Goal: Task Accomplishment & Management: Complete application form

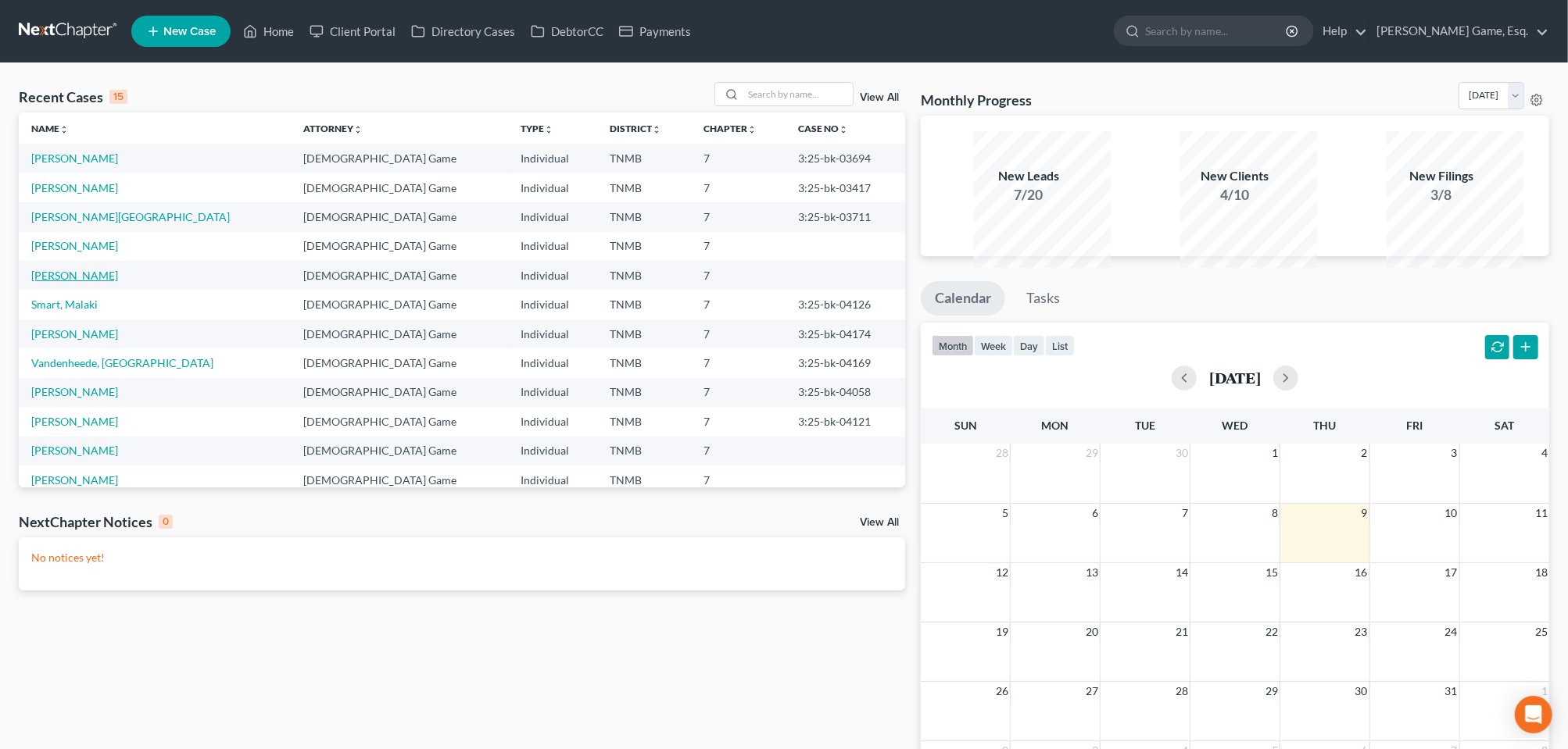
click at [69, 282] on link "[PERSON_NAME]" at bounding box center [75, 275] width 87 height 13
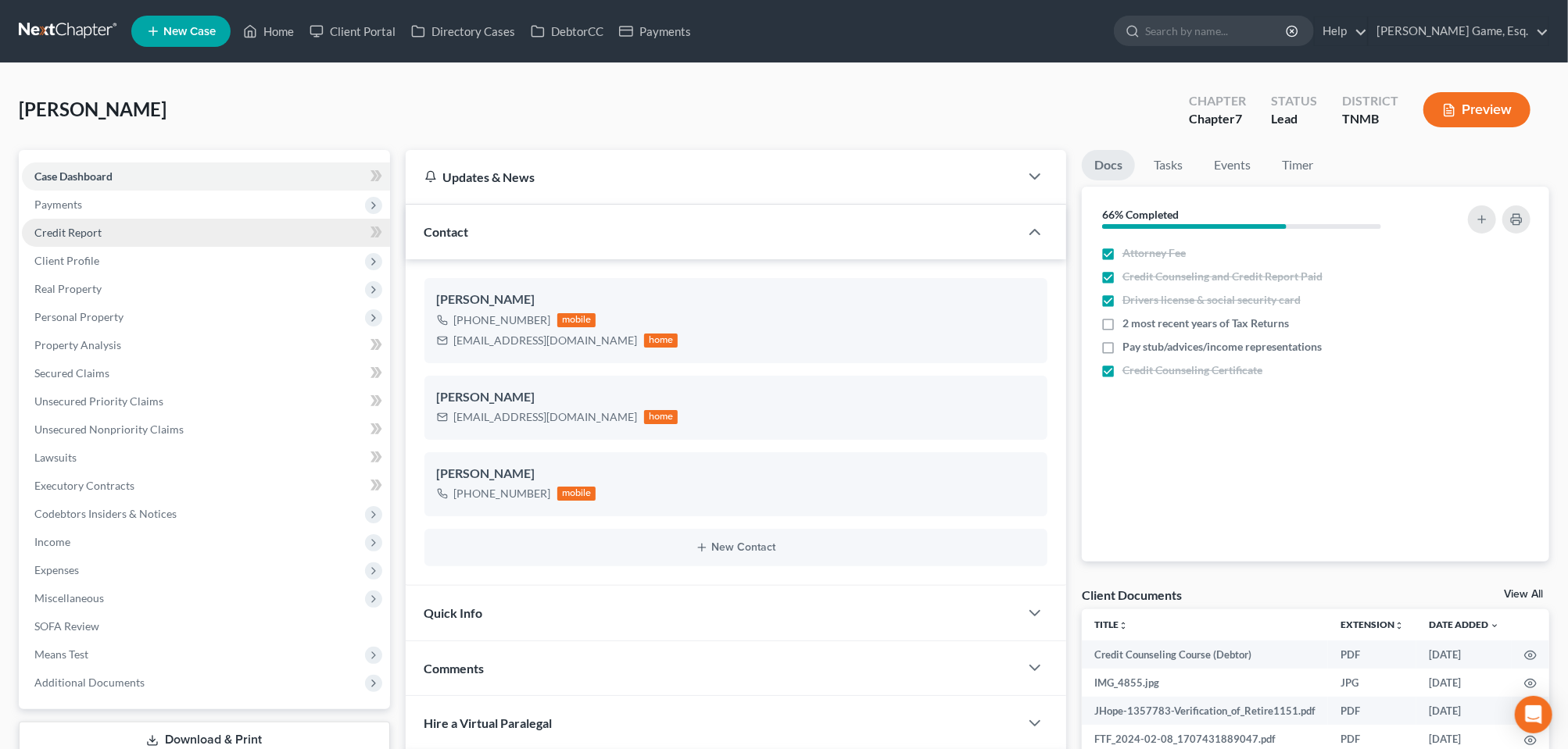
click at [98, 239] on span "Credit Report" at bounding box center [68, 232] width 67 height 13
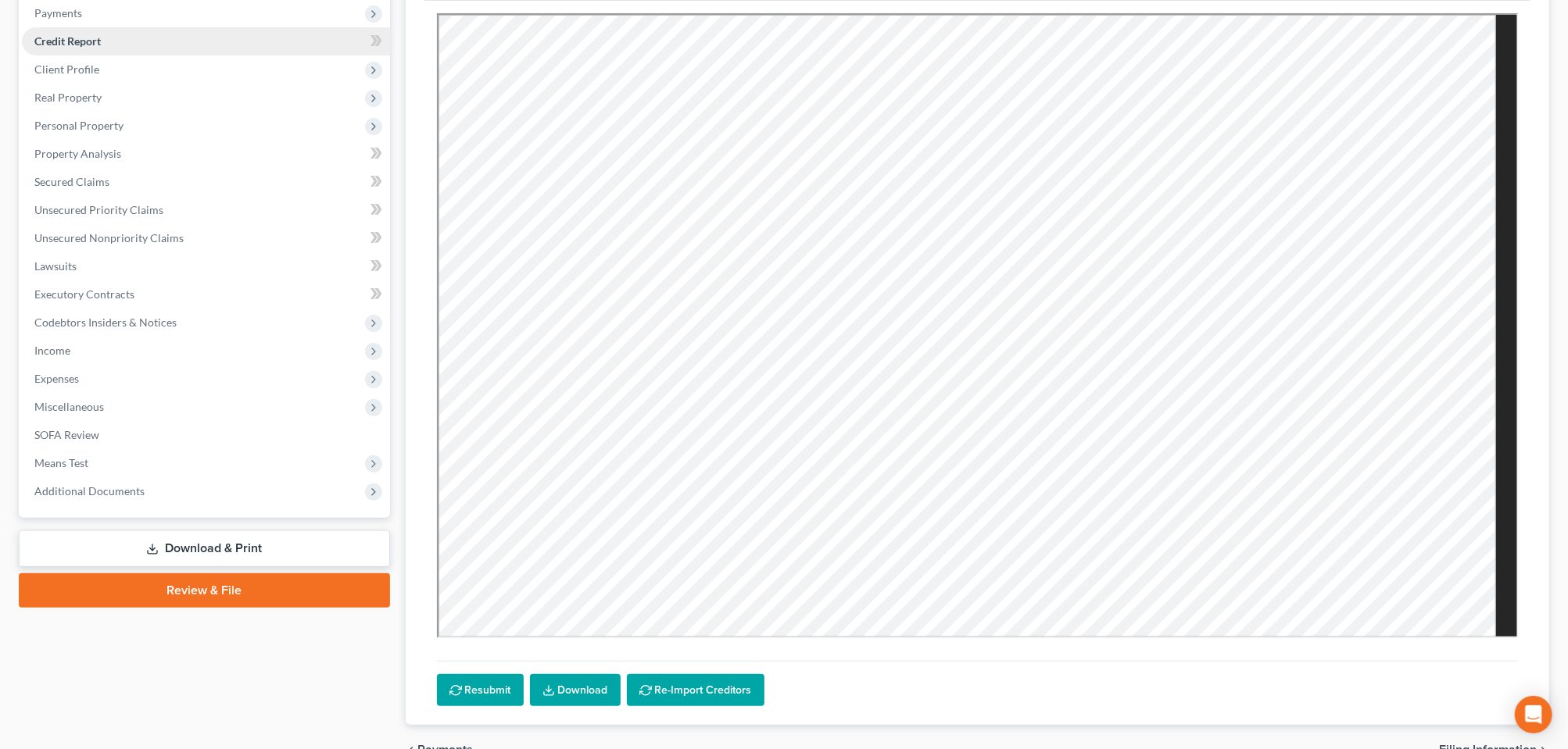
scroll to position [293, 0]
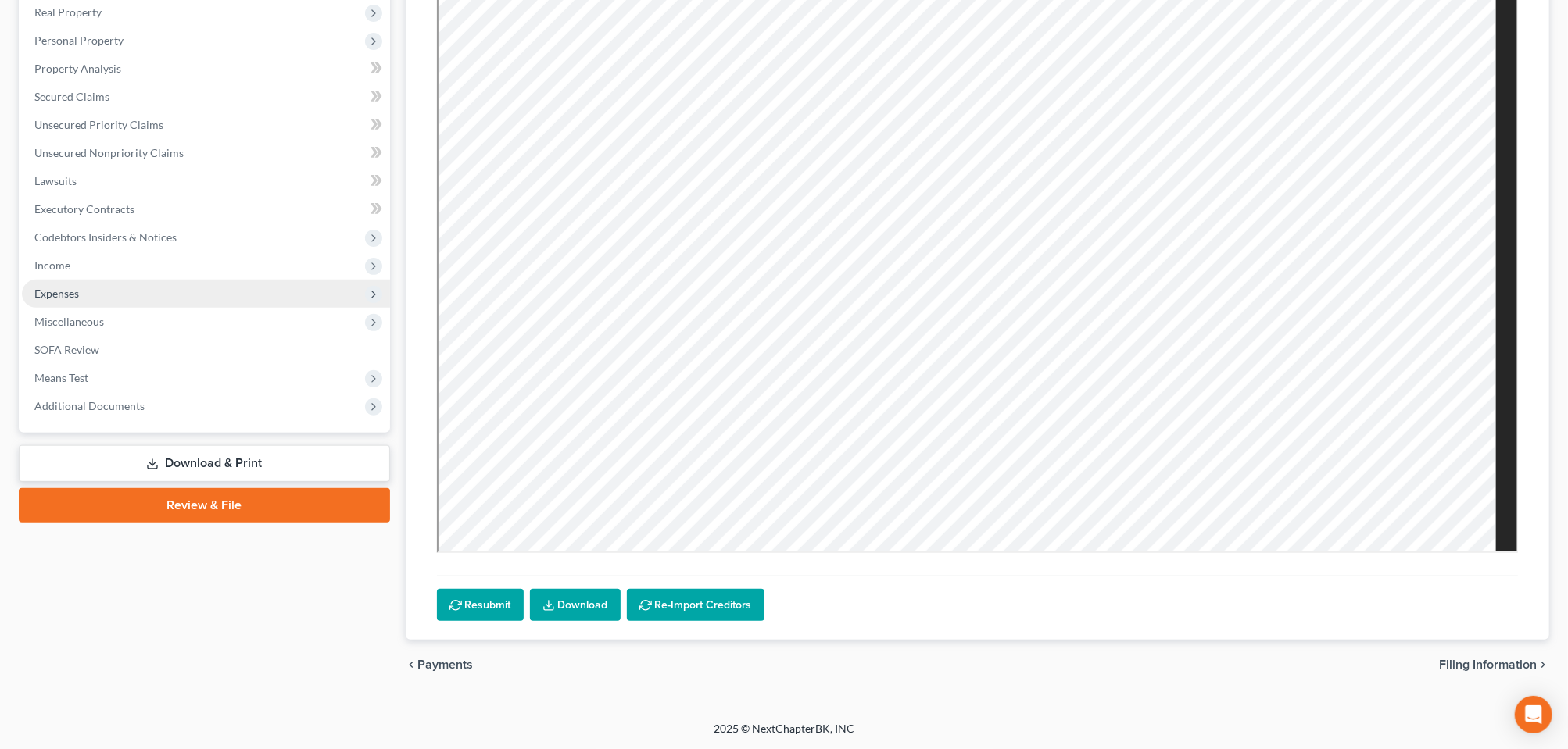
click at [69, 300] on span "Expenses" at bounding box center [56, 293] width 44 height 13
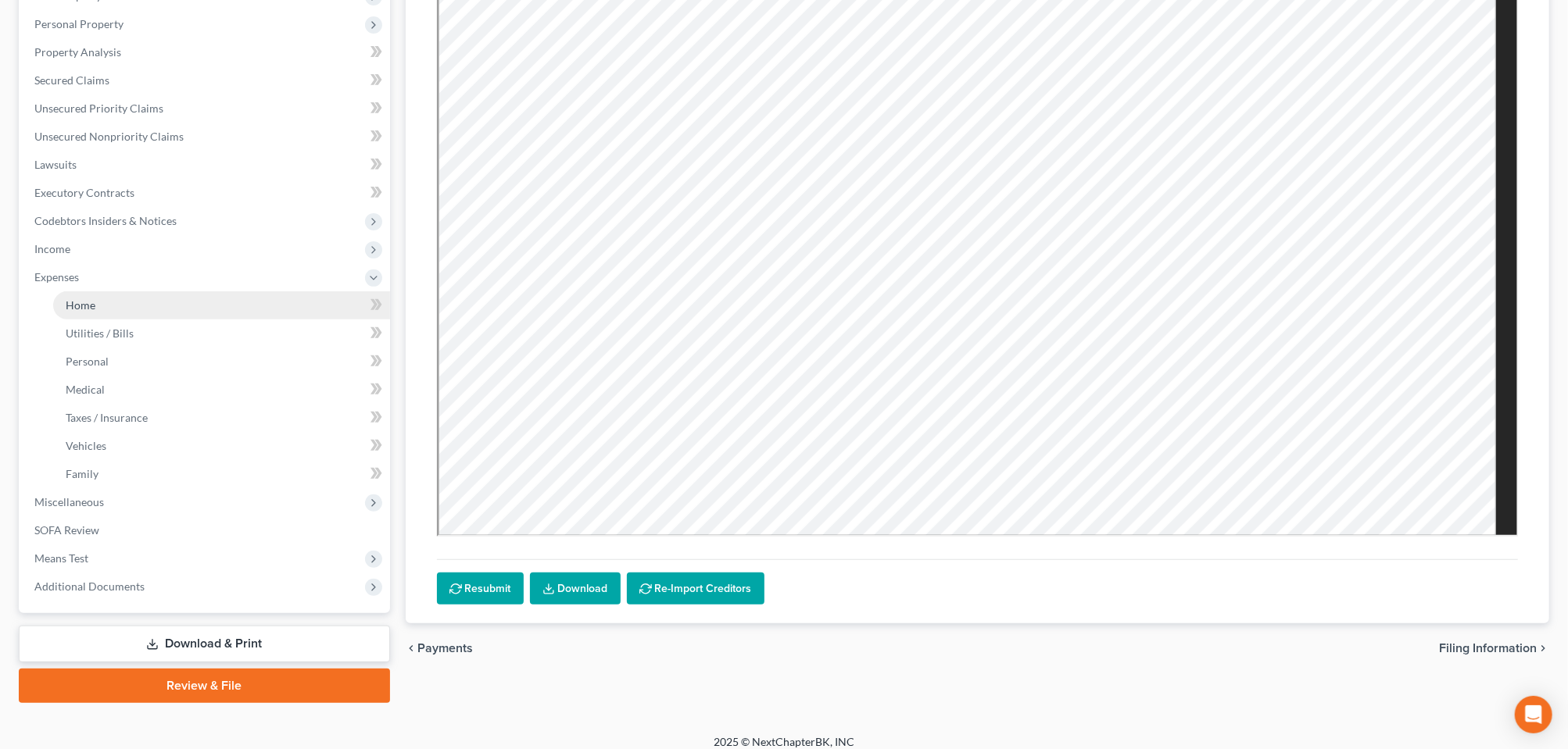
click at [91, 312] on span "Home" at bounding box center [81, 305] width 30 height 13
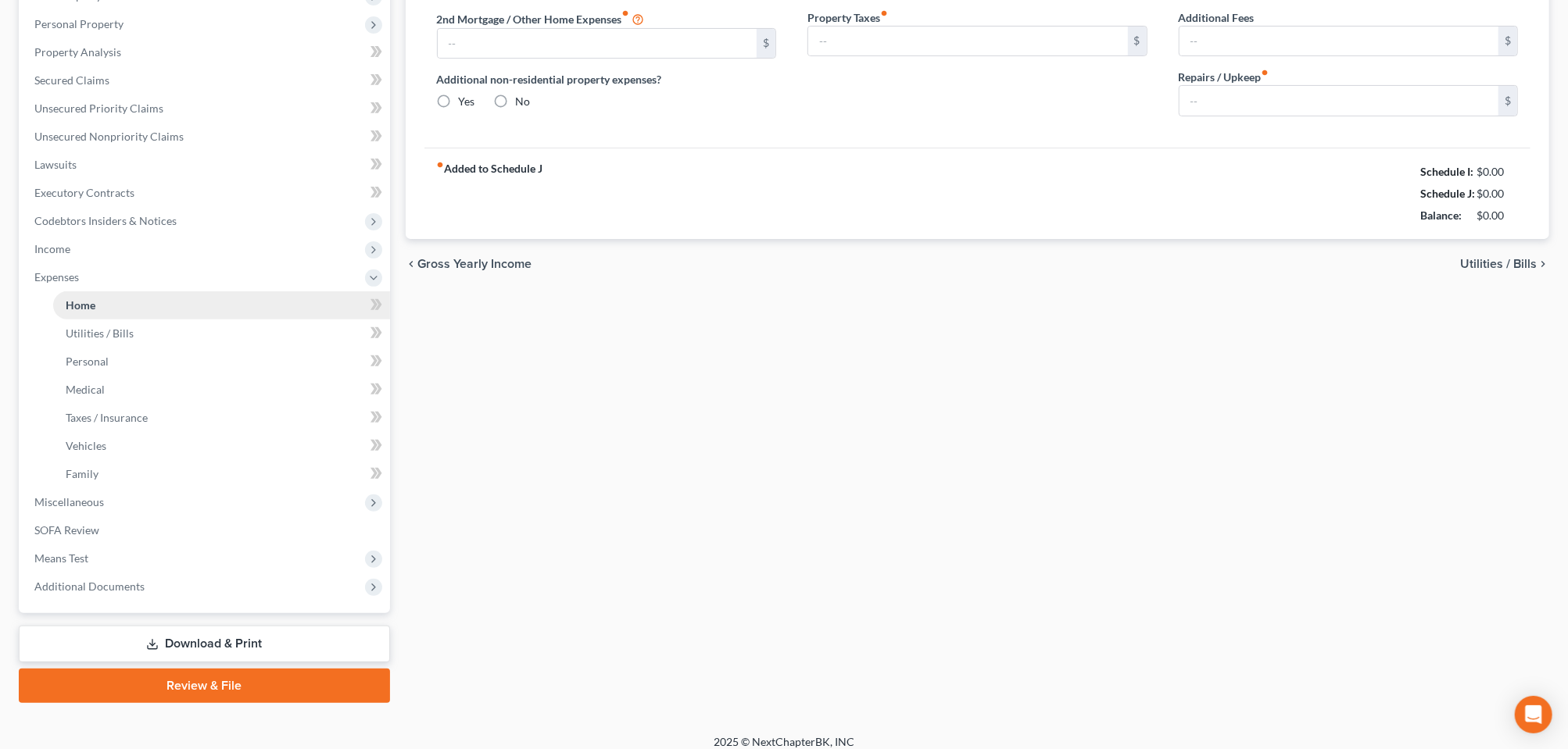
radio input "true"
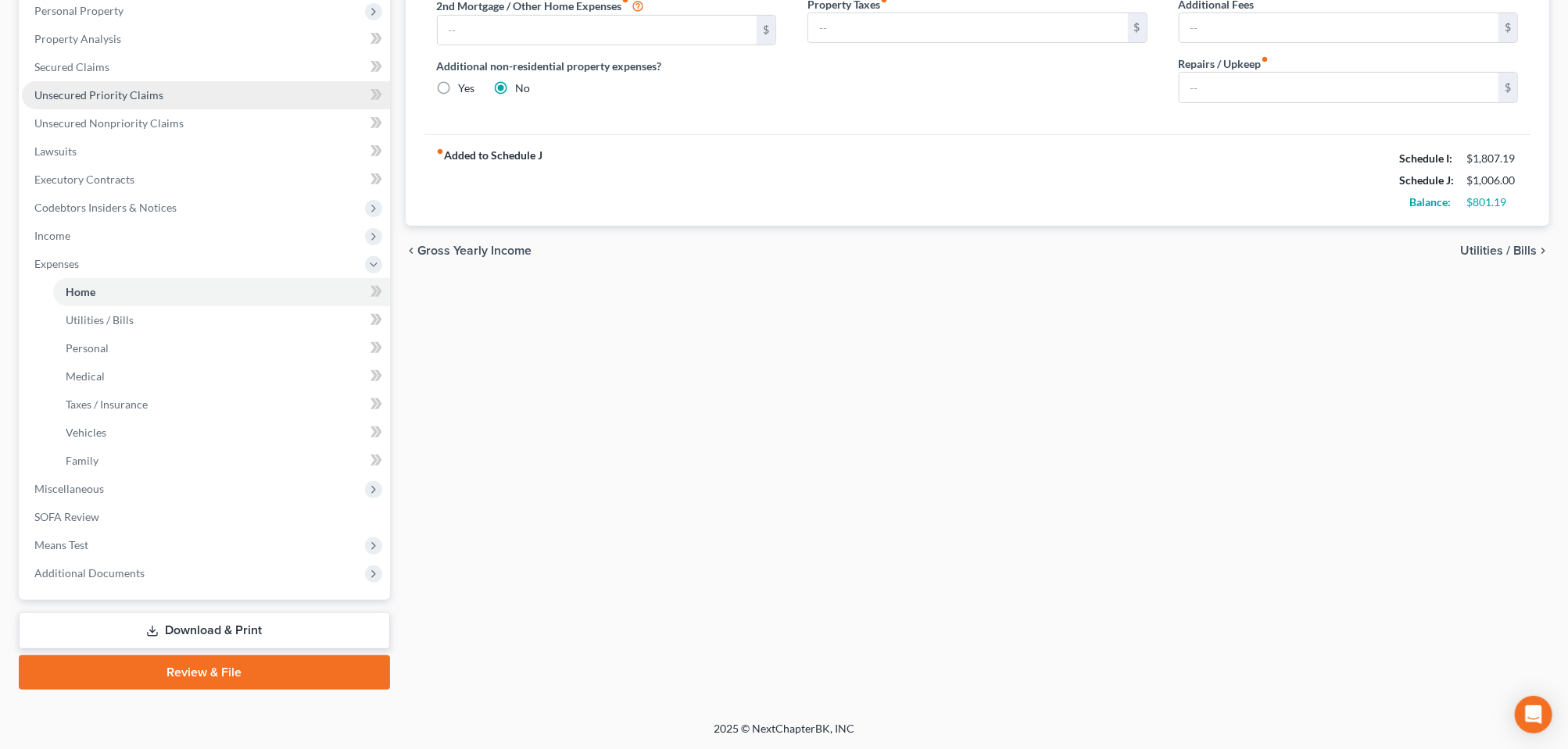
scroll to position [565, 0]
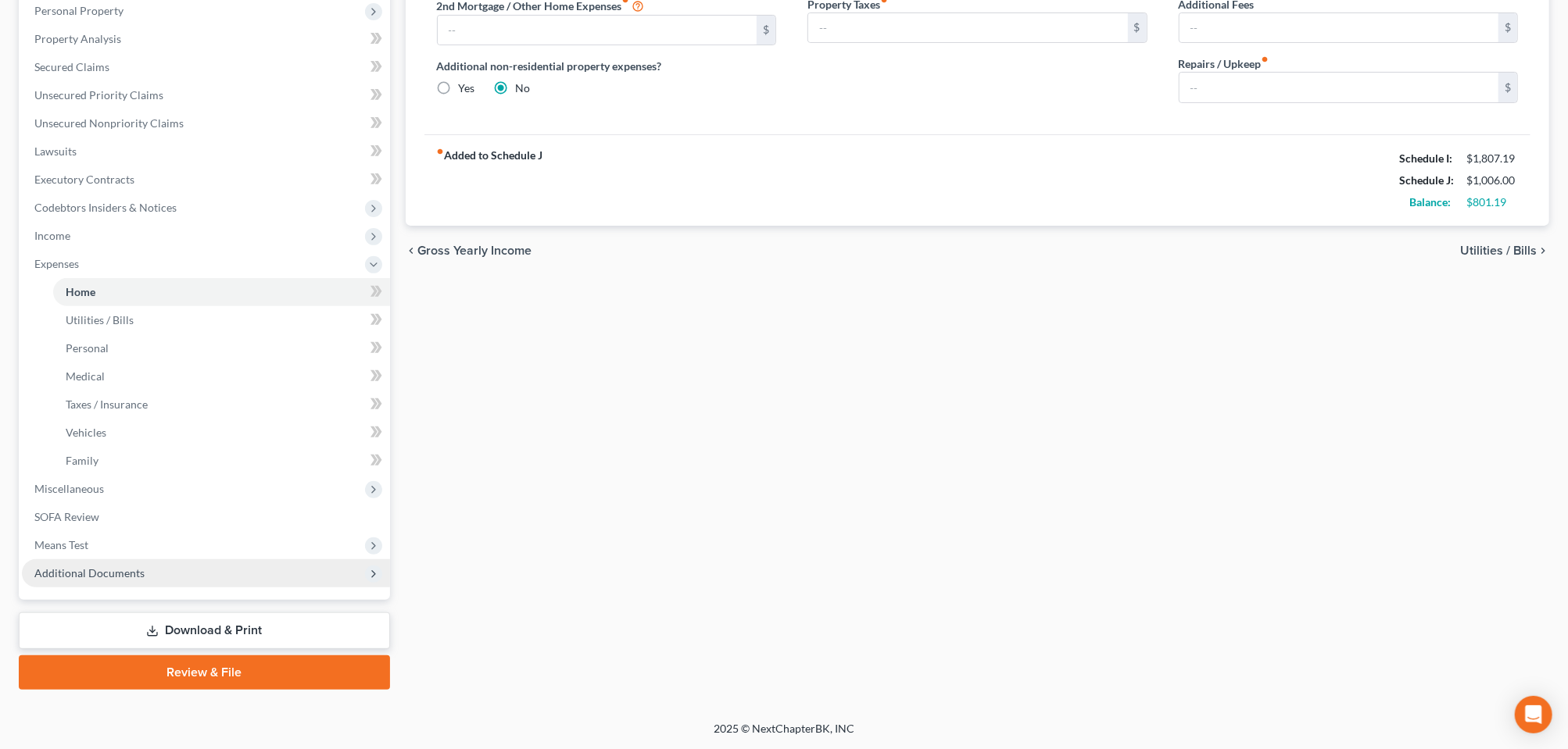
click at [120, 567] on span "Additional Documents" at bounding box center [90, 573] width 110 height 13
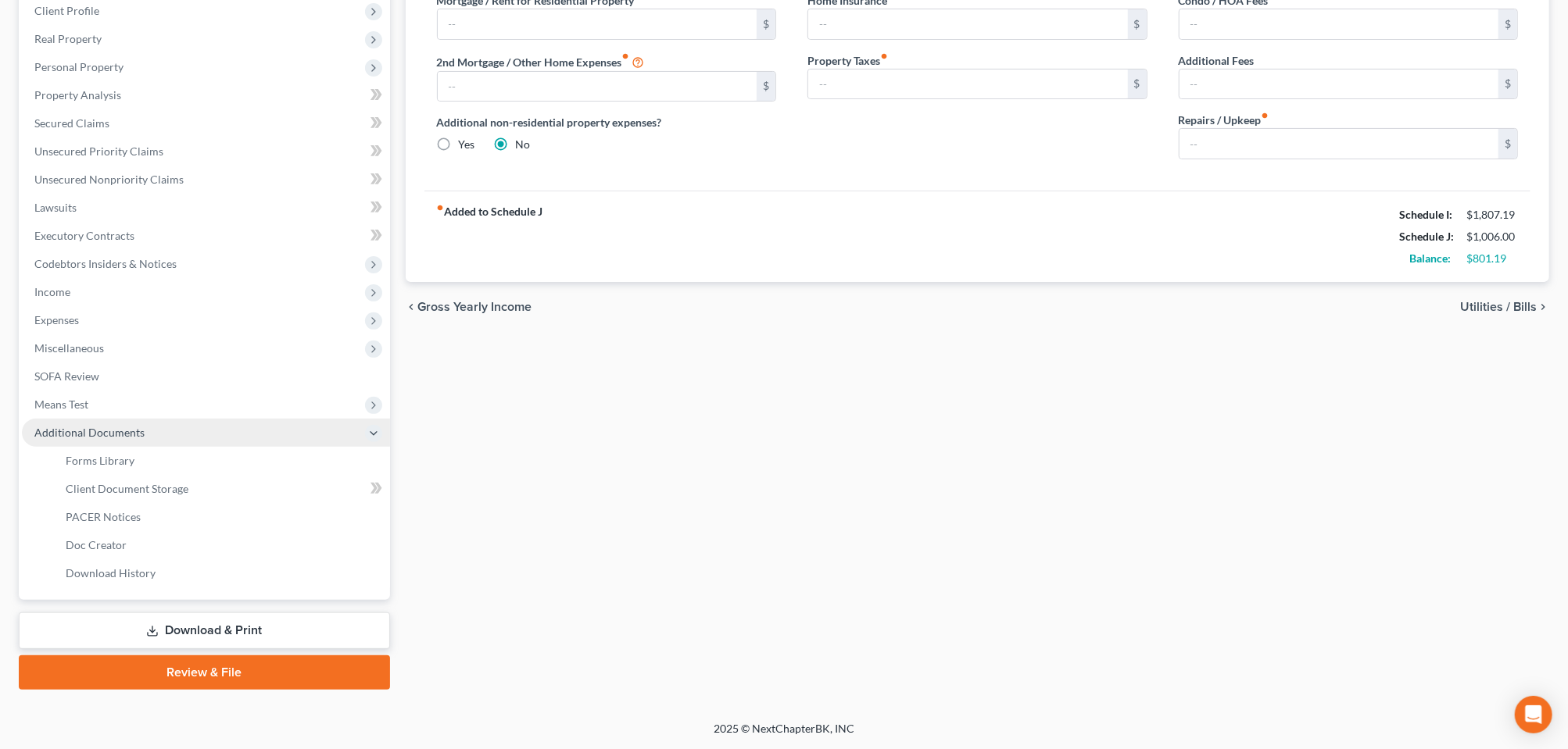
scroll to position [494, 0]
click at [131, 482] on span "Client Document Storage" at bounding box center [127, 488] width 123 height 13
select select "0"
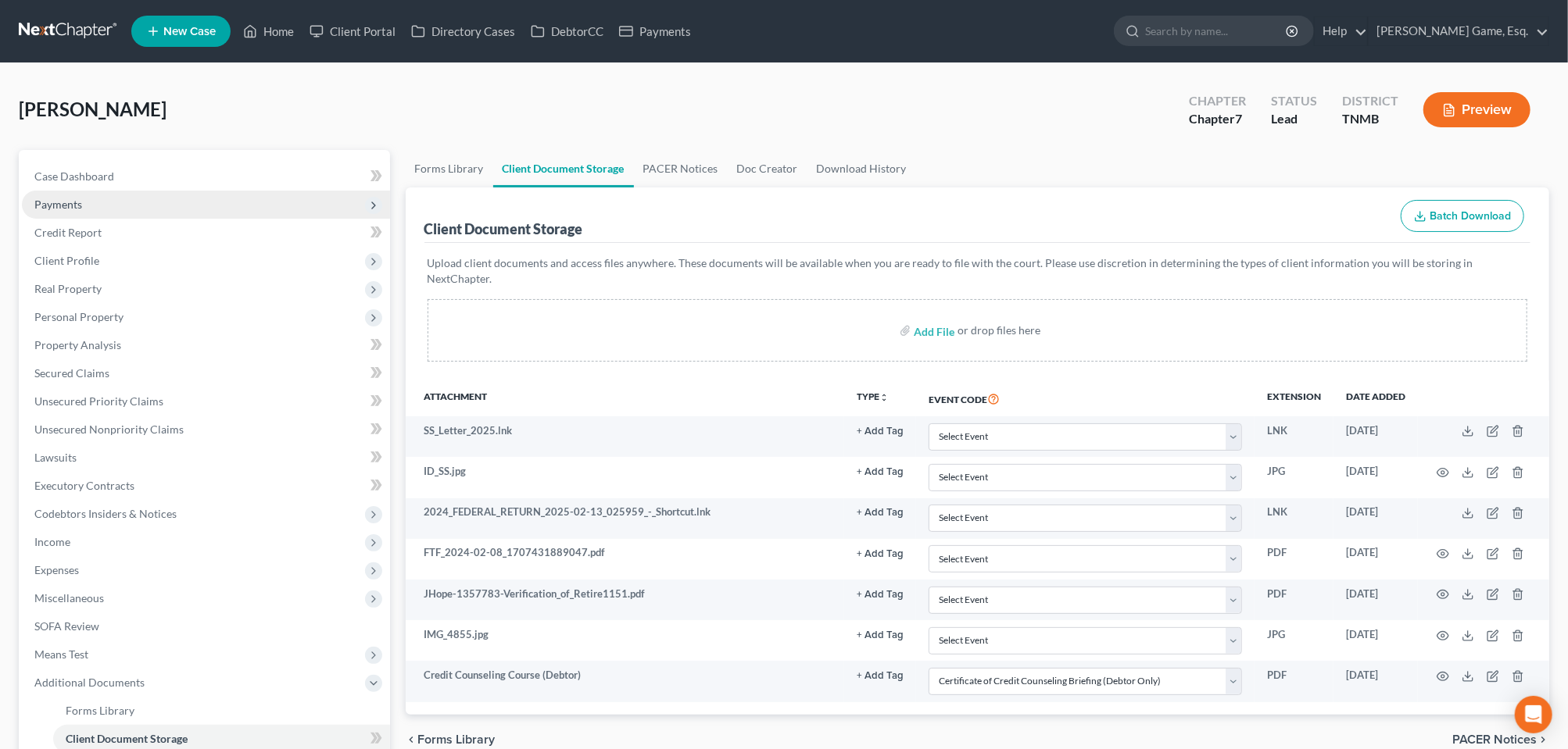
select select "0"
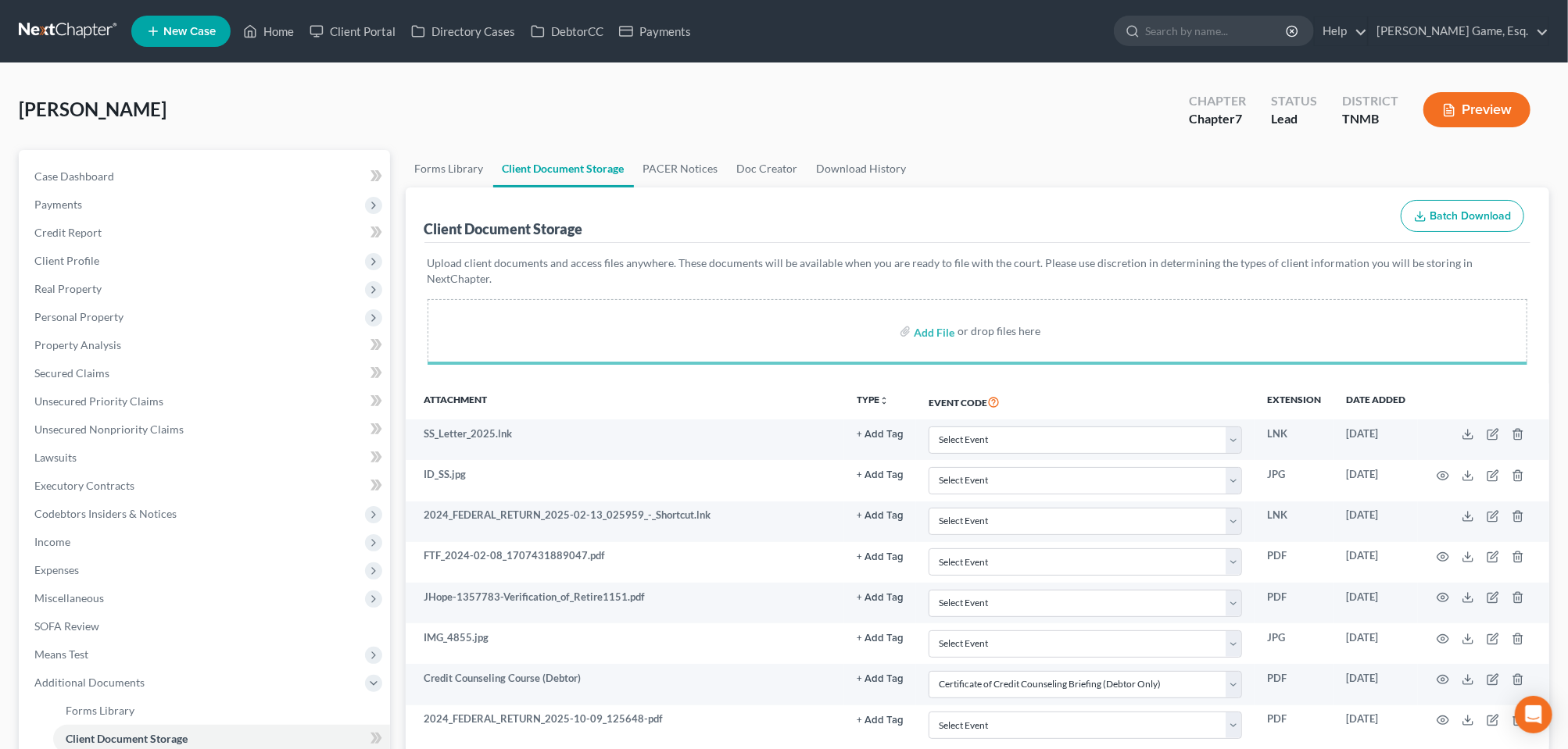
select select "0"
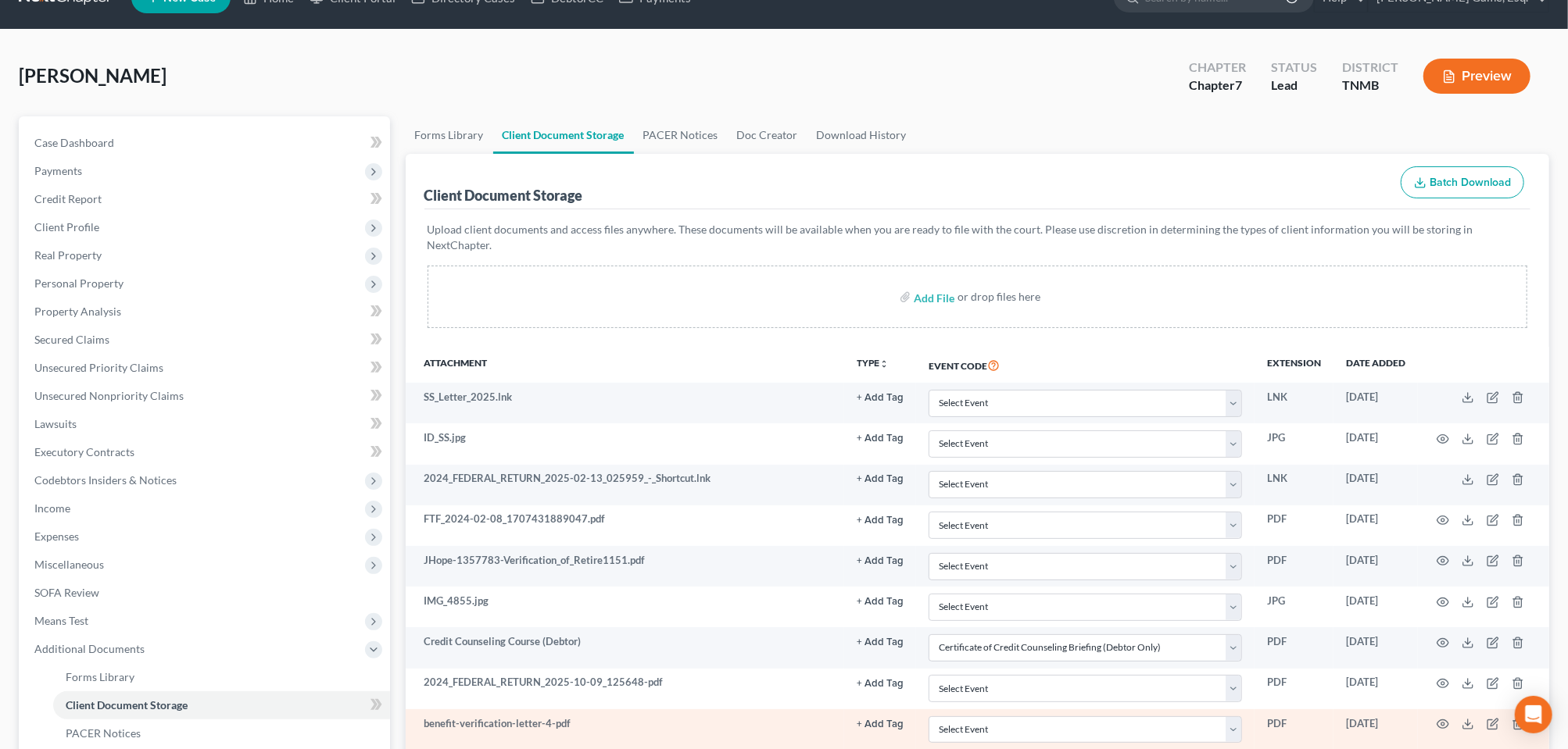
scroll to position [6, 0]
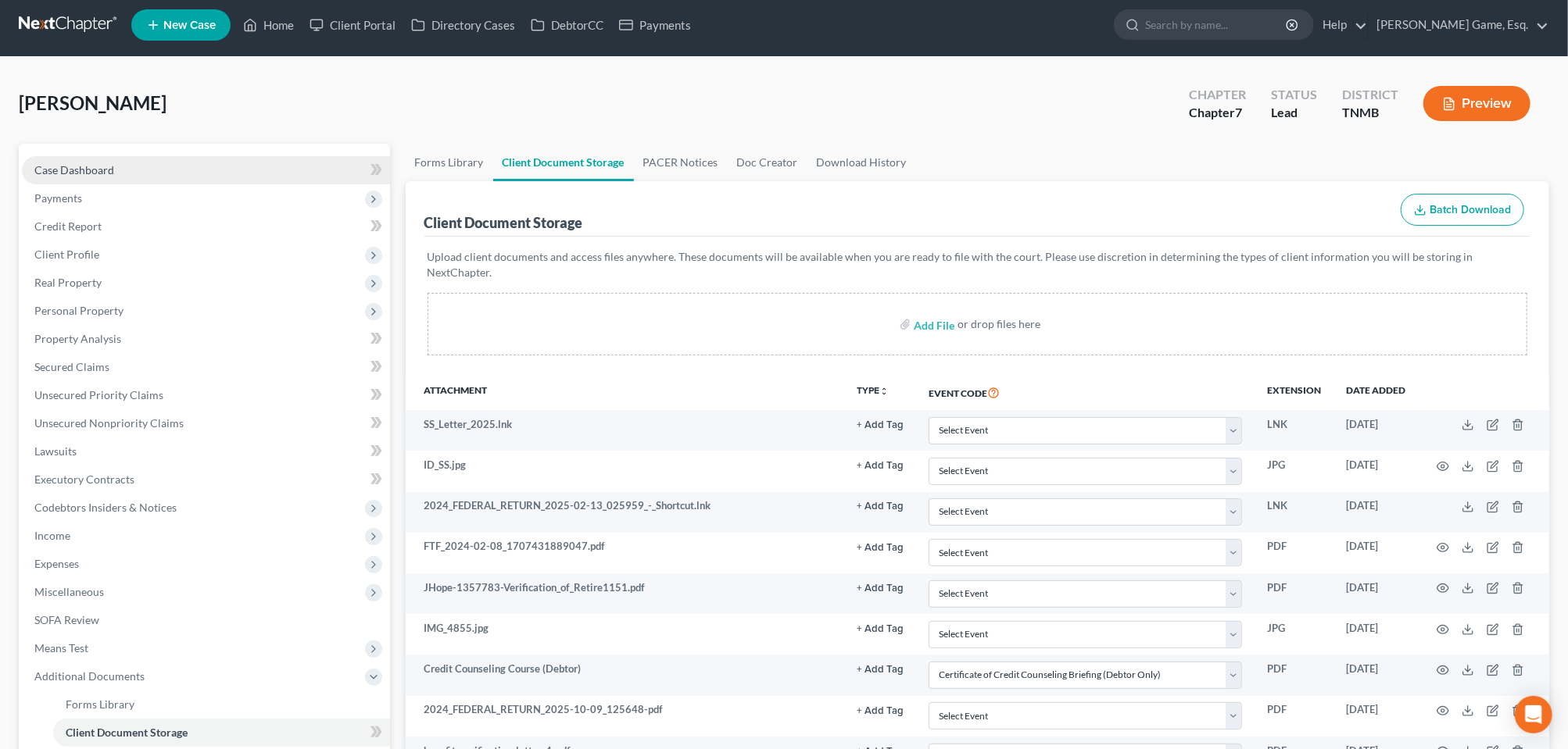
click at [98, 176] on span "Case Dashboard" at bounding box center [75, 169] width 80 height 13
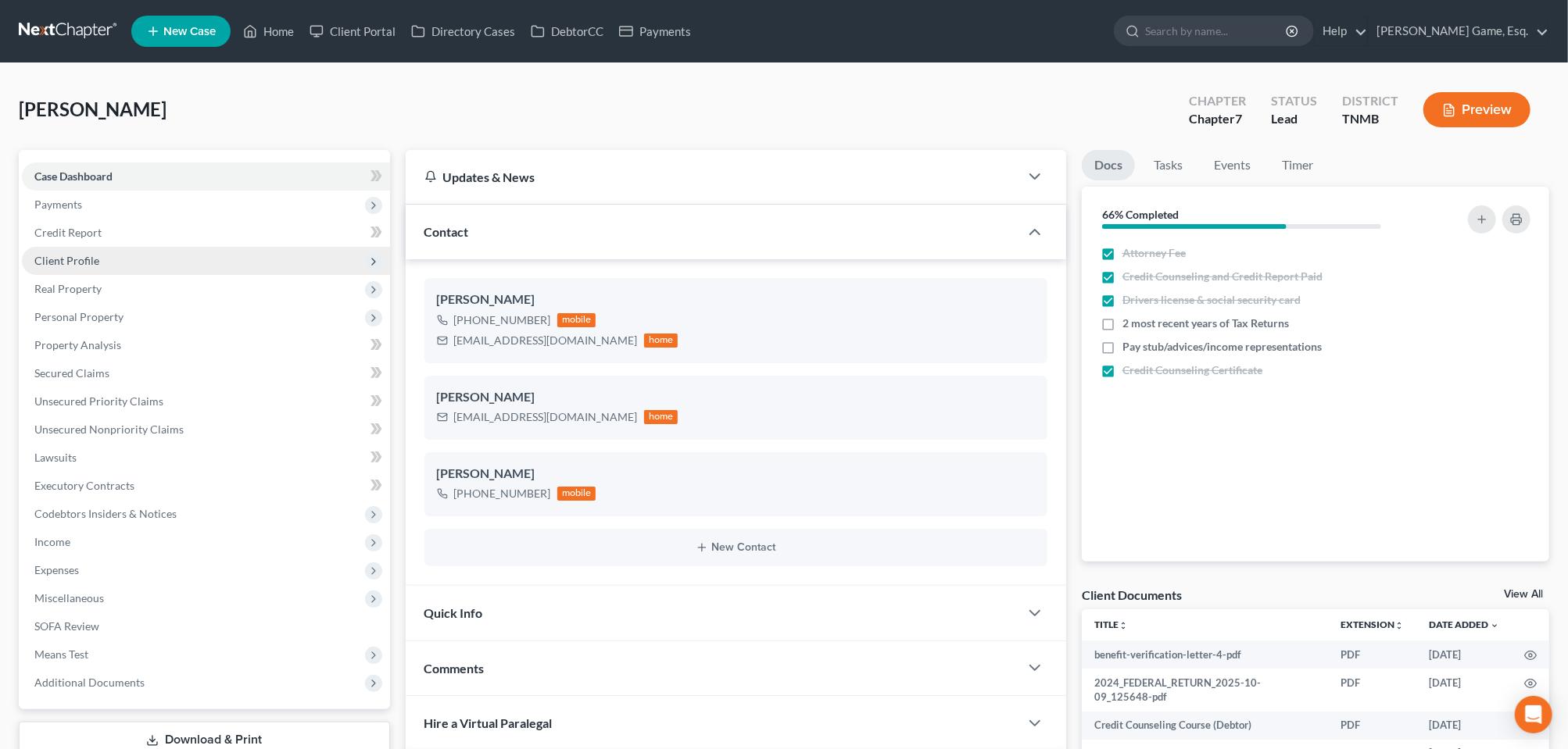
click at [70, 268] on span "Client Profile" at bounding box center [67, 260] width 65 height 13
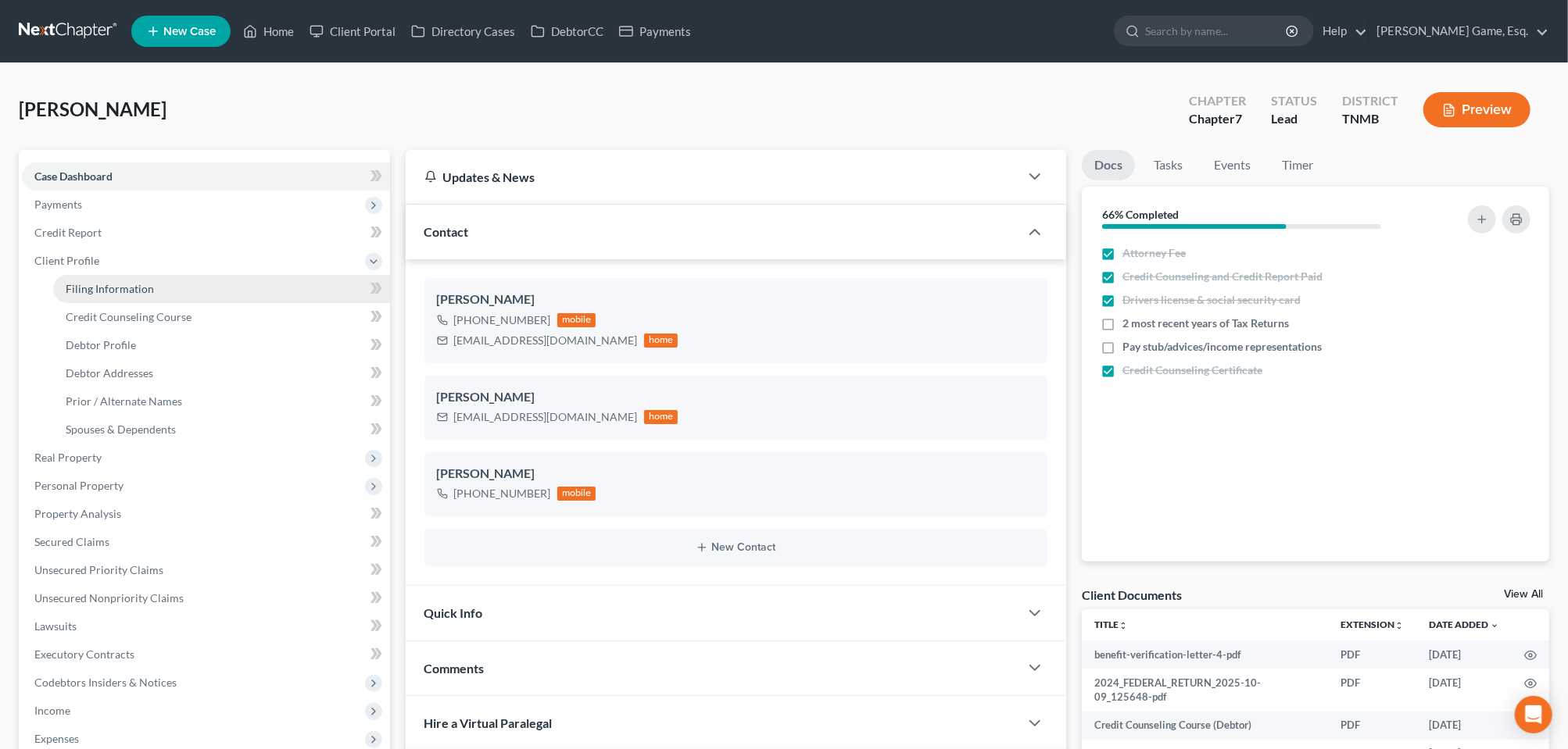
click at [109, 295] on span "Filing Information" at bounding box center [110, 288] width 89 height 13
select select "1"
select select "0"
select select "44"
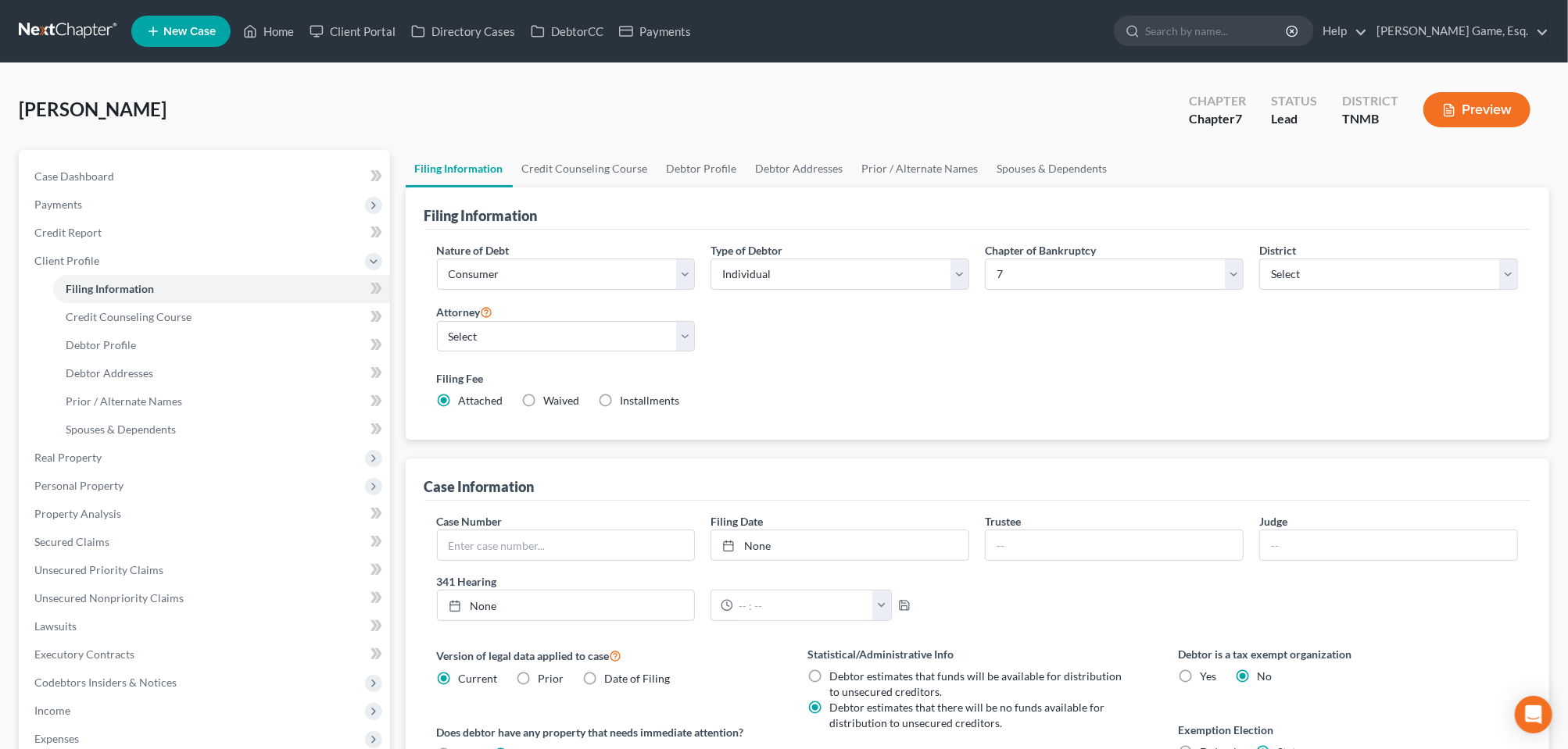
click at [661, 408] on label "Installments Installments" at bounding box center [650, 401] width 59 height 16
click at [637, 403] on input "Installments Installments" at bounding box center [632, 398] width 10 height 10
radio input "true"
radio input "false"
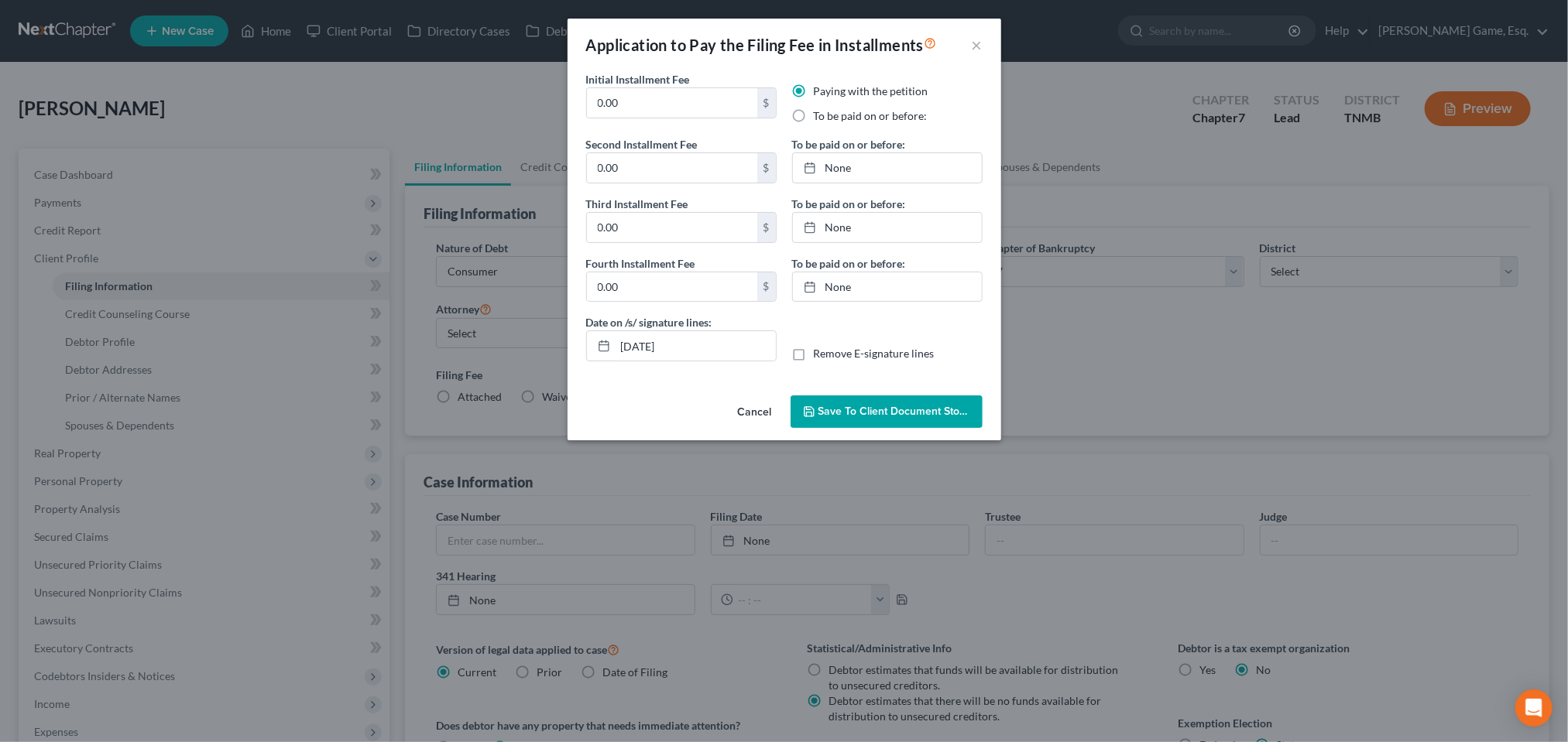
click at [814, 124] on label "To be paid on or before:" at bounding box center [871, 116] width 114 height 15
click at [820, 119] on input "To be paid on or before:" at bounding box center [825, 114] width 10 height 10
radio input "true"
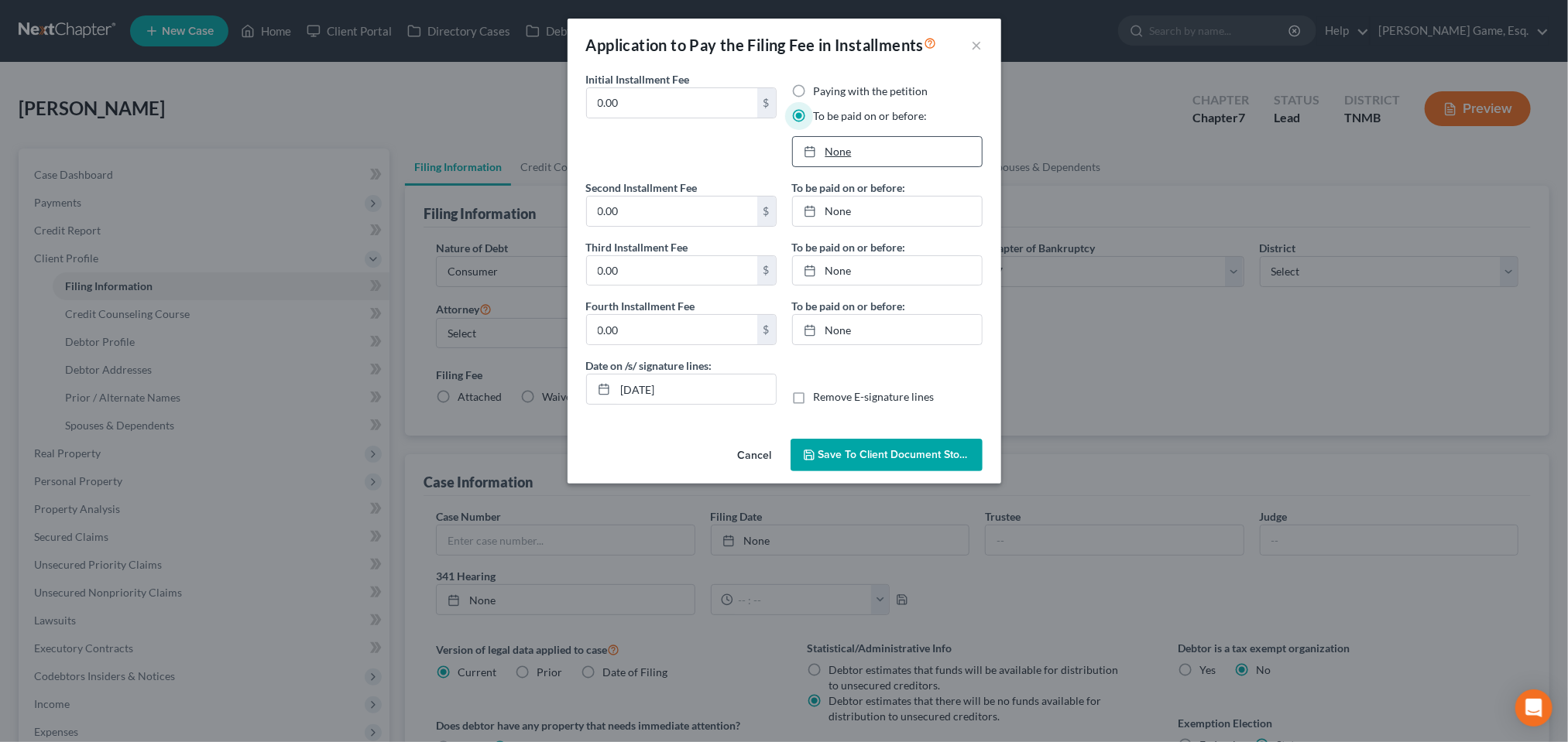
click at [842, 166] on link "None" at bounding box center [887, 151] width 189 height 29
type input "10/9/2025"
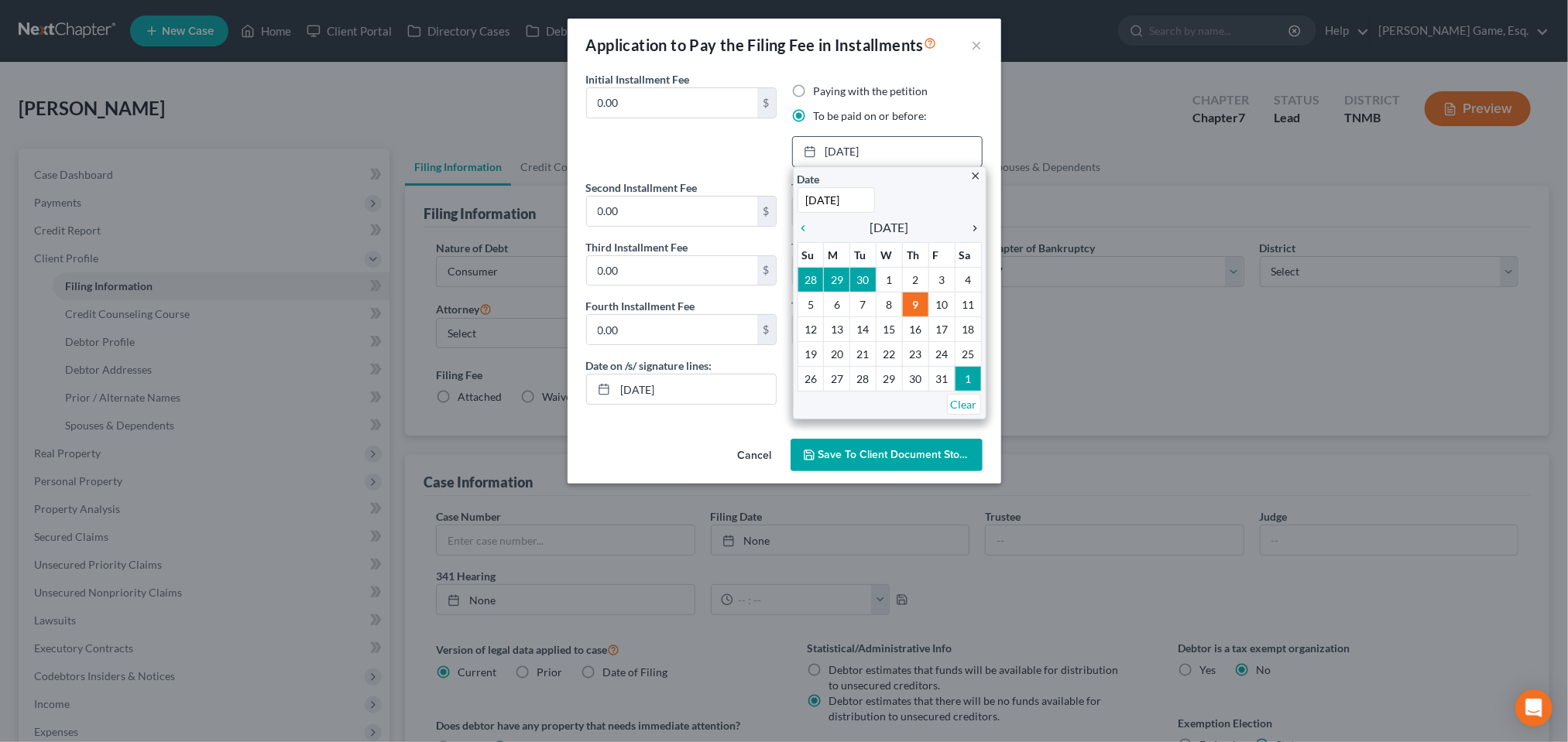
click at [971, 235] on icon "chevron_right" at bounding box center [971, 228] width 20 height 12
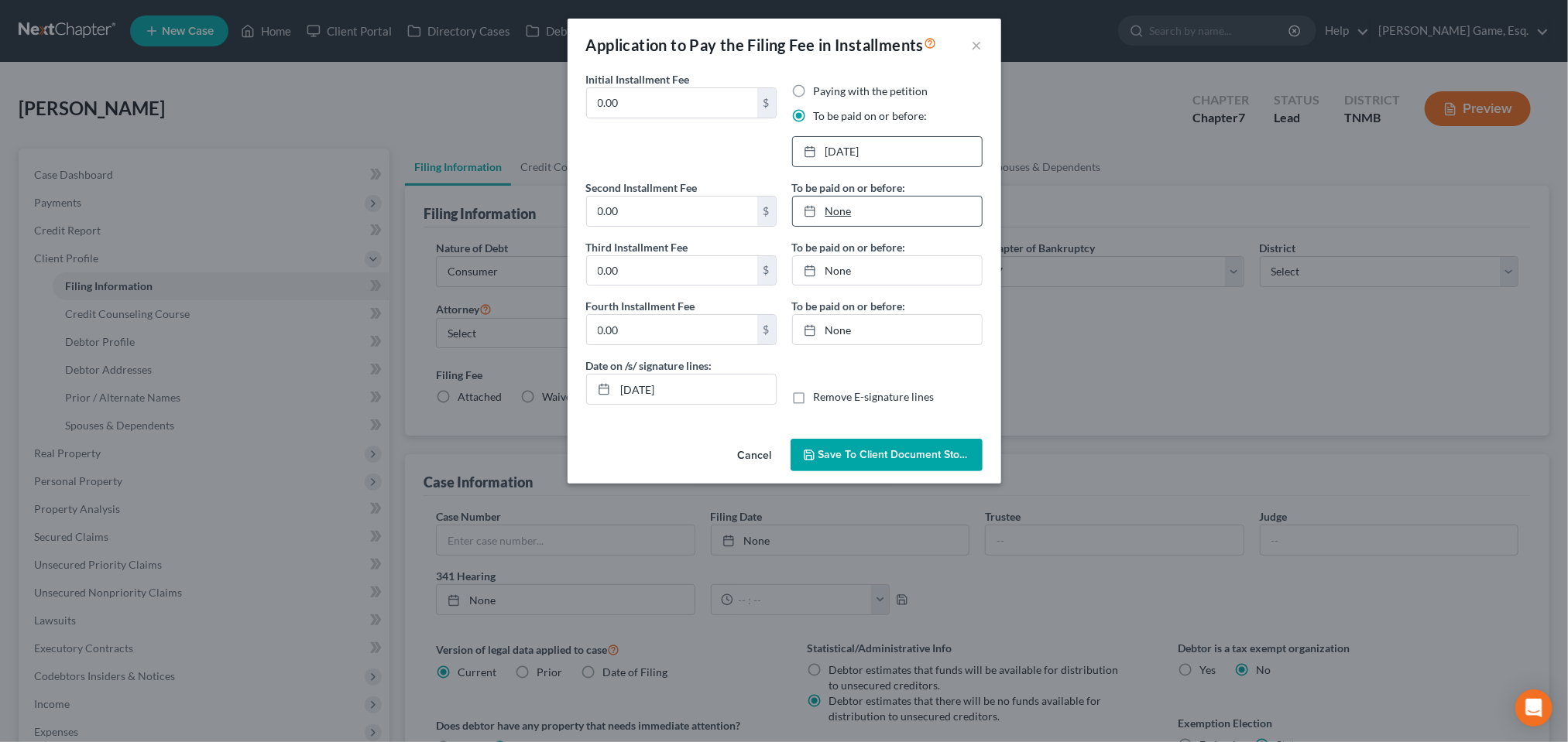
type input "10/9/2025"
click at [850, 226] on link "10/9/2025" at bounding box center [887, 211] width 189 height 29
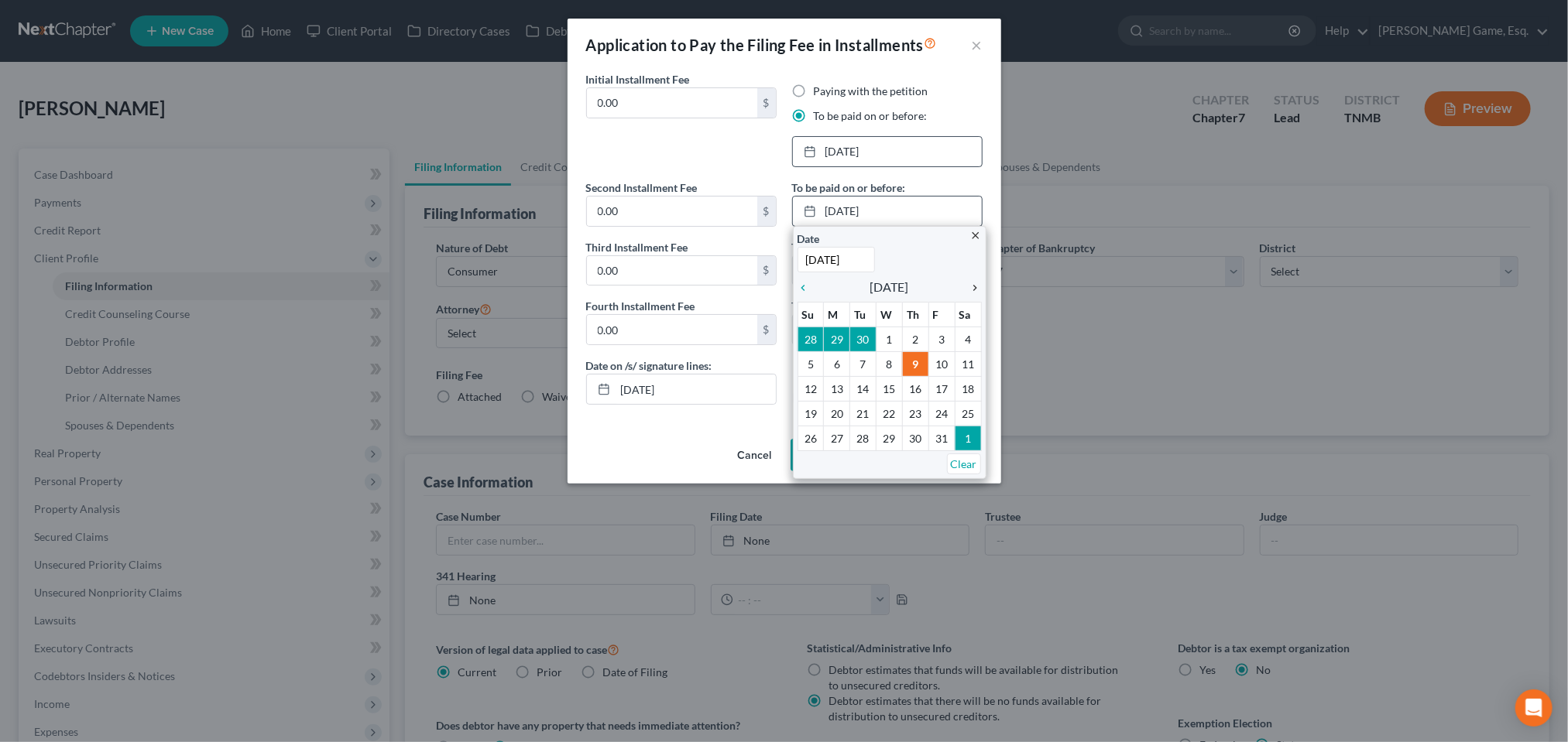
click at [972, 294] on icon "chevron_right" at bounding box center [971, 288] width 20 height 12
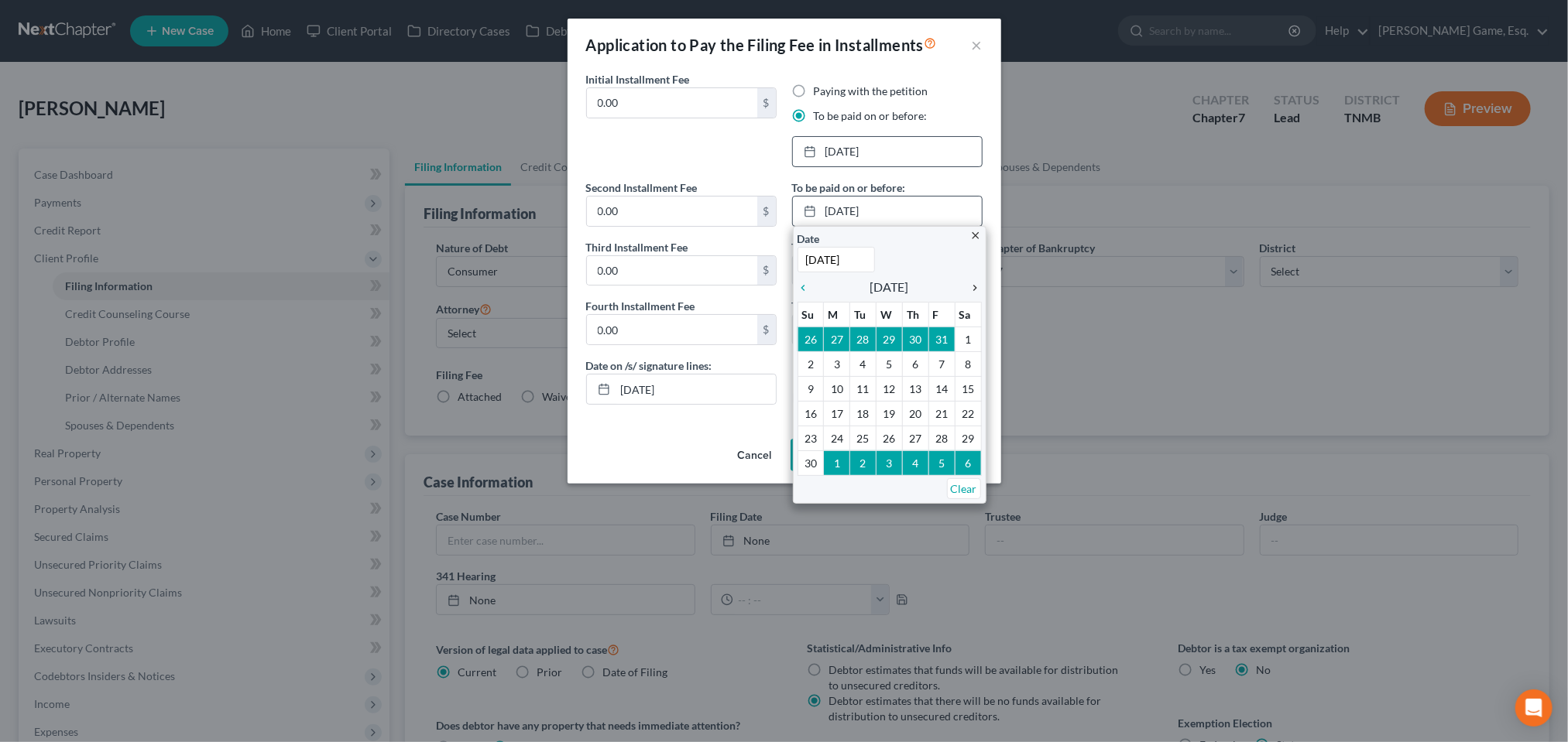
click at [973, 294] on icon "chevron_right" at bounding box center [971, 288] width 20 height 12
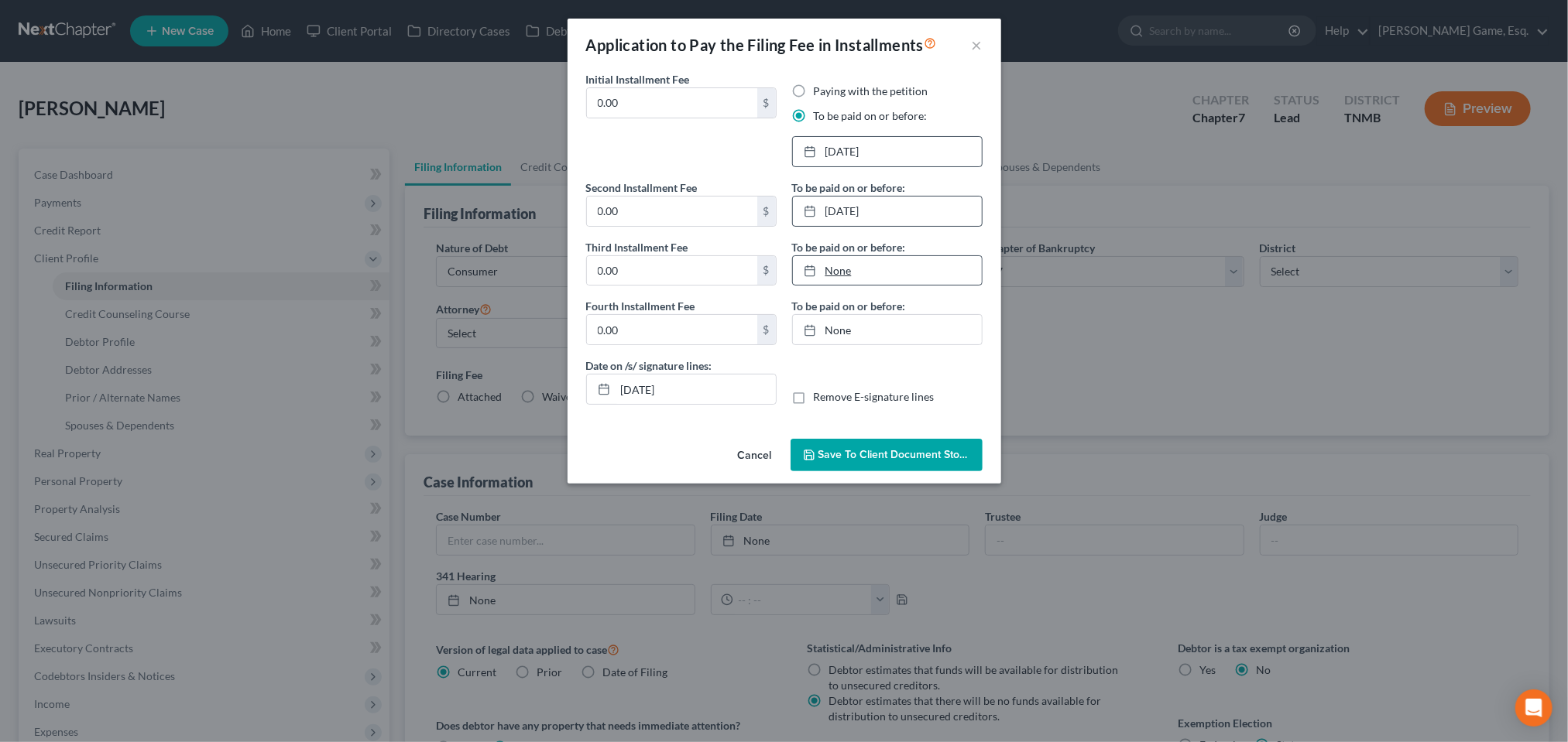
click at [844, 286] on link "None" at bounding box center [887, 271] width 189 height 29
type input "10/9/2025"
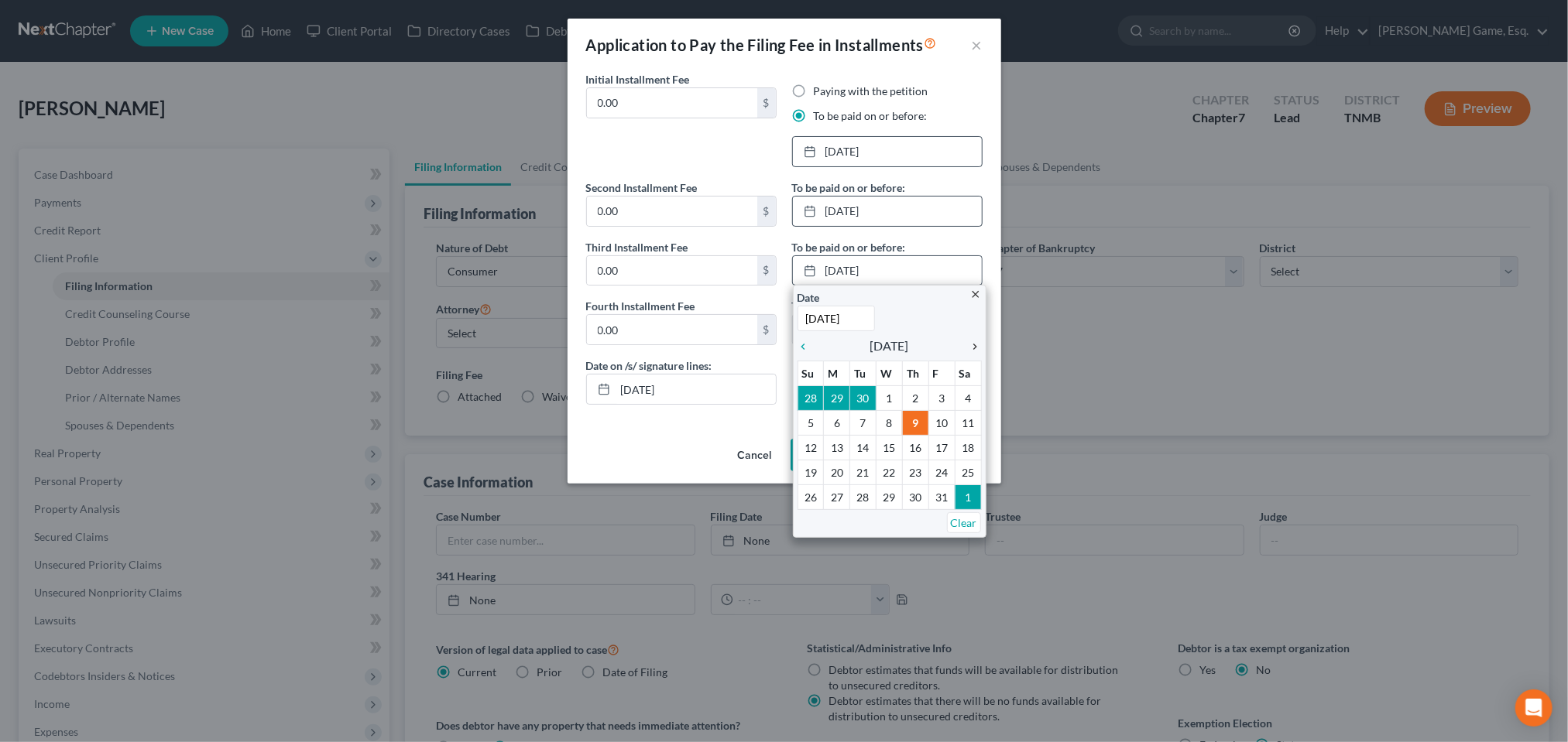
click at [974, 353] on icon "chevron_right" at bounding box center [971, 347] width 20 height 12
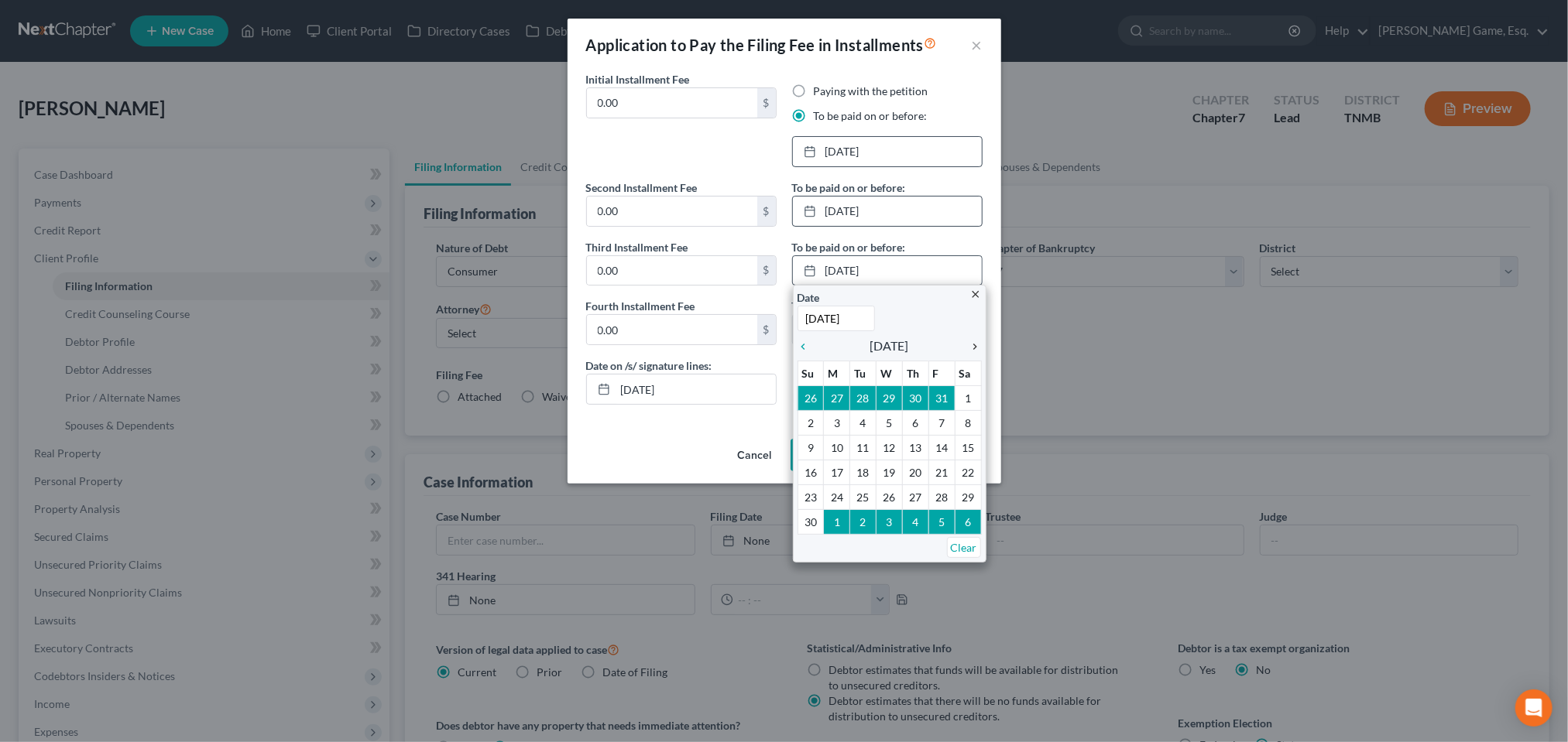
click at [974, 353] on icon "chevron_right" at bounding box center [971, 347] width 20 height 12
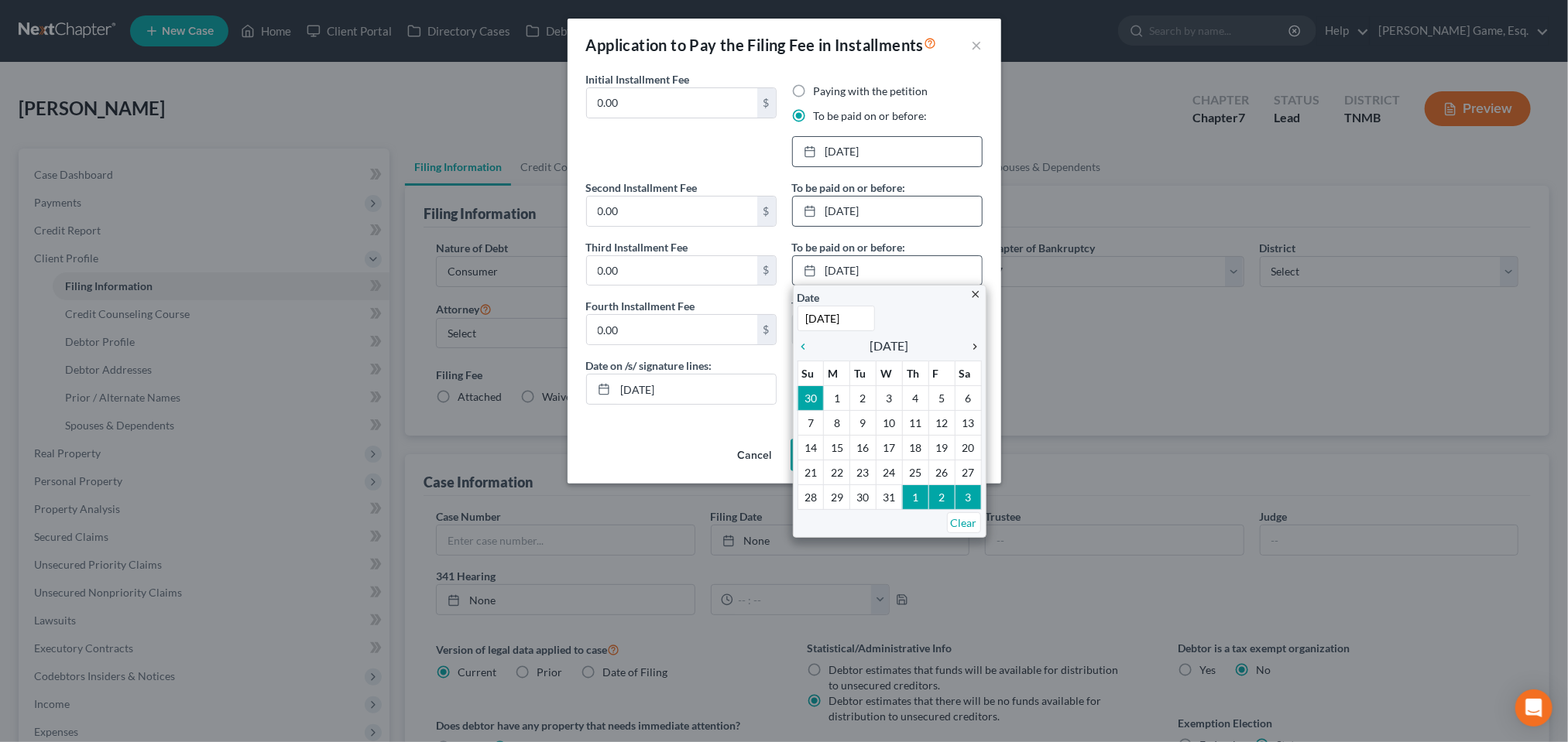
click at [974, 353] on icon "chevron_right" at bounding box center [971, 347] width 20 height 12
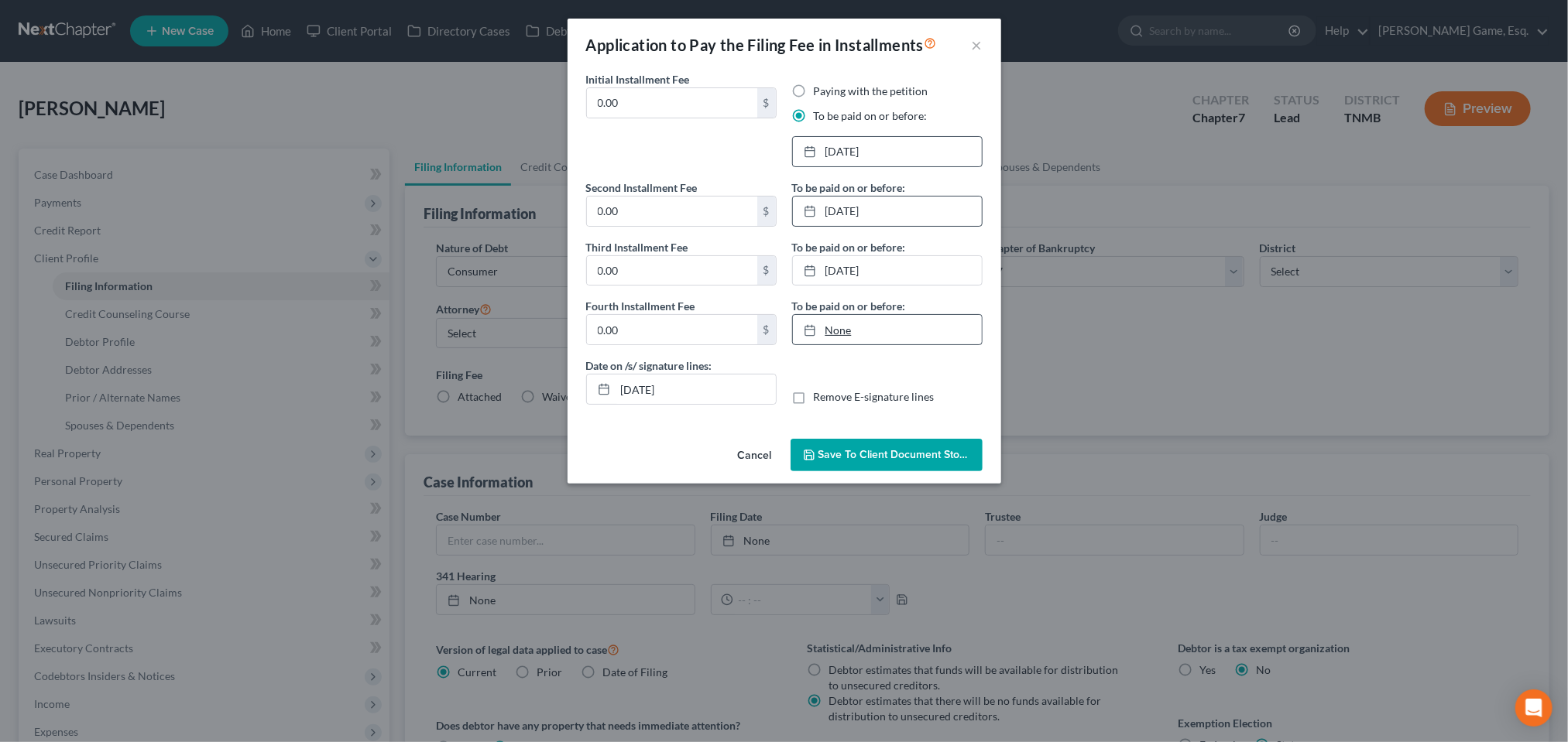
type input "10/9/2025"
click at [840, 344] on link "None" at bounding box center [887, 330] width 189 height 29
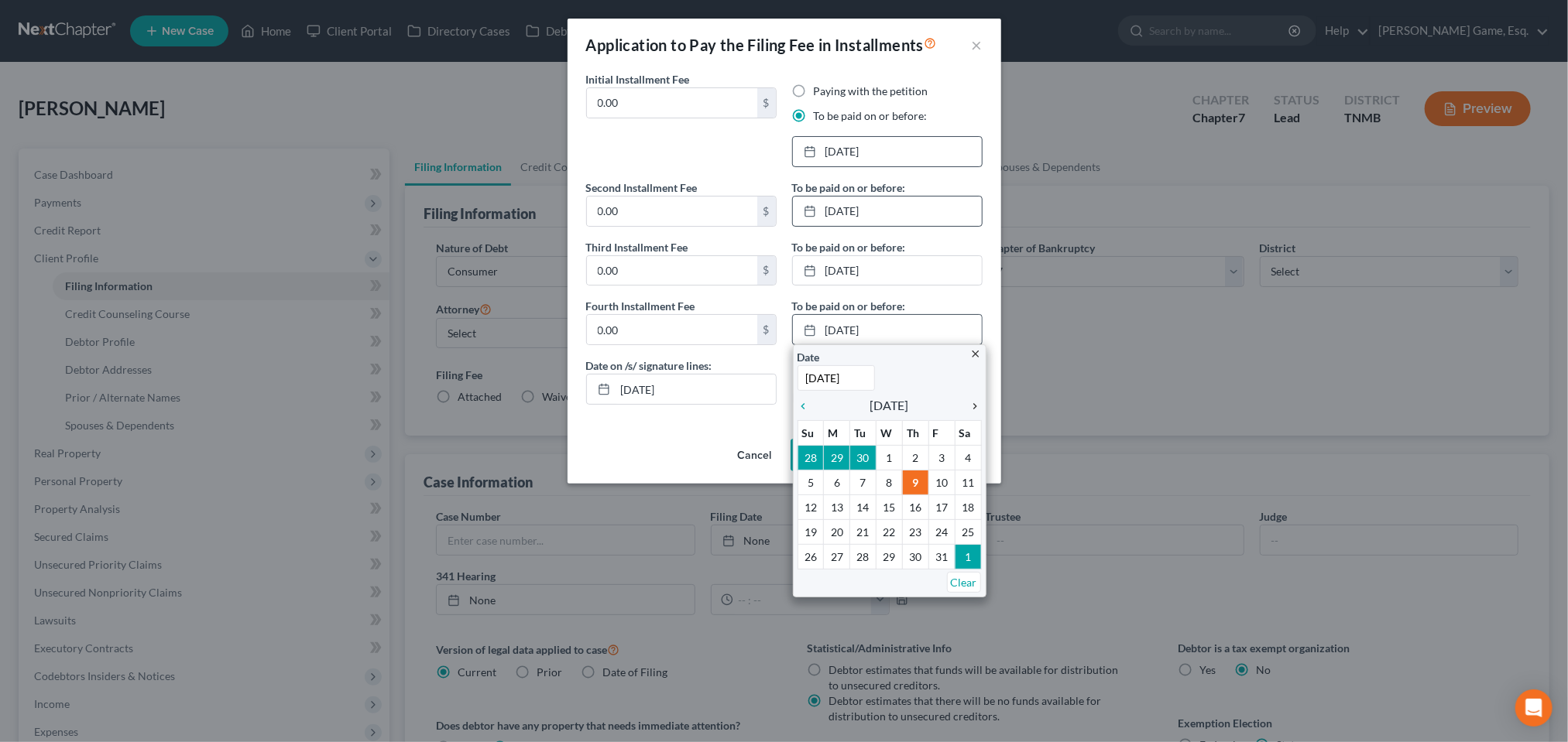
click at [970, 412] on icon "chevron_right" at bounding box center [971, 406] width 20 height 12
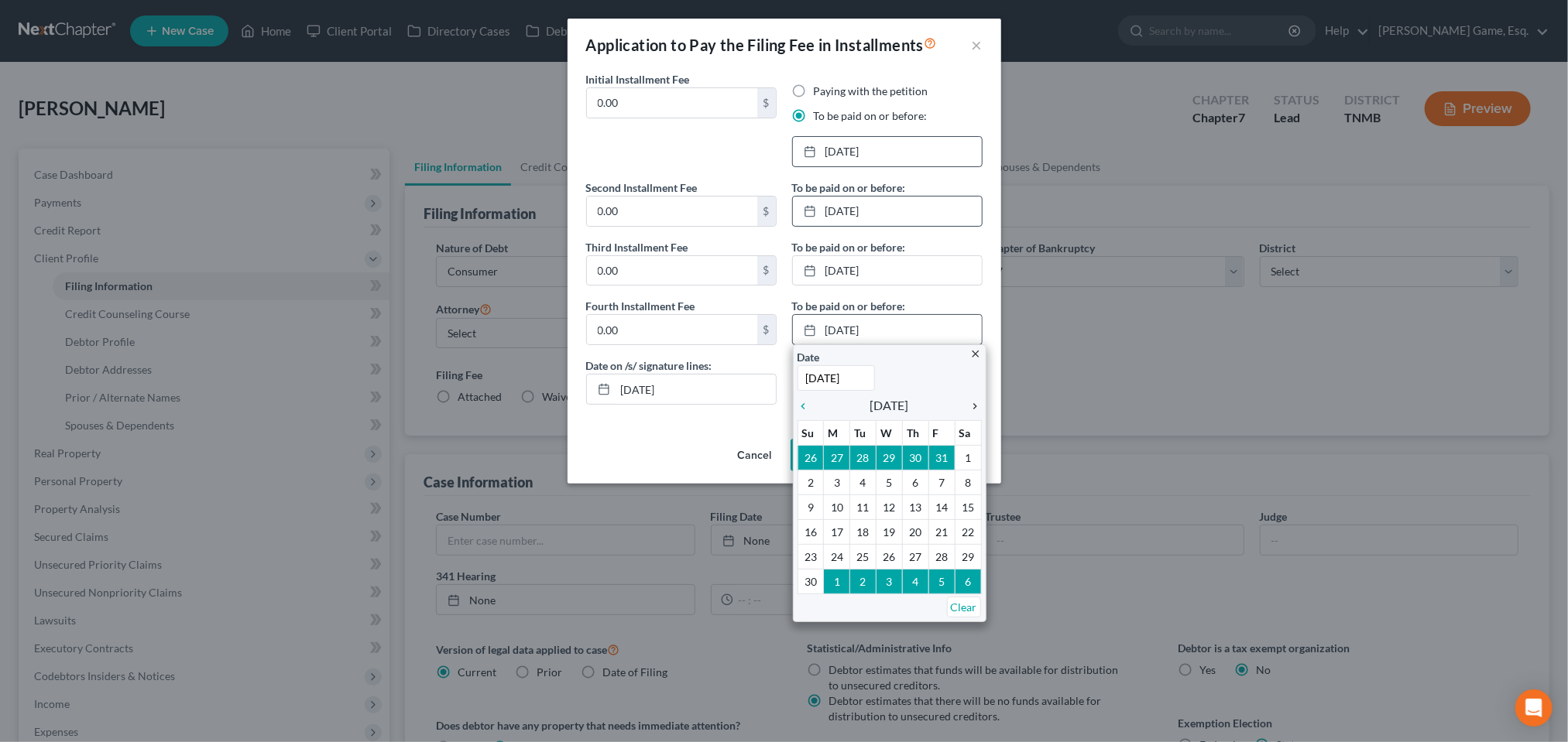
click at [970, 412] on icon "chevron_right" at bounding box center [971, 406] width 20 height 12
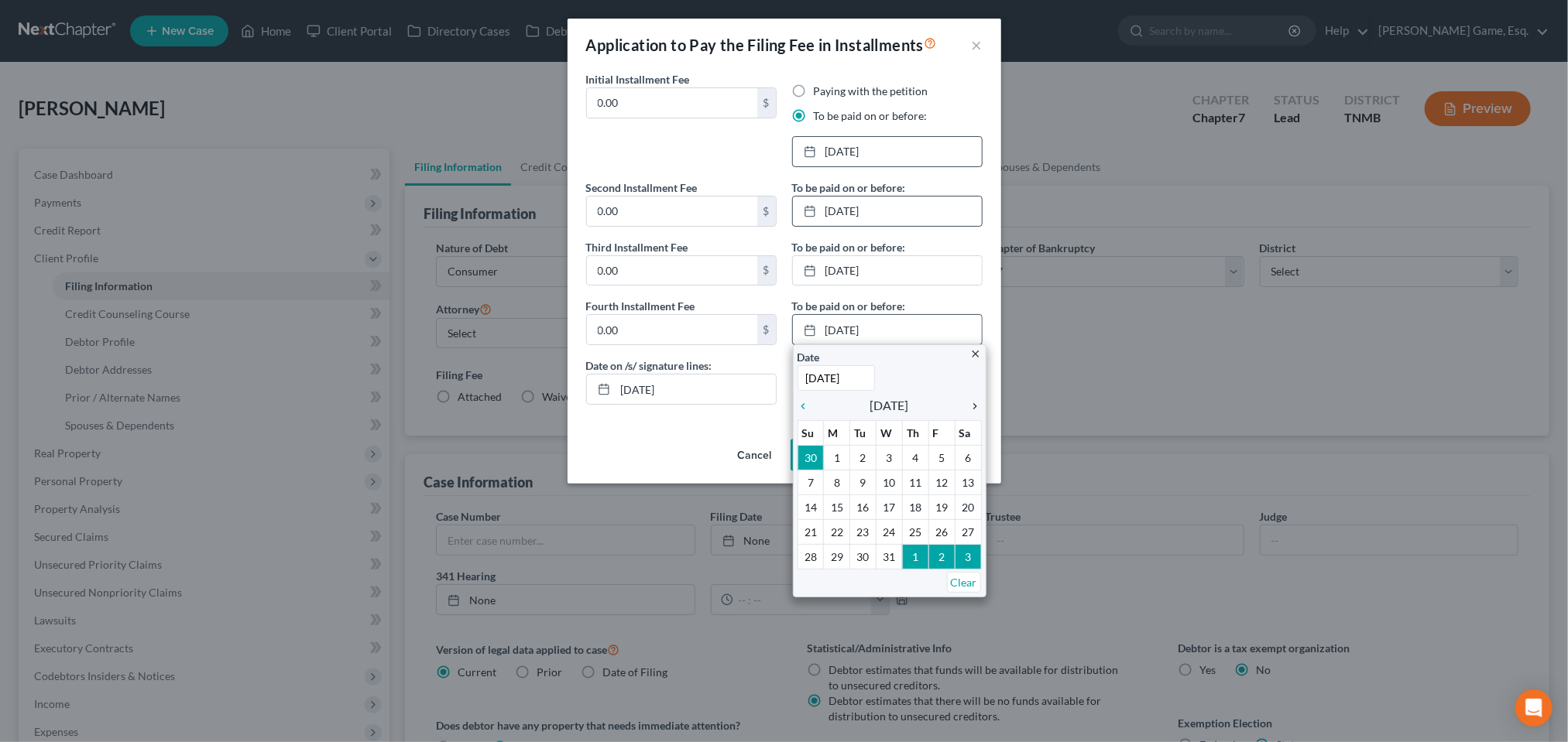
click at [970, 412] on icon "chevron_right" at bounding box center [971, 406] width 20 height 12
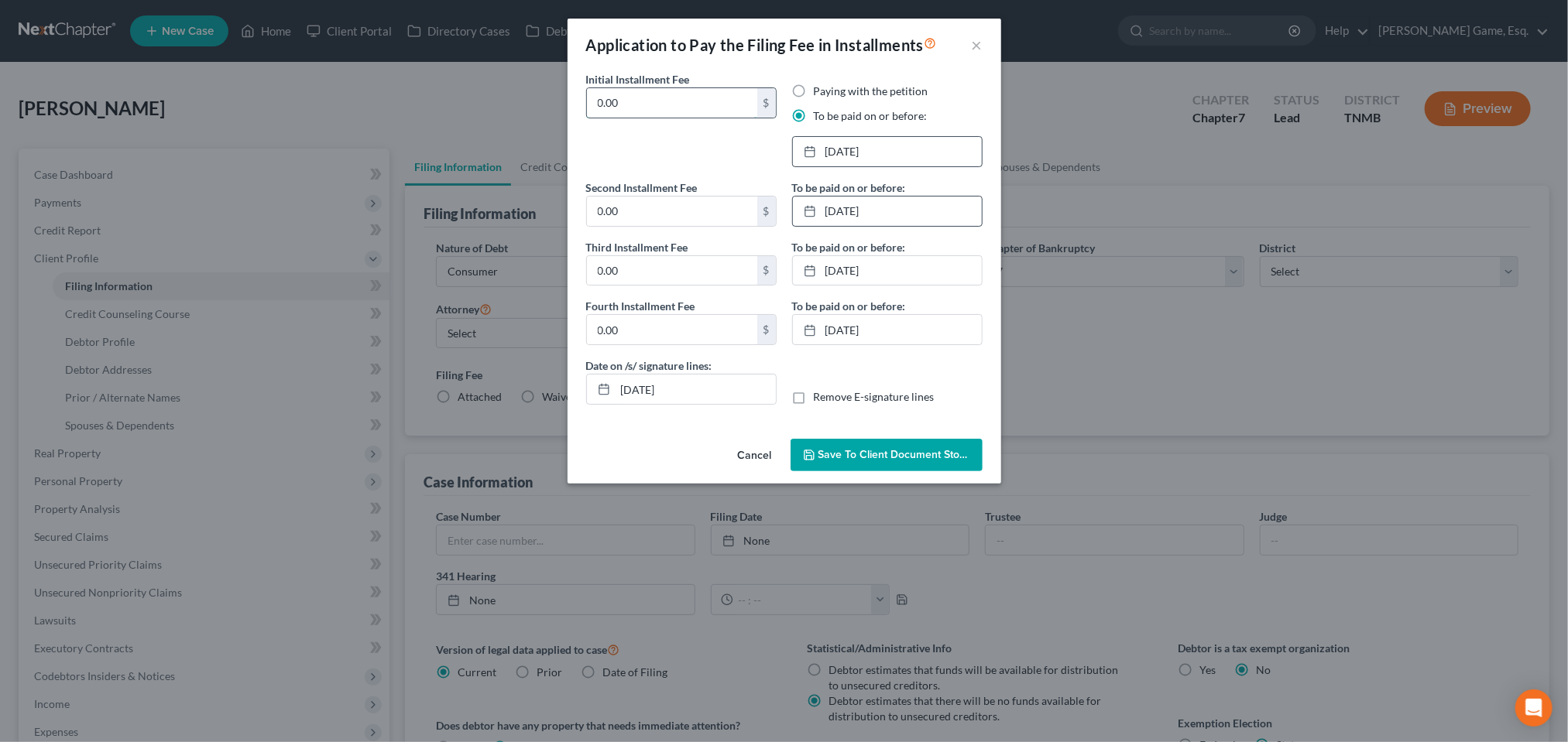
drag, startPoint x: 587, startPoint y: 137, endPoint x: 545, endPoint y: 127, distance: 43.2
click at [587, 118] on input "0.00" at bounding box center [672, 103] width 170 height 29
type input "84.50"
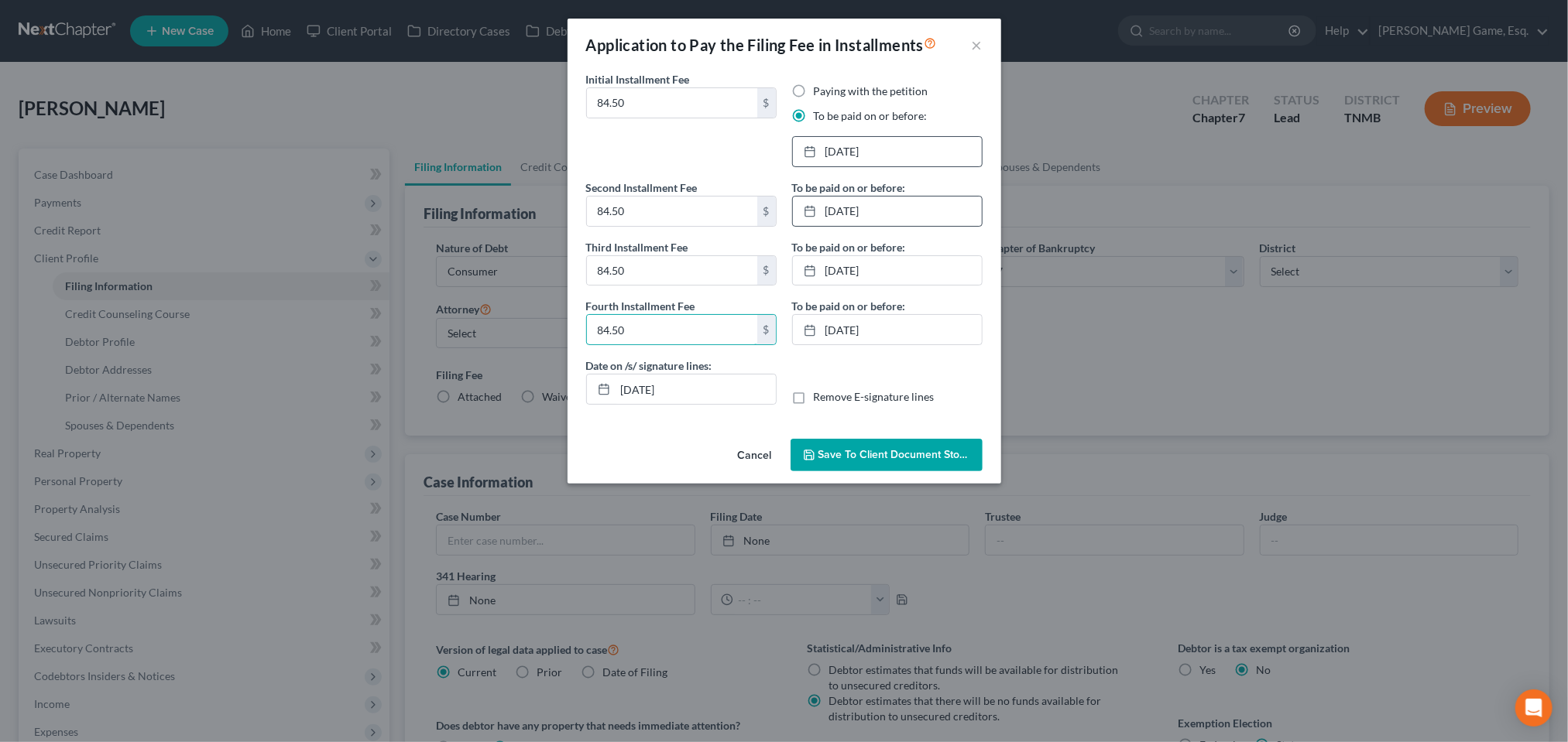
type input "84.50"
click at [917, 461] on span "Save to Client Document Storage" at bounding box center [901, 454] width 164 height 13
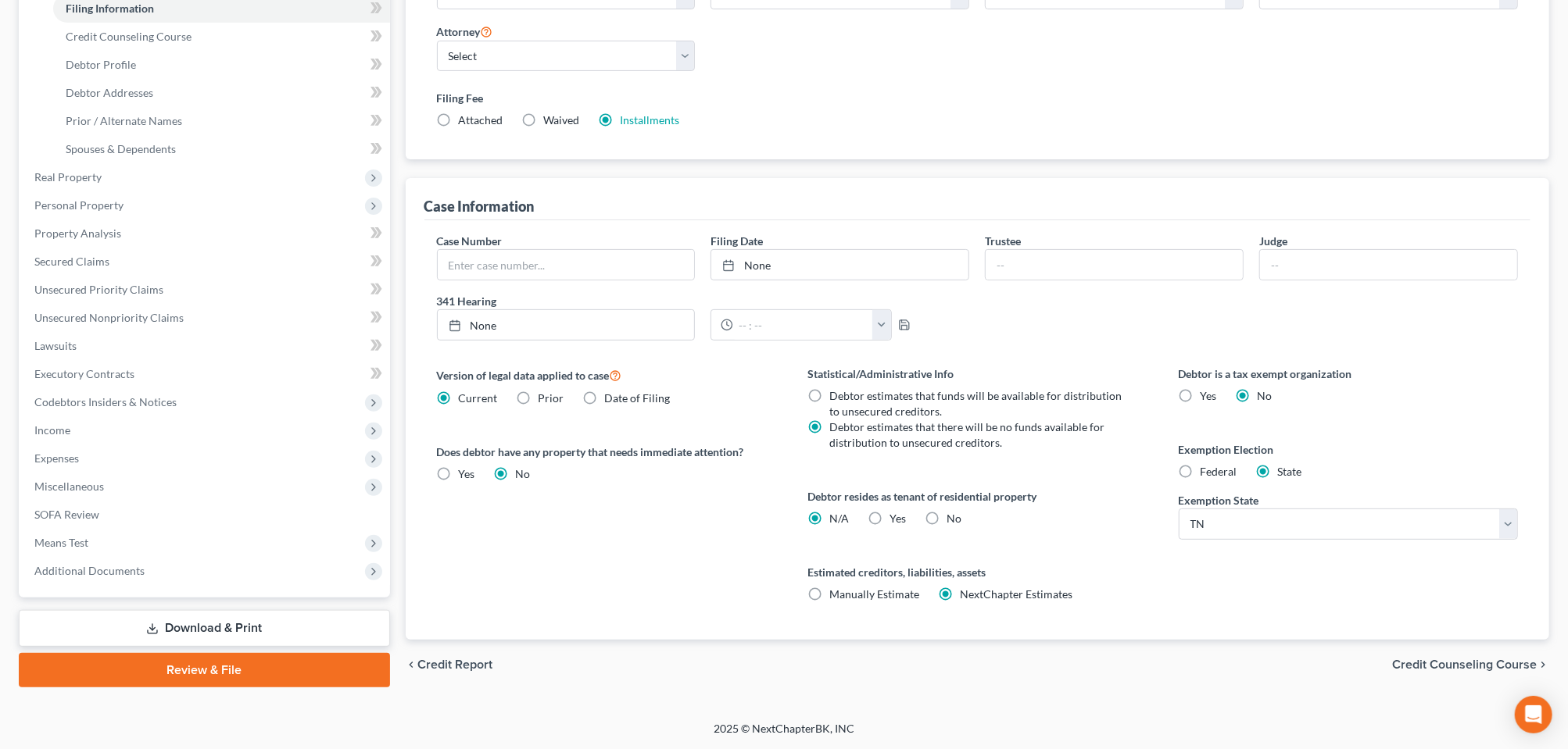
scroll to position [391, 0]
click at [104, 493] on span "Miscellaneous" at bounding box center [70, 486] width 70 height 13
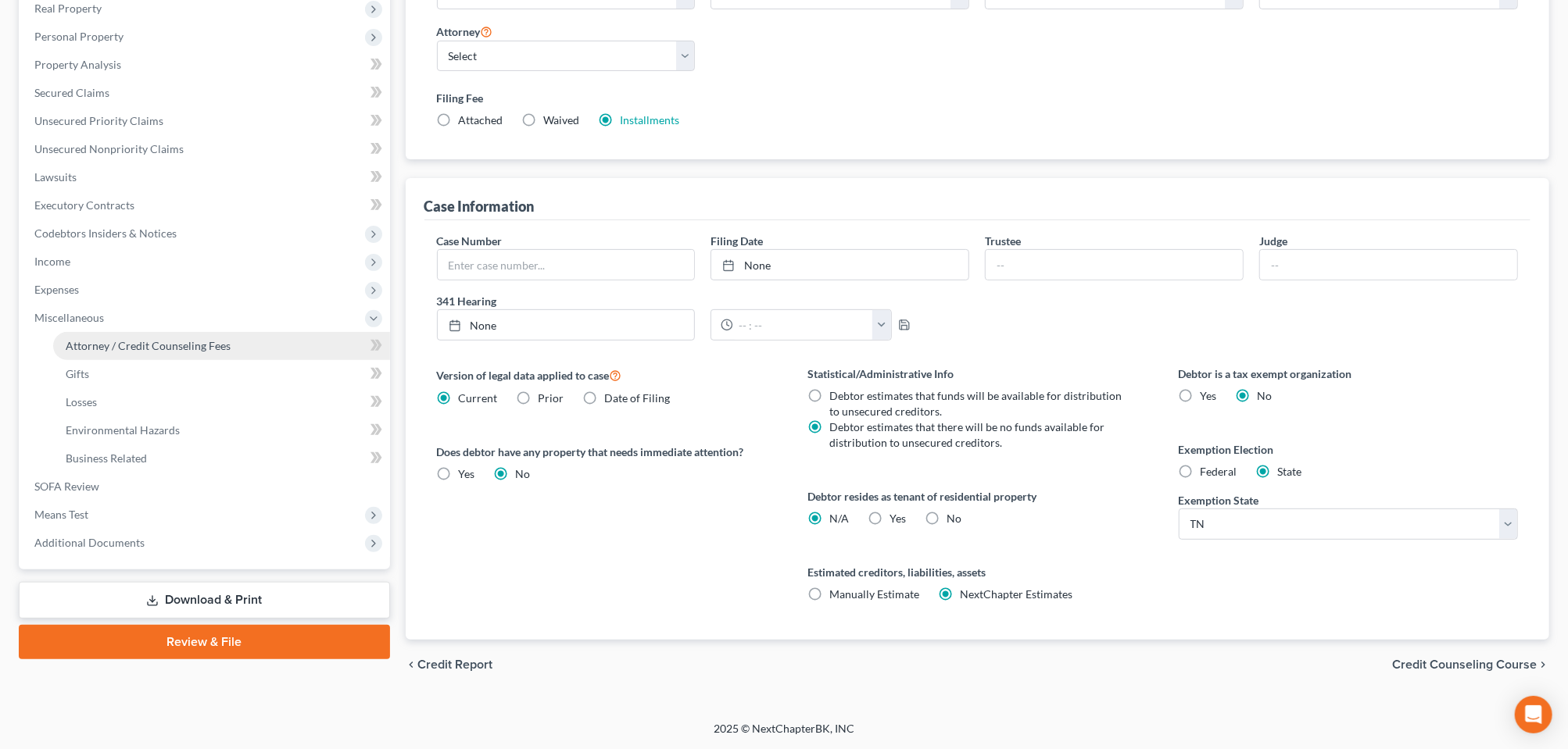
click at [159, 353] on span "Attorney / Credit Counseling Fees" at bounding box center [149, 345] width 165 height 13
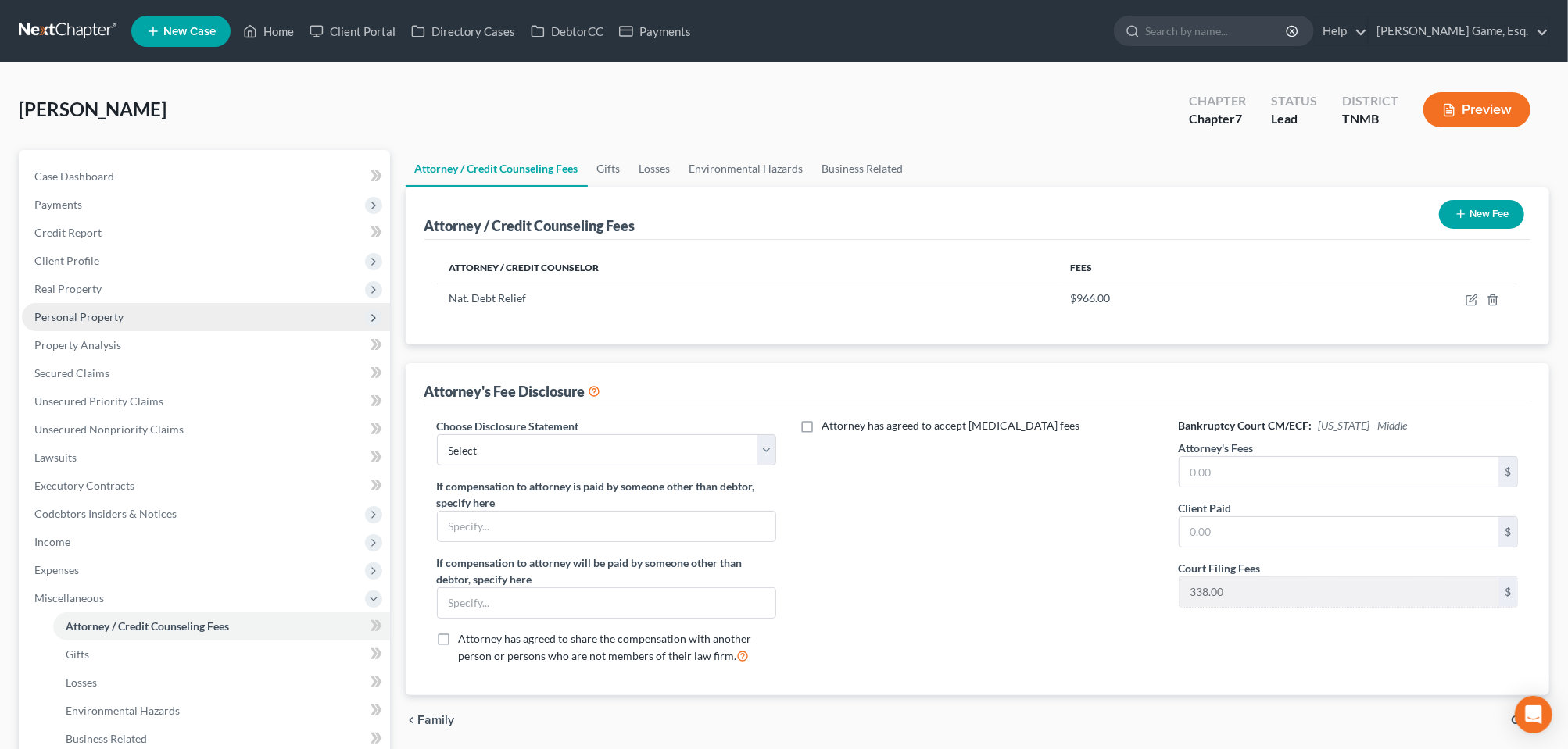
scroll to position [97, 0]
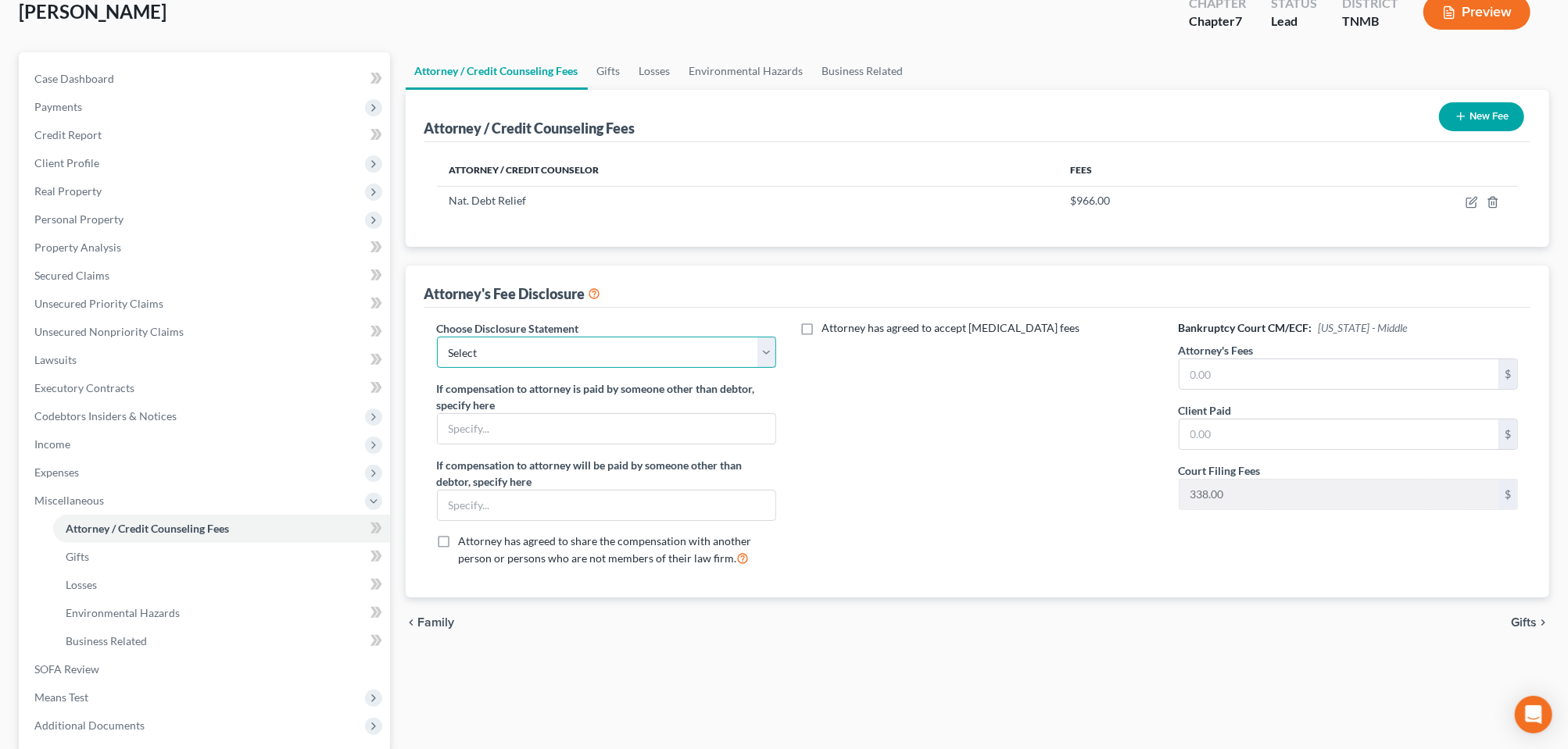
click at [767, 368] on select "Select Attorney Fee" at bounding box center [607, 353] width 340 height 31
select select "0"
click at [447, 368] on select "Select Attorney Fee" at bounding box center [607, 353] width 340 height 31
click at [1193, 389] on input "text" at bounding box center [1339, 374] width 320 height 30
type input "1,000.00"
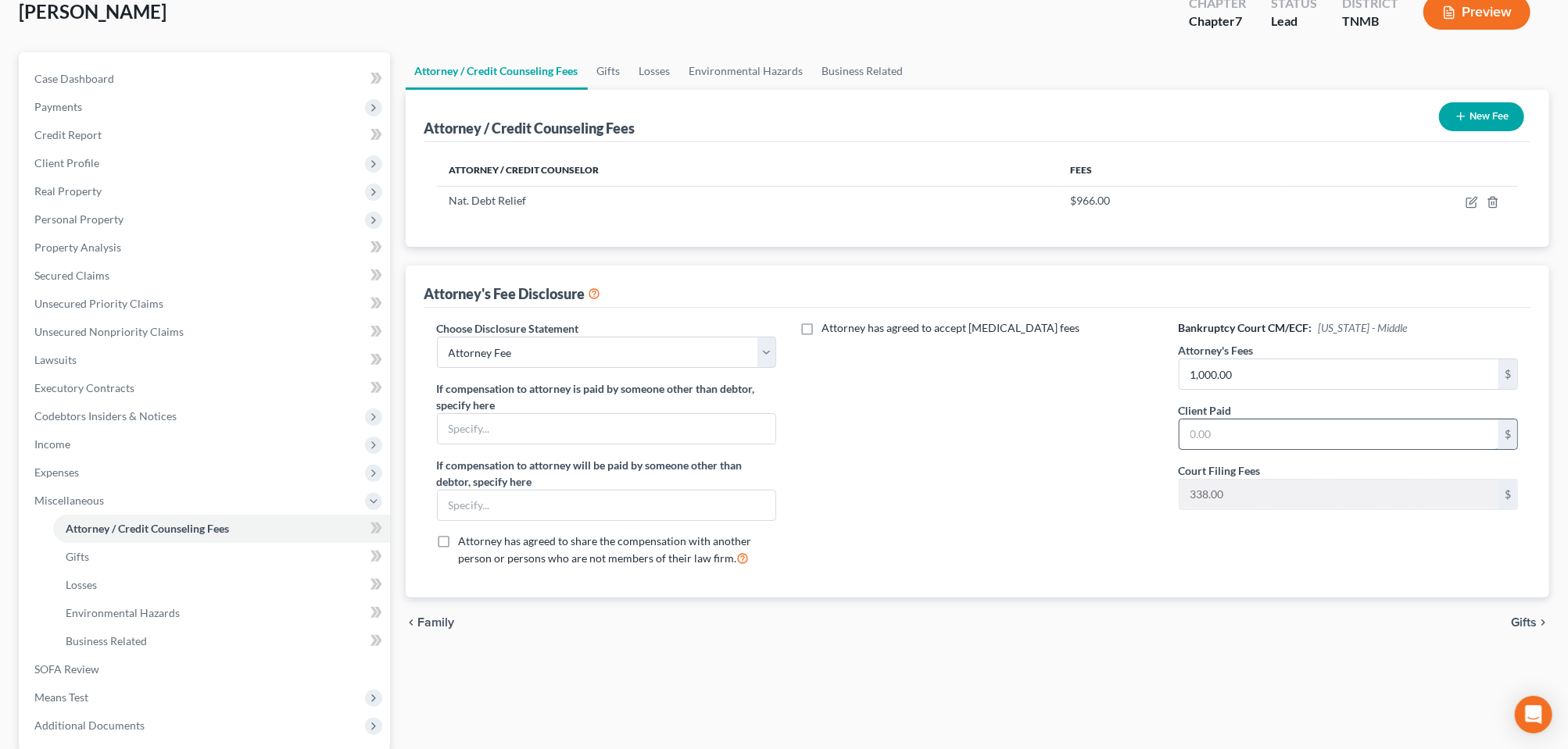
click at [1184, 449] on input "text" at bounding box center [1339, 434] width 320 height 30
type input "1,000.00"
click at [1127, 545] on div "Attorney has agreed to accept retainer fees" at bounding box center [977, 450] width 371 height 259
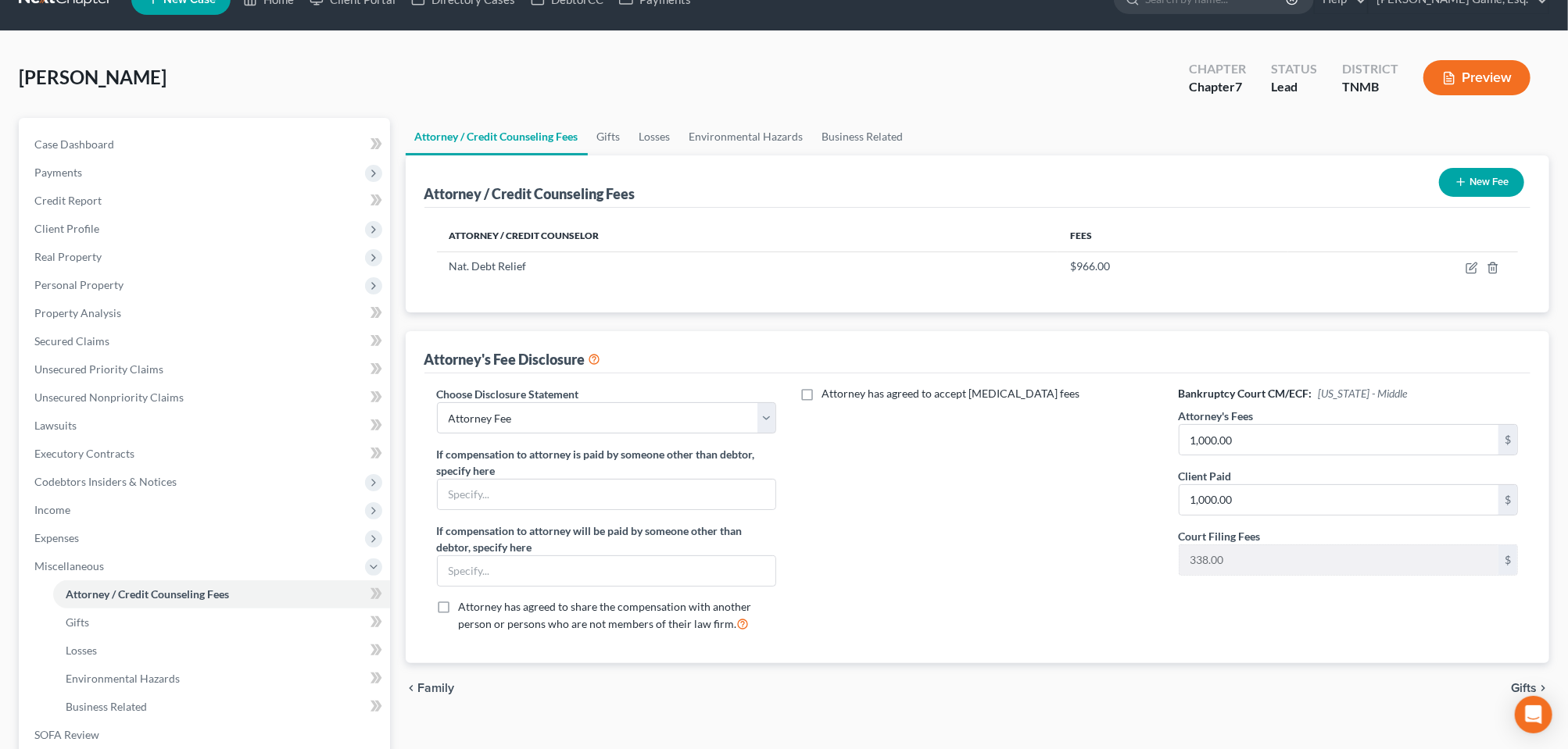
scroll to position [0, 0]
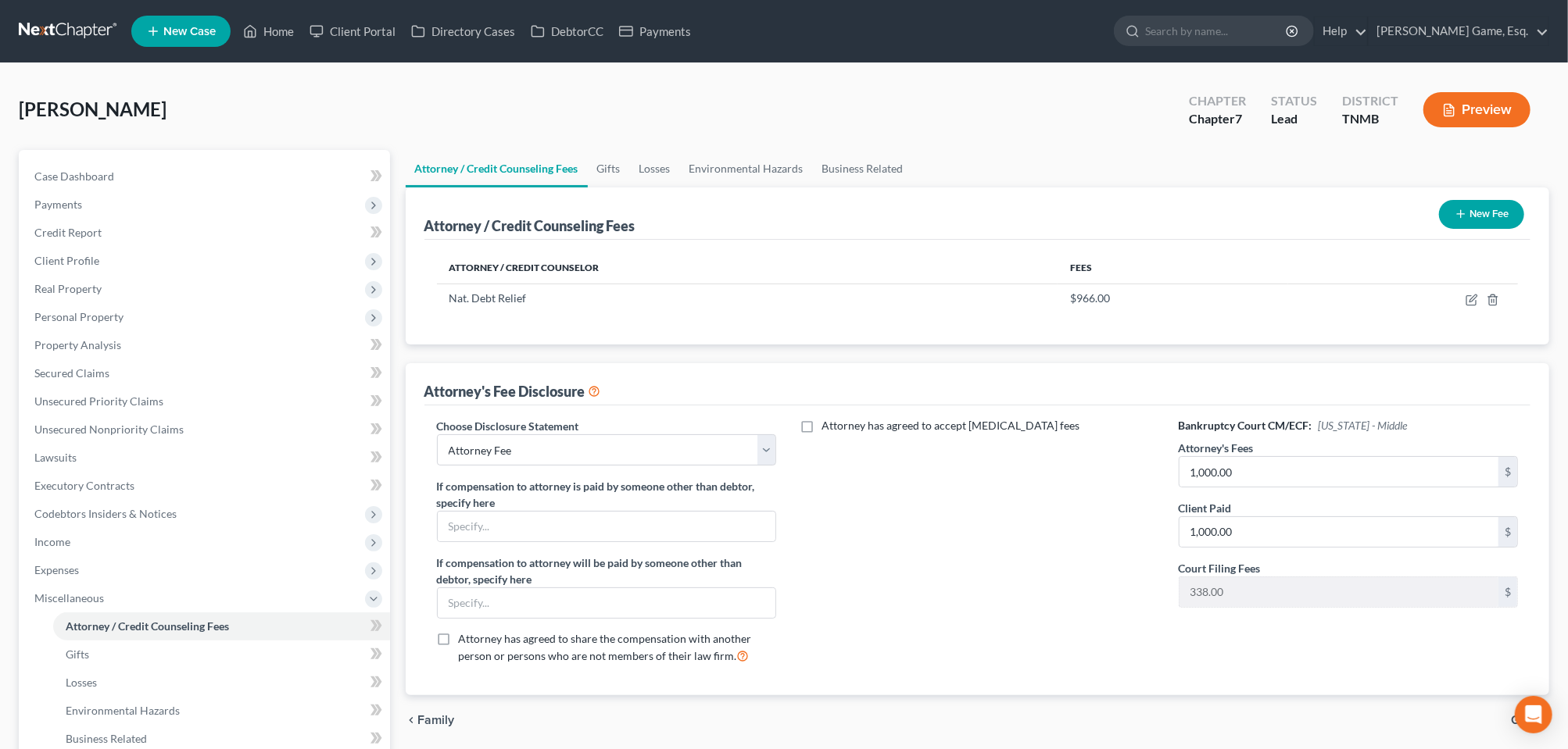
click at [1464, 229] on button "New Fee" at bounding box center [1482, 214] width 85 height 29
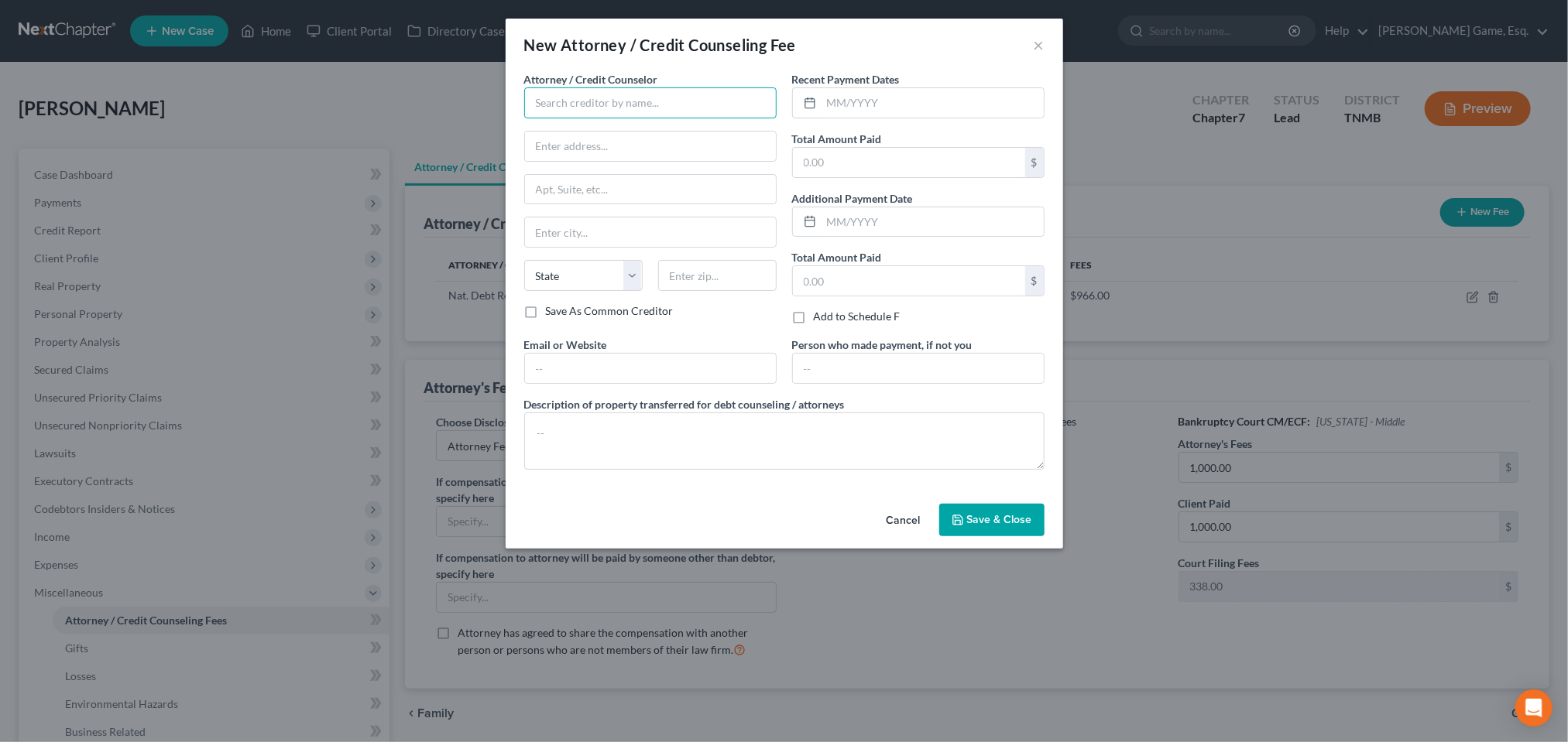
click at [524, 119] on input "text" at bounding box center [650, 103] width 252 height 31
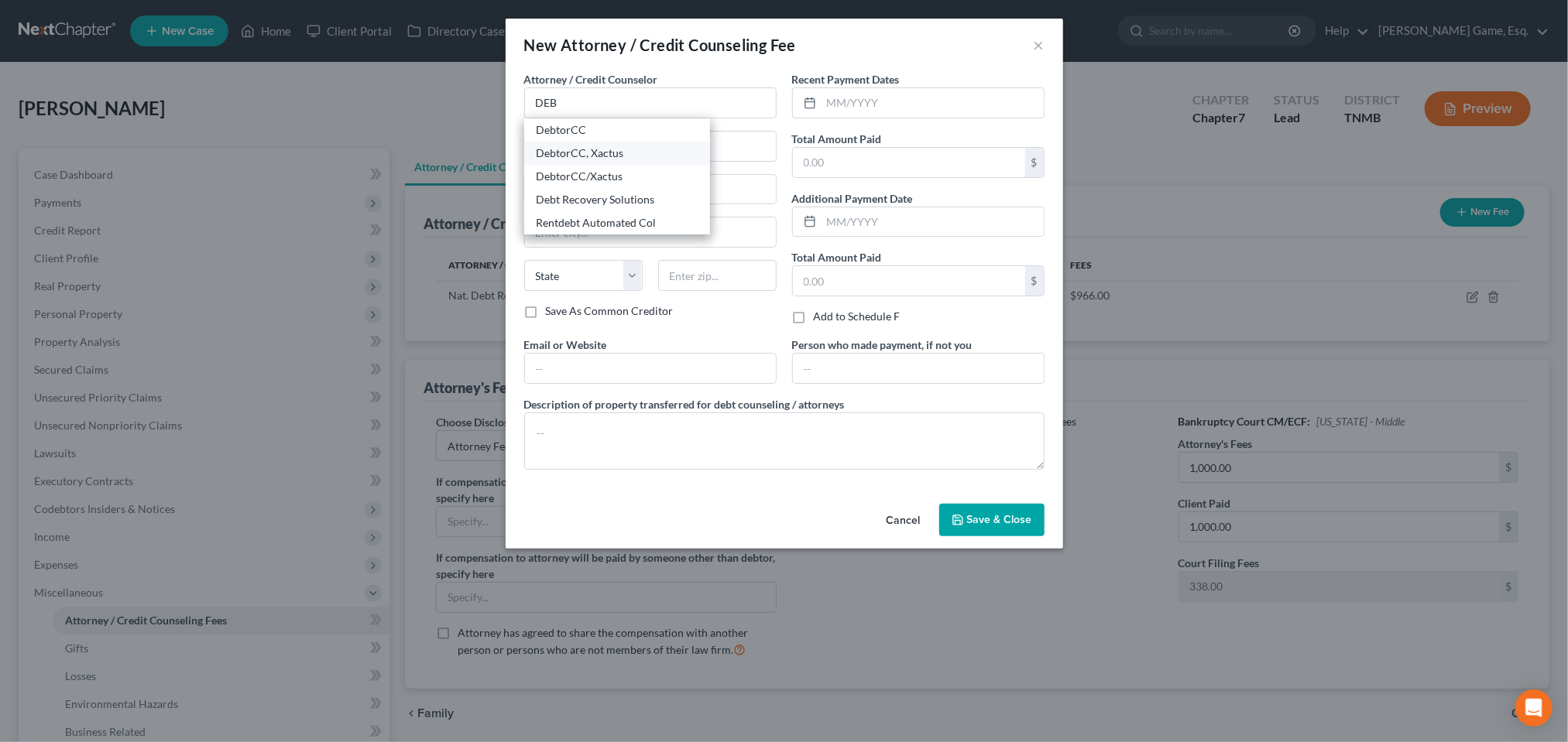
click at [536, 161] on div "DebtorCC, Xactus" at bounding box center [617, 153] width 161 height 15
type input "DebtorCC, Xactus"
click at [804, 177] on input "text" at bounding box center [909, 163] width 232 height 29
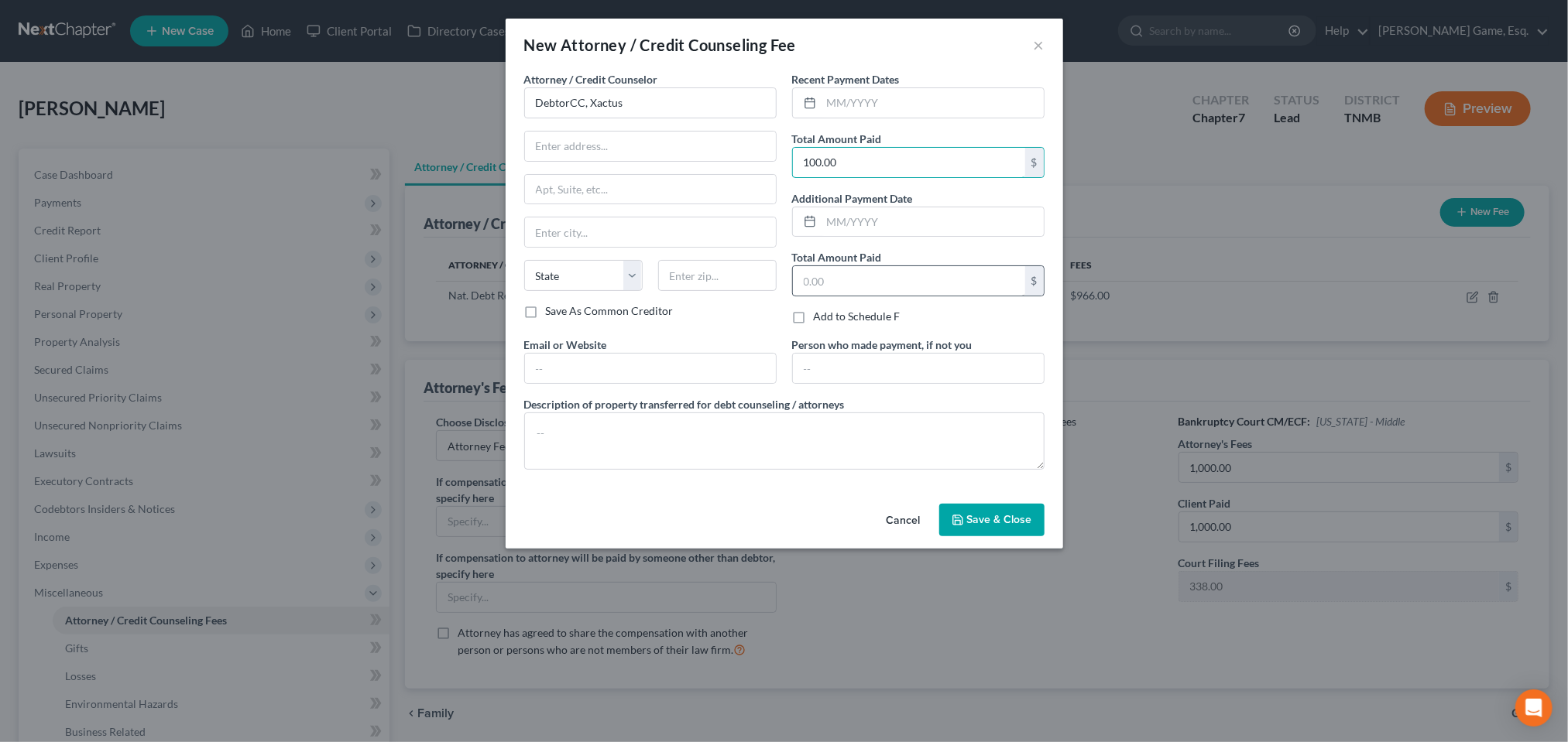
type input "100.00"
click at [820, 296] on input "text" at bounding box center [909, 281] width 232 height 29
type input "100.00"
click at [524, 470] on textarea at bounding box center [784, 441] width 520 height 58
type textarea "c"
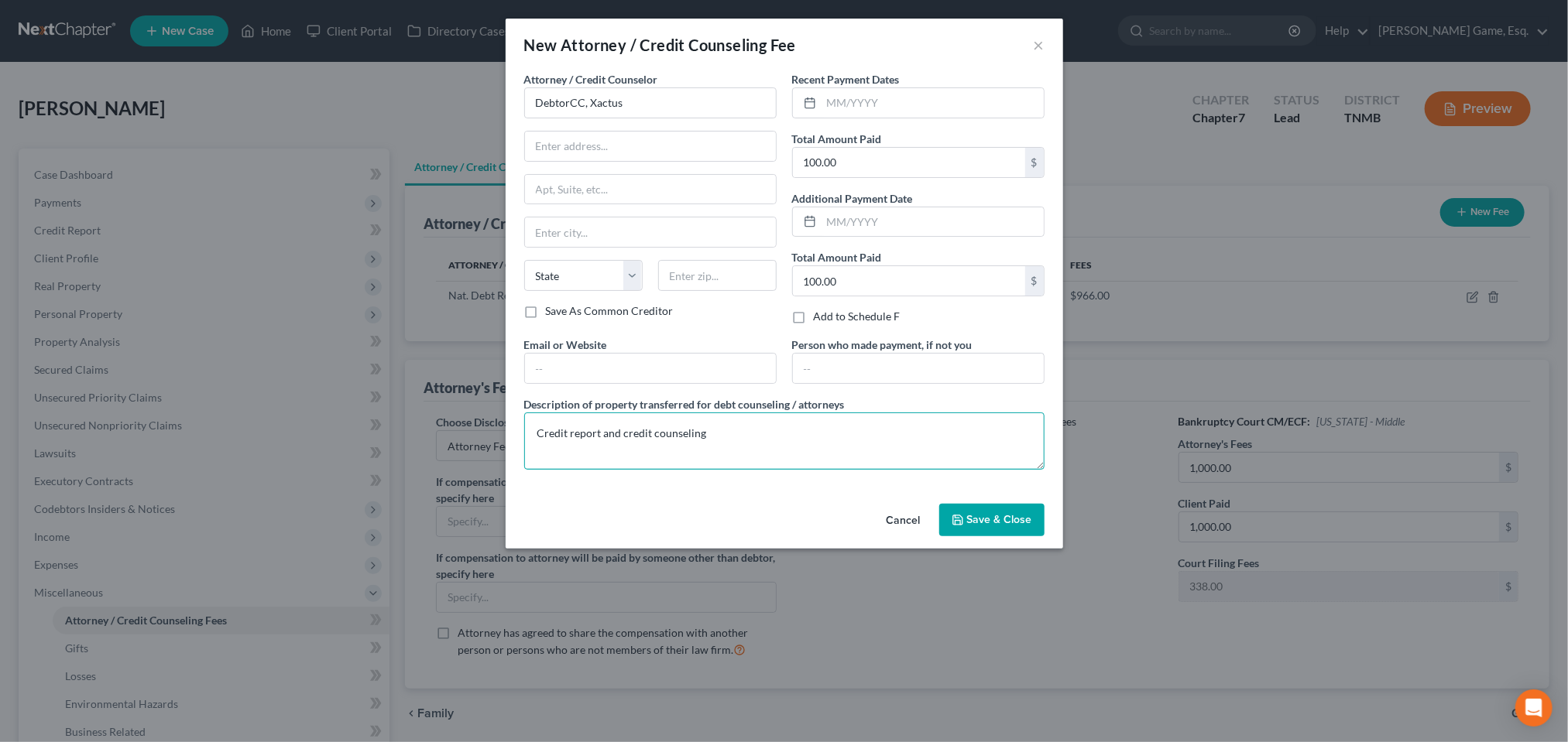
type textarea "Credit report and credit counseling"
click at [1032, 527] on span "Save & Close" at bounding box center [1000, 519] width 65 height 13
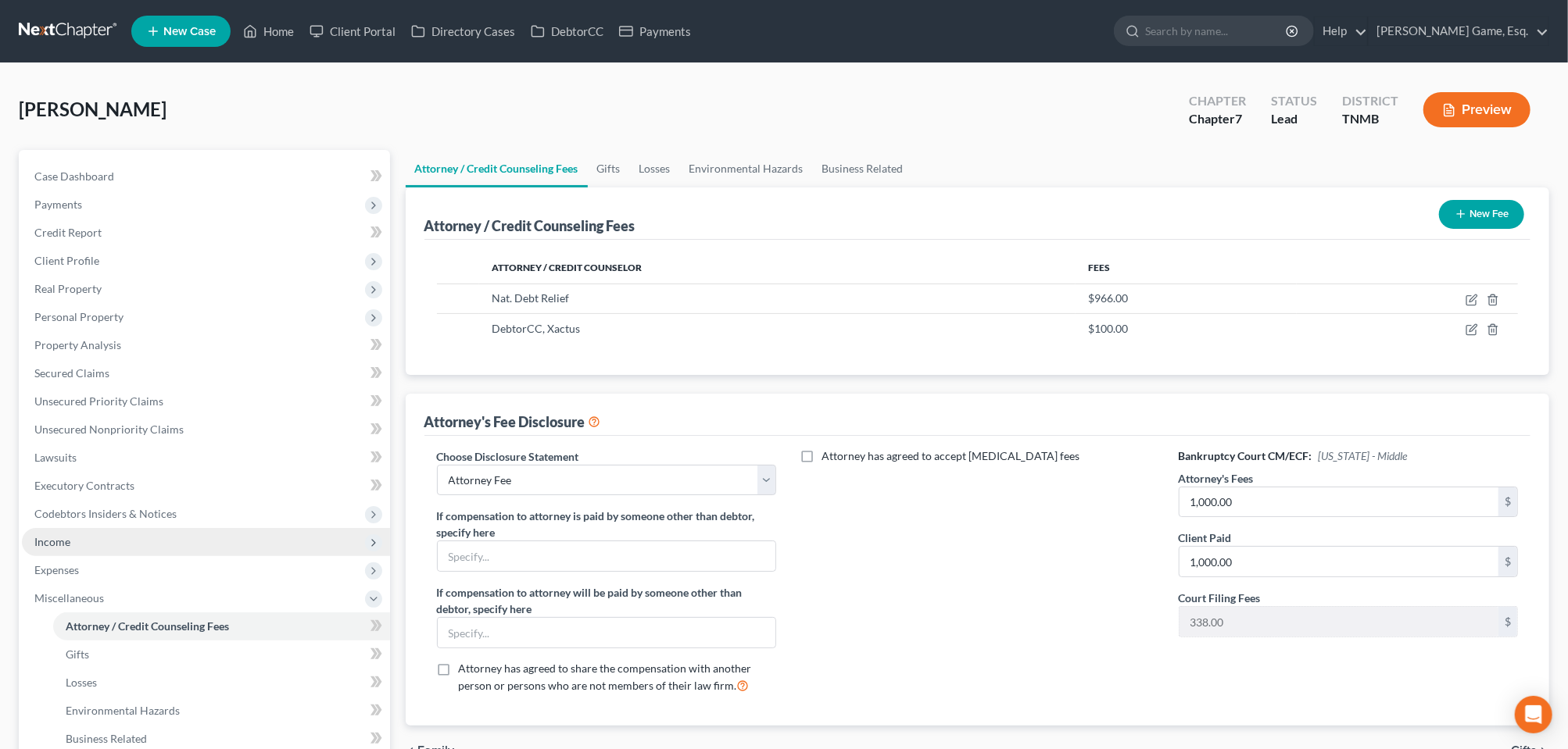
click at [70, 548] on span "Income" at bounding box center [52, 541] width 36 height 13
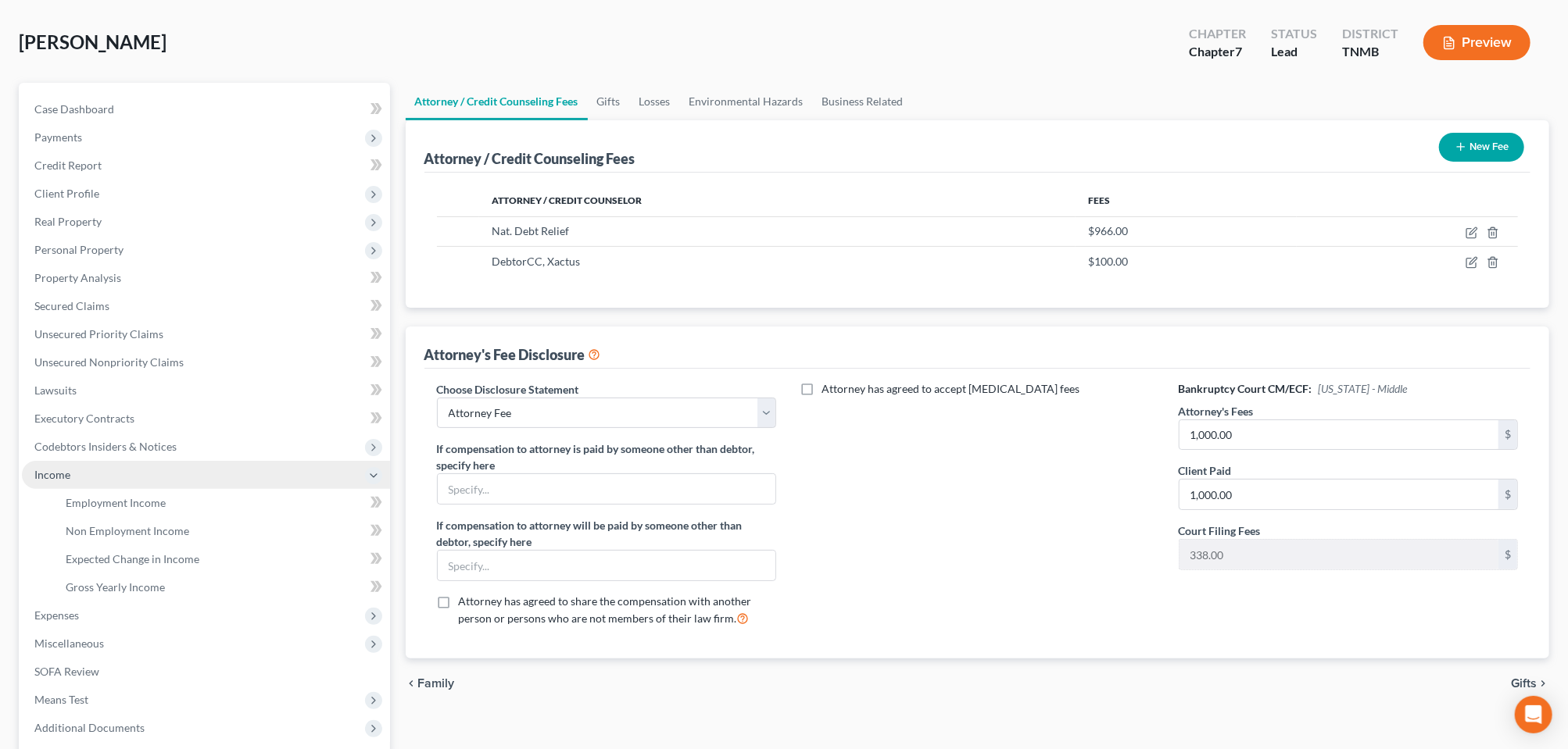
scroll to position [196, 0]
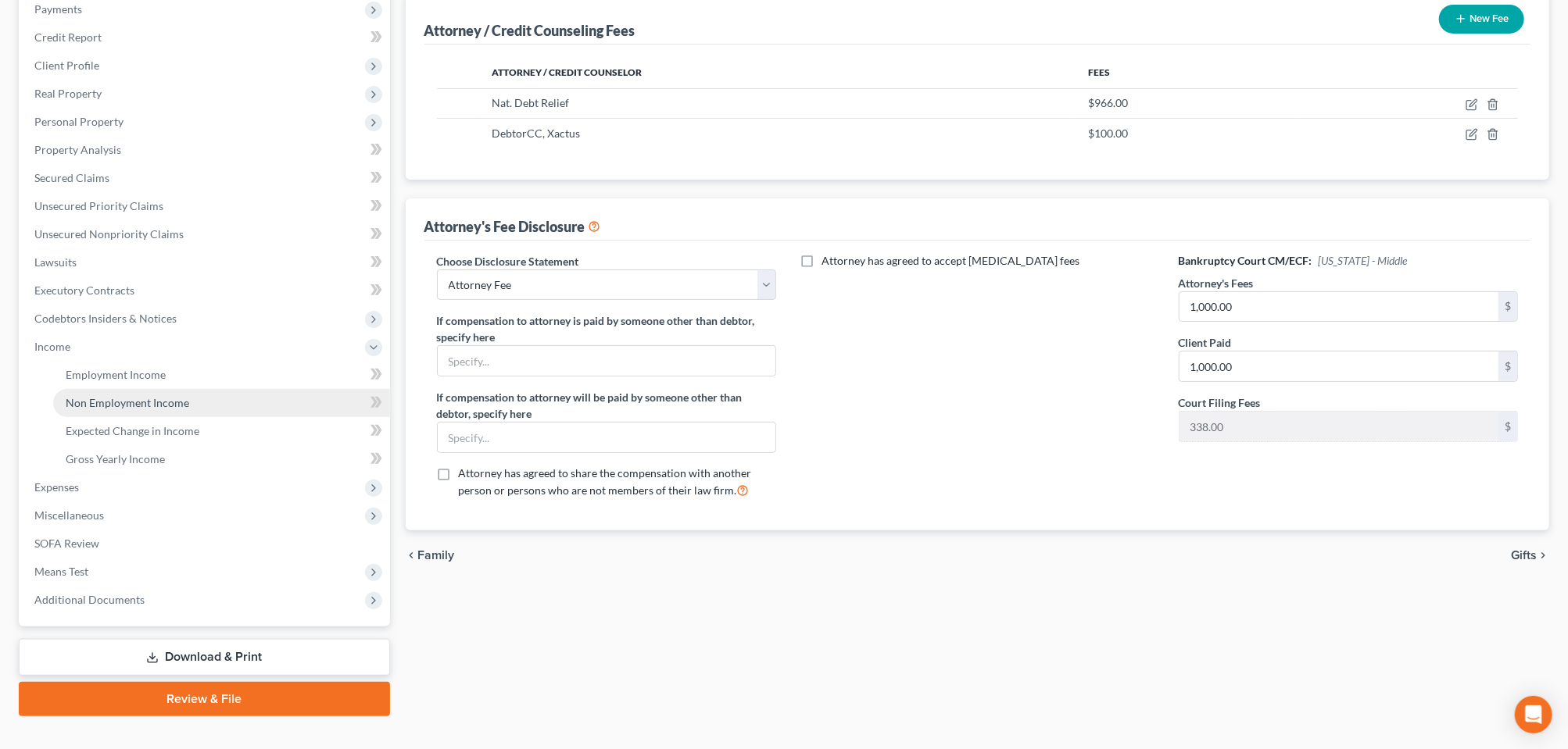
click at [134, 409] on span "Non Employment Income" at bounding box center [128, 402] width 123 height 13
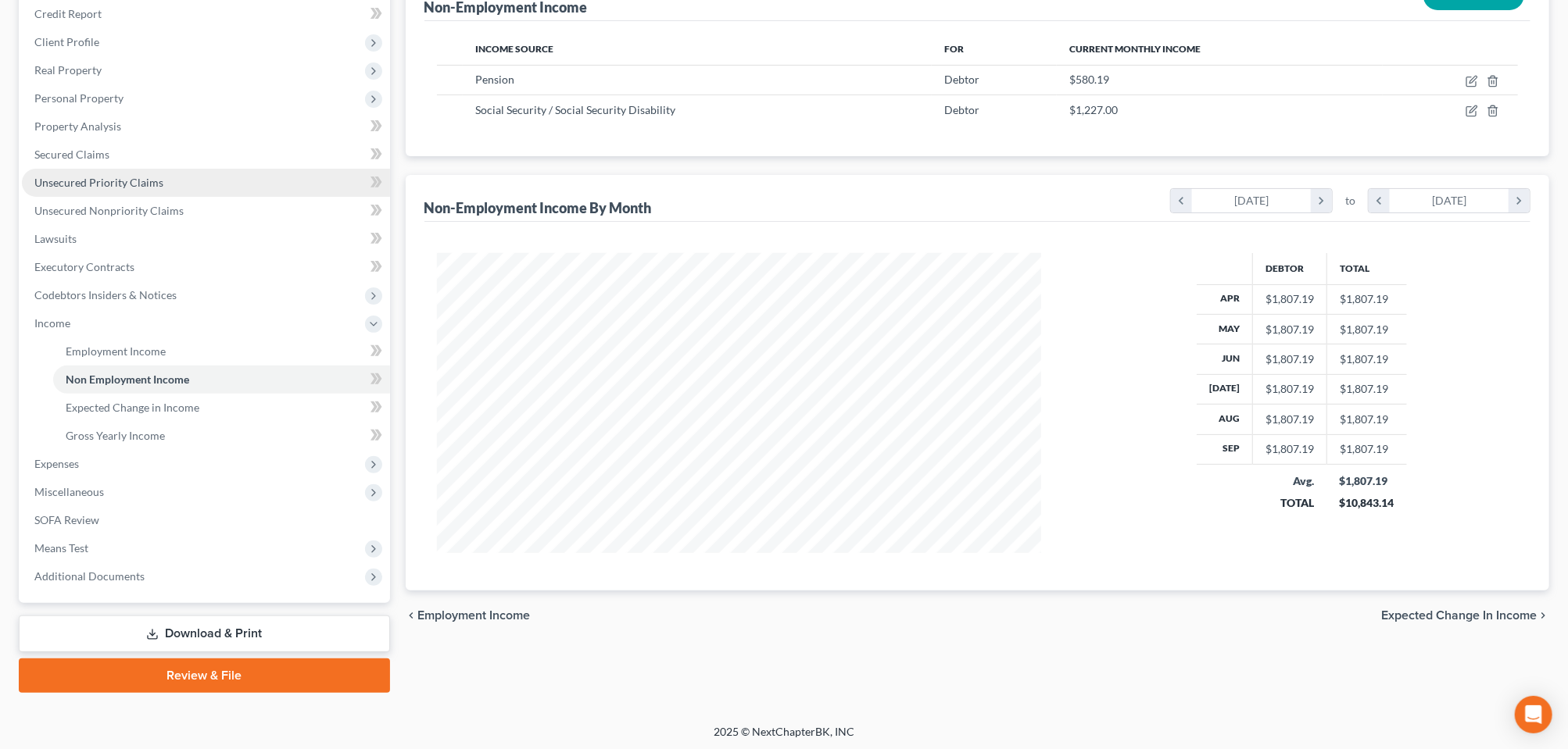
scroll to position [391, 0]
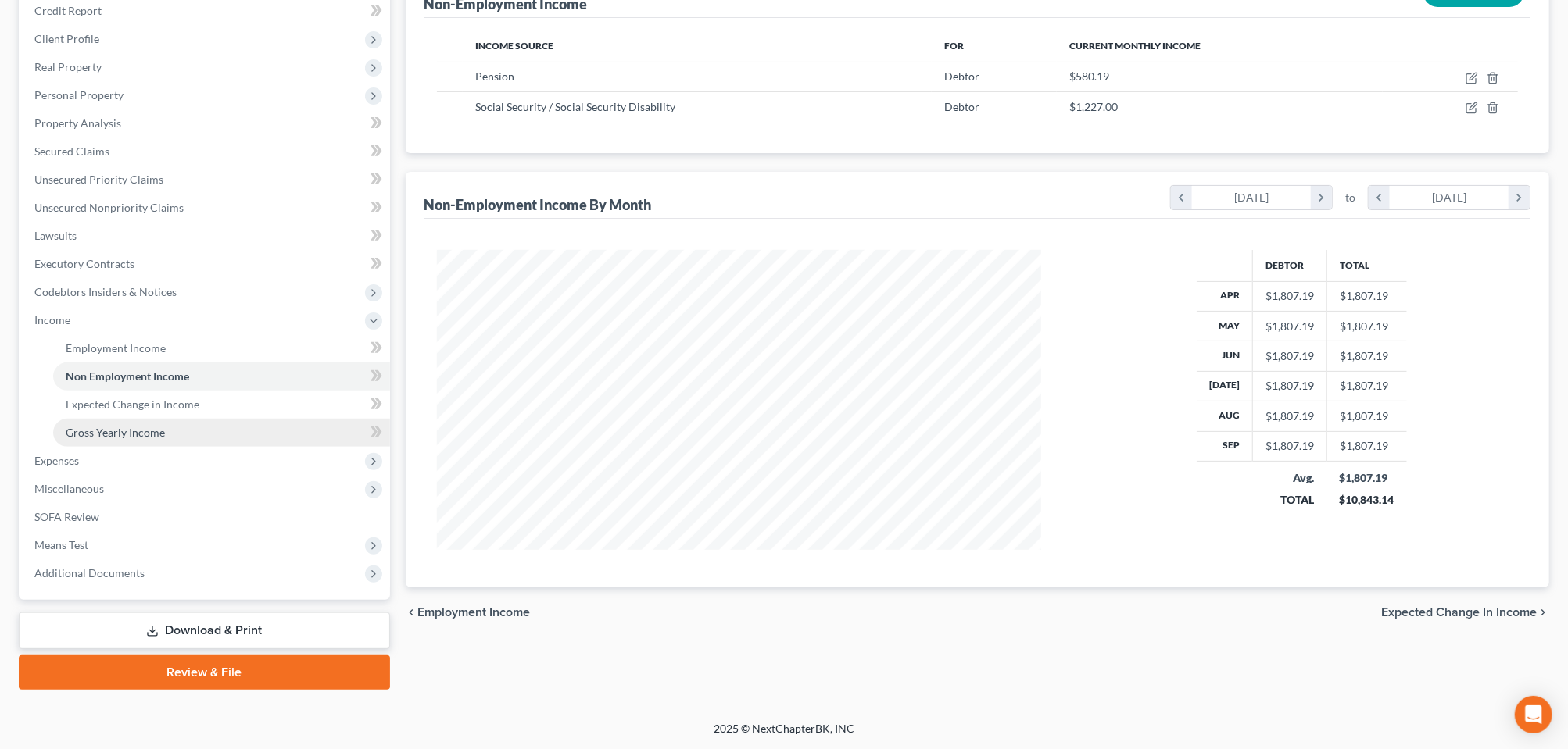
click at [143, 426] on span "Gross Yearly Income" at bounding box center [116, 432] width 99 height 13
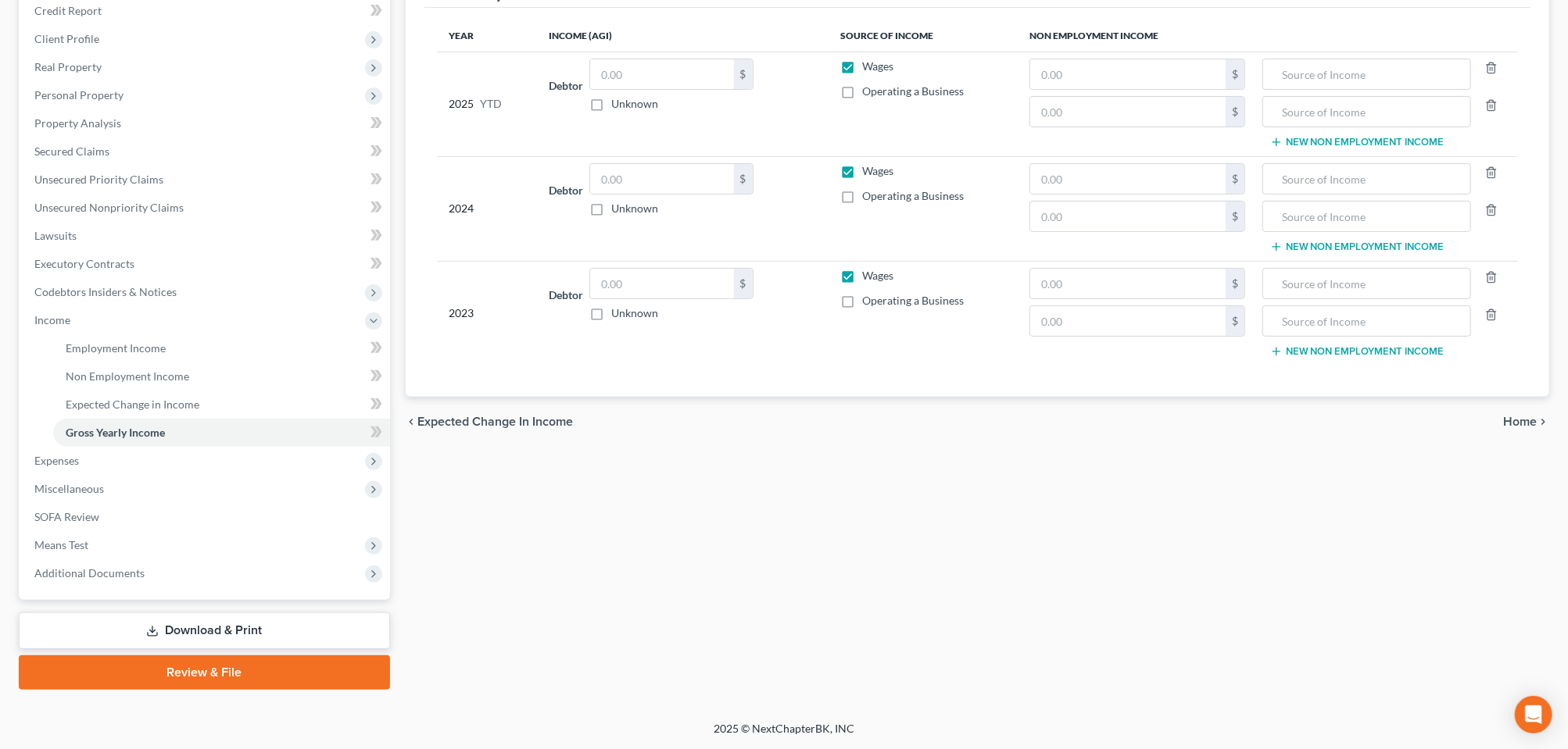
scroll to position [391, 0]
click at [104, 495] on span "Miscellaneous" at bounding box center [70, 488] width 70 height 13
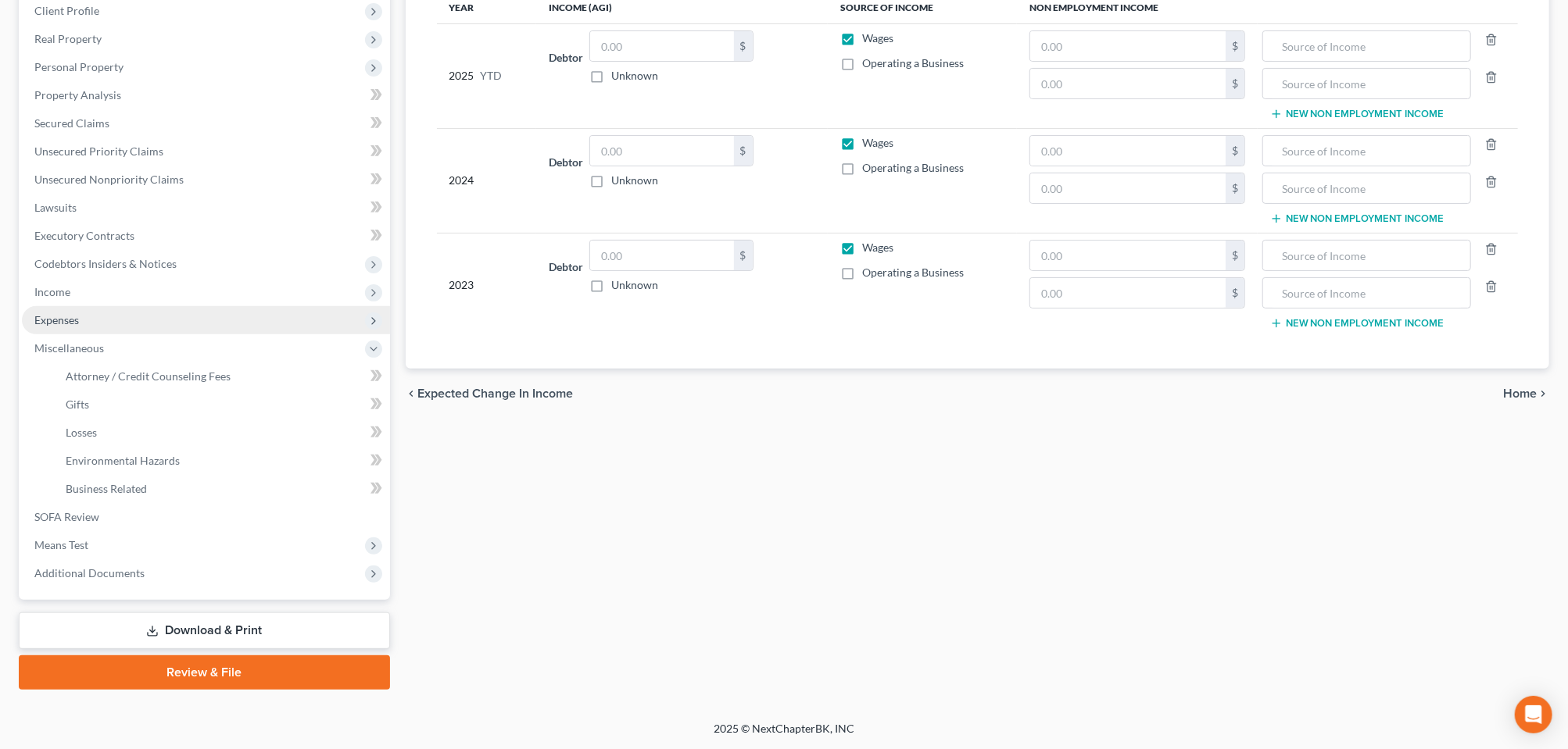
click at [74, 318] on span "Expenses" at bounding box center [56, 320] width 44 height 13
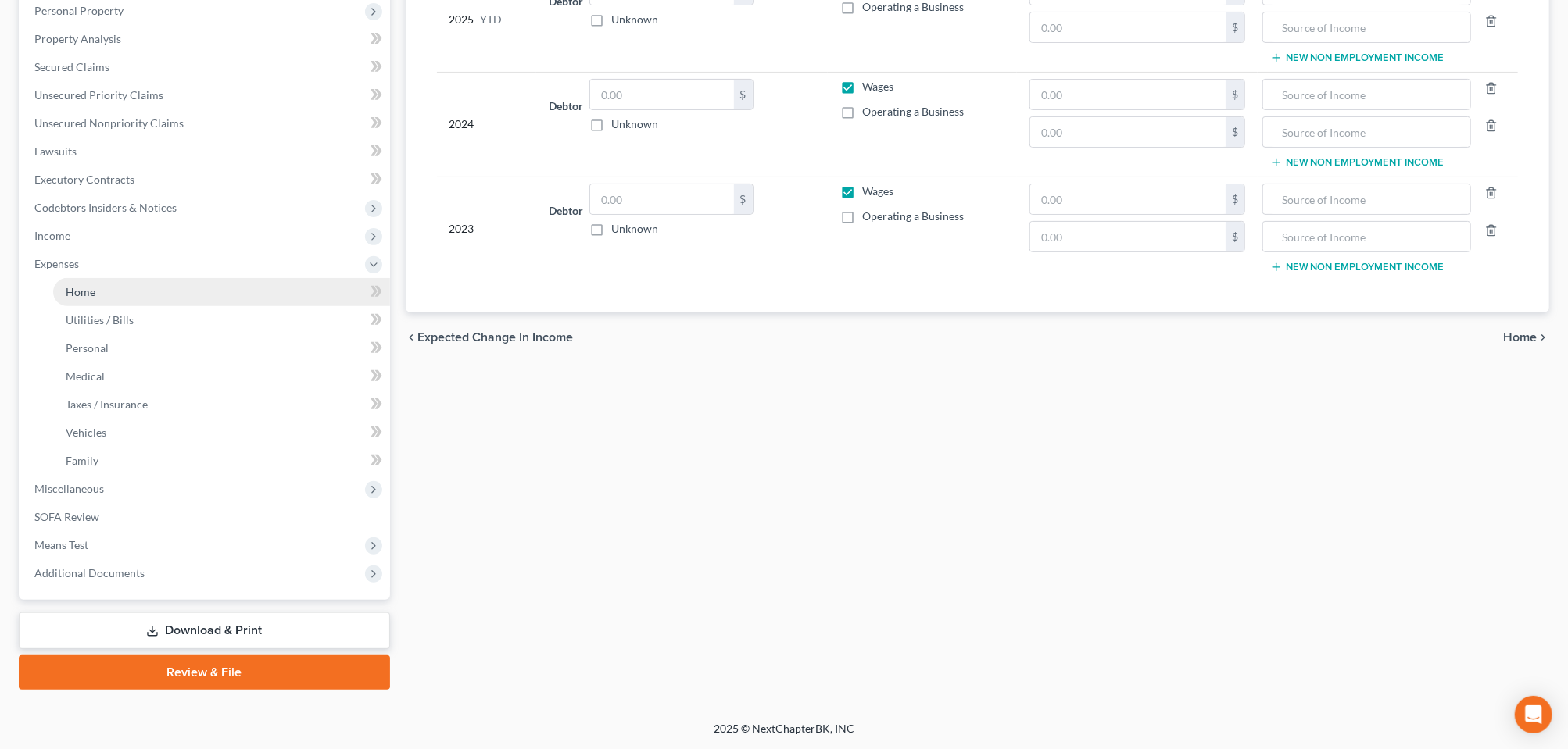
click at [96, 299] on span "Home" at bounding box center [81, 291] width 30 height 13
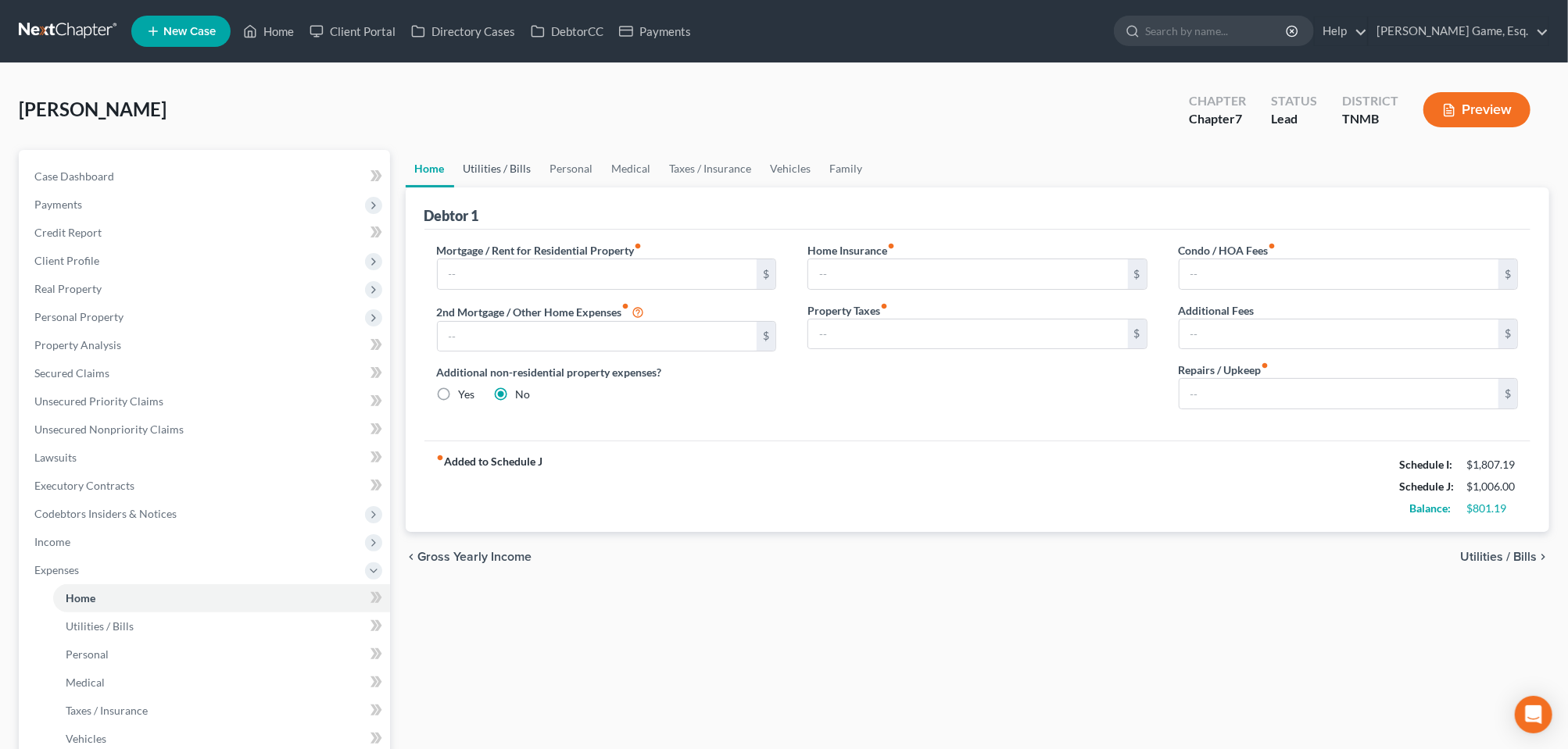
click at [541, 188] on link "Utilities / Bills" at bounding box center [498, 169] width 87 height 37
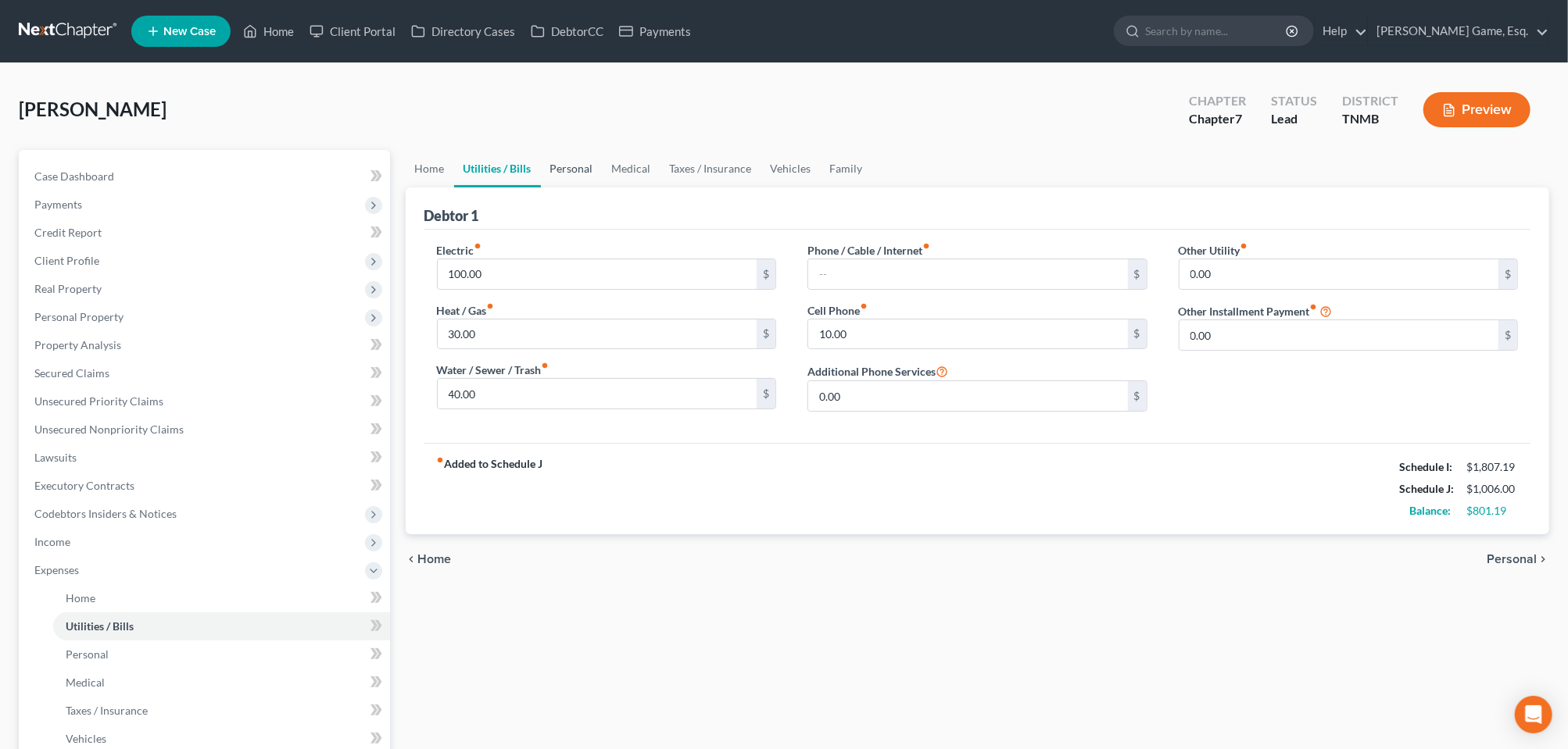
click at [602, 188] on link "Personal" at bounding box center [571, 169] width 62 height 37
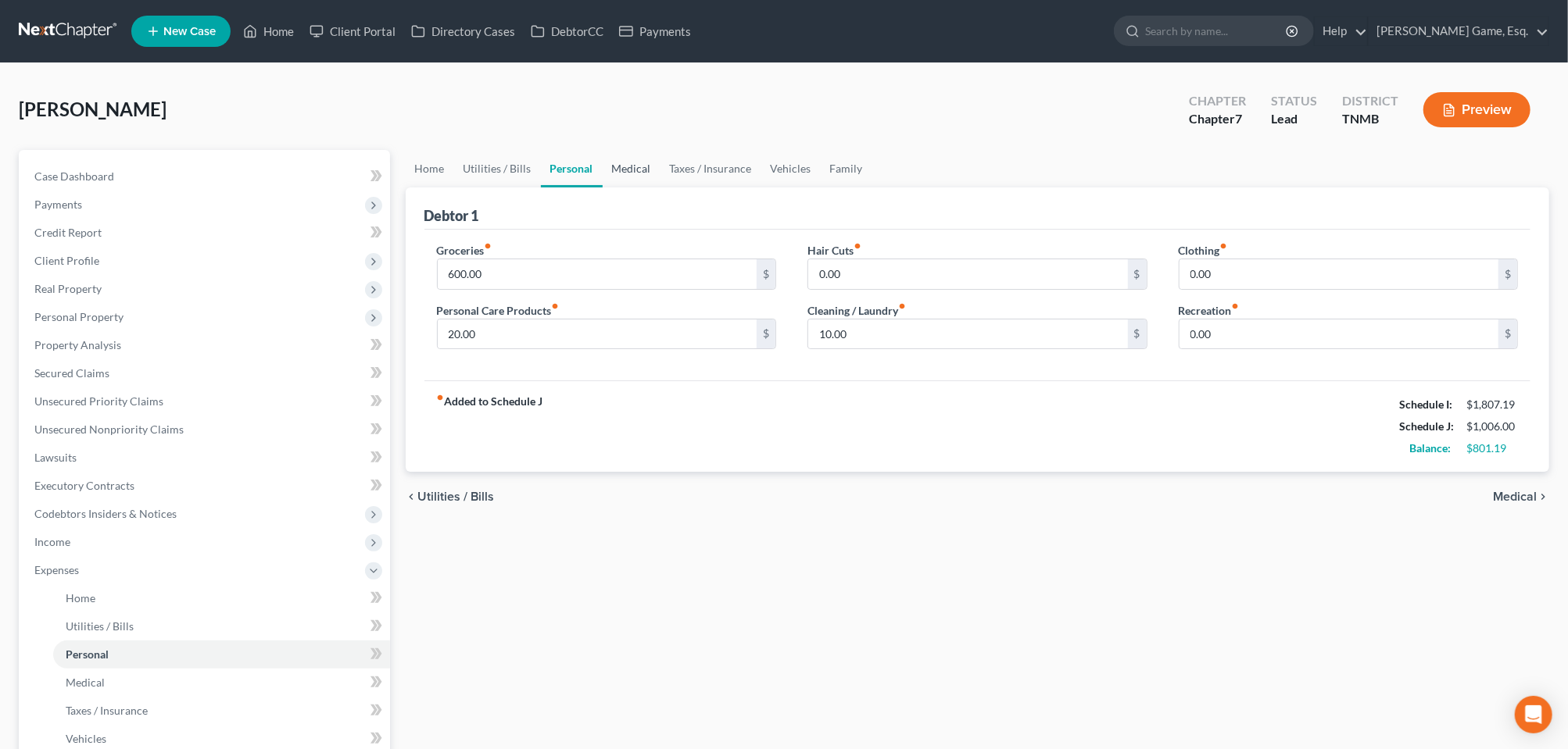
click at [661, 188] on link "Medical" at bounding box center [631, 169] width 58 height 37
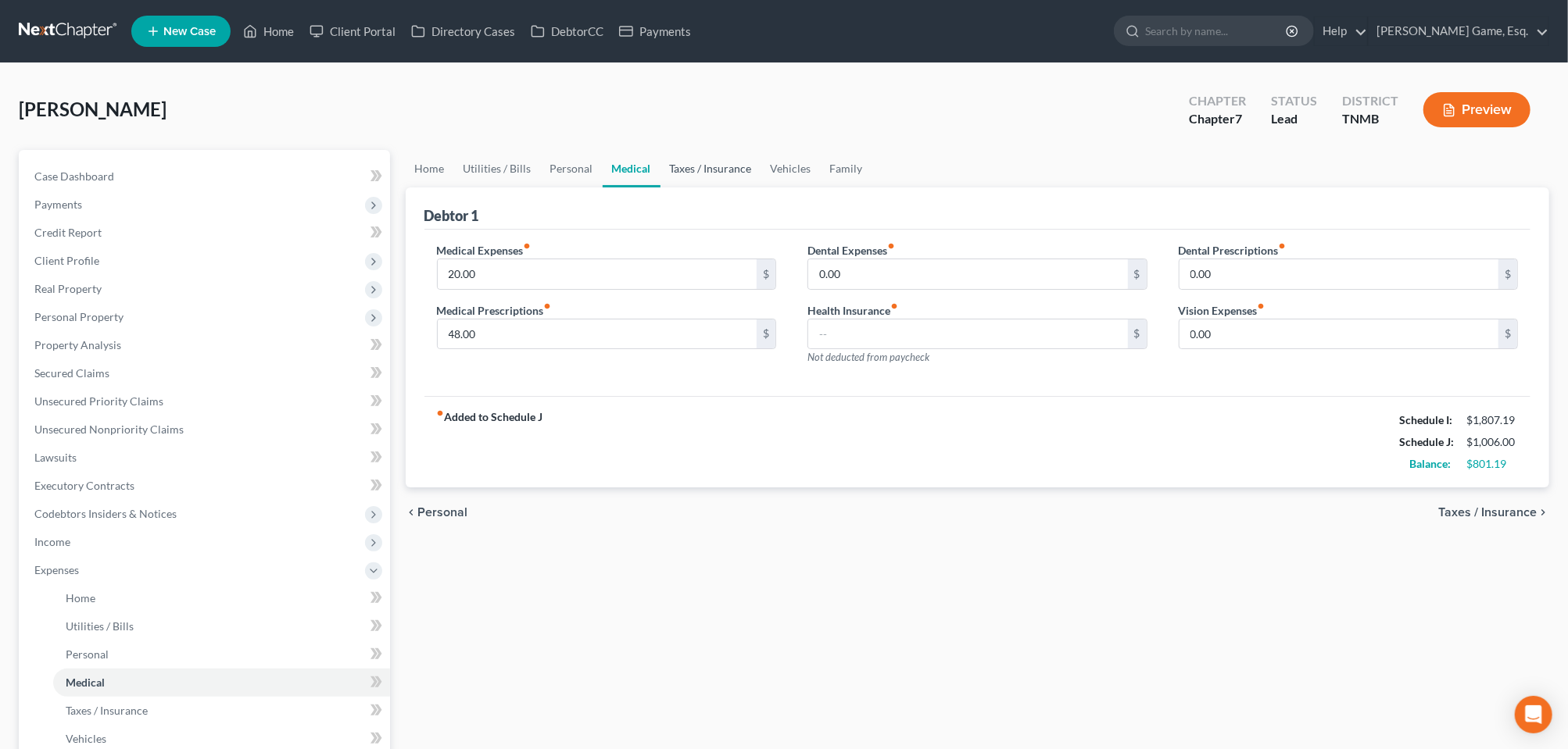
click at [761, 188] on link "Taxes / Insurance" at bounding box center [711, 169] width 101 height 37
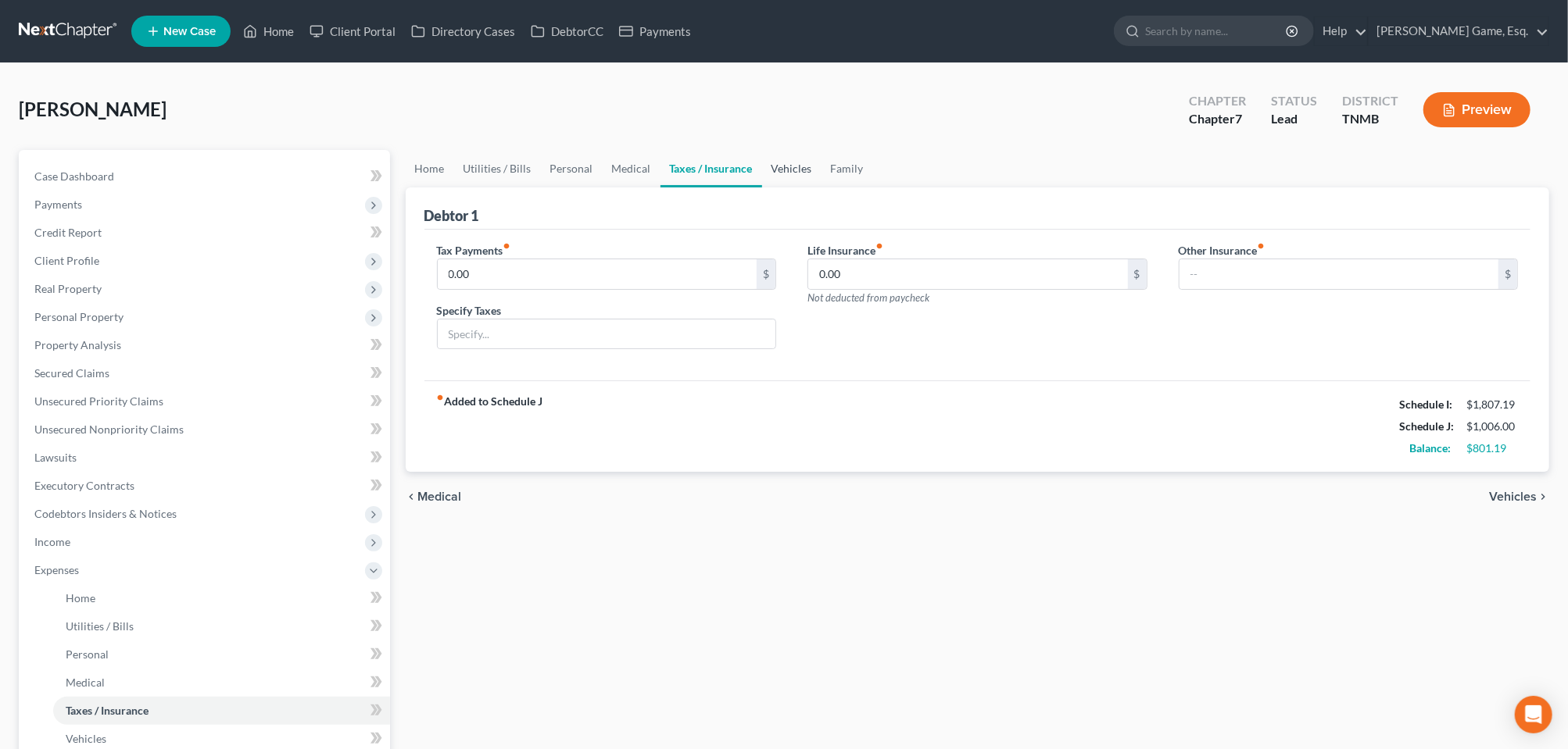
click at [821, 188] on link "Vehicles" at bounding box center [792, 169] width 59 height 37
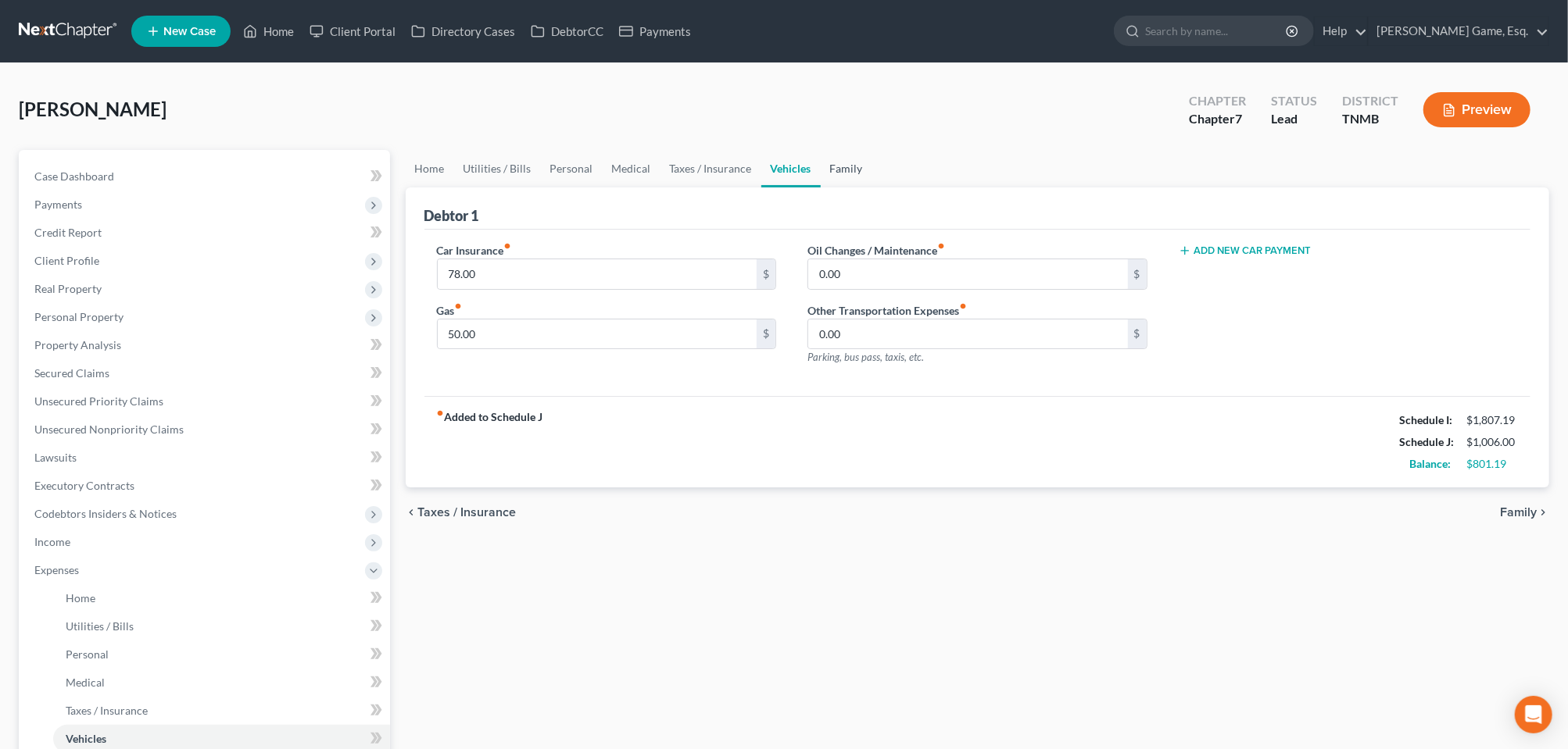
click at [873, 188] on link "Family" at bounding box center [846, 169] width 51 height 37
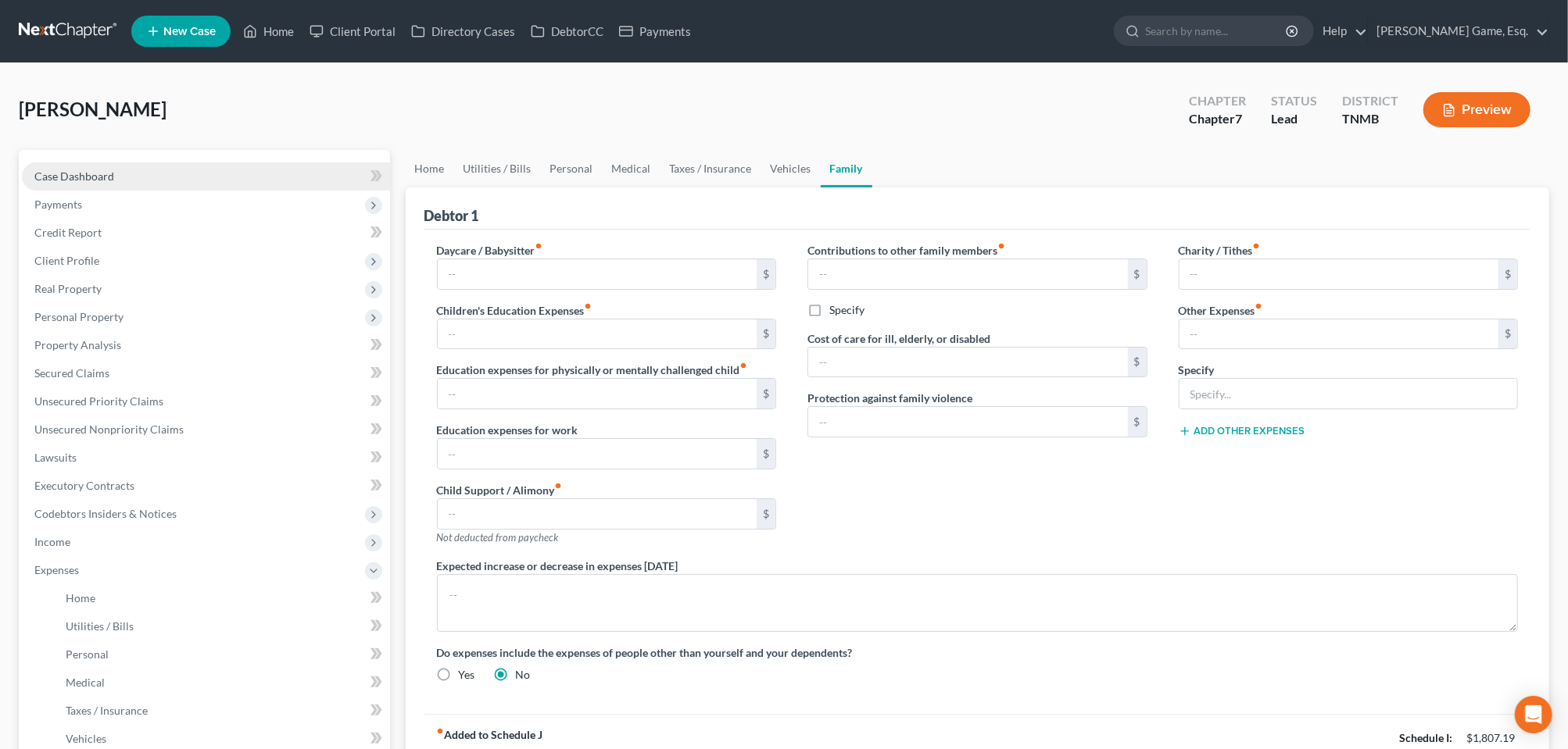
click at [114, 182] on span "Case Dashboard" at bounding box center [75, 176] width 80 height 13
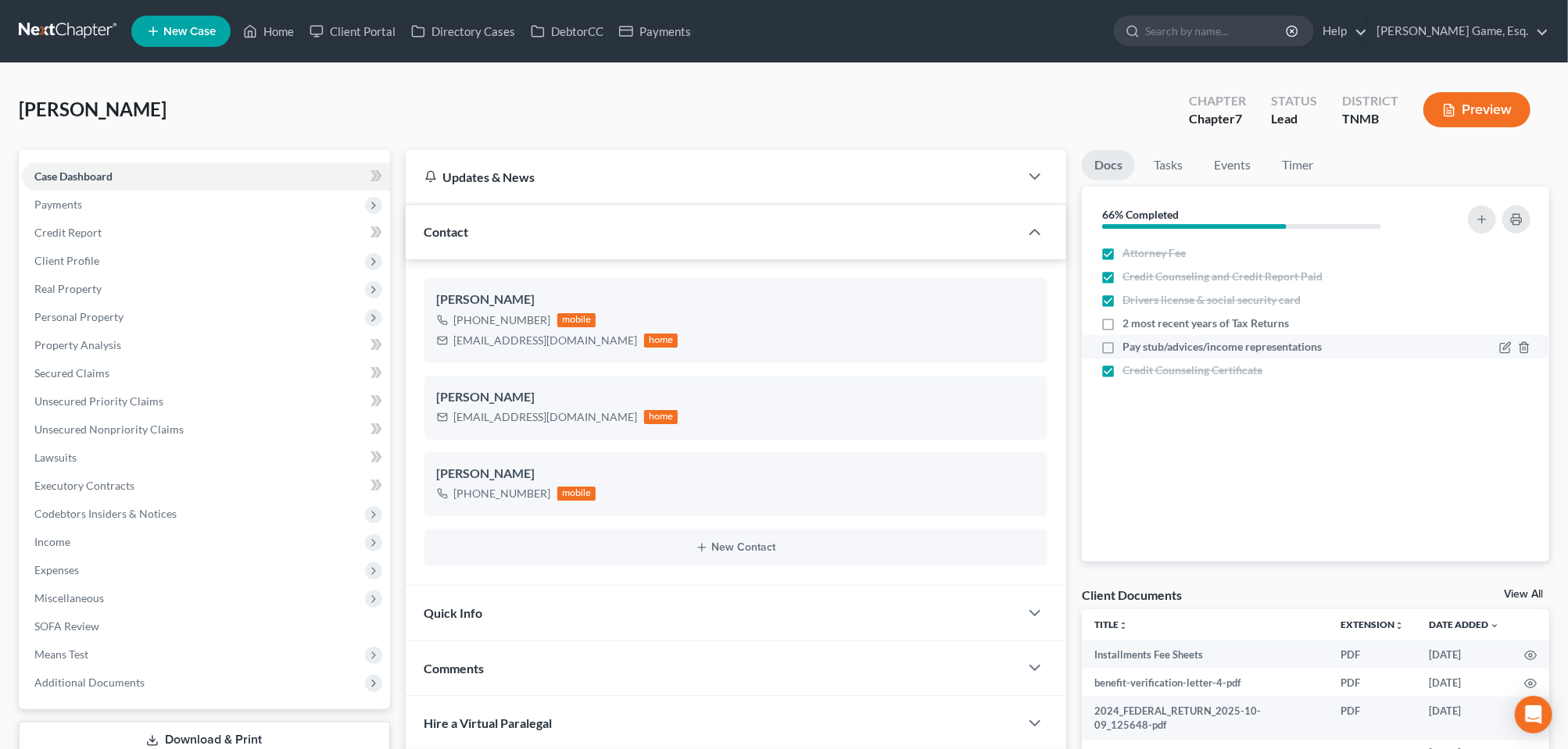
click at [1122, 355] on label "Pay stub/advices/income representations" at bounding box center [1221, 347] width 199 height 16
click at [1129, 349] on input "Pay stub/advices/income representations" at bounding box center [1134, 344] width 10 height 10
checkbox input "true"
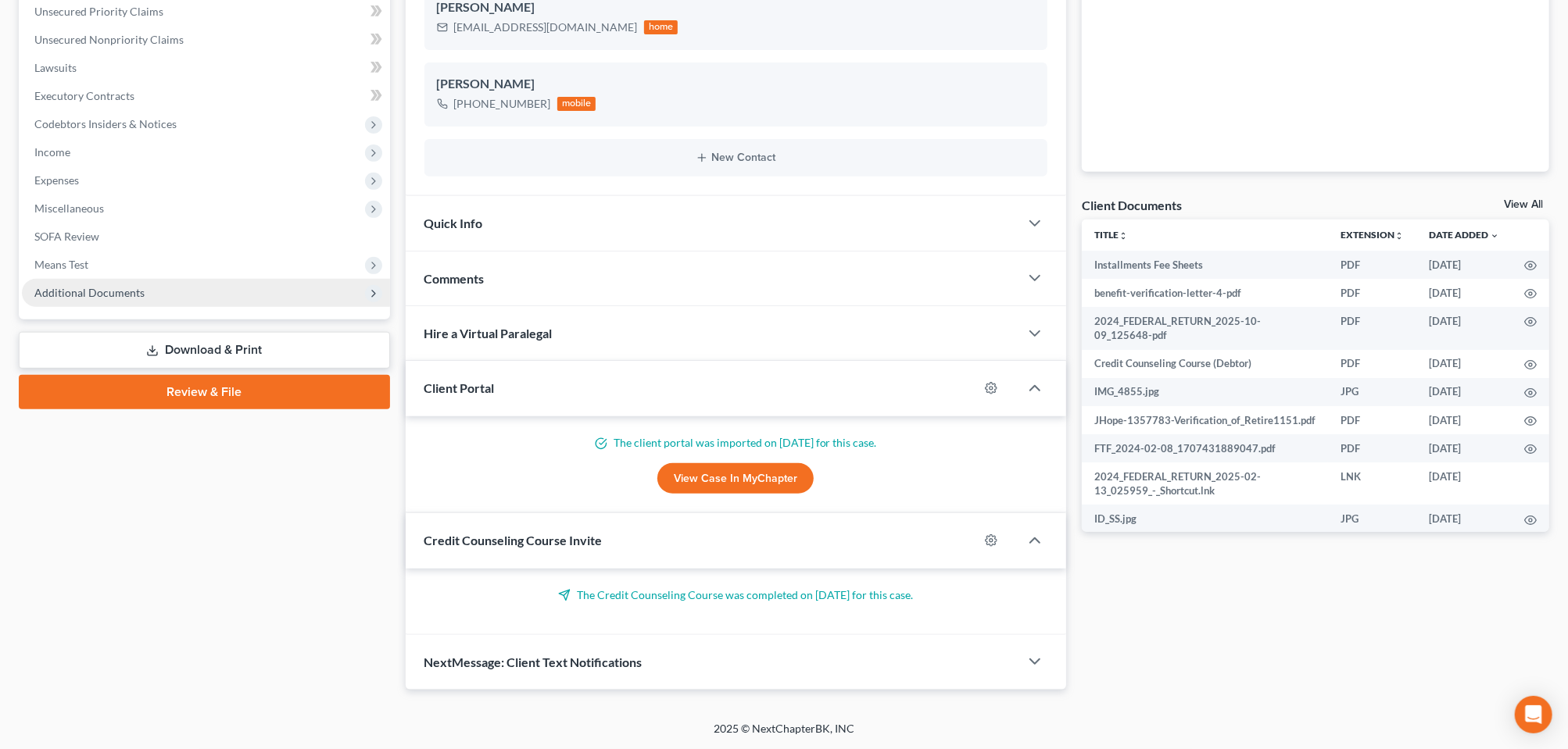
click at [114, 286] on span "Additional Documents" at bounding box center [90, 292] width 110 height 13
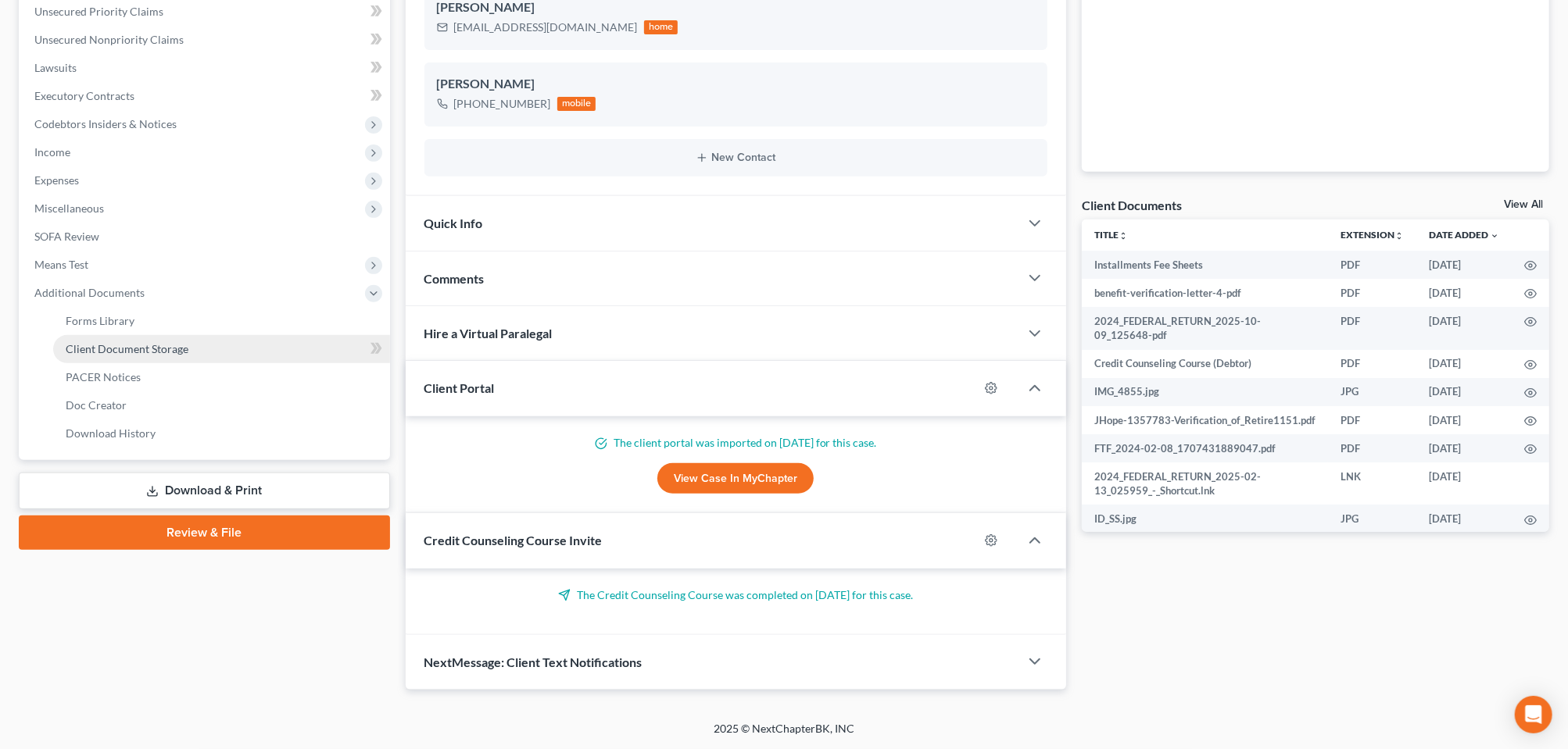
click at [115, 342] on span "Client Document Storage" at bounding box center [127, 348] width 123 height 13
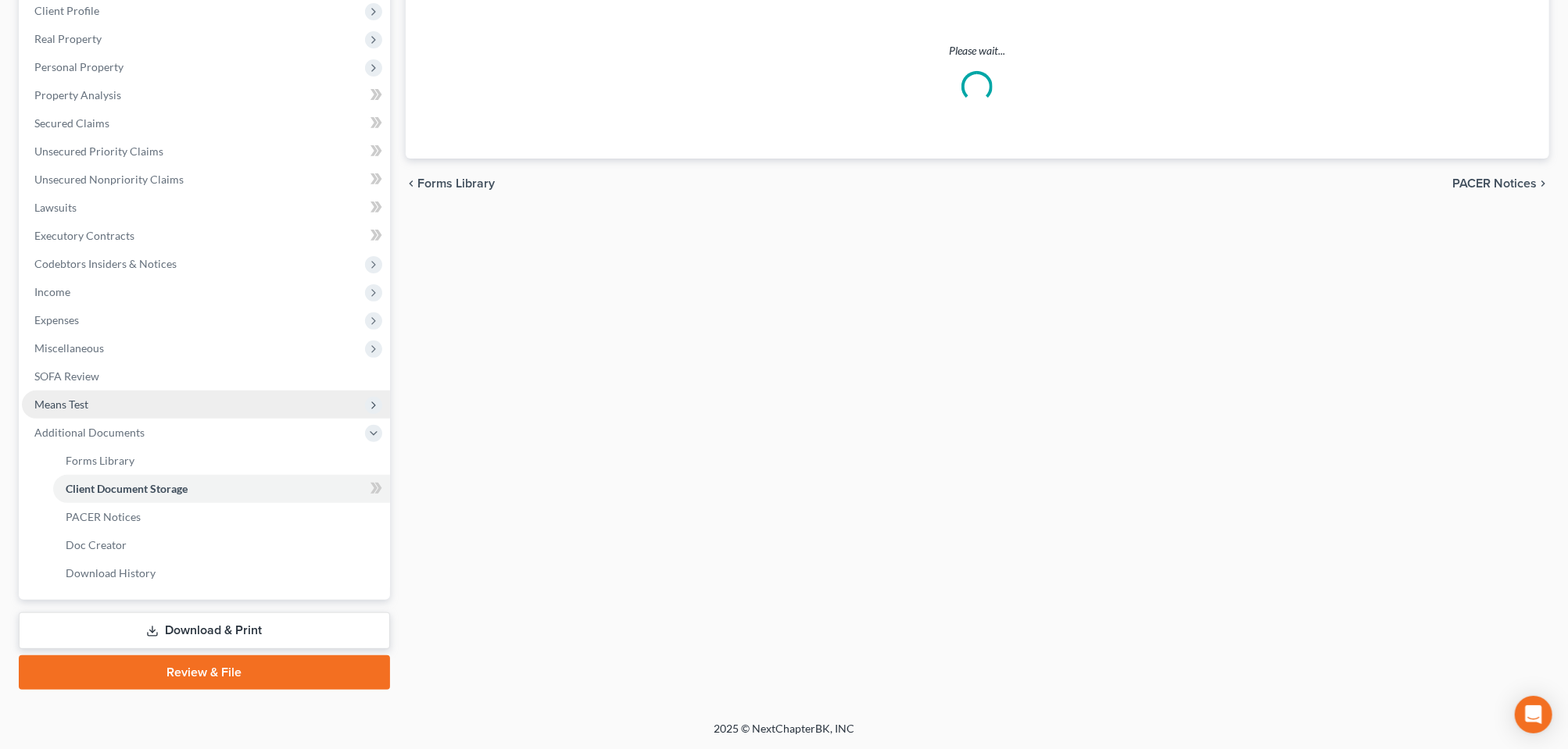
select select "0"
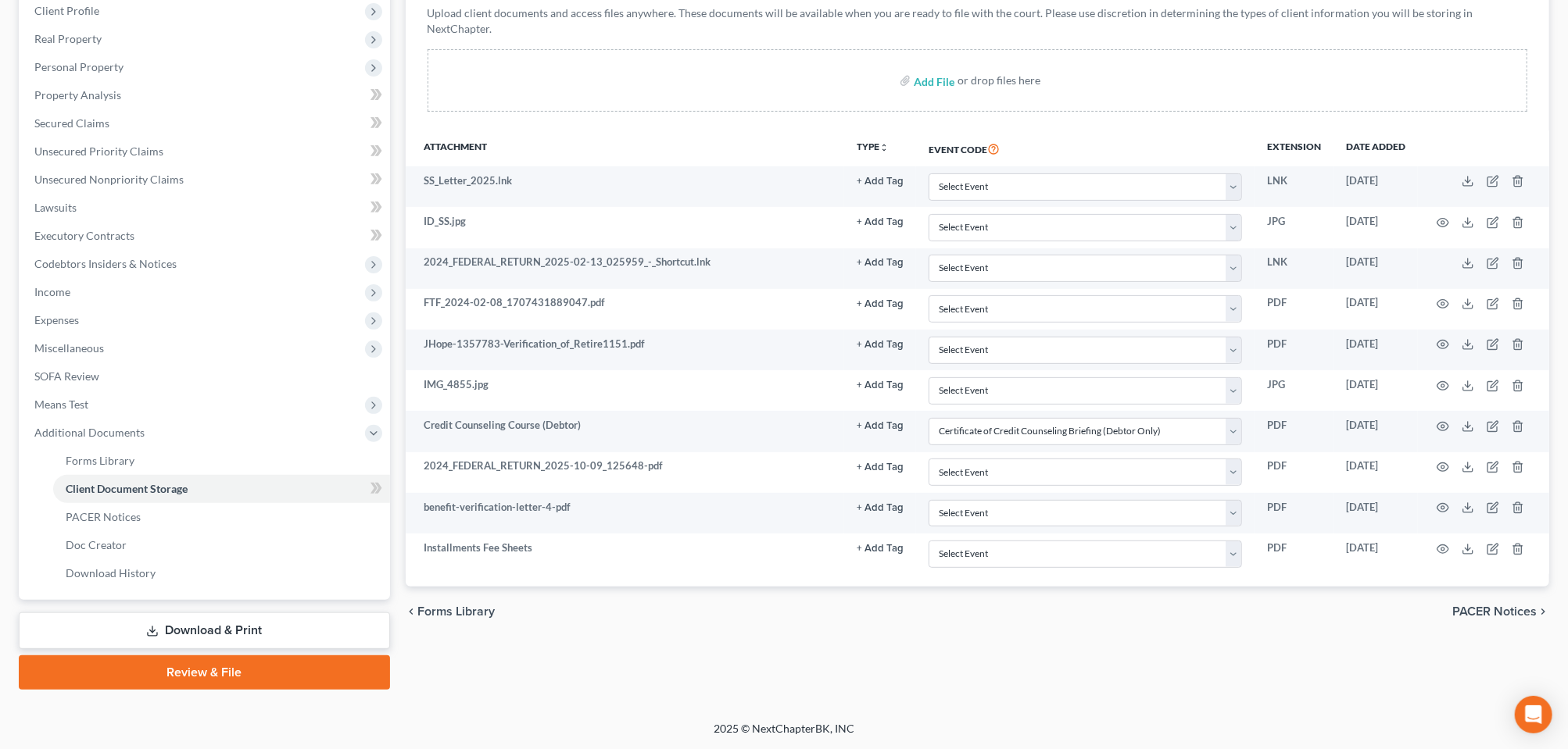
scroll to position [293, 0]
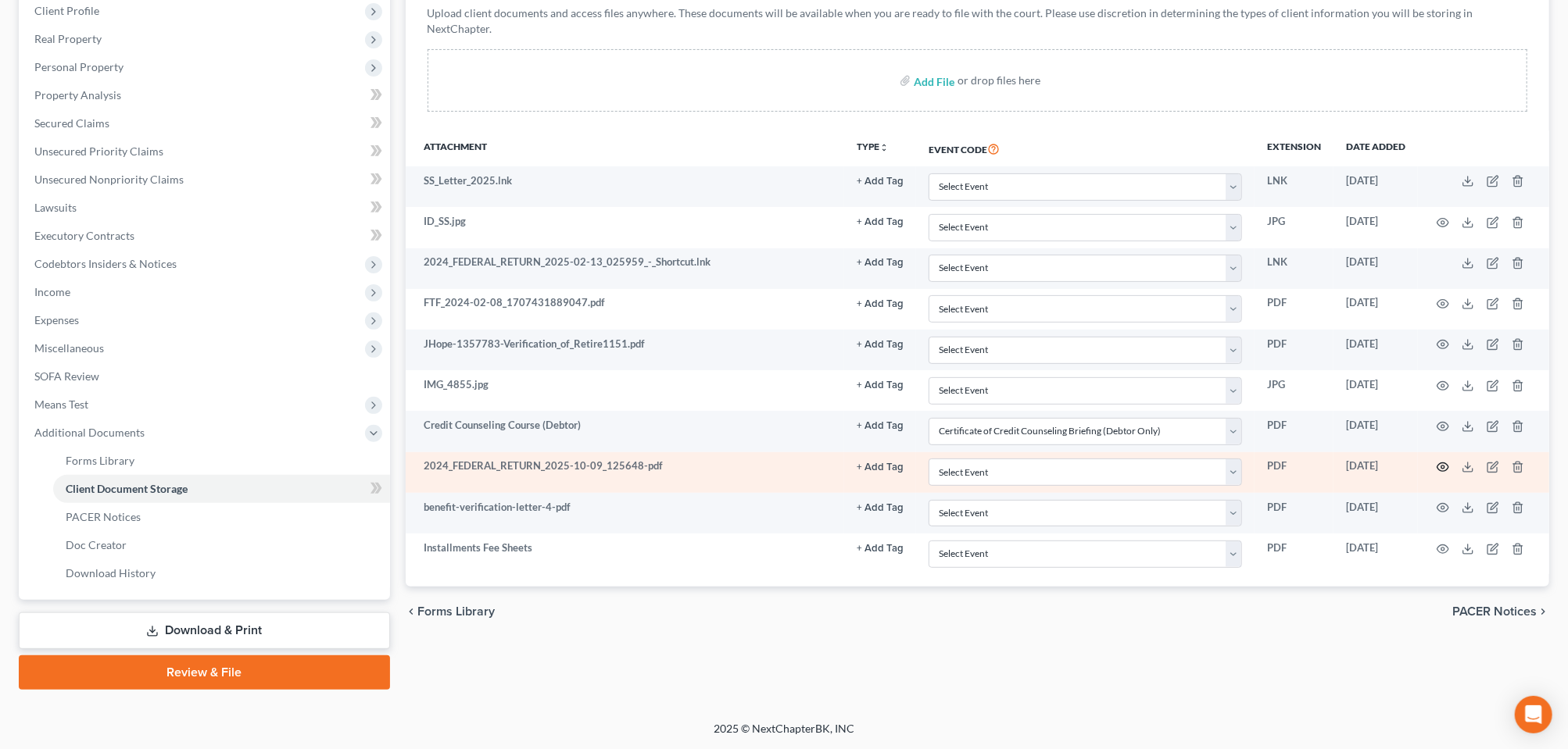
click at [1441, 469] on circle "button" at bounding box center [1443, 467] width 3 height 3
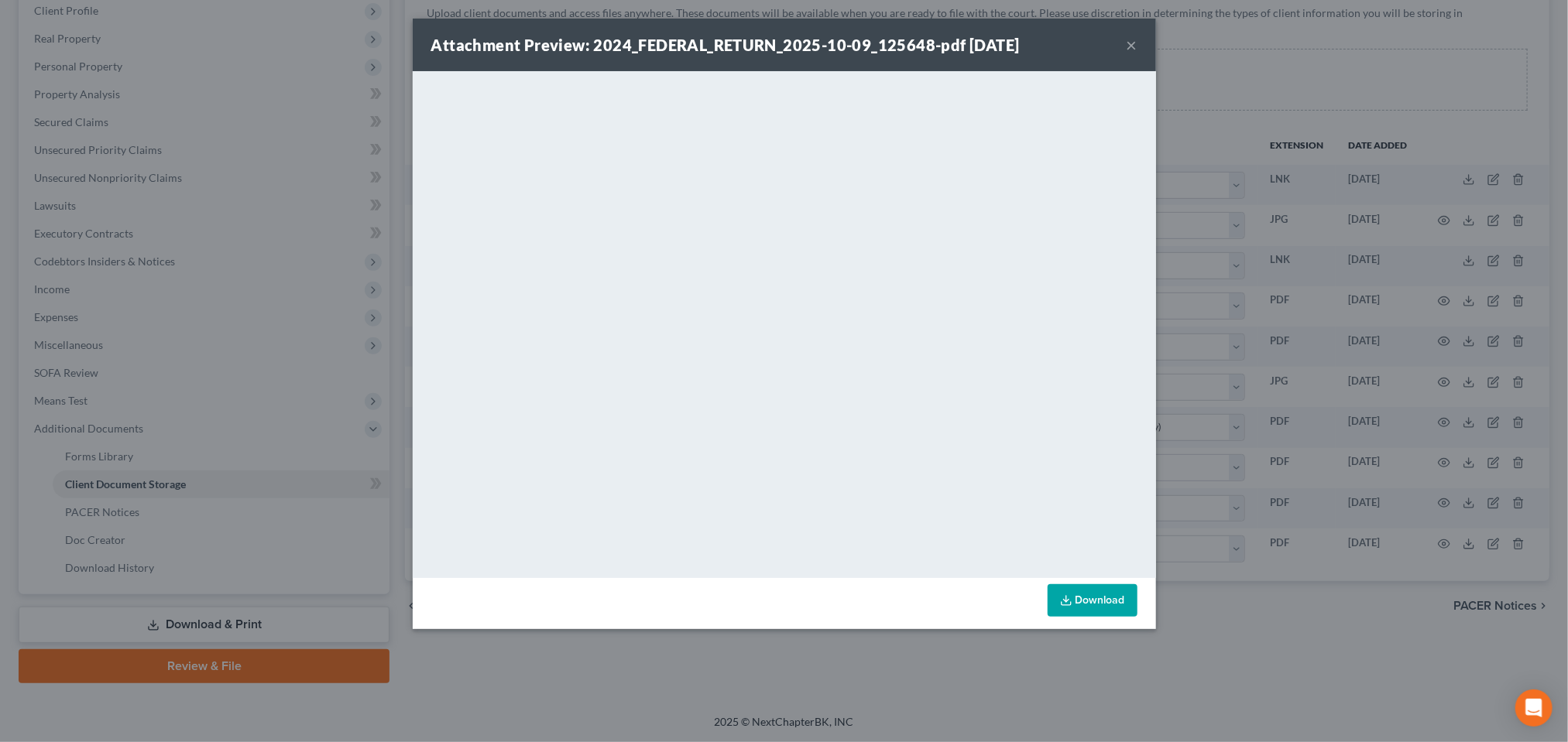
click at [1137, 50] on button "×" at bounding box center [1132, 45] width 11 height 19
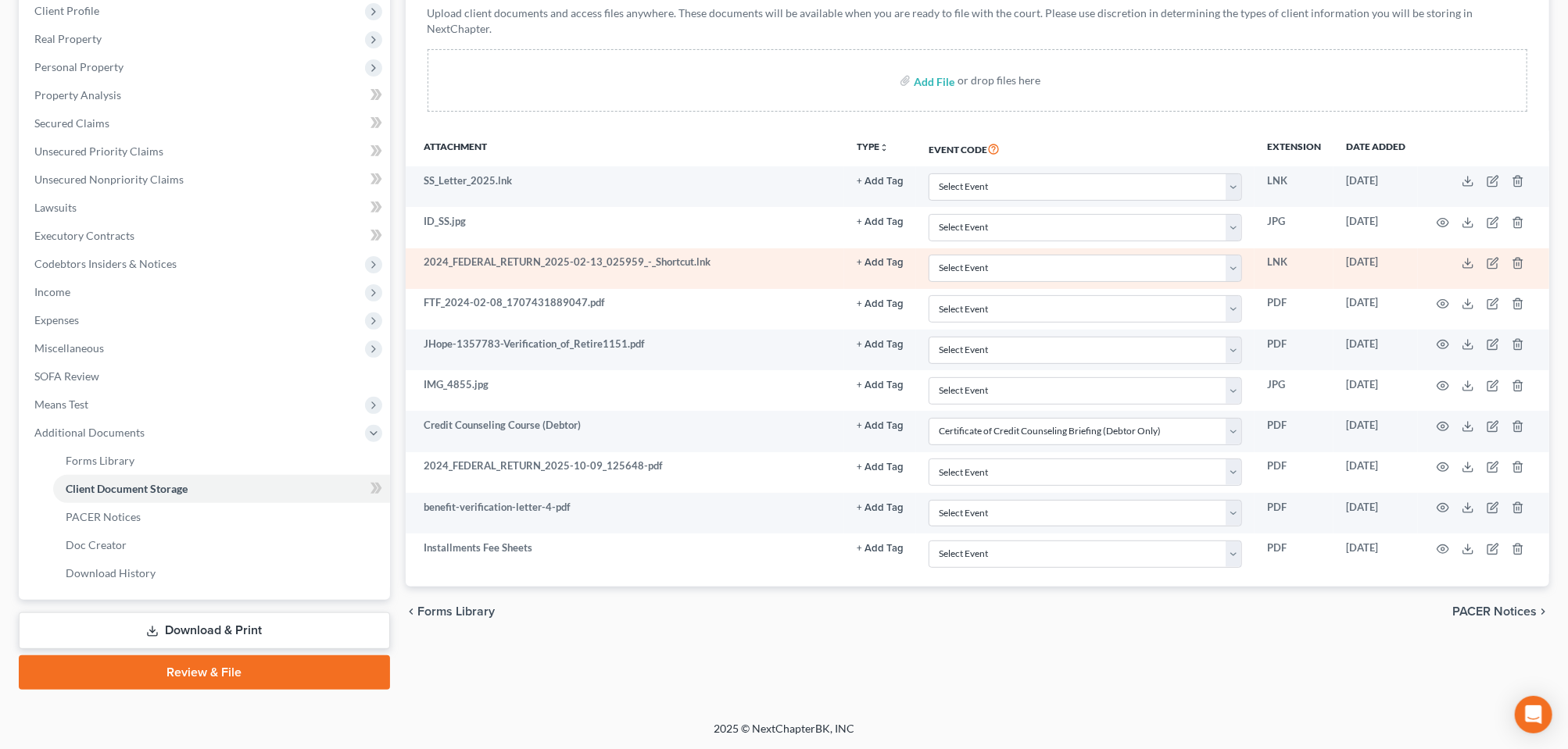
scroll to position [488, 0]
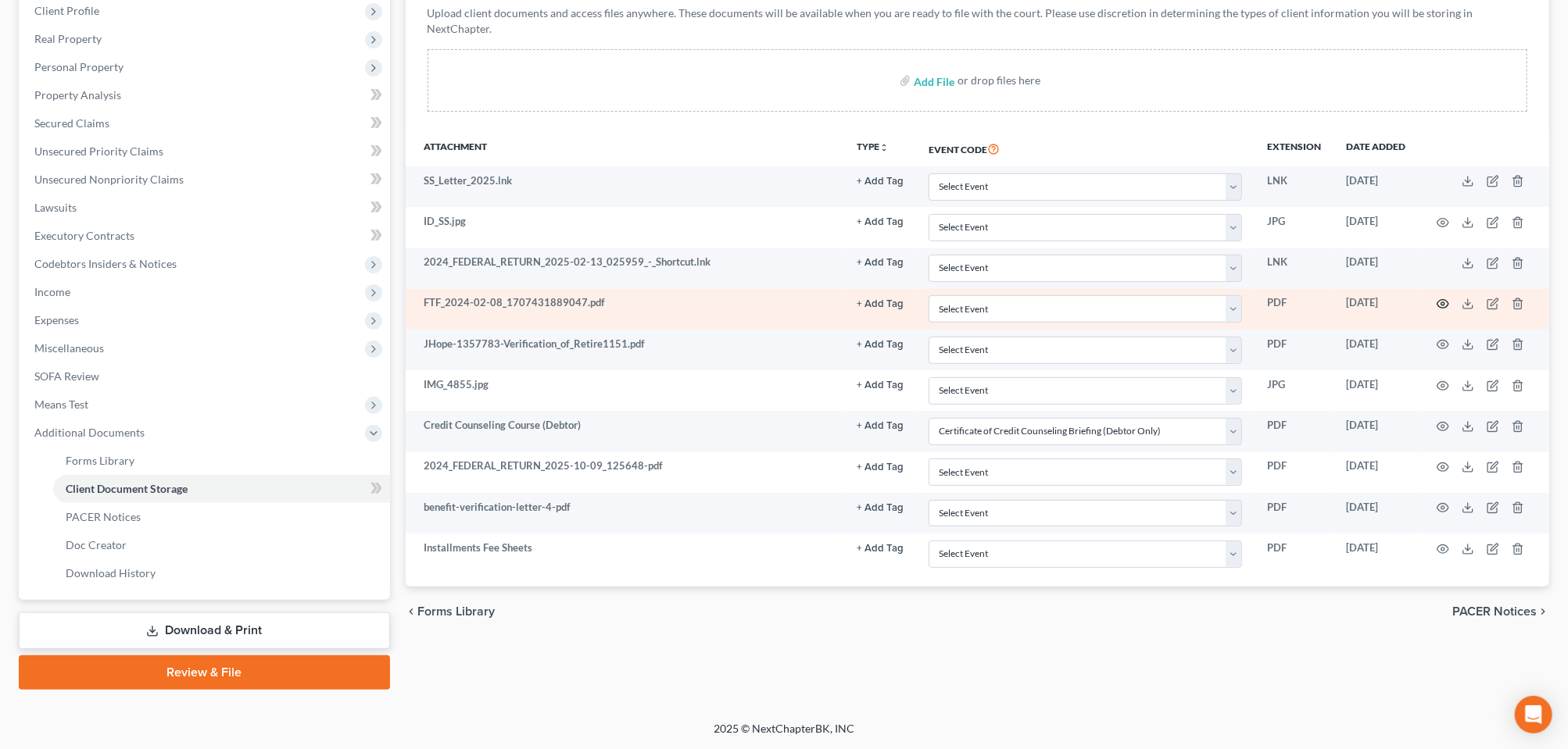
click at [1437, 298] on icon "button" at bounding box center [1443, 304] width 12 height 12
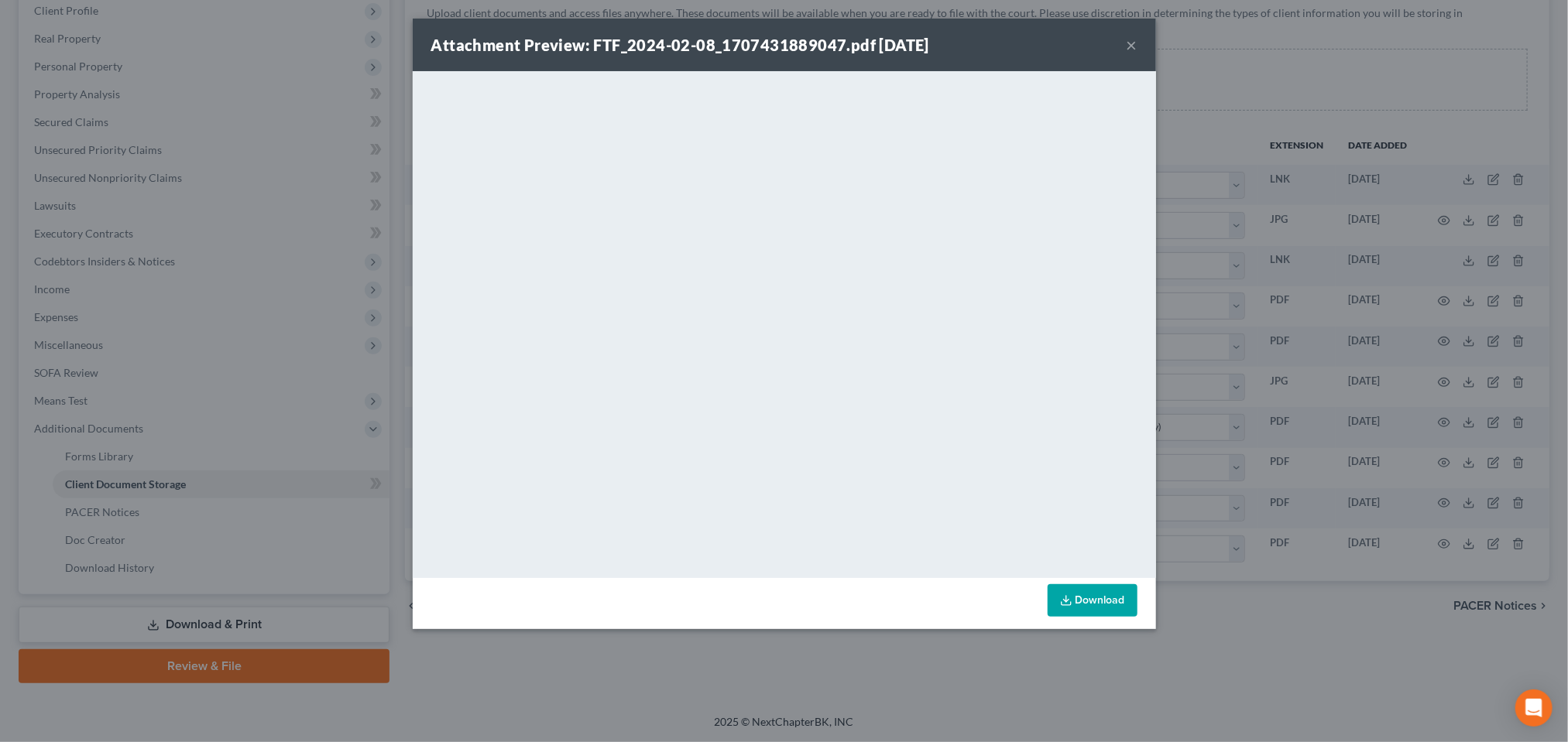
click at [1137, 54] on button "×" at bounding box center [1132, 45] width 11 height 19
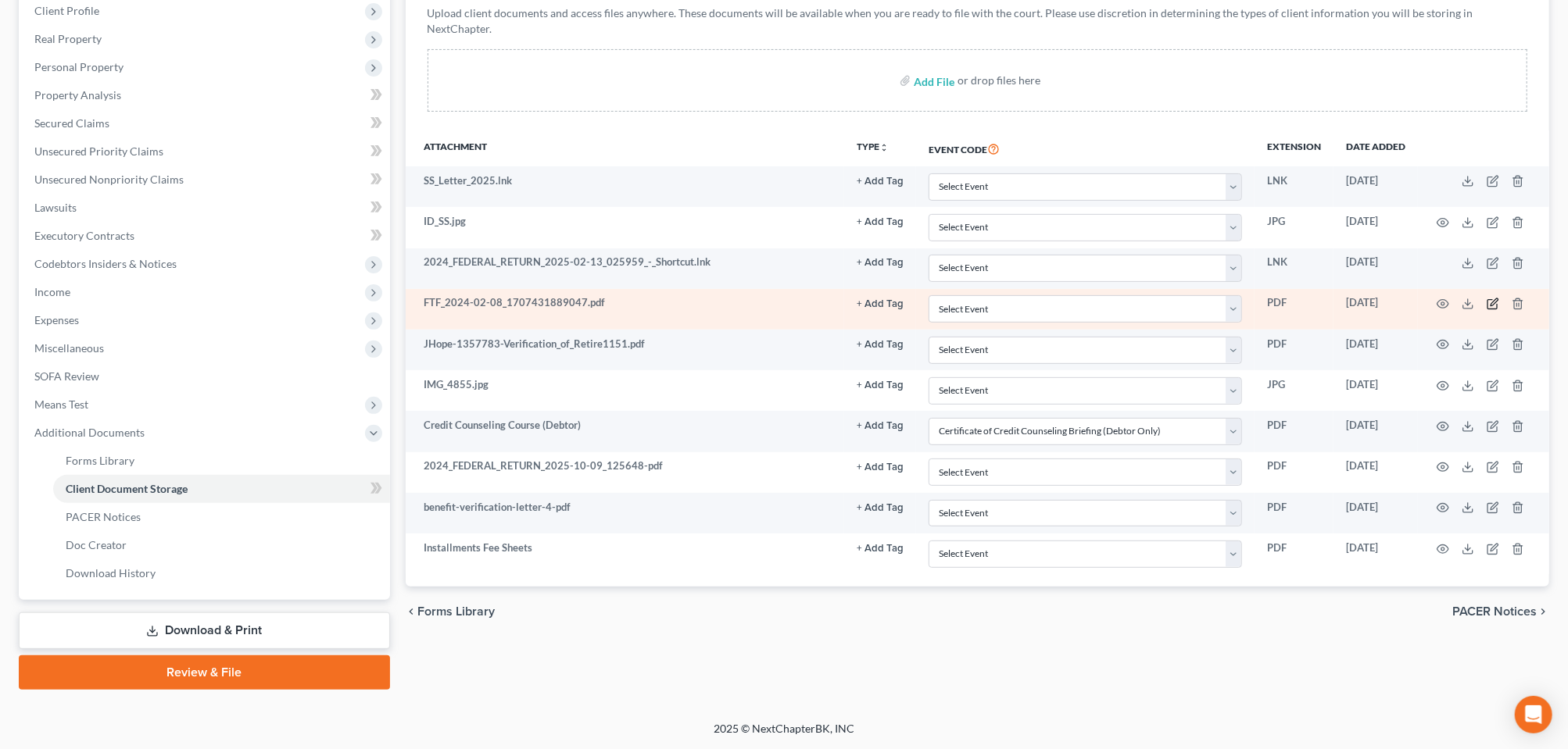
click at [1487, 298] on icon "button" at bounding box center [1493, 304] width 12 height 12
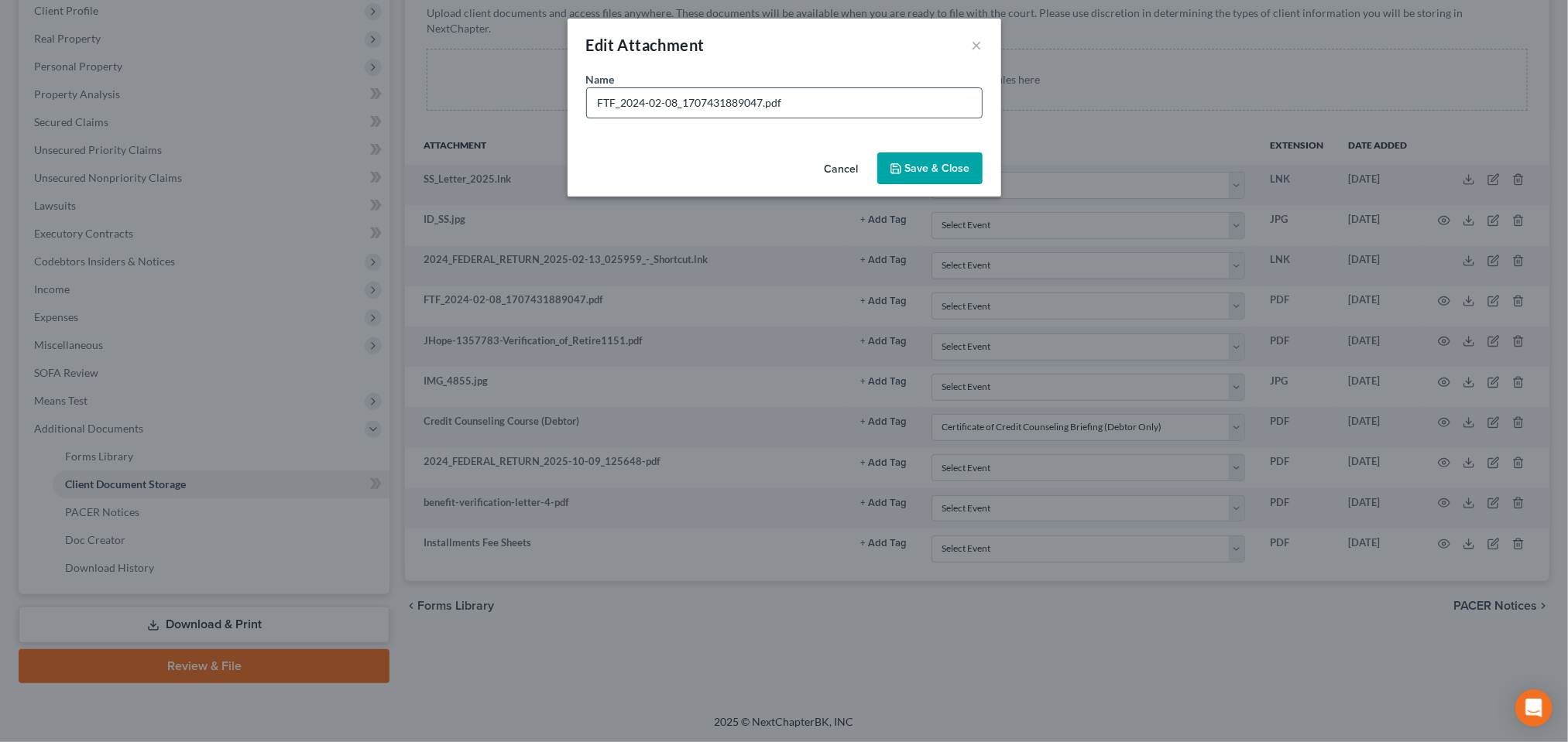
drag, startPoint x: 809, startPoint y: 129, endPoint x: 545, endPoint y: 130, distance: 264.0
click at [587, 118] on input "FTF_2024-02-08_1707431889047.pdf" at bounding box center [784, 103] width 395 height 29
type input "2023 Return"
click at [954, 175] on span "Save & Close" at bounding box center [938, 168] width 65 height 13
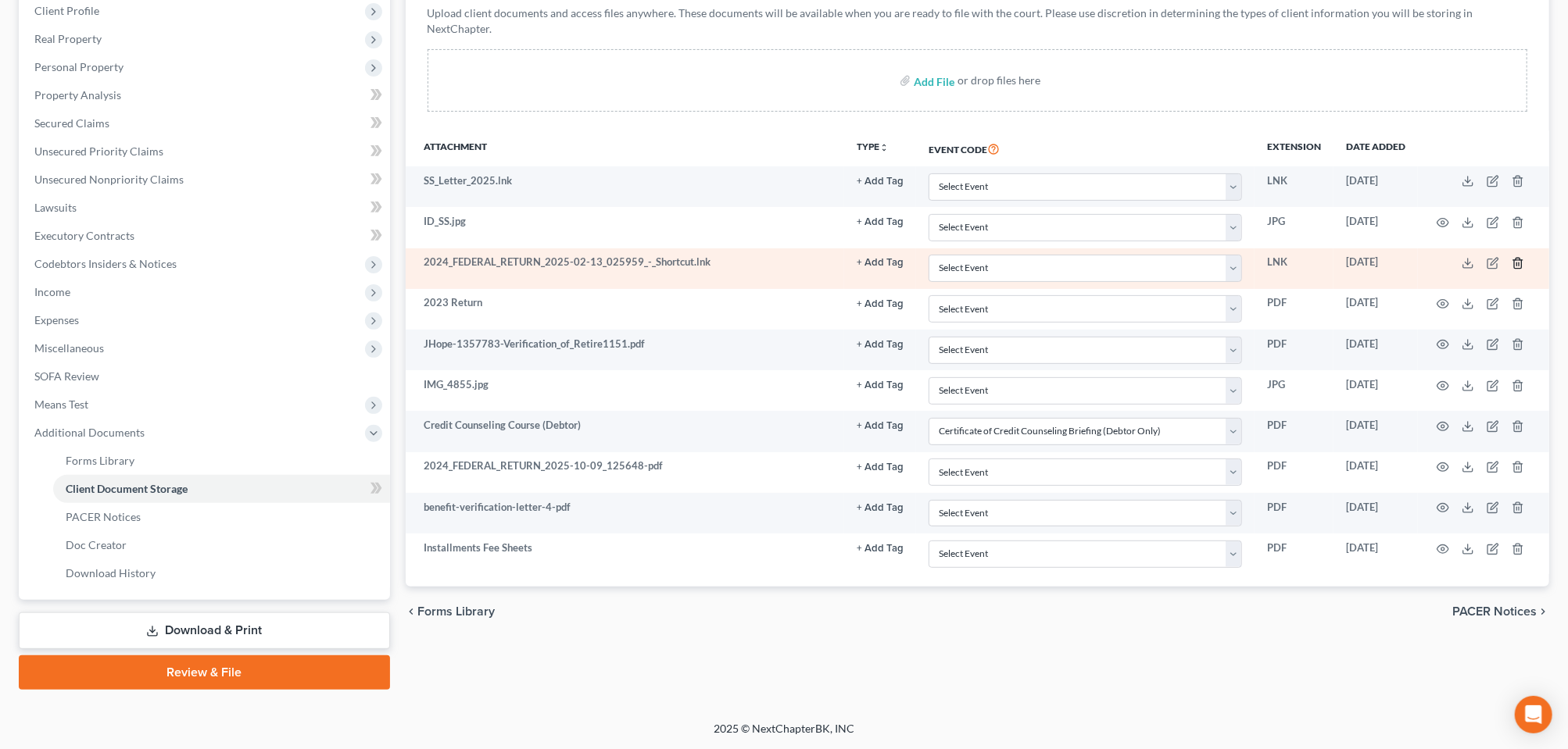
click at [1518, 262] on line "button" at bounding box center [1518, 264] width 0 height 3
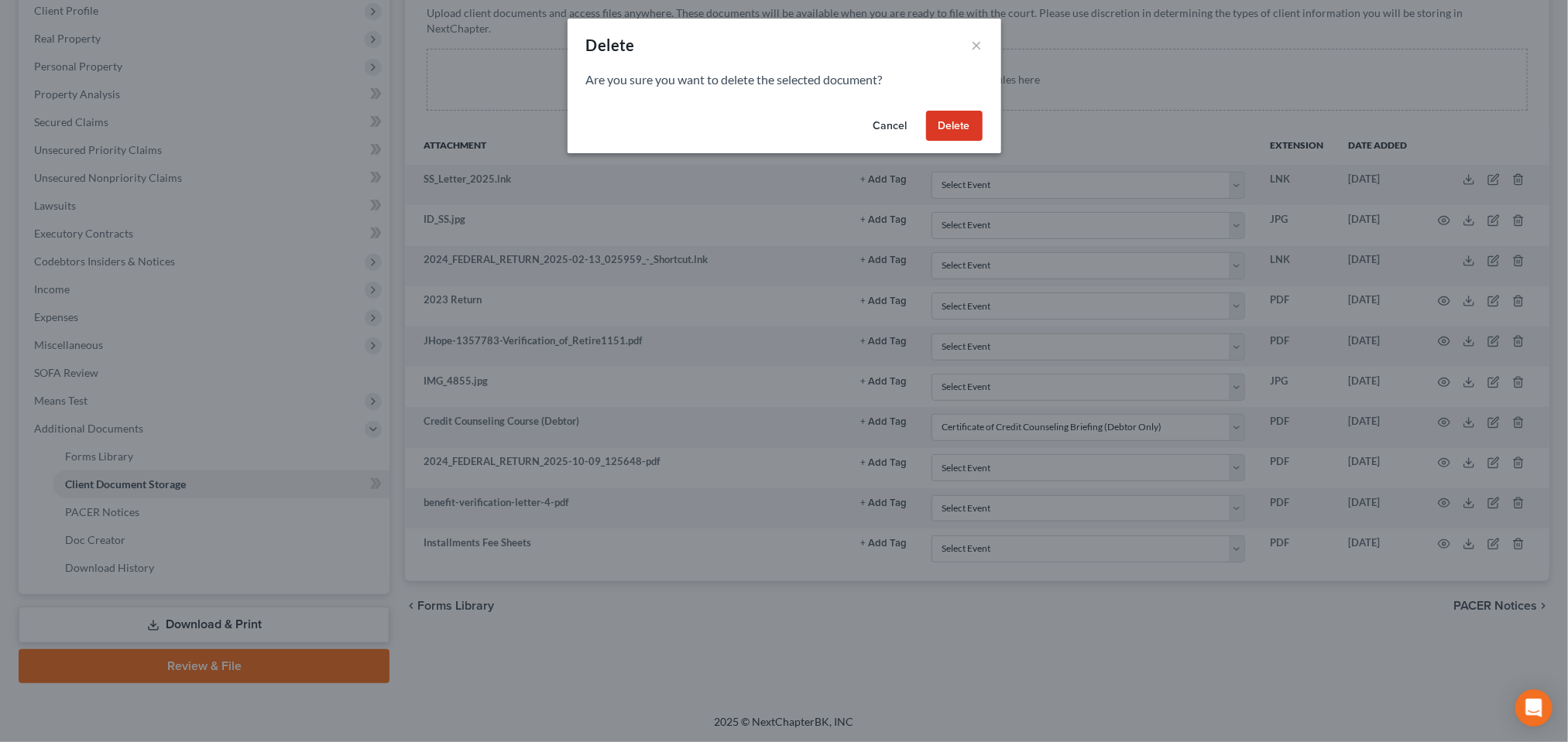
click at [982, 142] on button "Delete" at bounding box center [955, 127] width 57 height 31
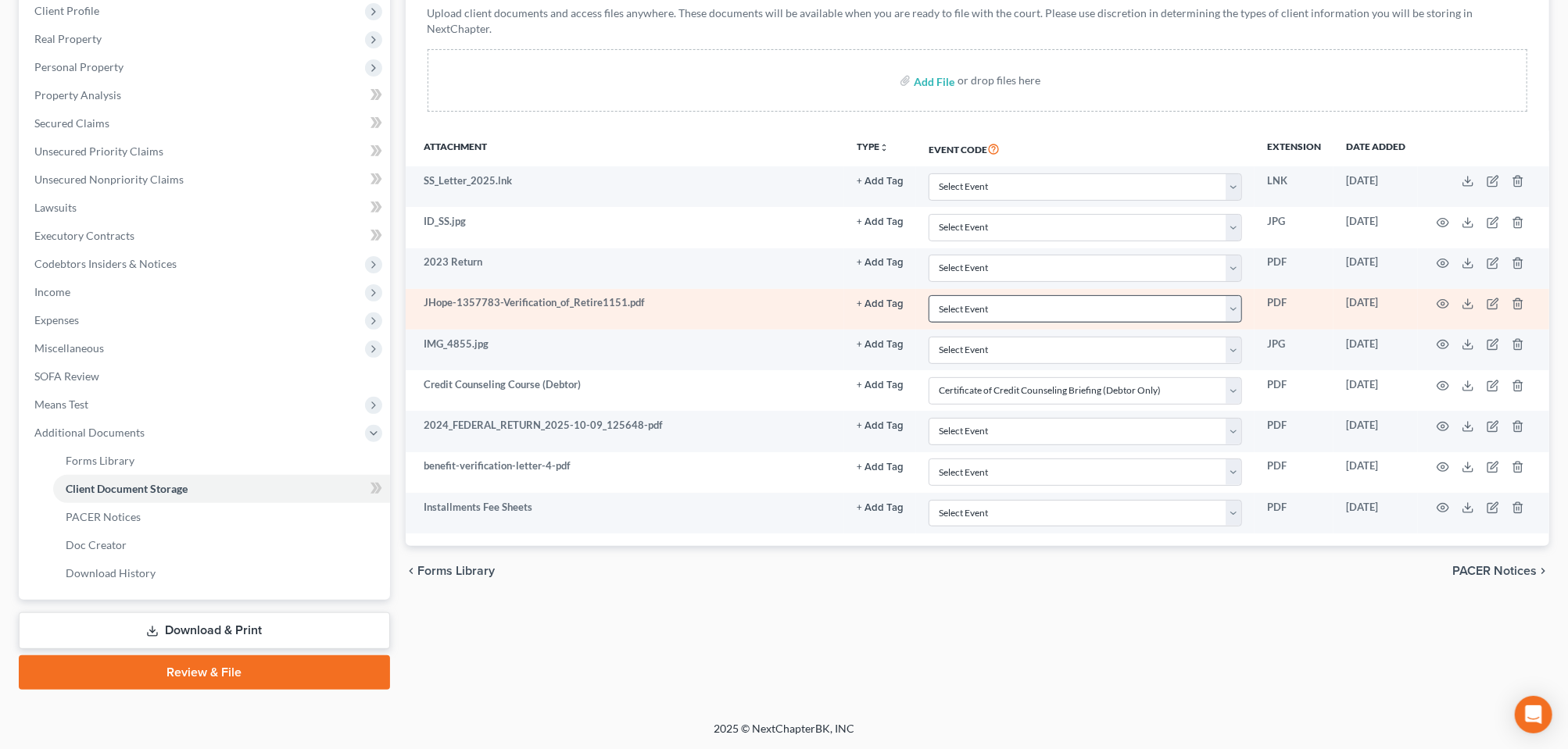
scroll to position [391, 0]
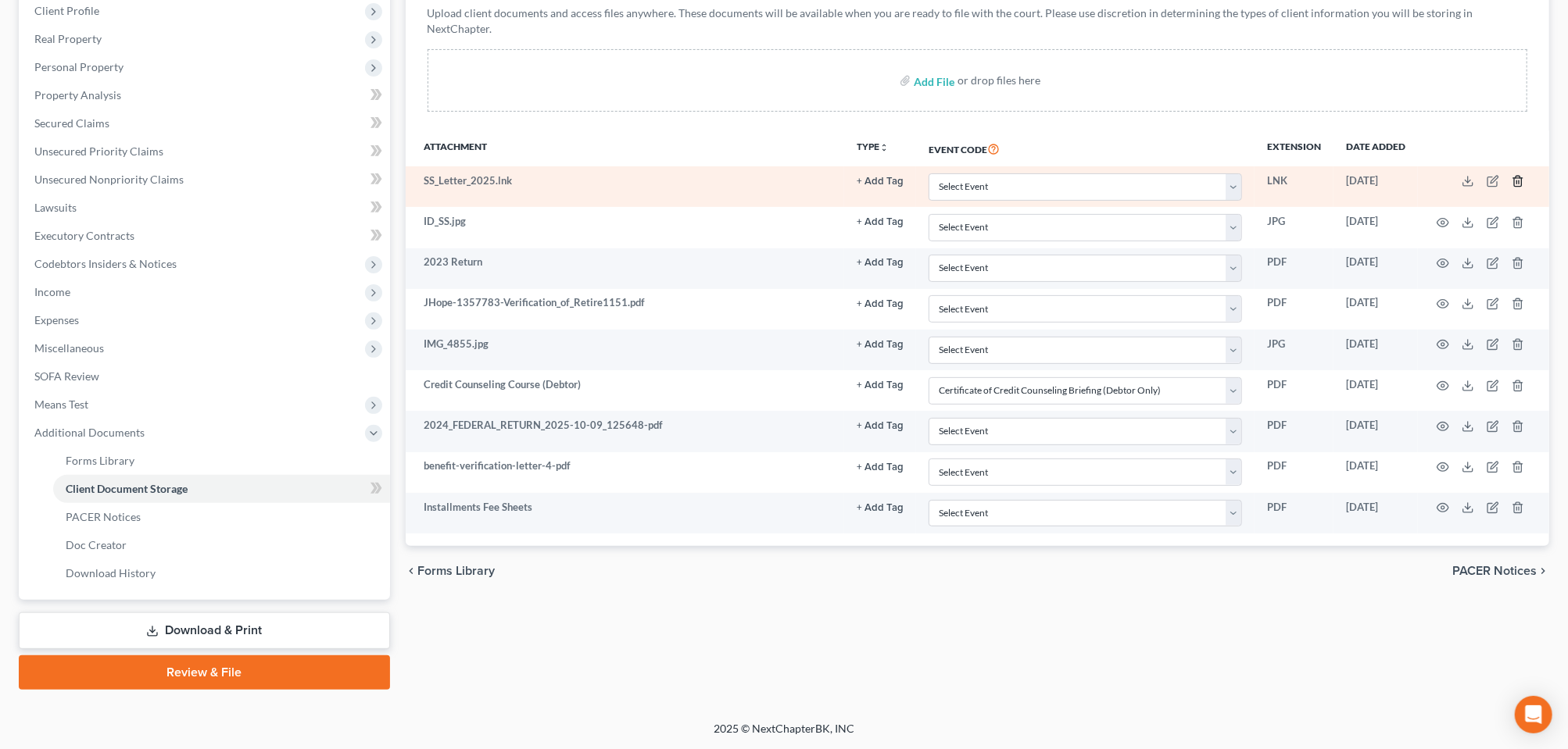
click at [1512, 175] on icon "button" at bounding box center [1518, 181] width 12 height 12
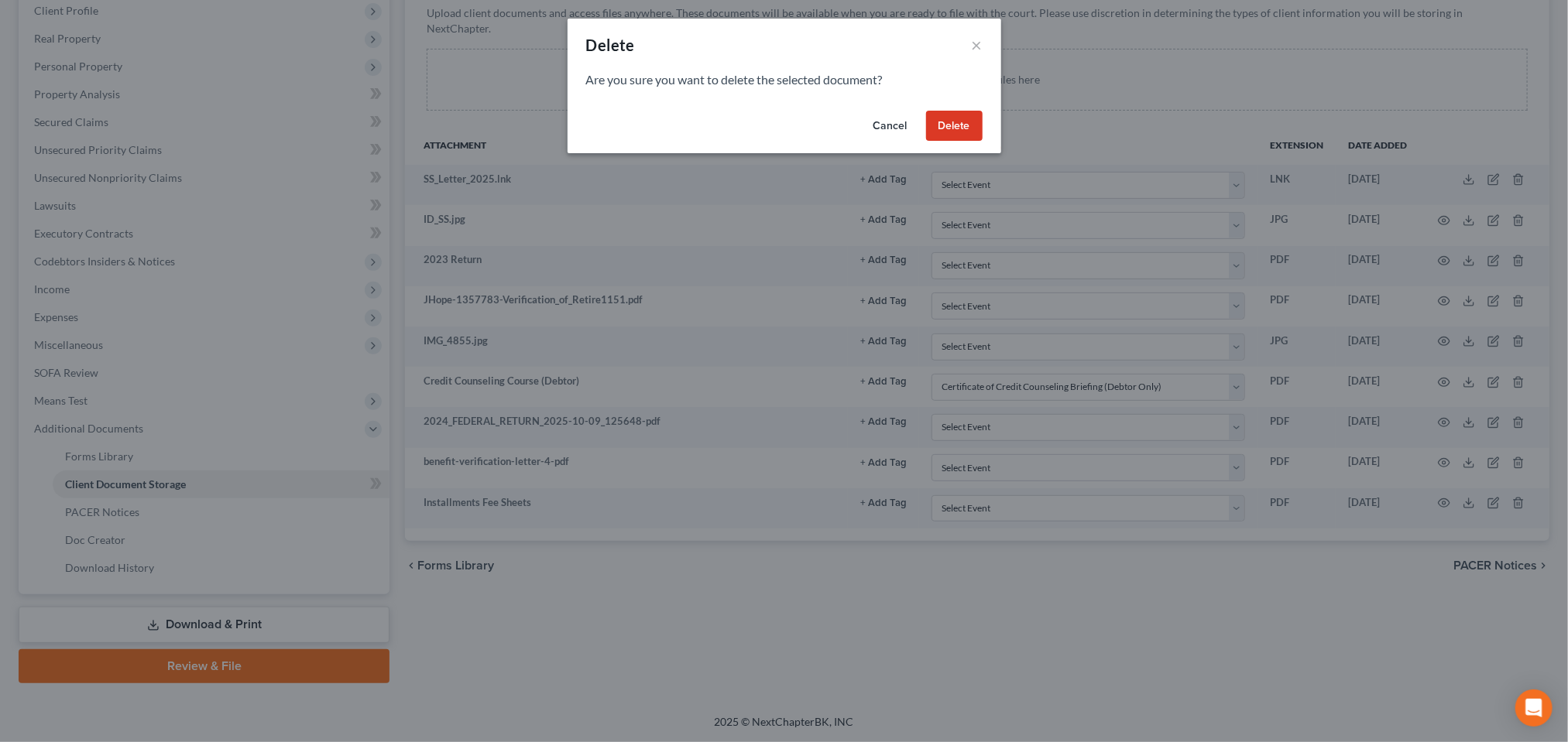
click at [982, 142] on button "Delete" at bounding box center [955, 127] width 57 height 31
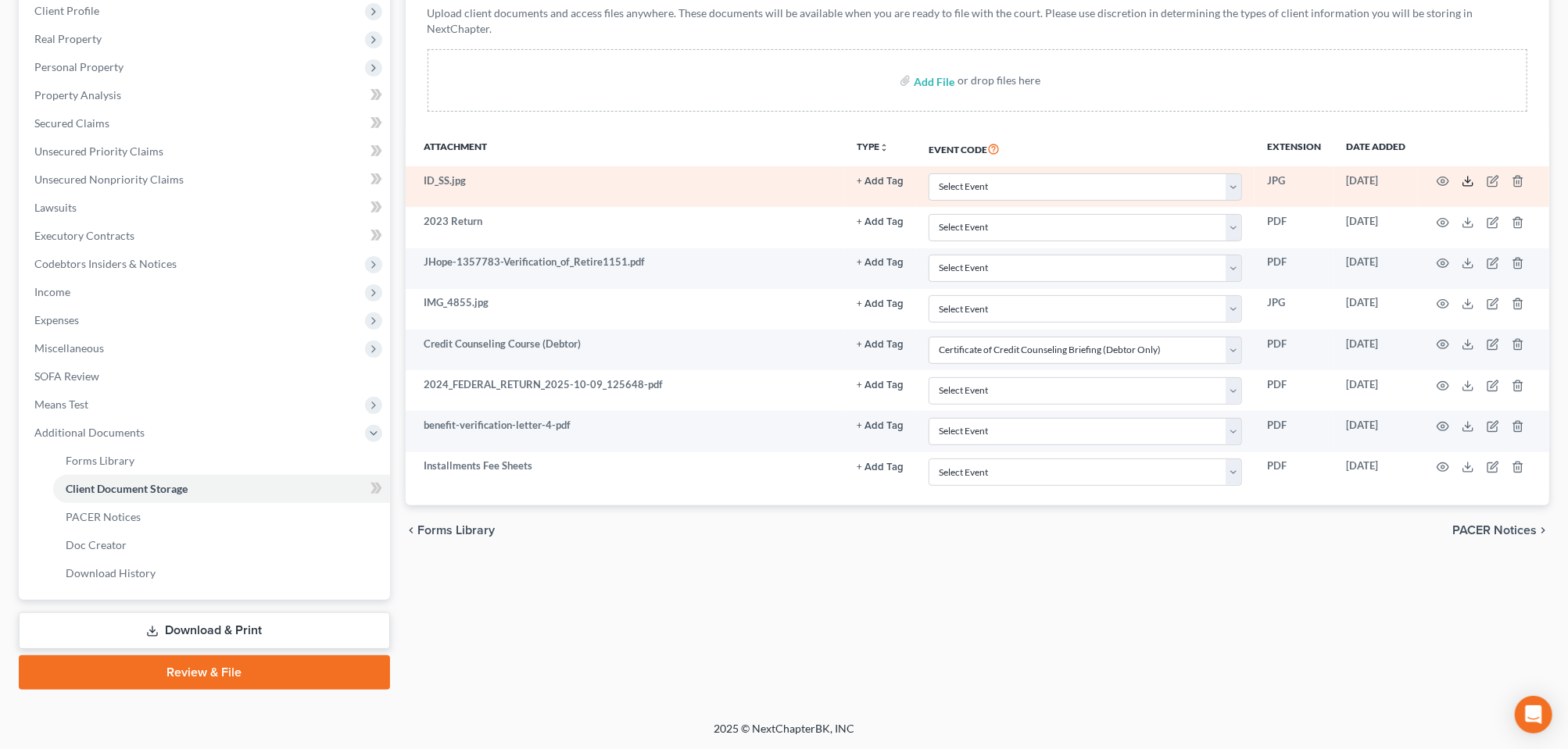
click at [1462, 175] on icon at bounding box center [1468, 181] width 12 height 12
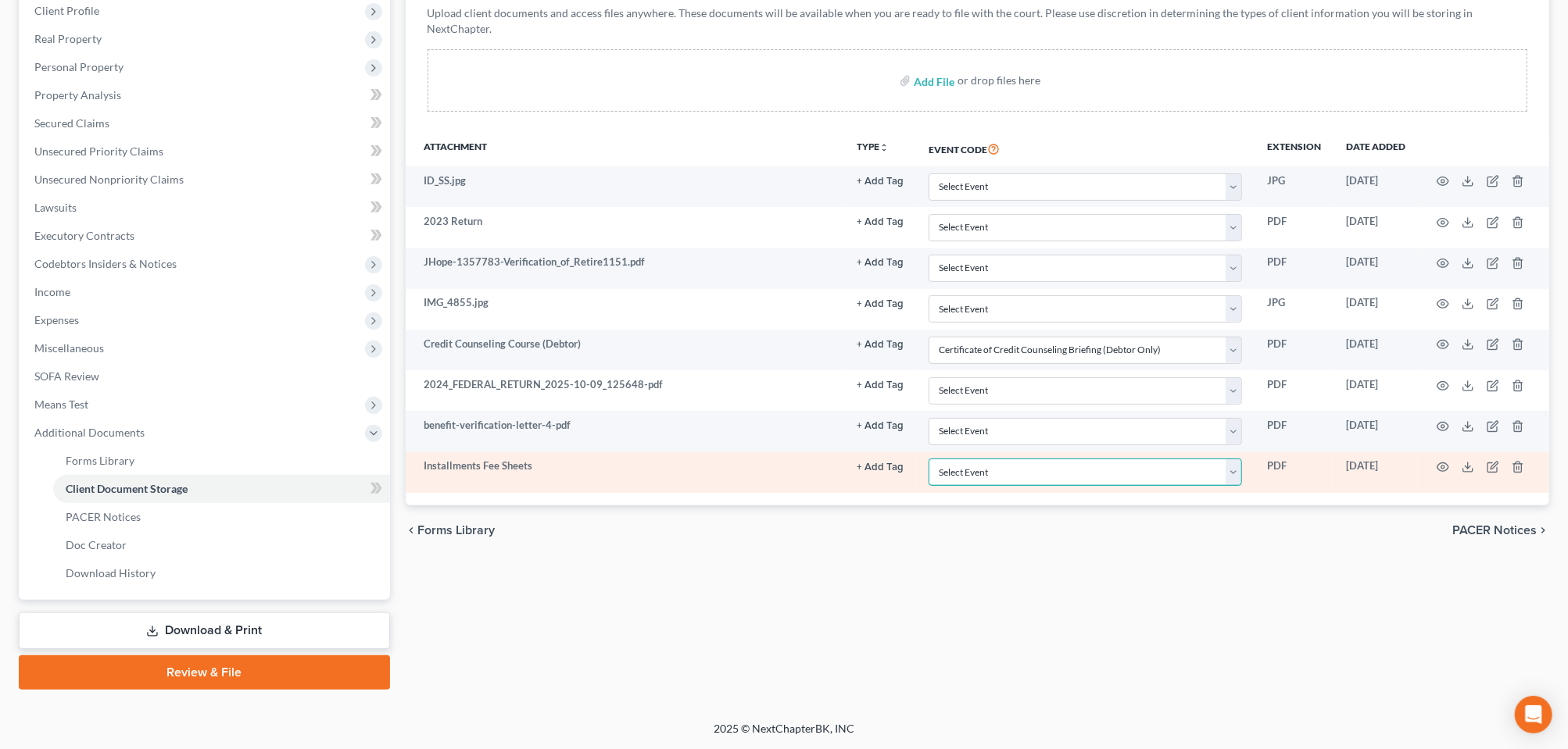
click at [1164, 486] on select "Select Event Certificate of Credit Counseling Briefing (Debtor Only) Certificat…" at bounding box center [1085, 472] width 314 height 27
select select "8"
click at [928, 486] on select "Select Event Certificate of Credit Counseling Briefing (Debtor Only) Certificat…" at bounding box center [1085, 472] width 314 height 27
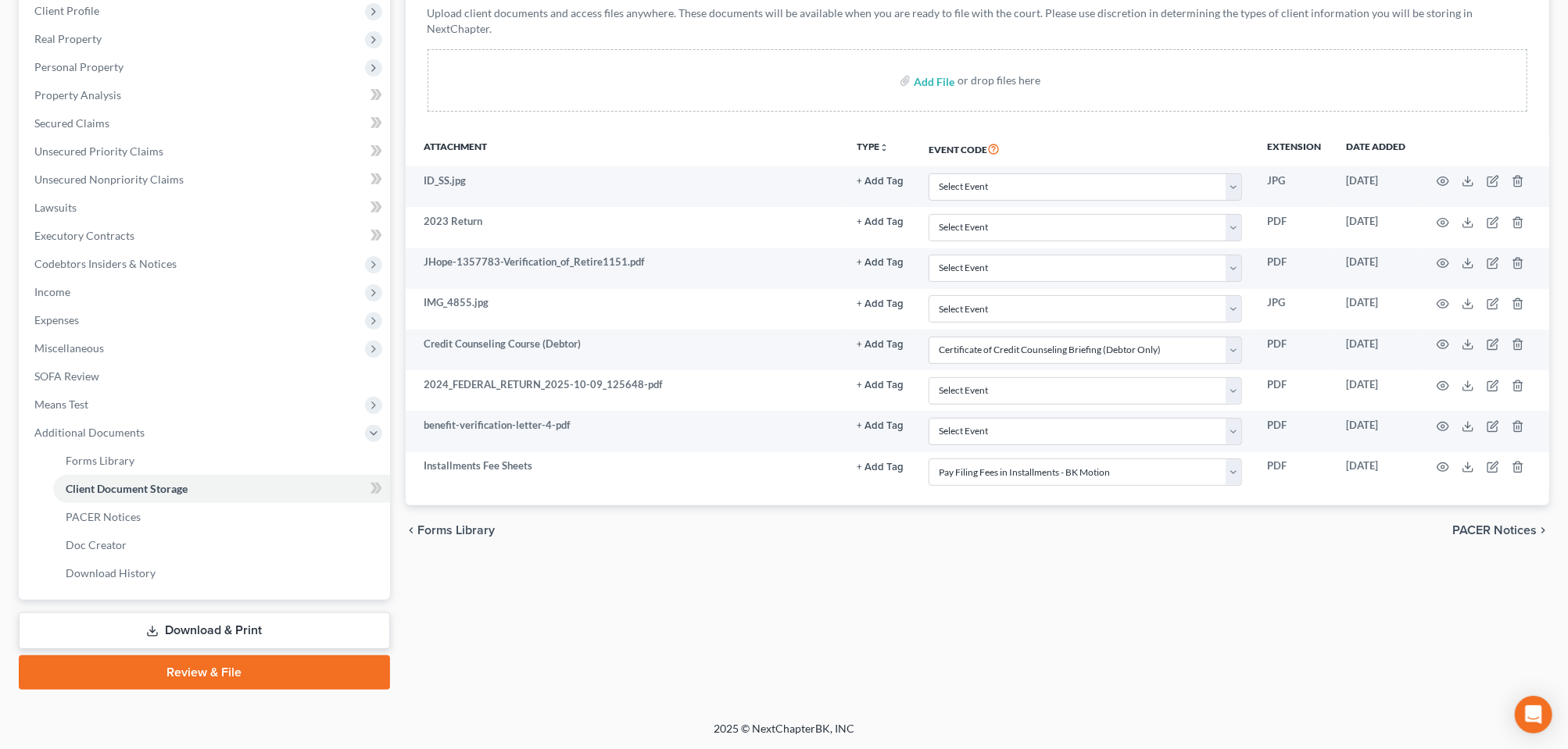
click at [895, 555] on div "chevron_left Forms Library PACER Notices chevron_right" at bounding box center [978, 531] width 1145 height 50
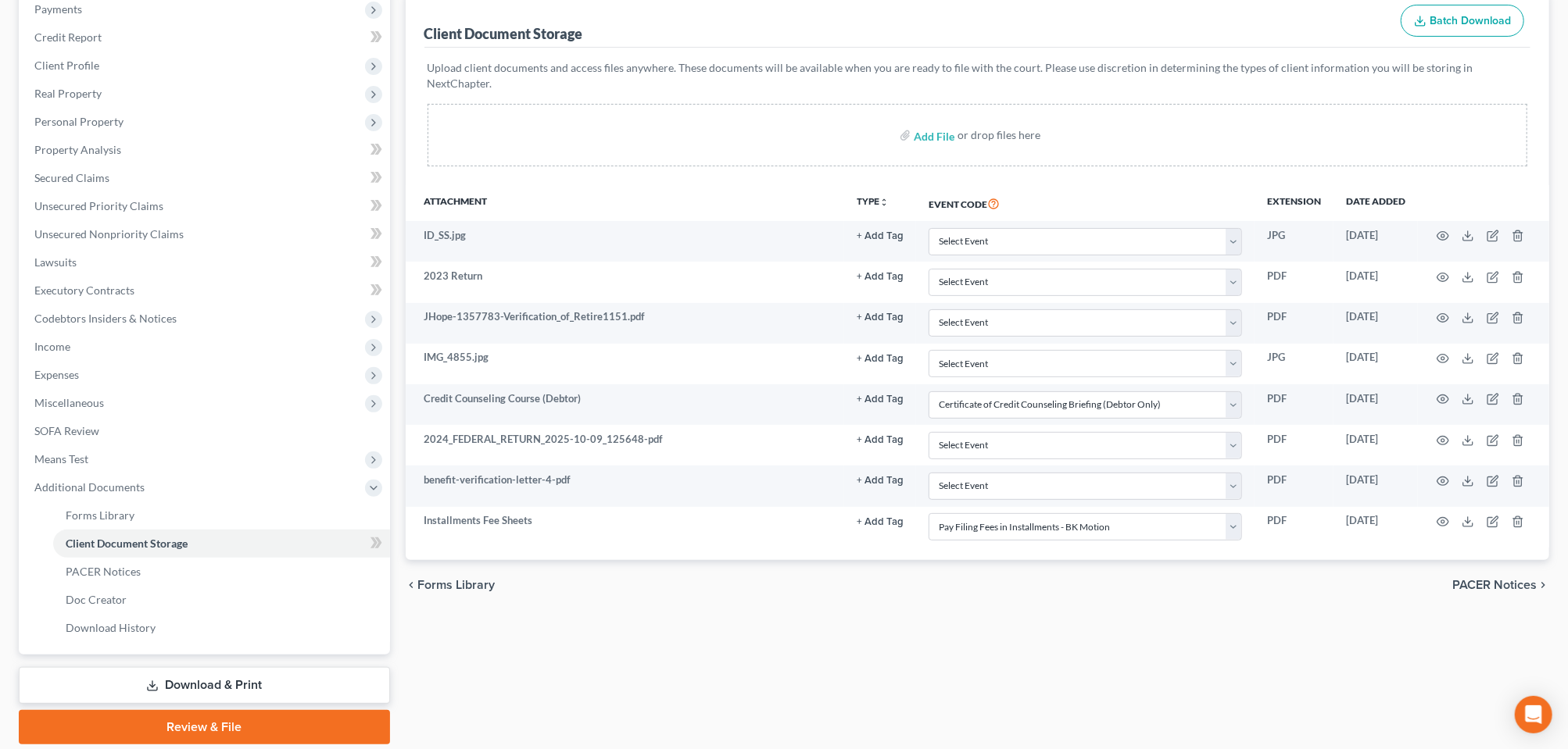
scroll to position [97, 0]
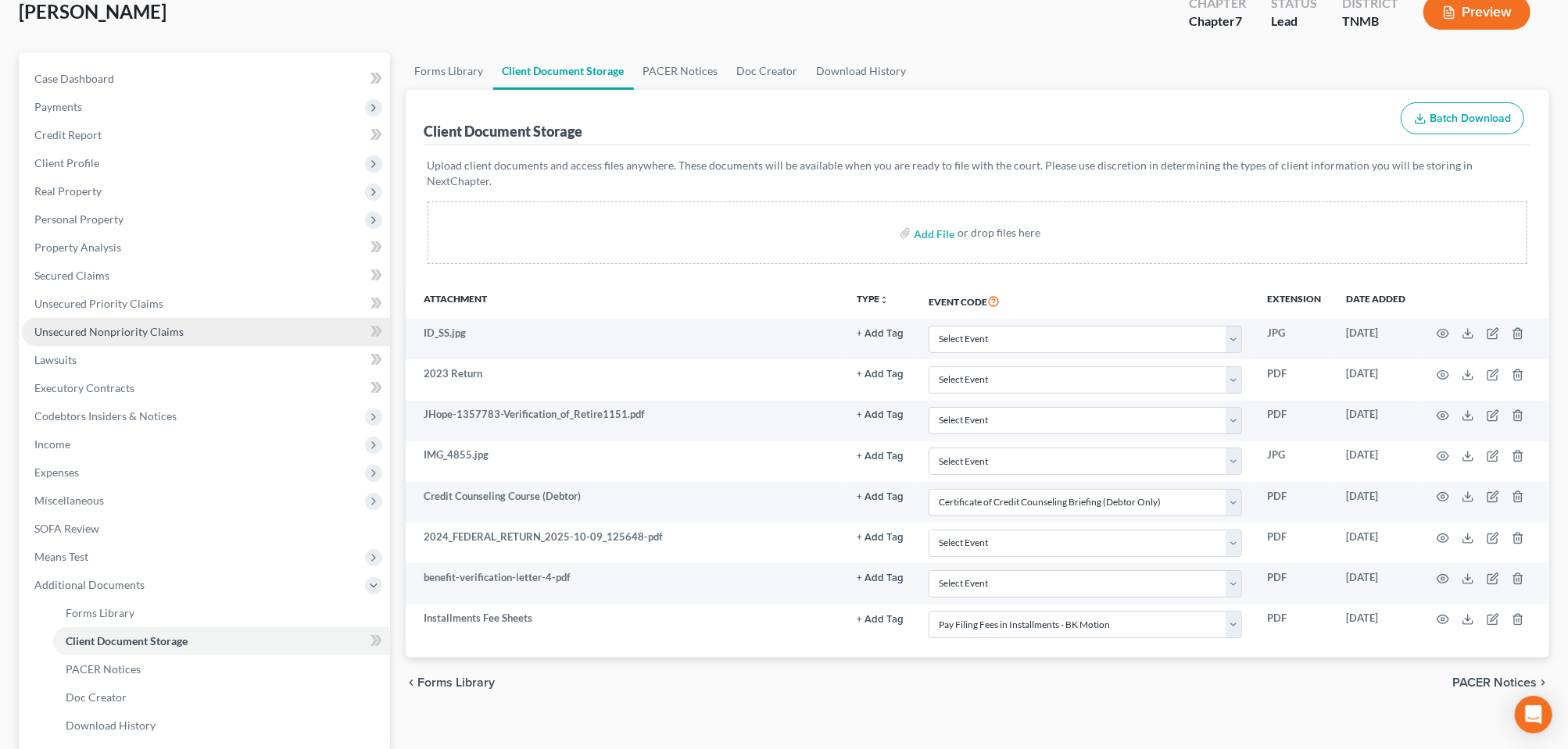
click at [150, 338] on span "Unsecured Nonpriority Claims" at bounding box center [110, 331] width 149 height 13
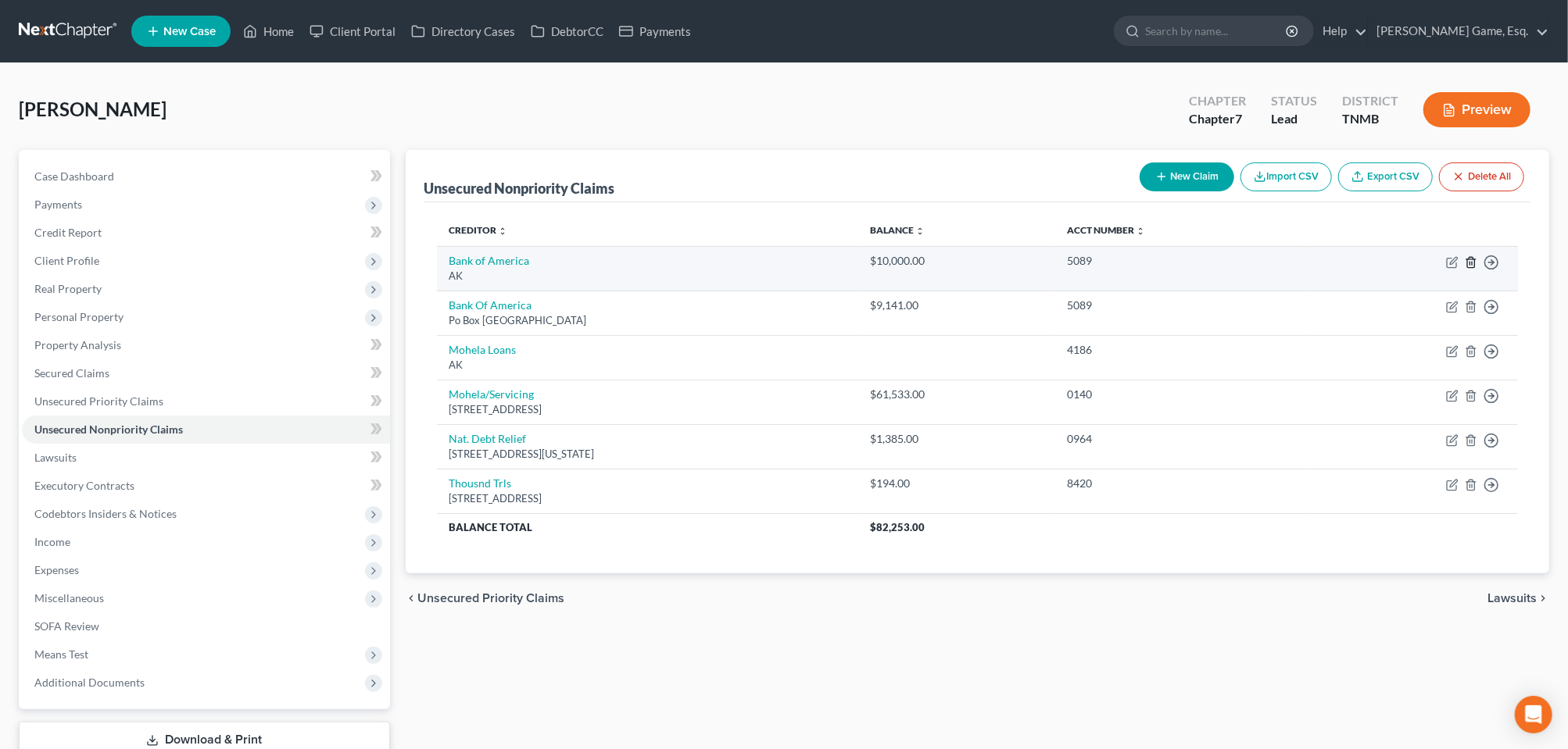
click at [1465, 268] on icon "button" at bounding box center [1471, 262] width 12 height 12
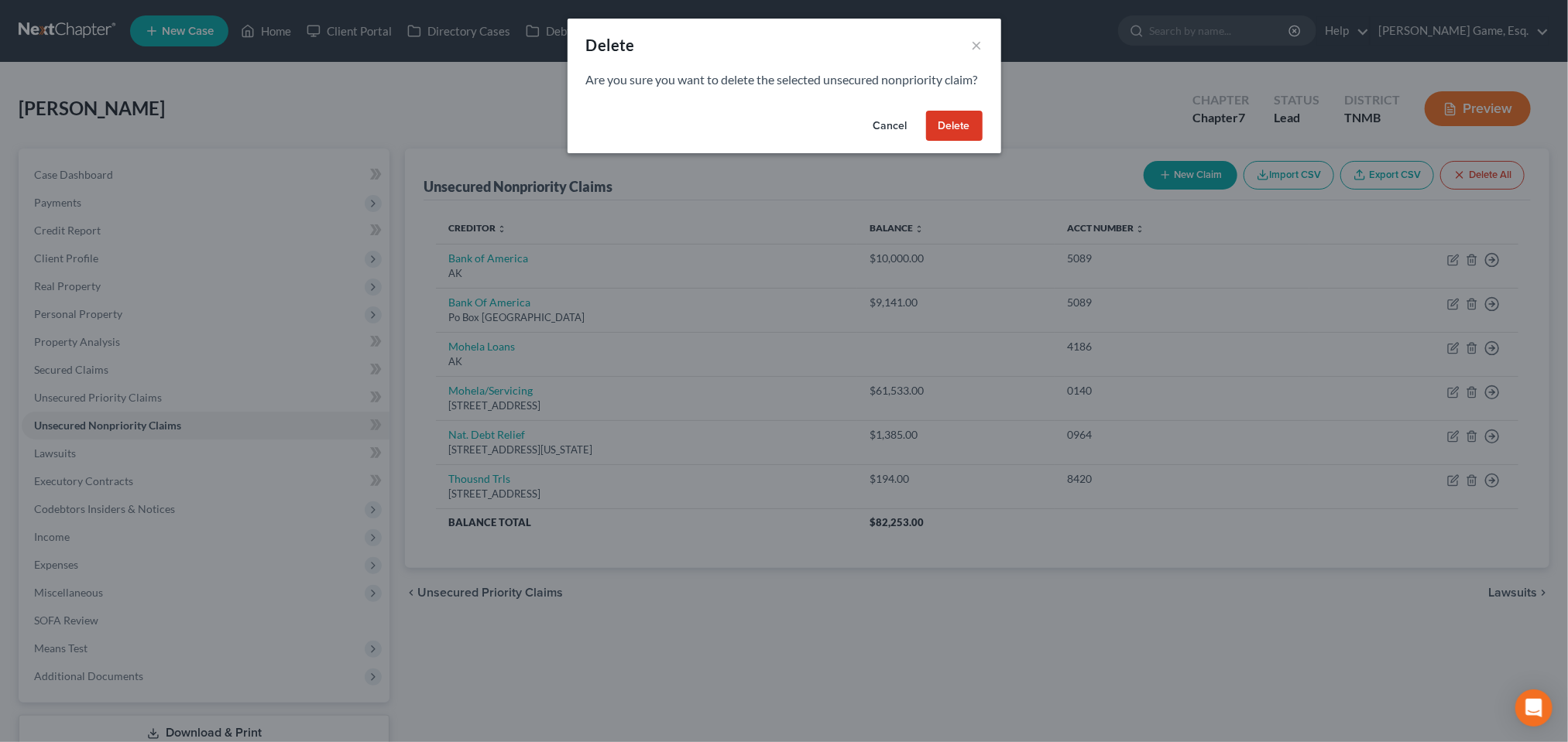
click at [982, 142] on button "Delete" at bounding box center [955, 127] width 57 height 31
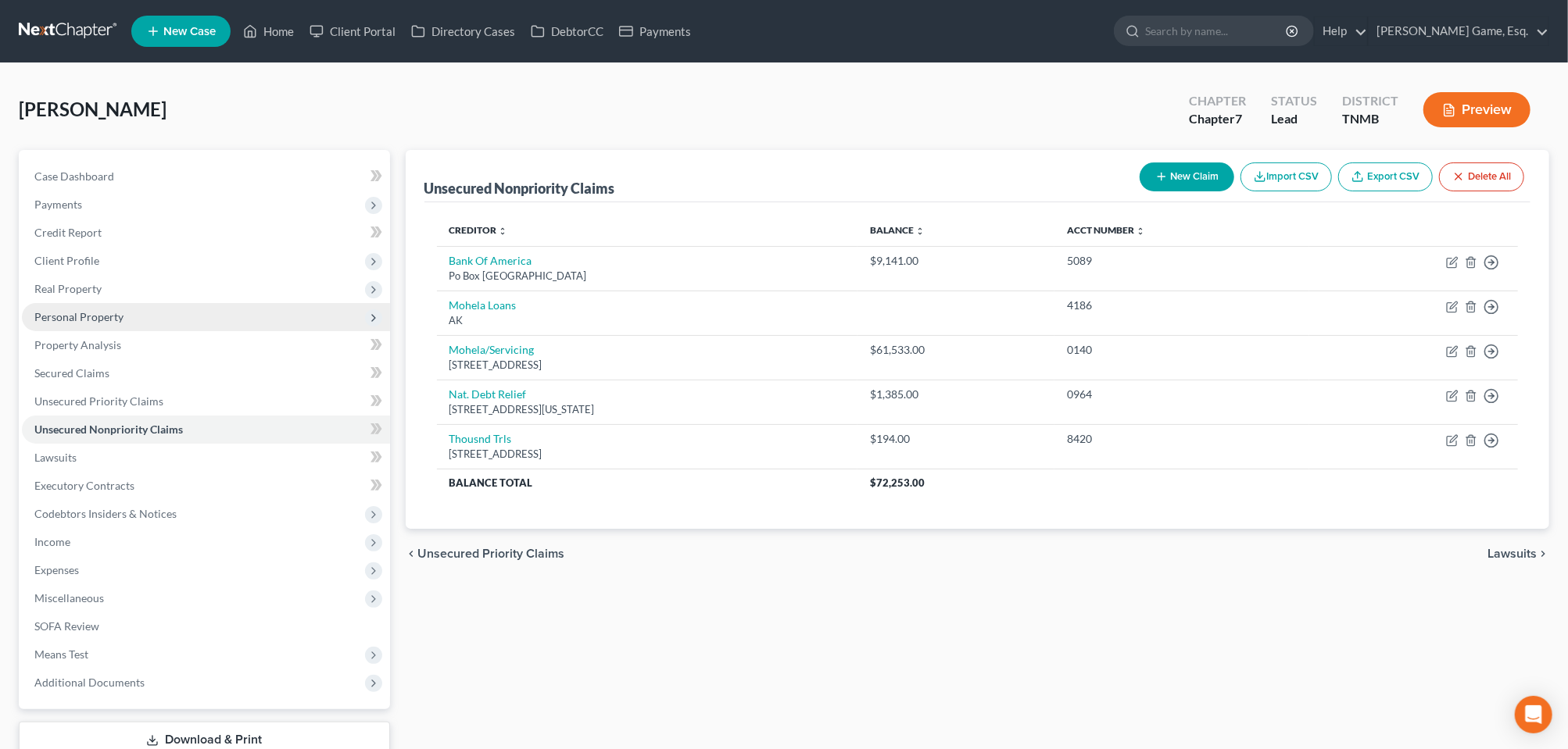
click at [123, 323] on span "Personal Property" at bounding box center [79, 316] width 90 height 13
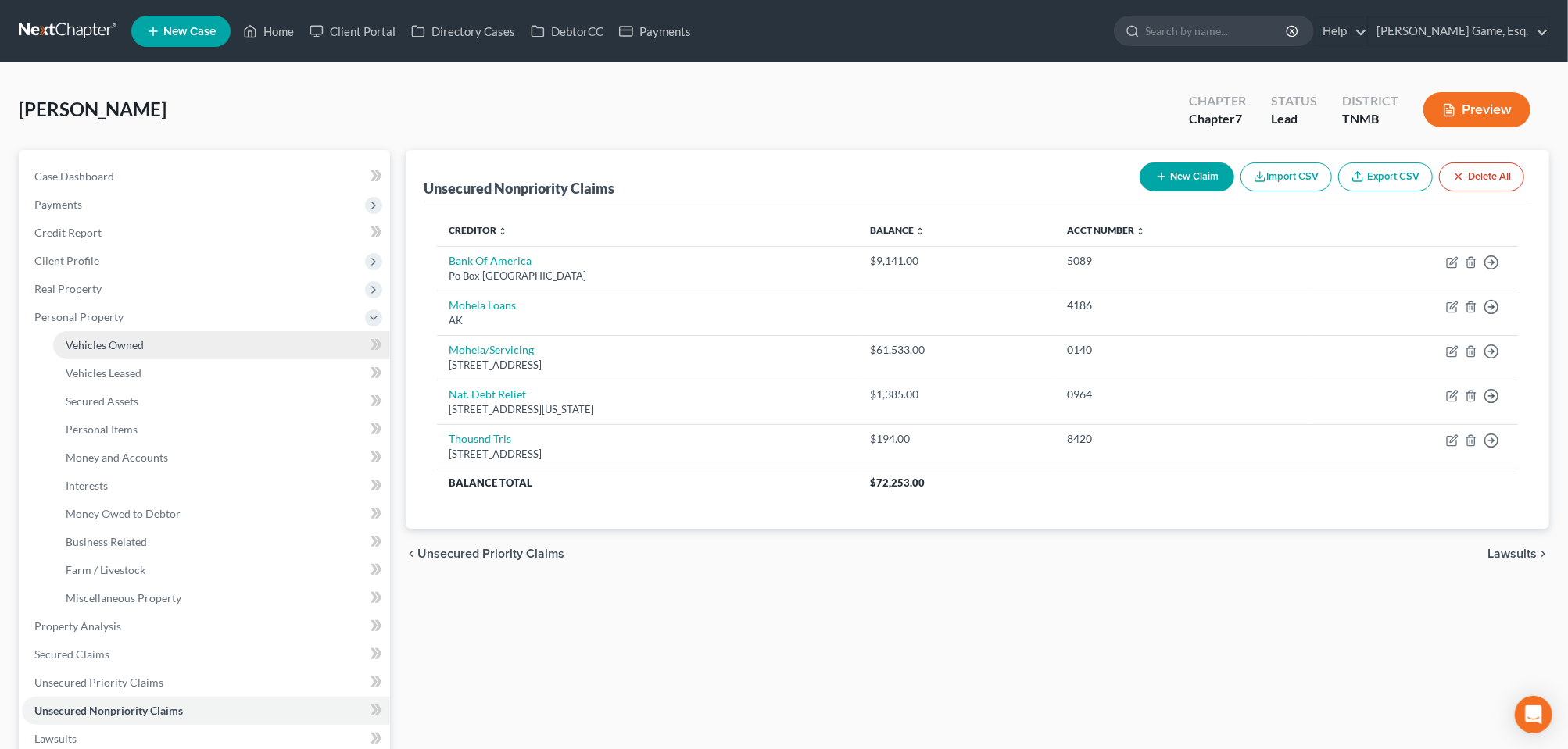
click at [135, 352] on span "Vehicles Owned" at bounding box center [105, 344] width 78 height 13
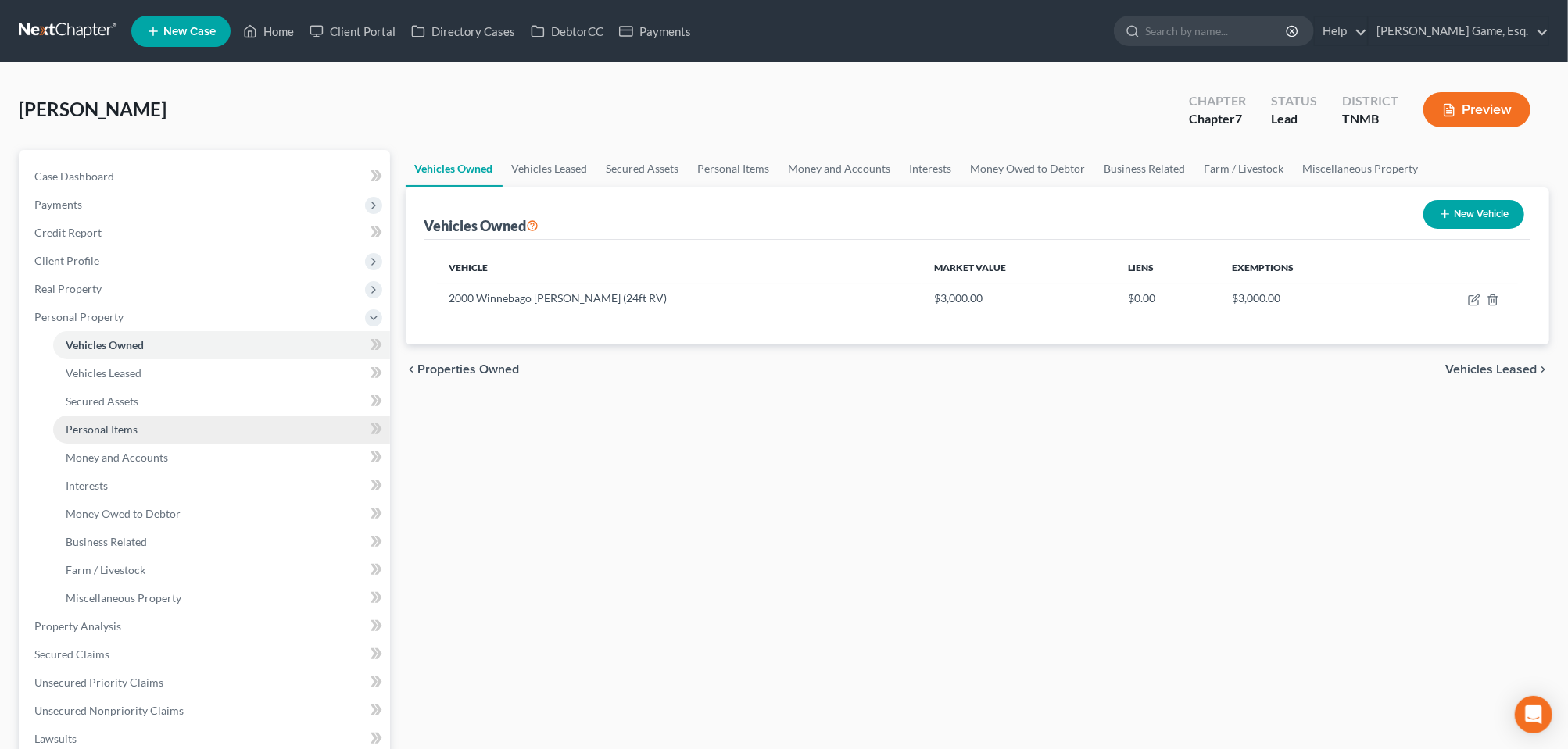
click at [120, 436] on span "Personal Items" at bounding box center [102, 429] width 72 height 13
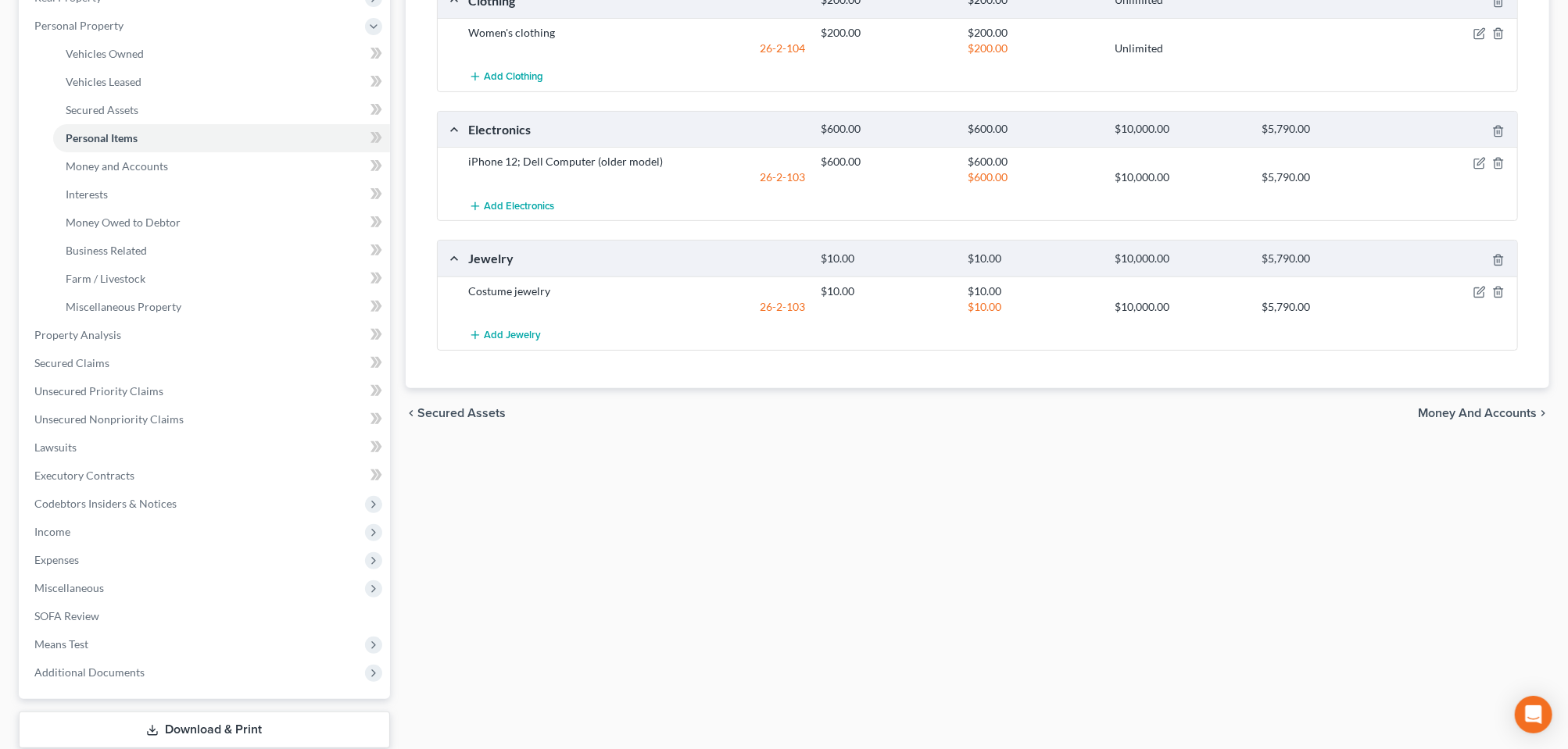
scroll to position [293, 0]
click at [150, 171] on span "Money and Accounts" at bounding box center [117, 164] width 103 height 13
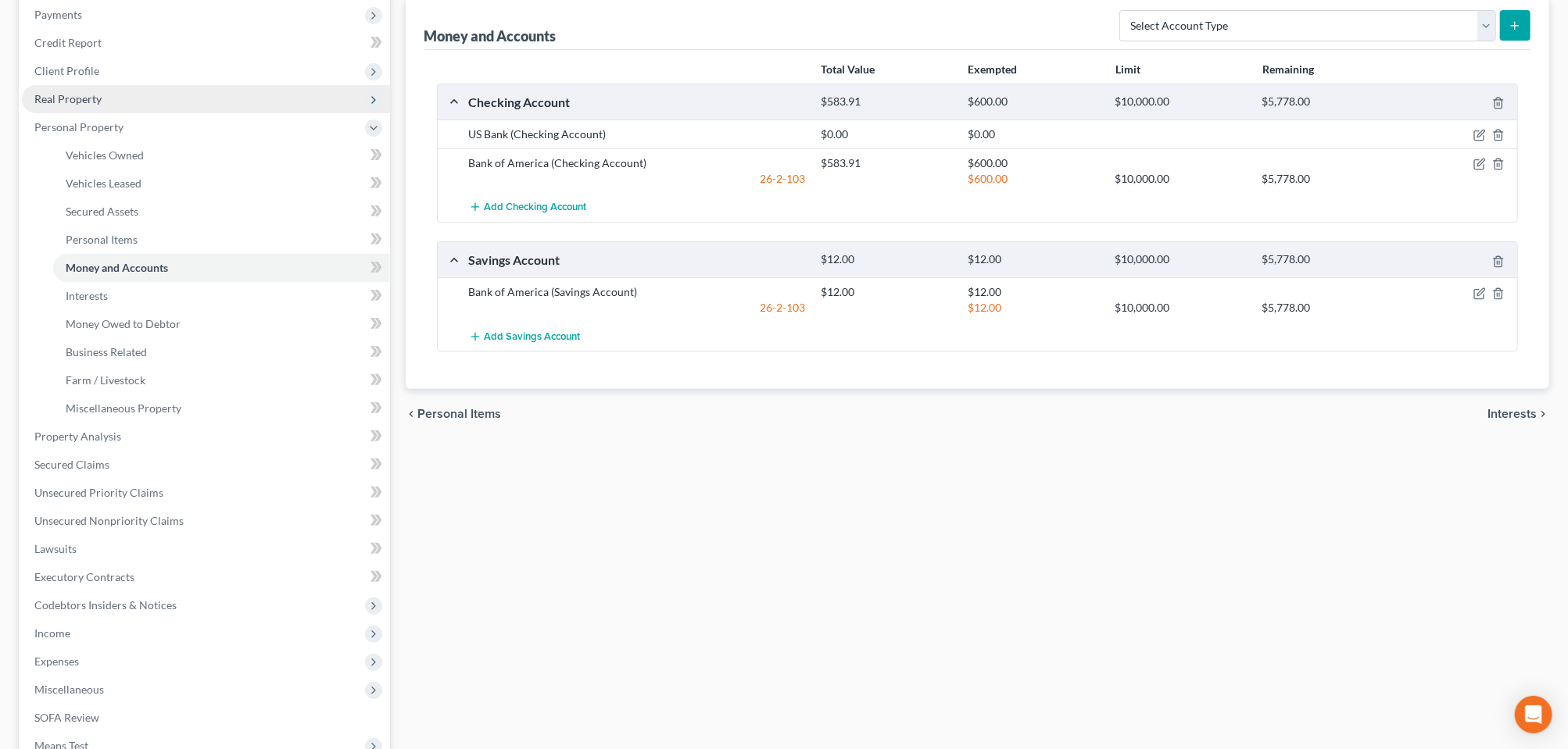
scroll to position [196, 0]
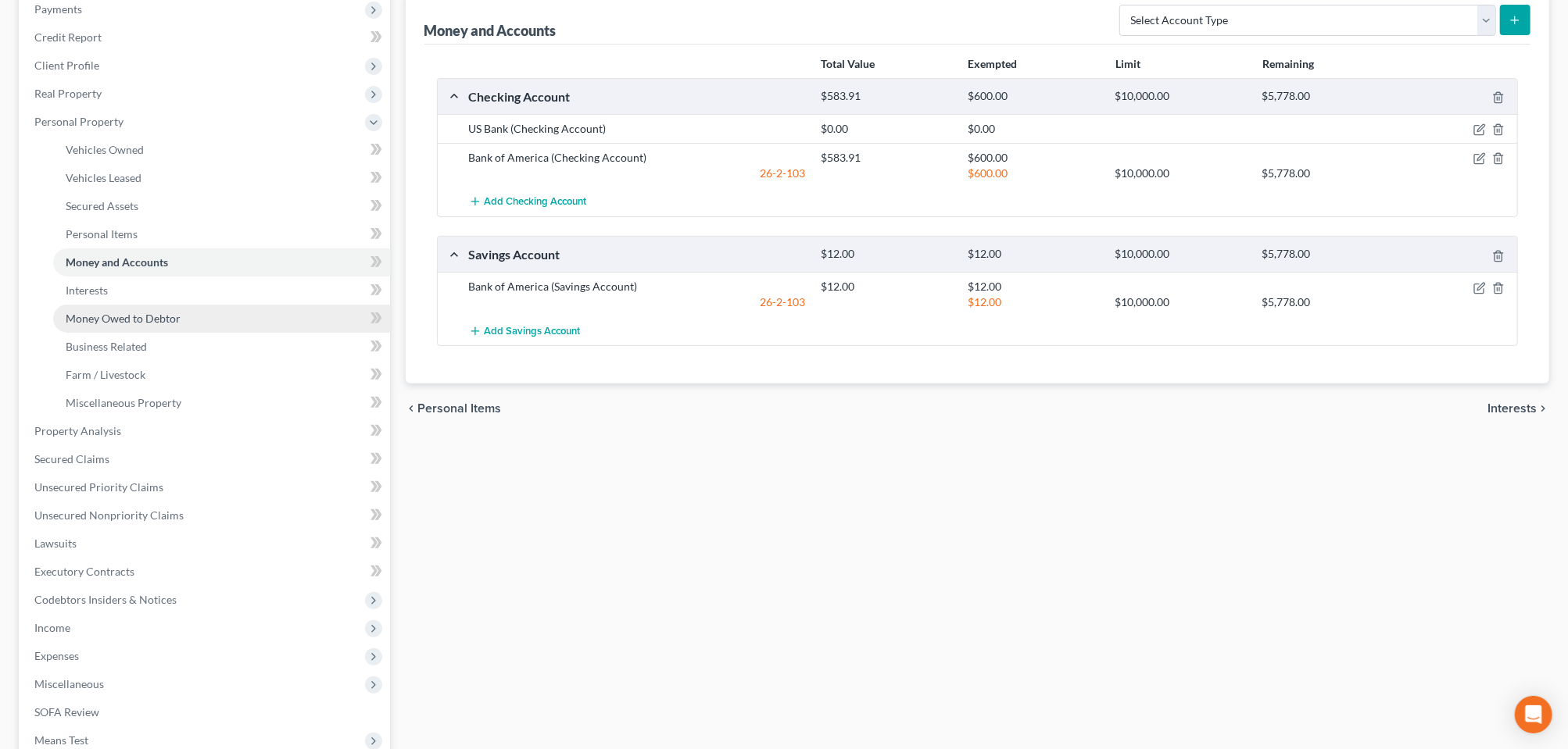
click at [176, 325] on span "Money Owed to Debtor" at bounding box center [123, 318] width 115 height 13
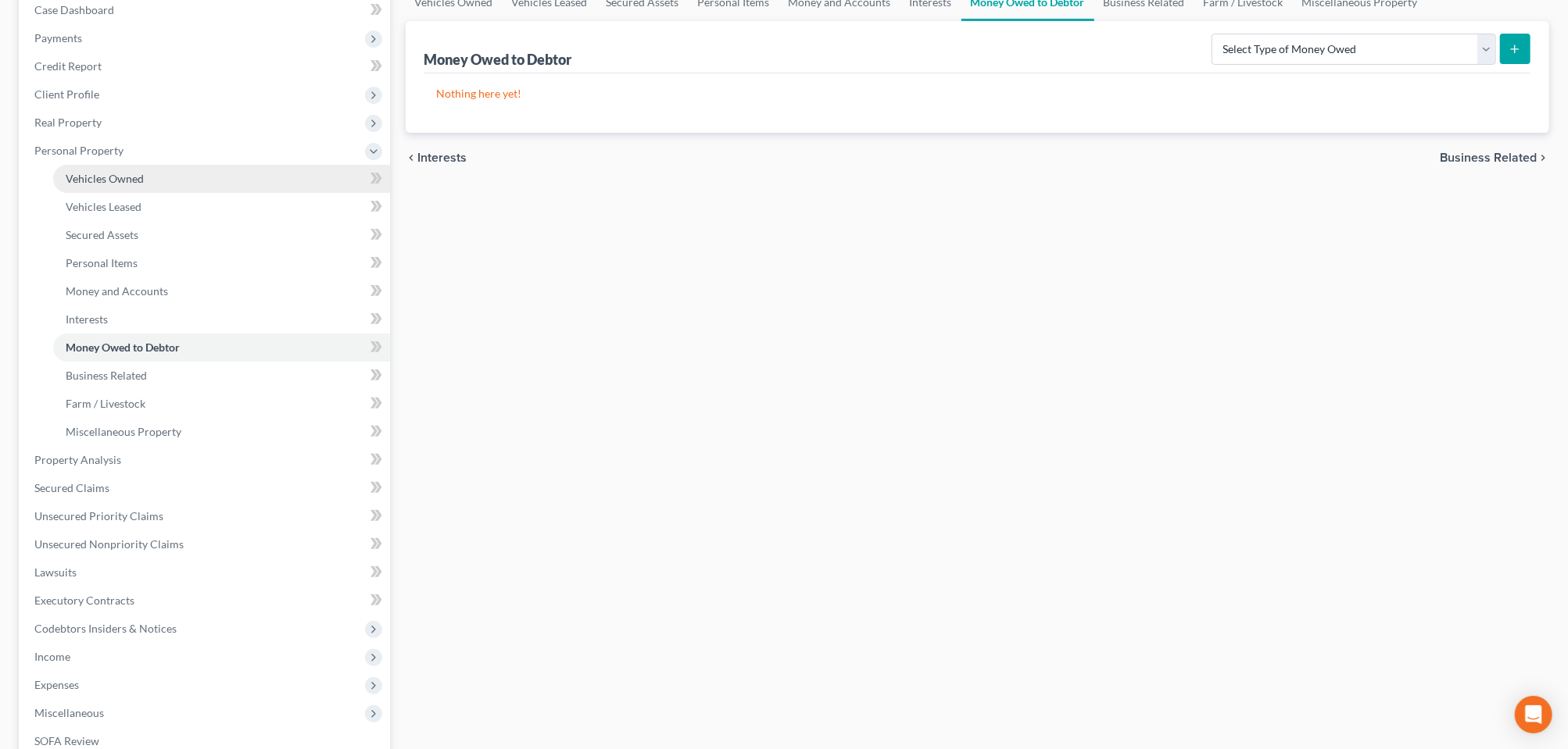
scroll to position [391, 0]
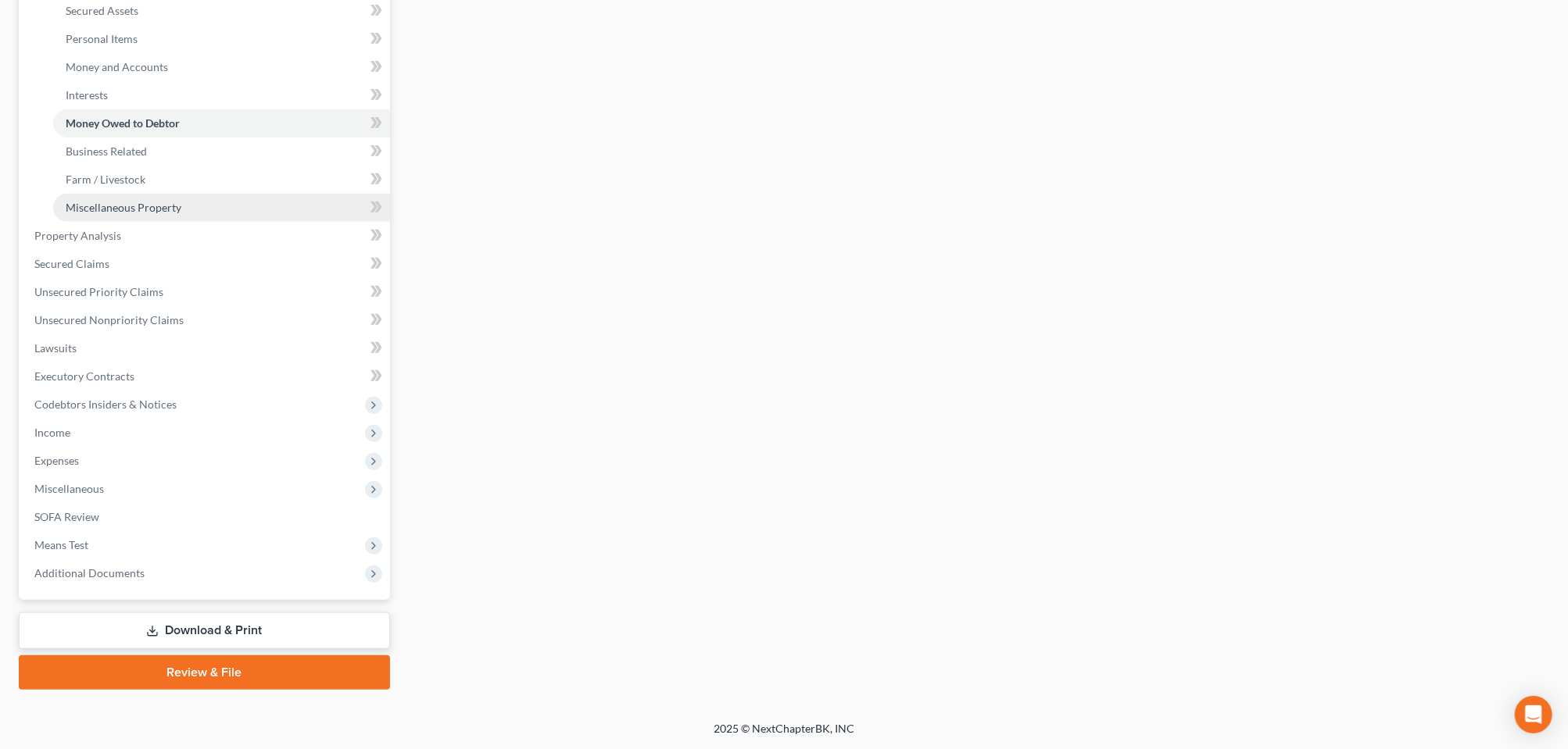
click at [182, 214] on span "Miscellaneous Property" at bounding box center [123, 207] width 116 height 13
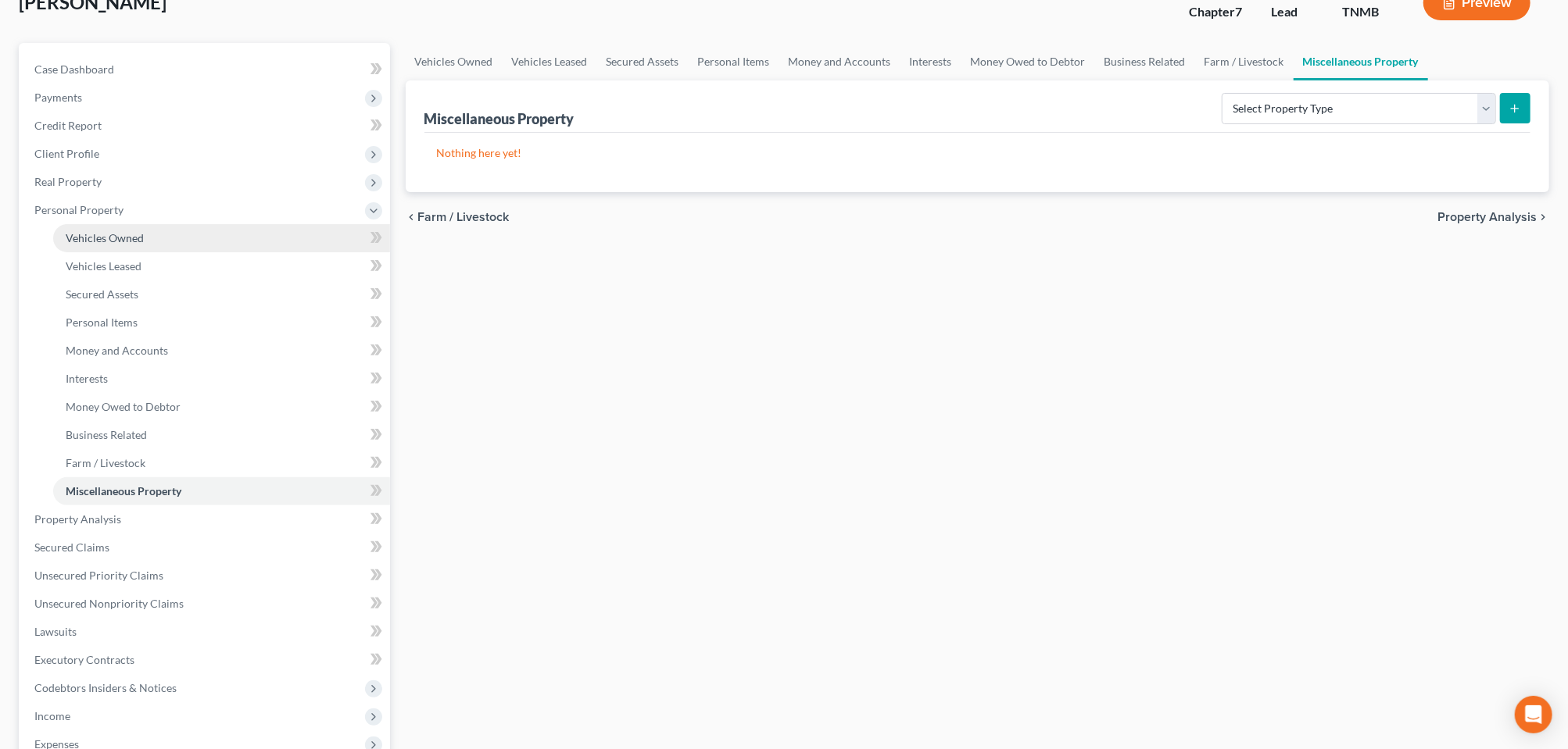
scroll to position [196, 0]
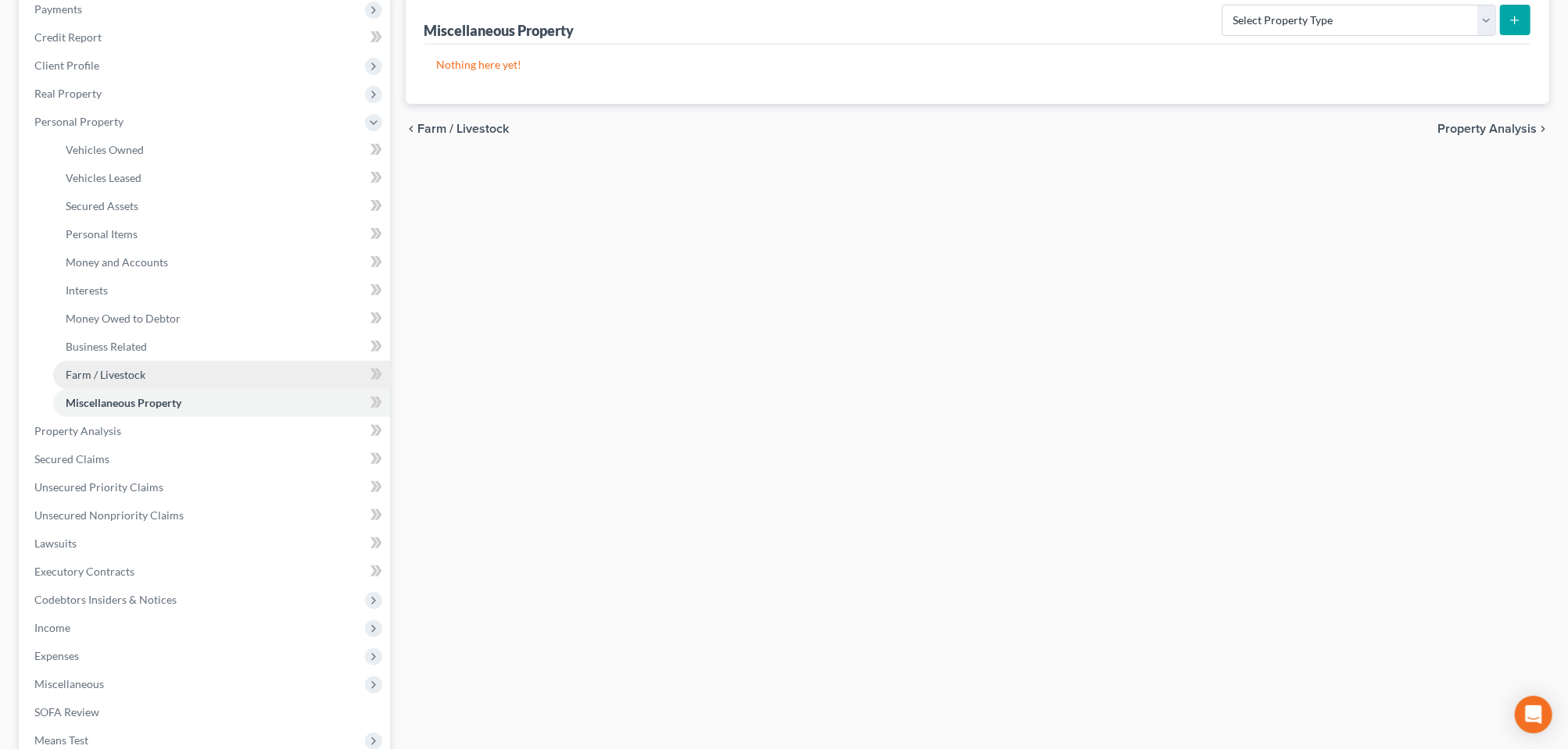
click at [112, 389] on link "Farm / Livestock" at bounding box center [222, 374] width 337 height 28
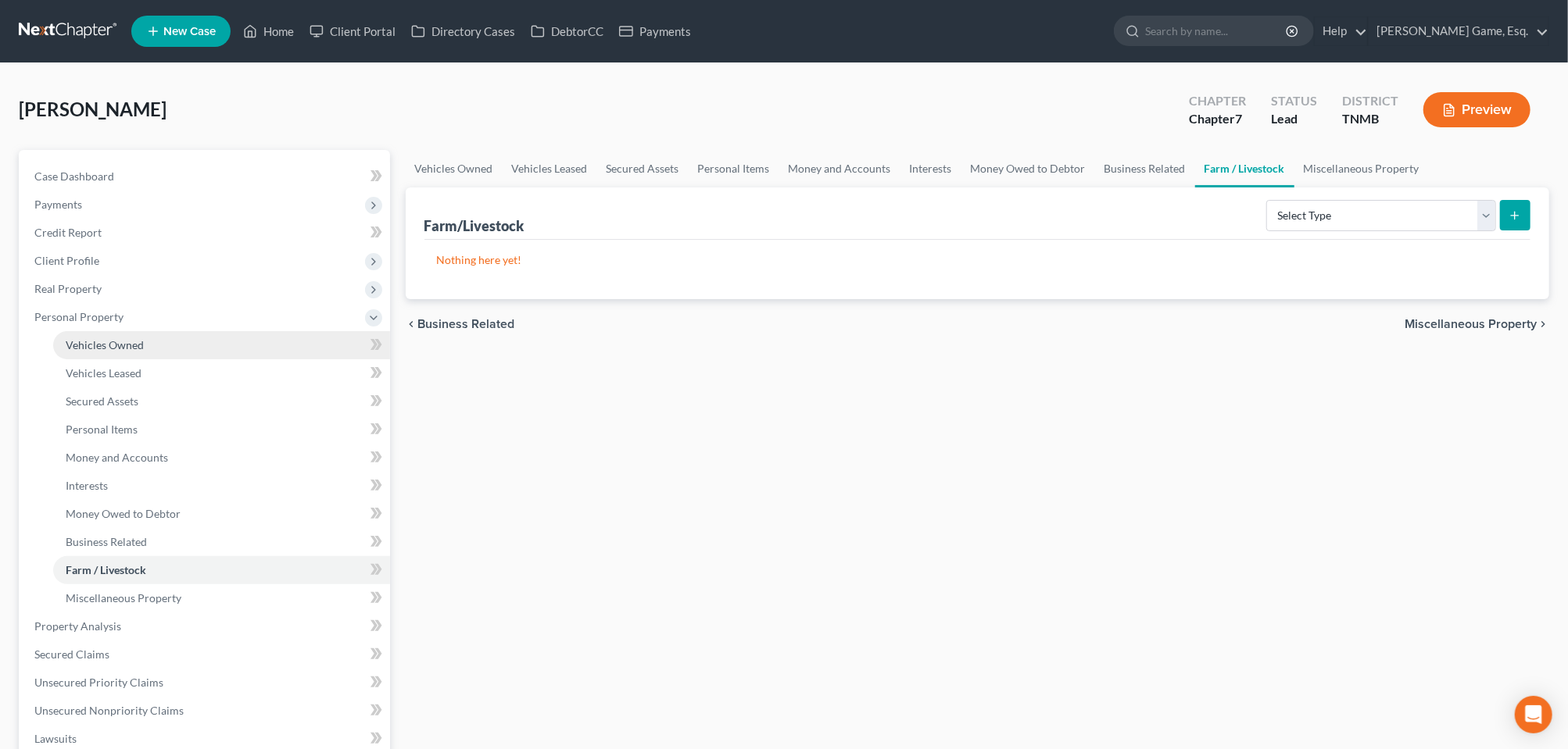
scroll to position [488, 0]
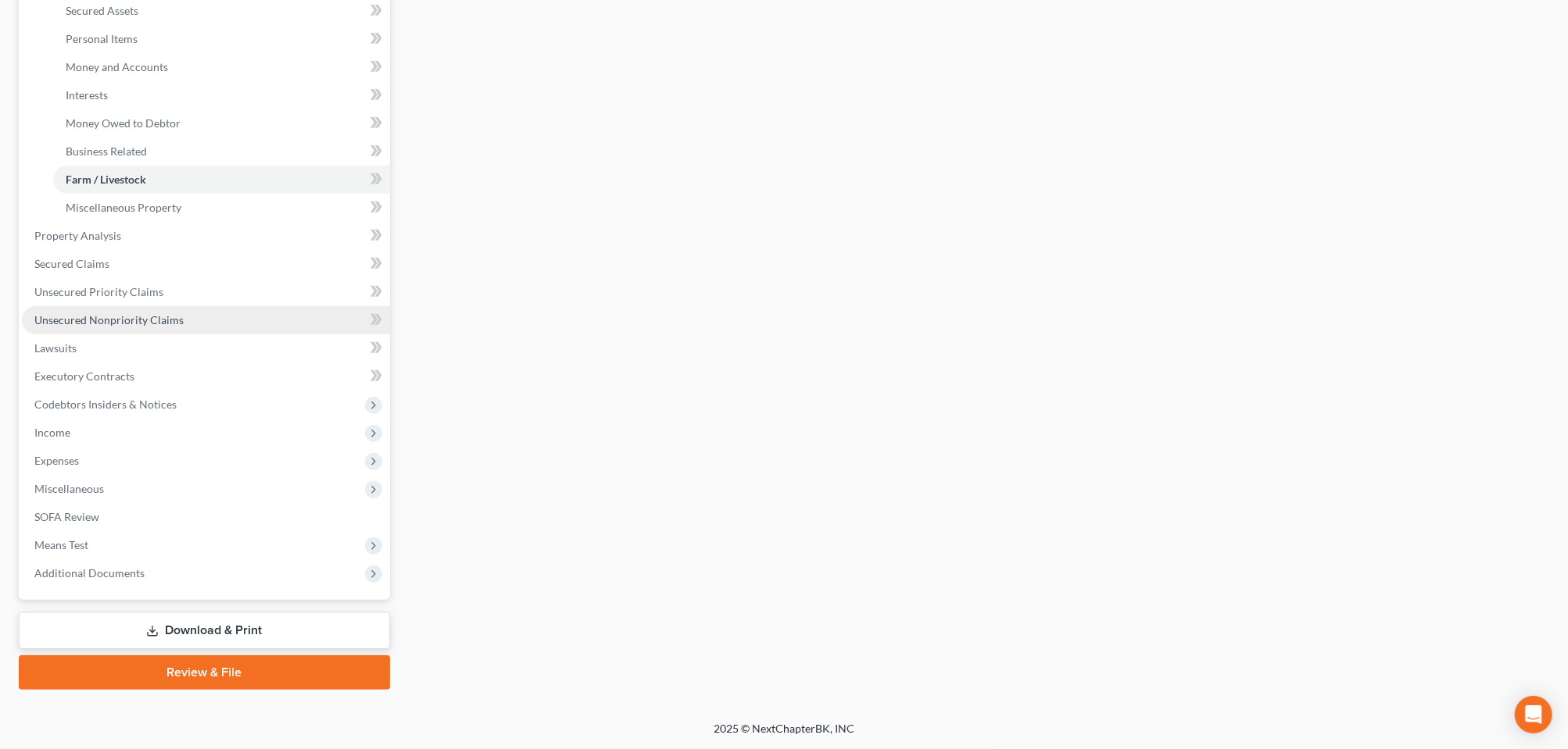
click at [166, 327] on span "Unsecured Nonpriority Claims" at bounding box center [110, 320] width 149 height 13
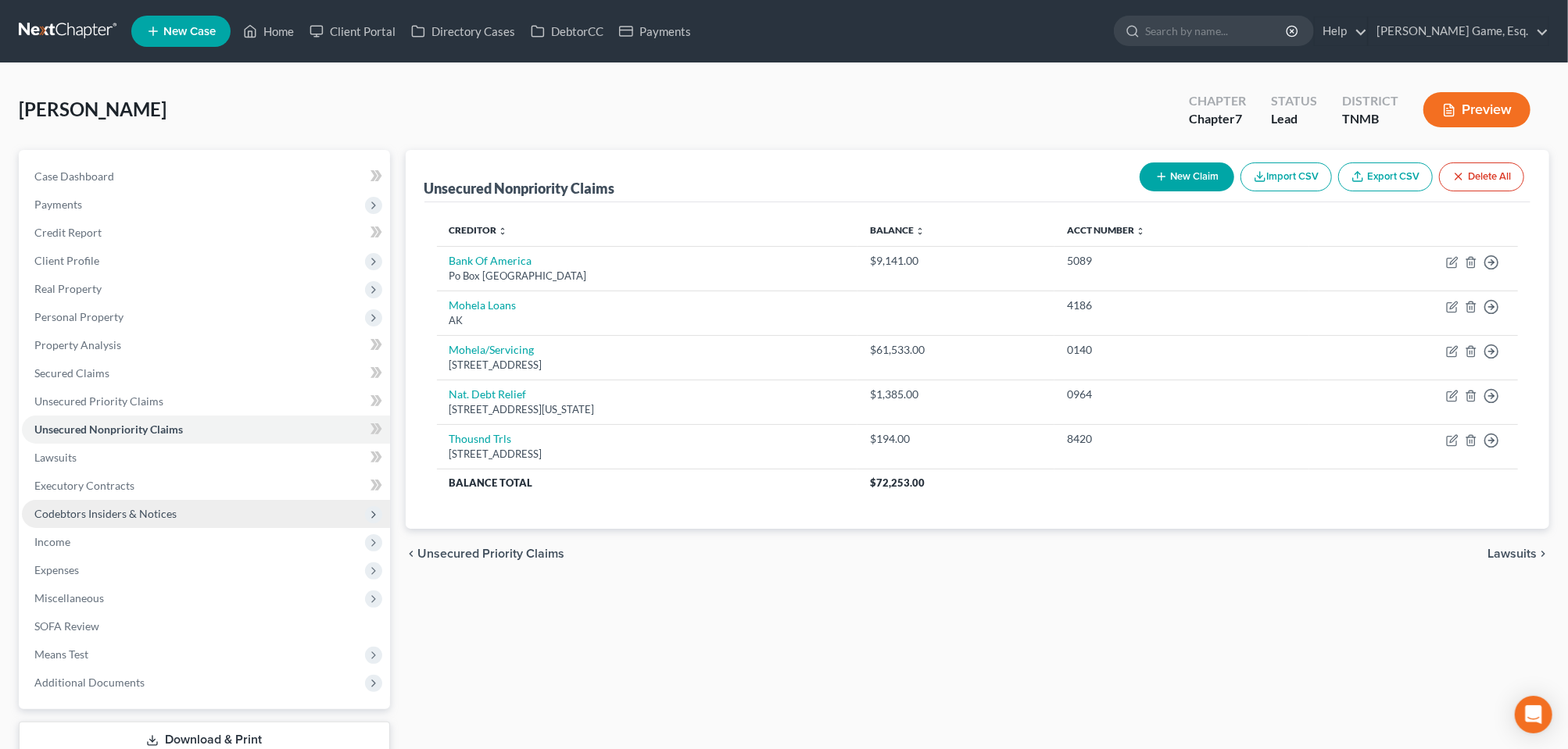
scroll to position [319, 0]
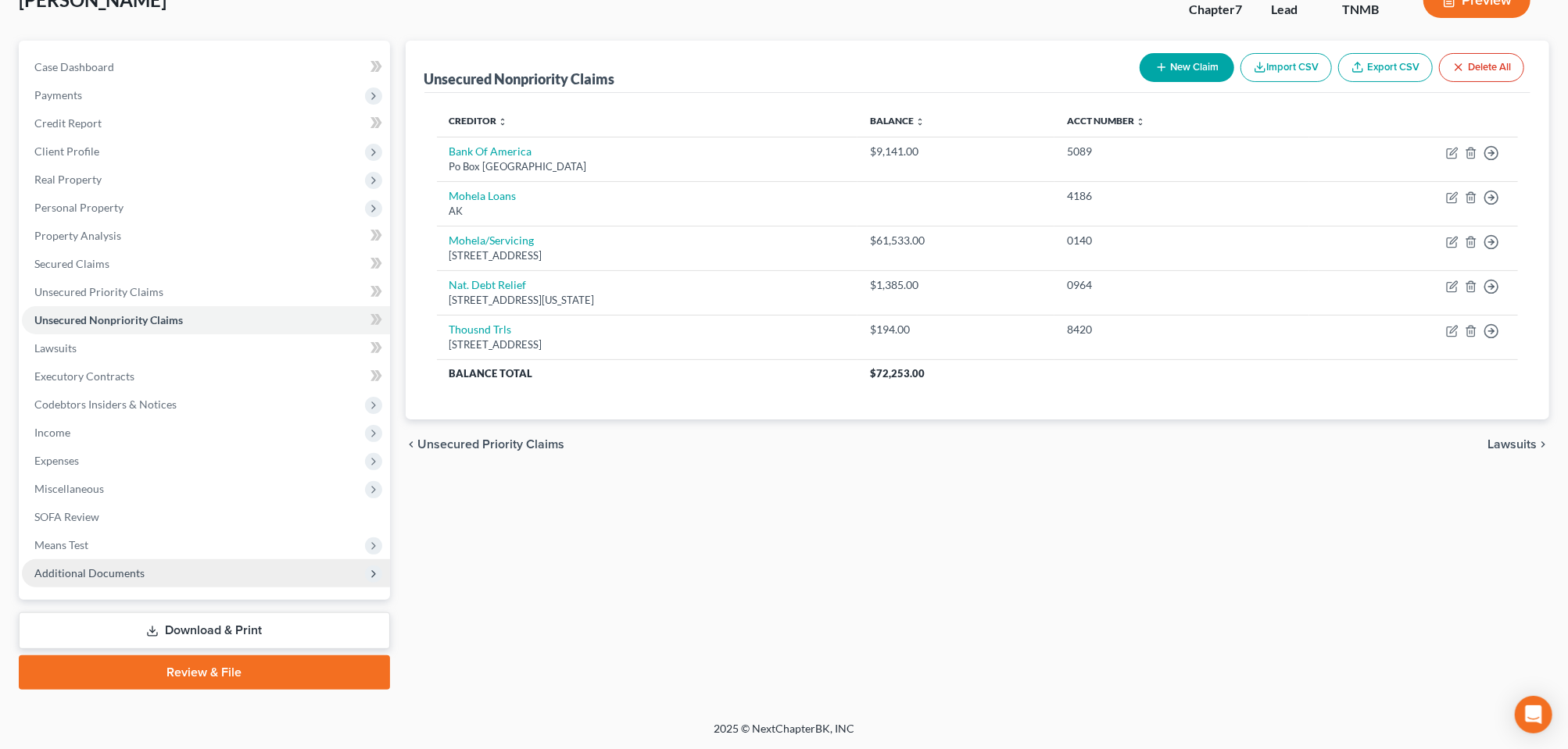
click at [125, 567] on span "Additional Documents" at bounding box center [90, 573] width 110 height 13
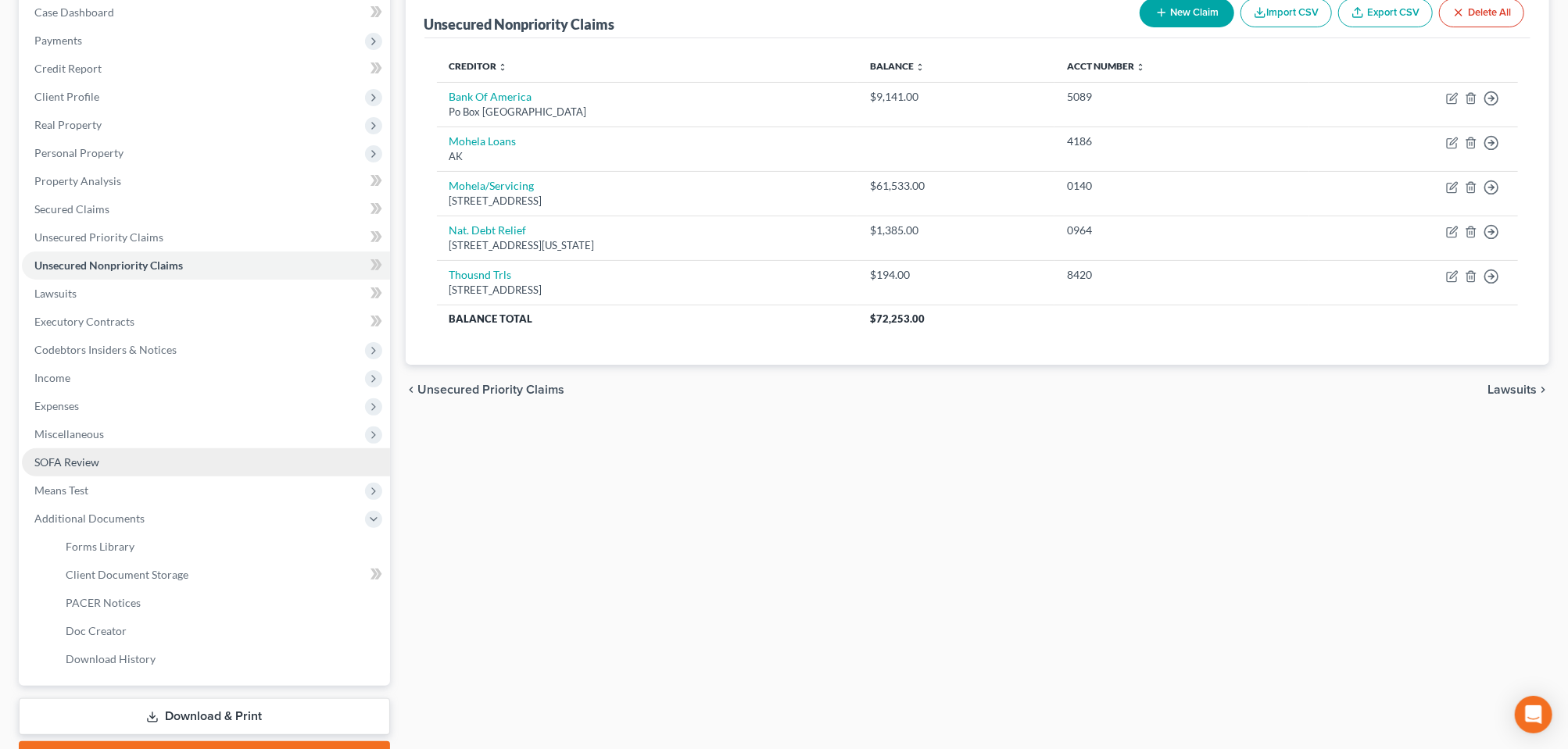
scroll to position [0, 0]
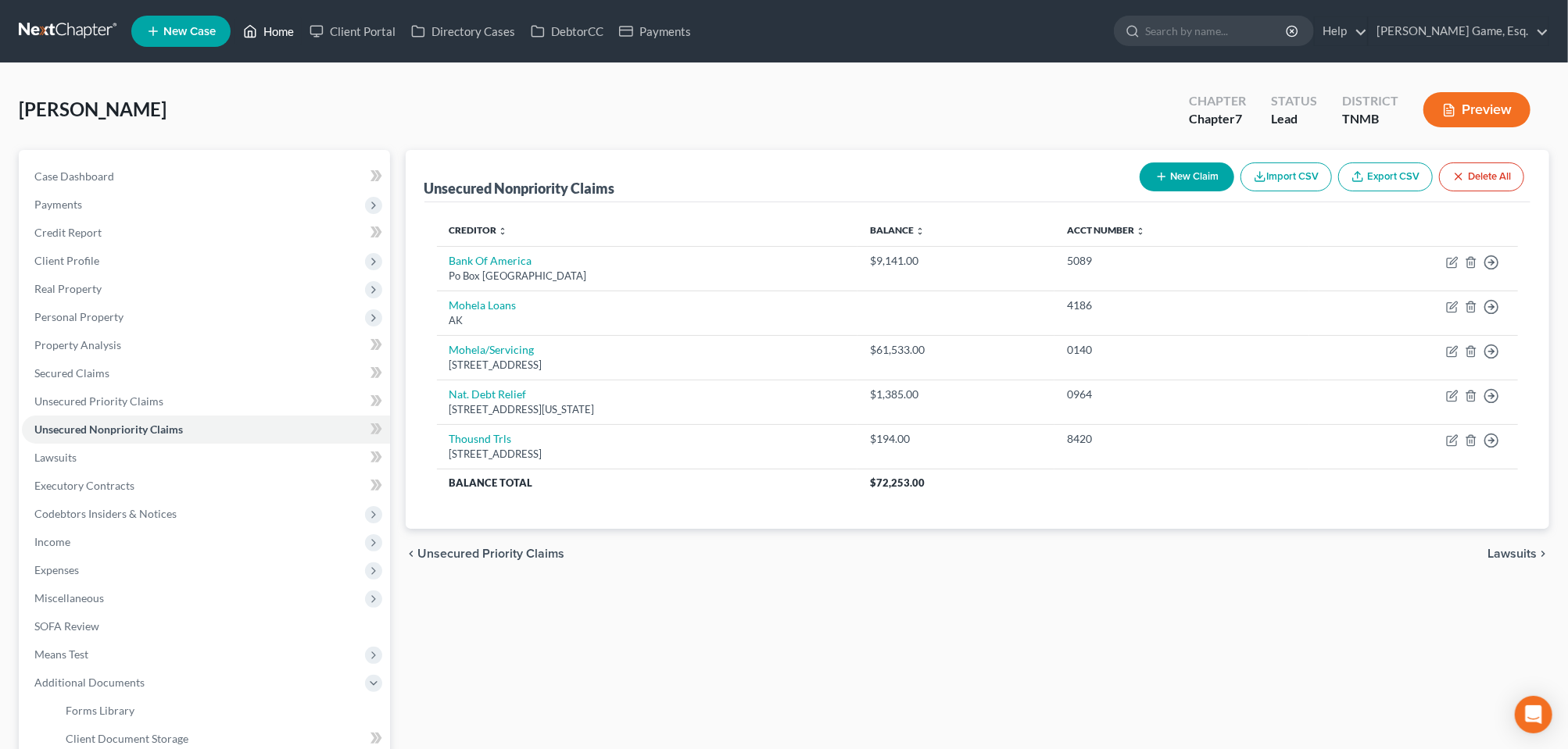
click at [302, 42] on link "Home" at bounding box center [269, 31] width 66 height 28
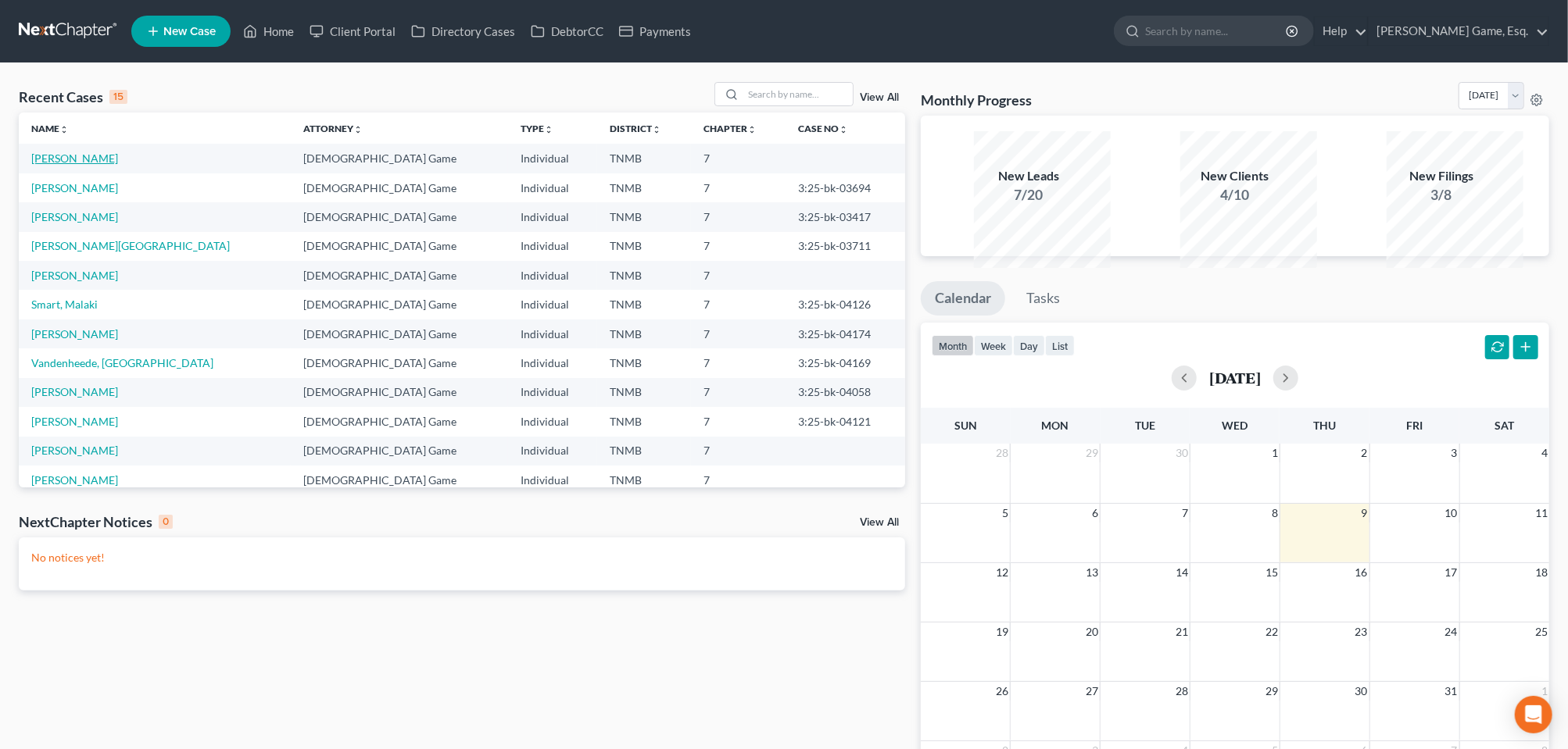
click at [82, 165] on link "[PERSON_NAME]" at bounding box center [75, 157] width 87 height 13
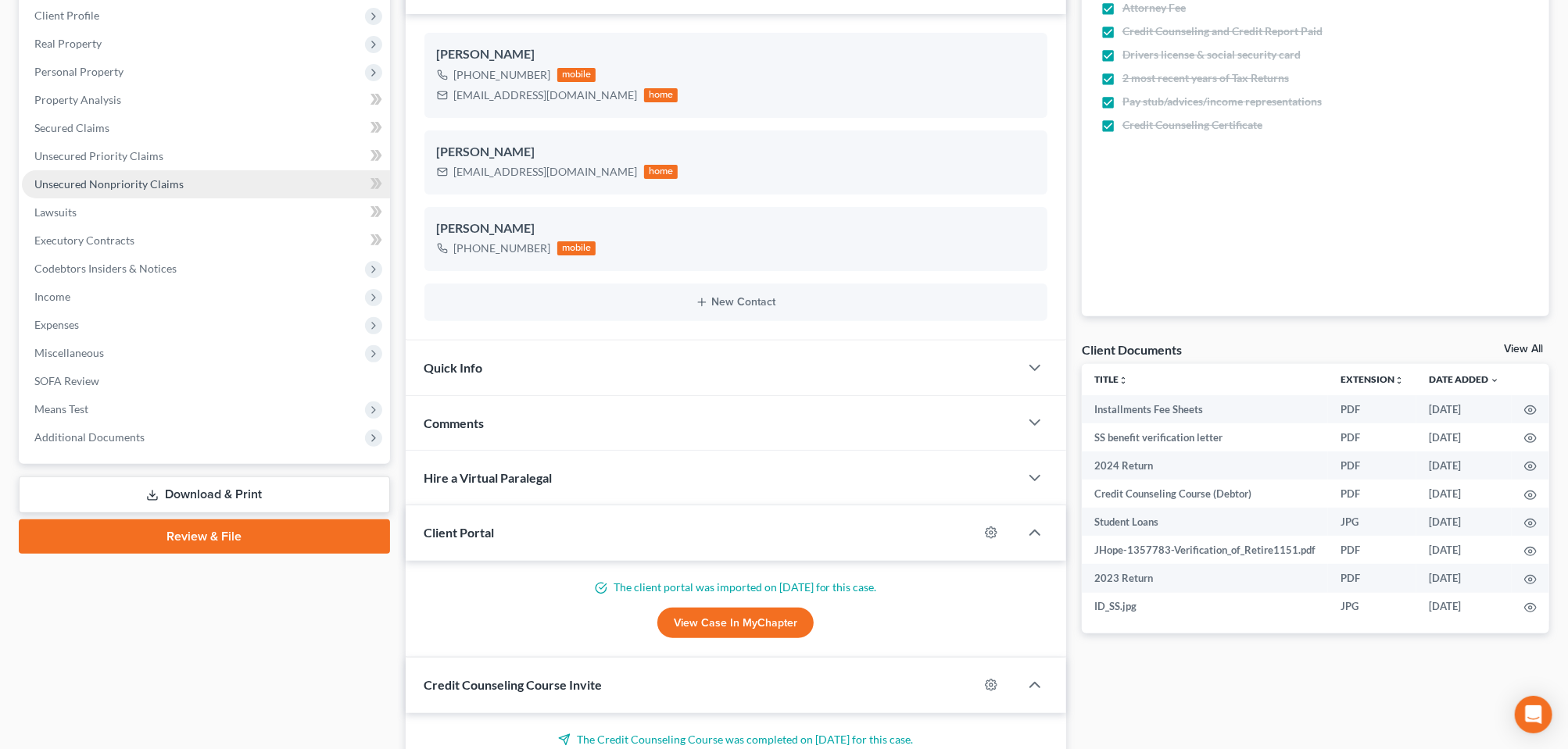
scroll to position [391, 0]
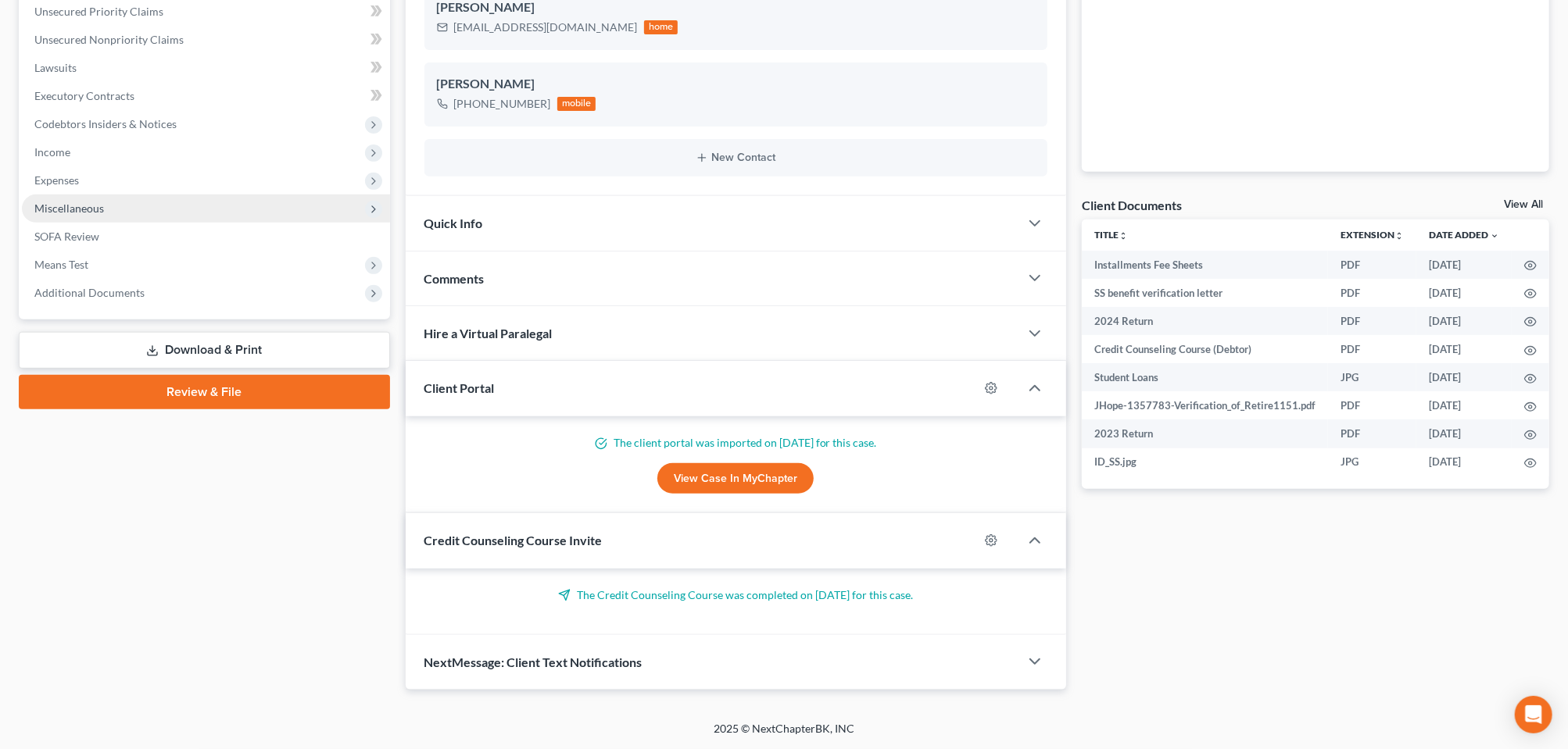
click at [82, 215] on span "Miscellaneous" at bounding box center [70, 208] width 70 height 13
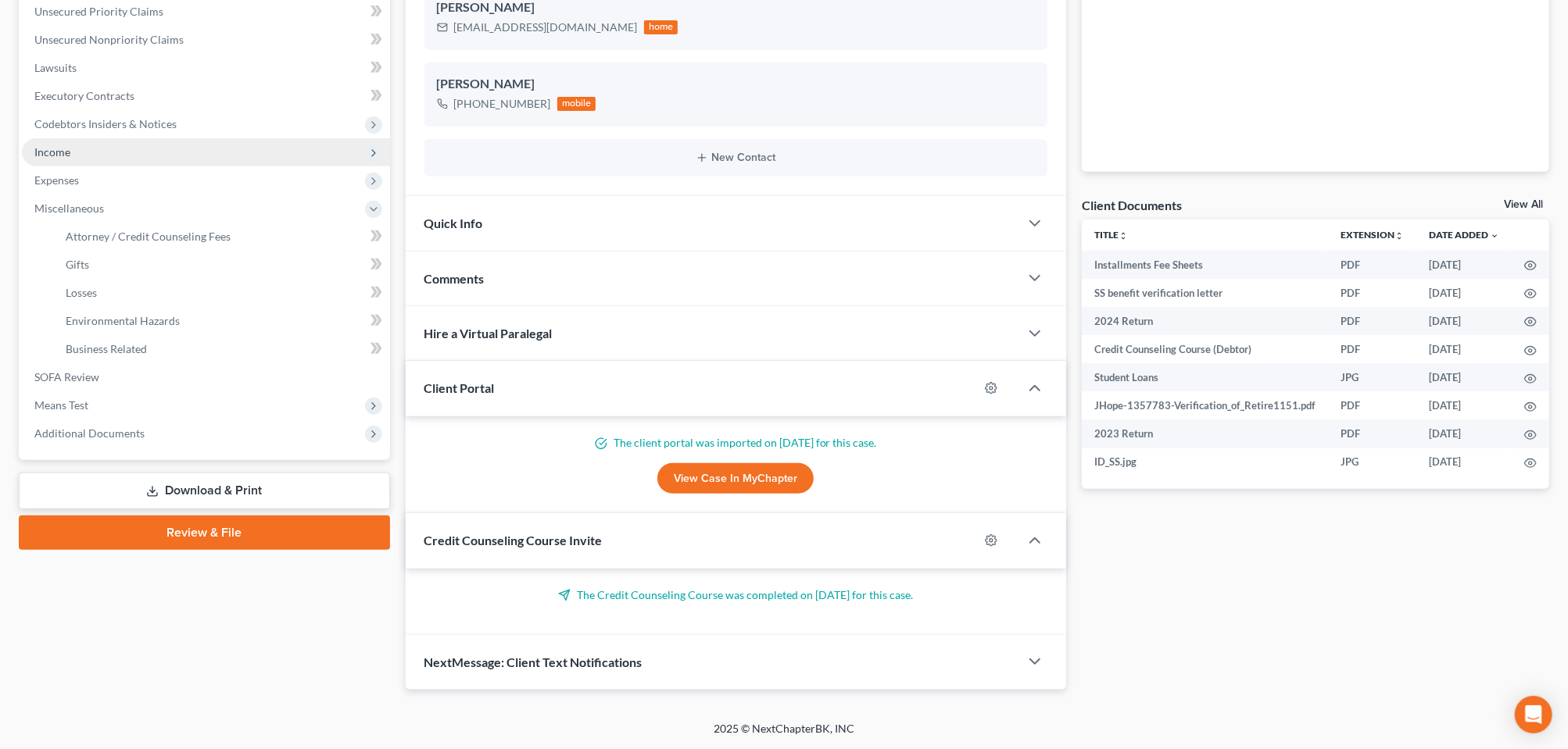
click at [70, 159] on span "Income" at bounding box center [52, 151] width 36 height 13
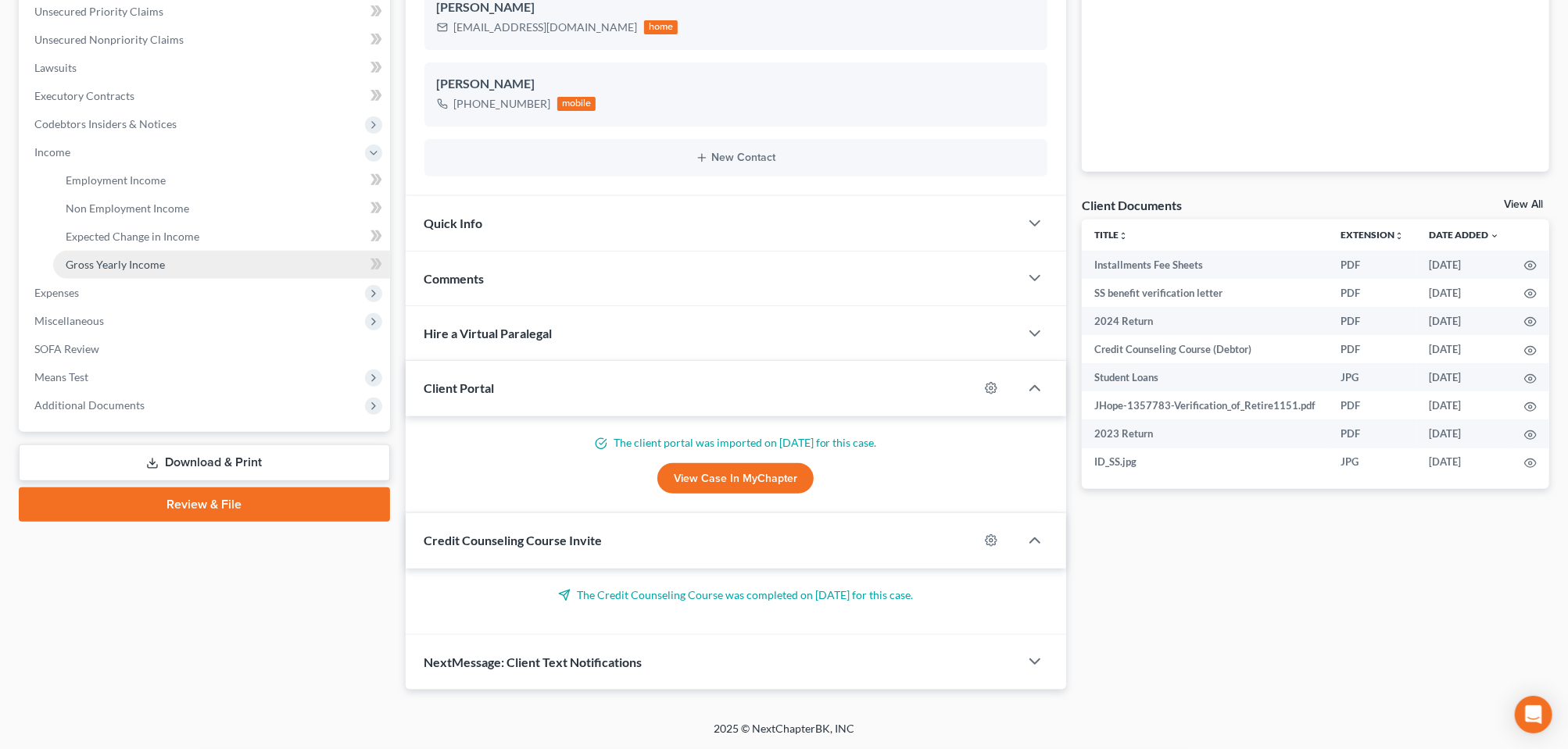
click at [123, 271] on span "Gross Yearly Income" at bounding box center [116, 264] width 99 height 13
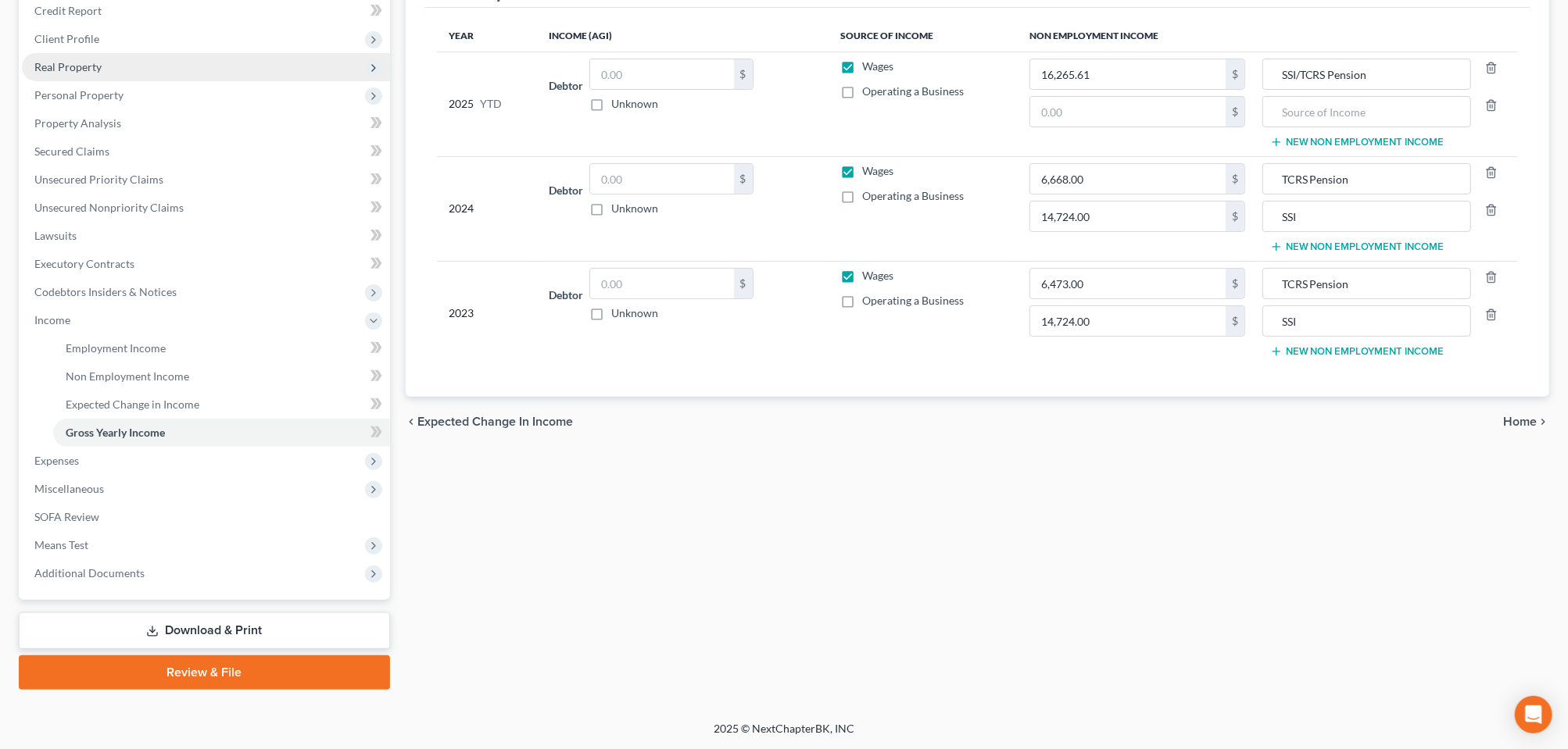
scroll to position [460, 0]
click at [182, 656] on link "Review & File" at bounding box center [204, 673] width 371 height 35
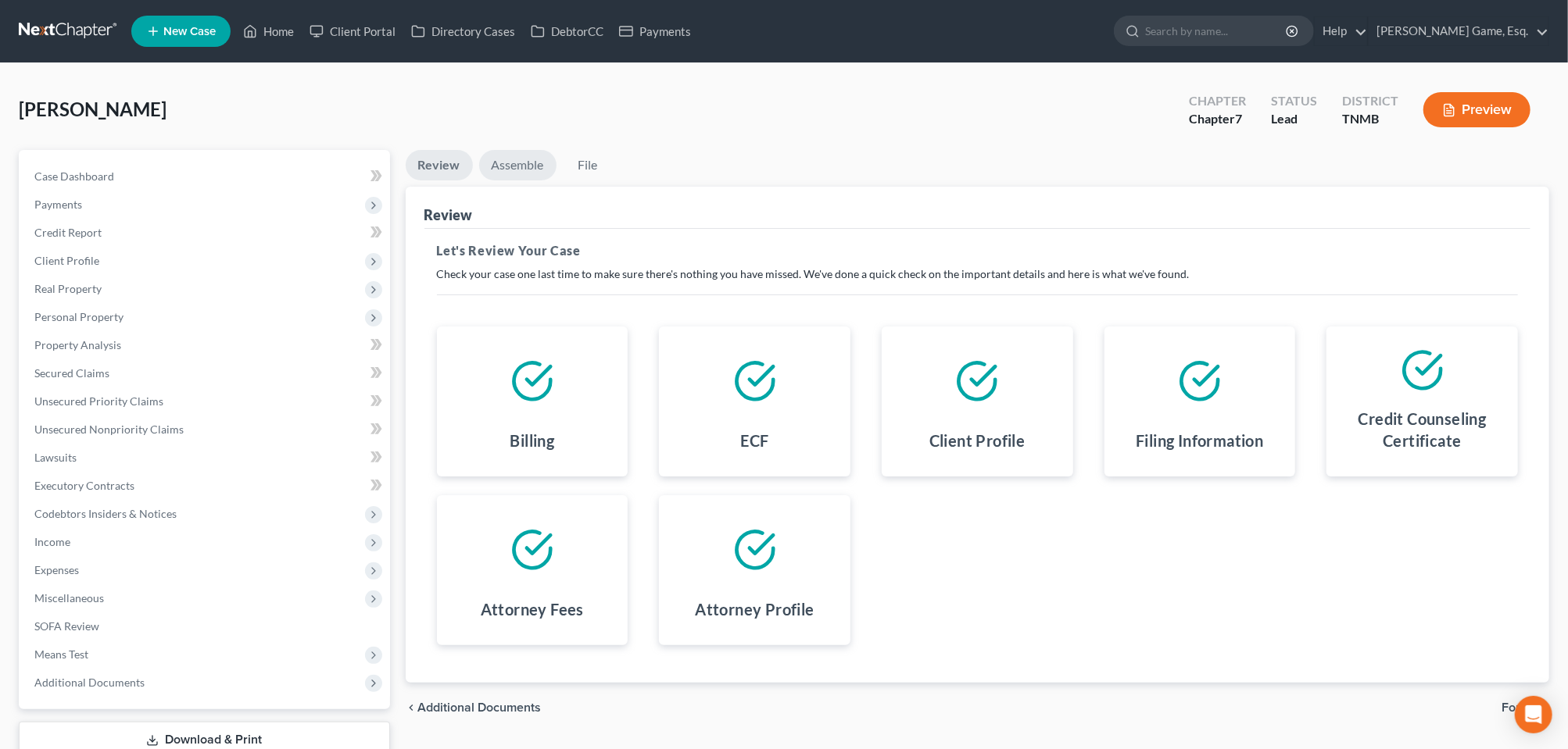
click at [538, 181] on link "Assemble" at bounding box center [517, 165] width 77 height 30
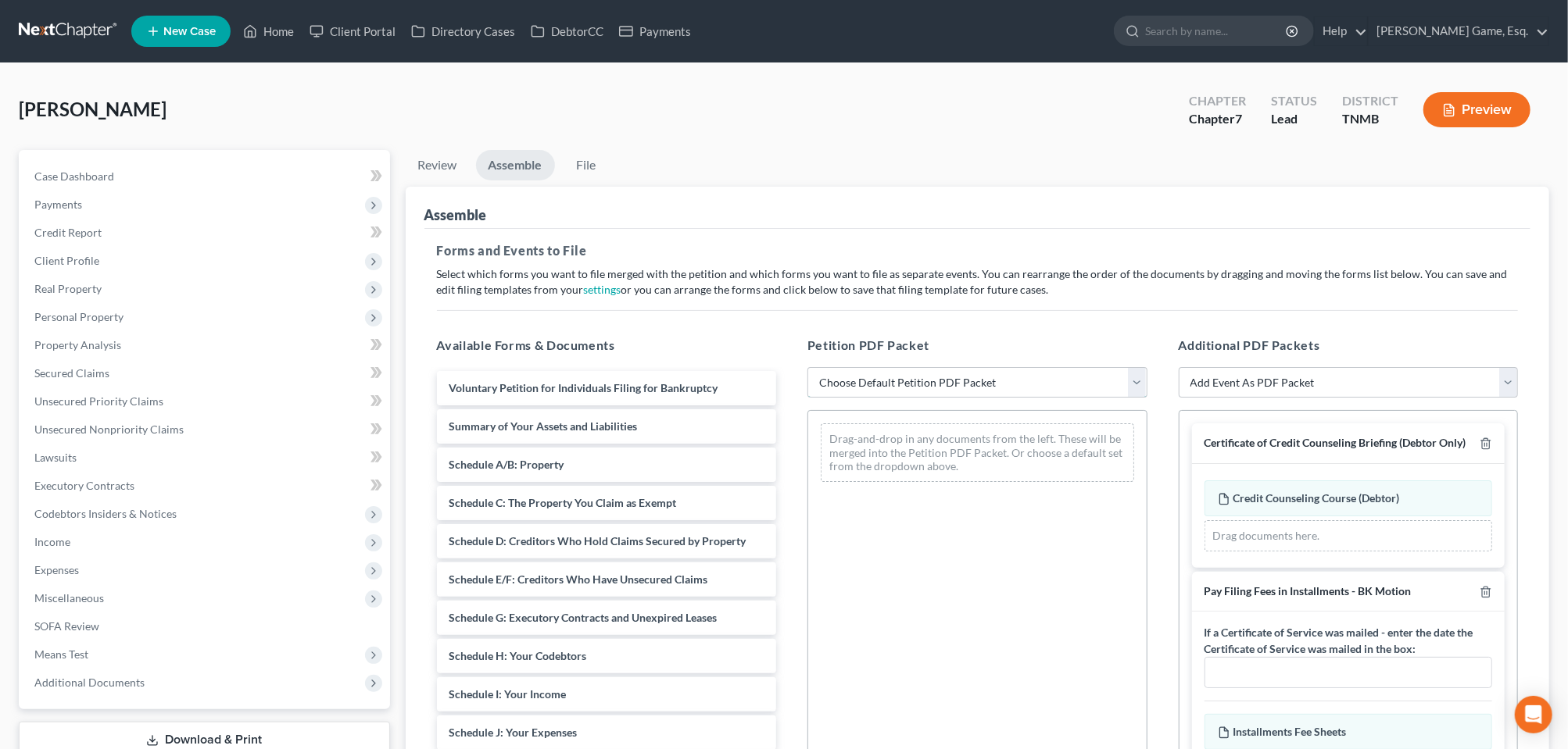
click at [1129, 399] on select "Choose Default Petition PDF Packet Emergency Filing (Voluntary Petition and Cre…" at bounding box center [977, 383] width 340 height 31
select select "1"
click at [810, 399] on select "Choose Default Petition PDF Packet Emergency Filing (Voluntary Petition and Cre…" at bounding box center [977, 383] width 340 height 31
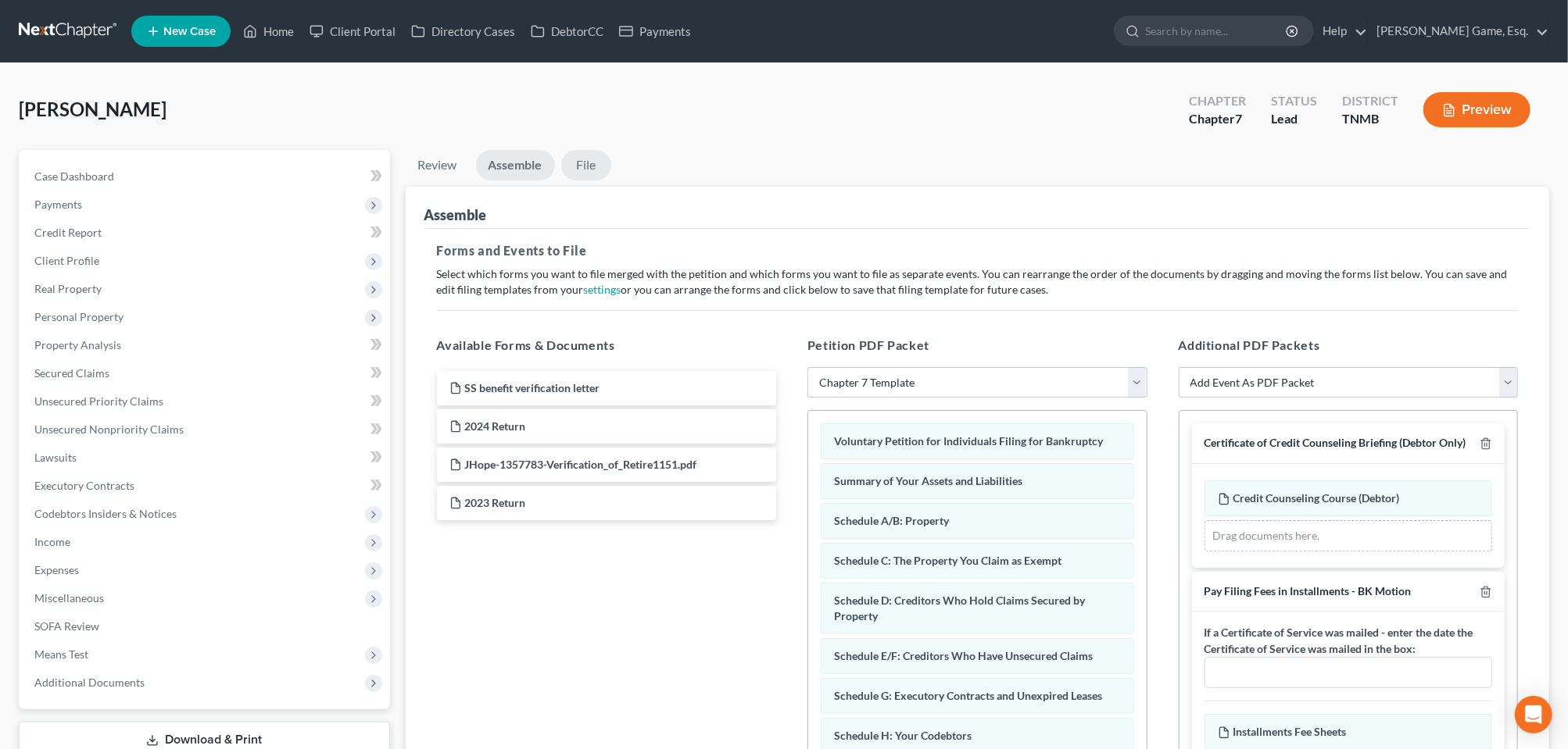
click at [611, 181] on link "File" at bounding box center [587, 165] width 50 height 30
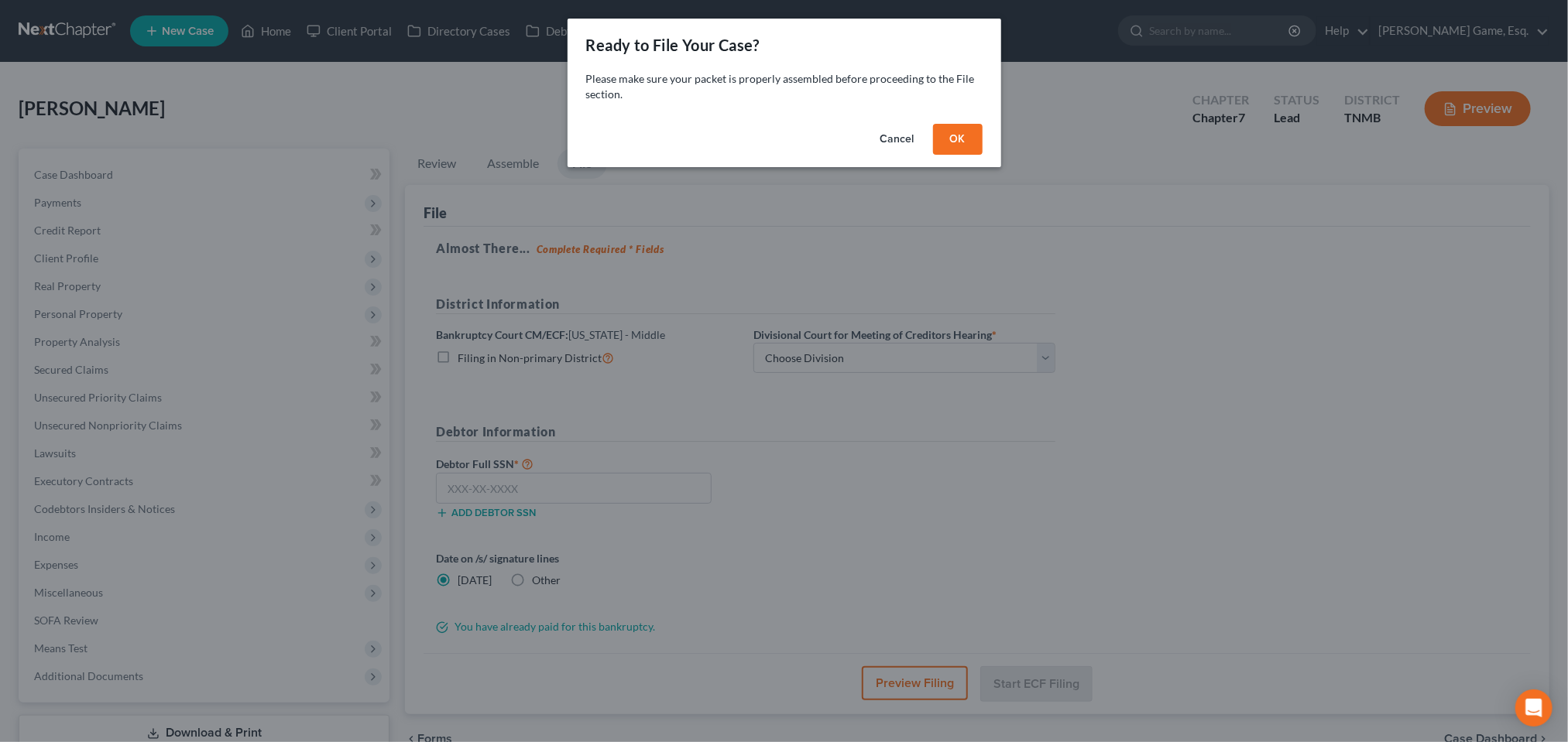
click at [982, 155] on button "OK" at bounding box center [958, 139] width 50 height 31
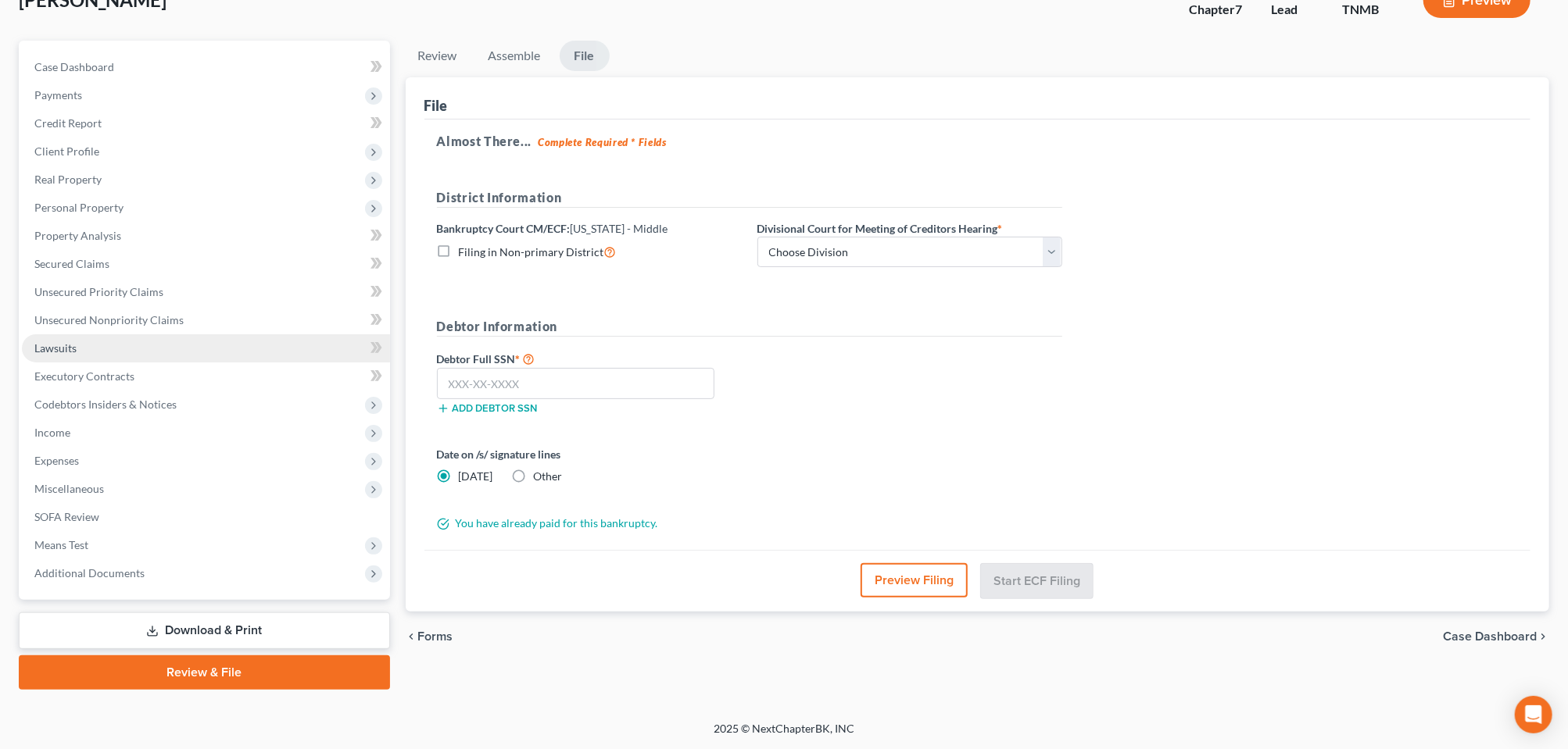
scroll to position [319, 0]
click at [129, 560] on span "Additional Documents" at bounding box center [206, 573] width 369 height 28
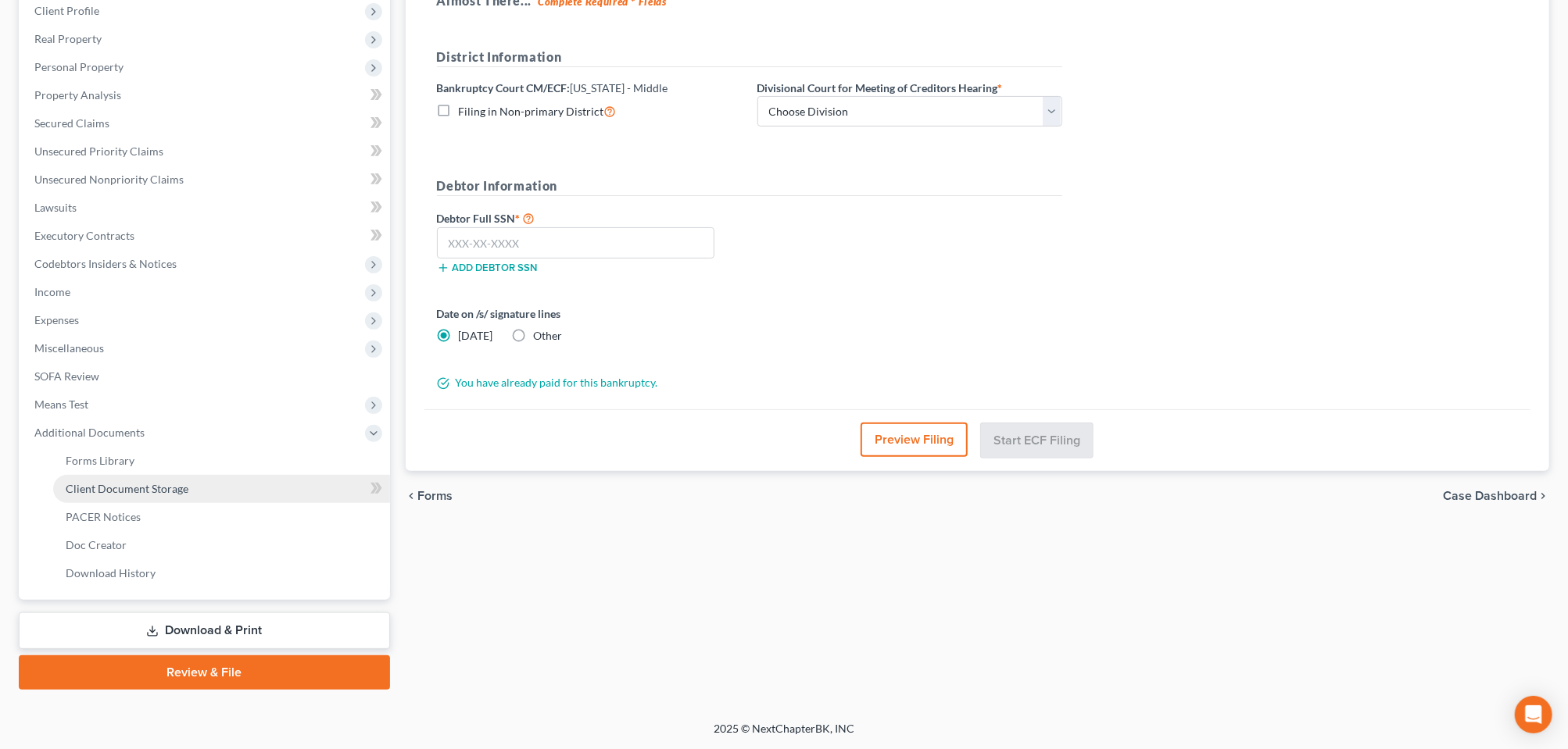
click at [143, 495] on span "Client Document Storage" at bounding box center [127, 488] width 123 height 13
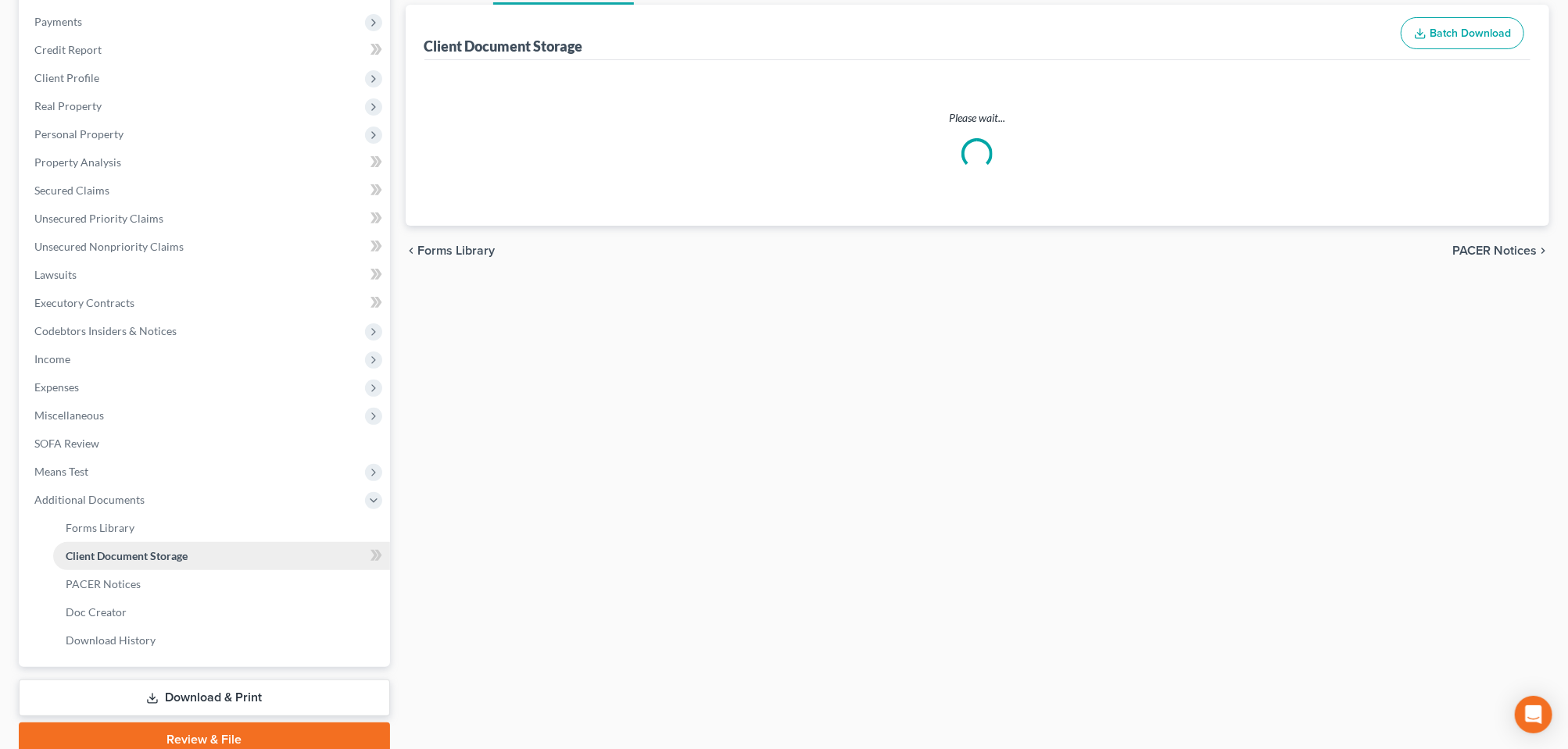
select select "0"
select select "8"
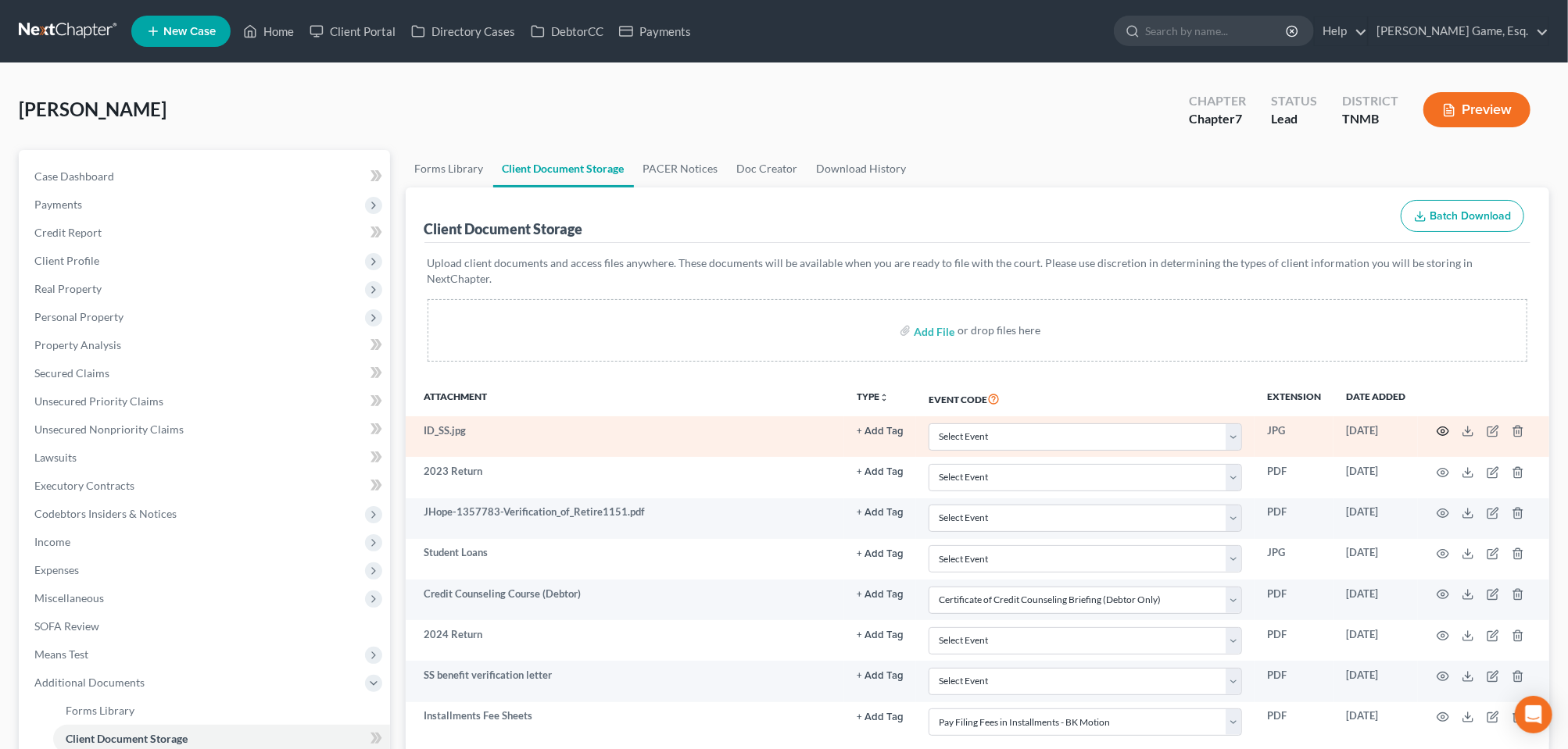
click at [1441, 433] on circle "button" at bounding box center [1443, 432] width 3 height 3
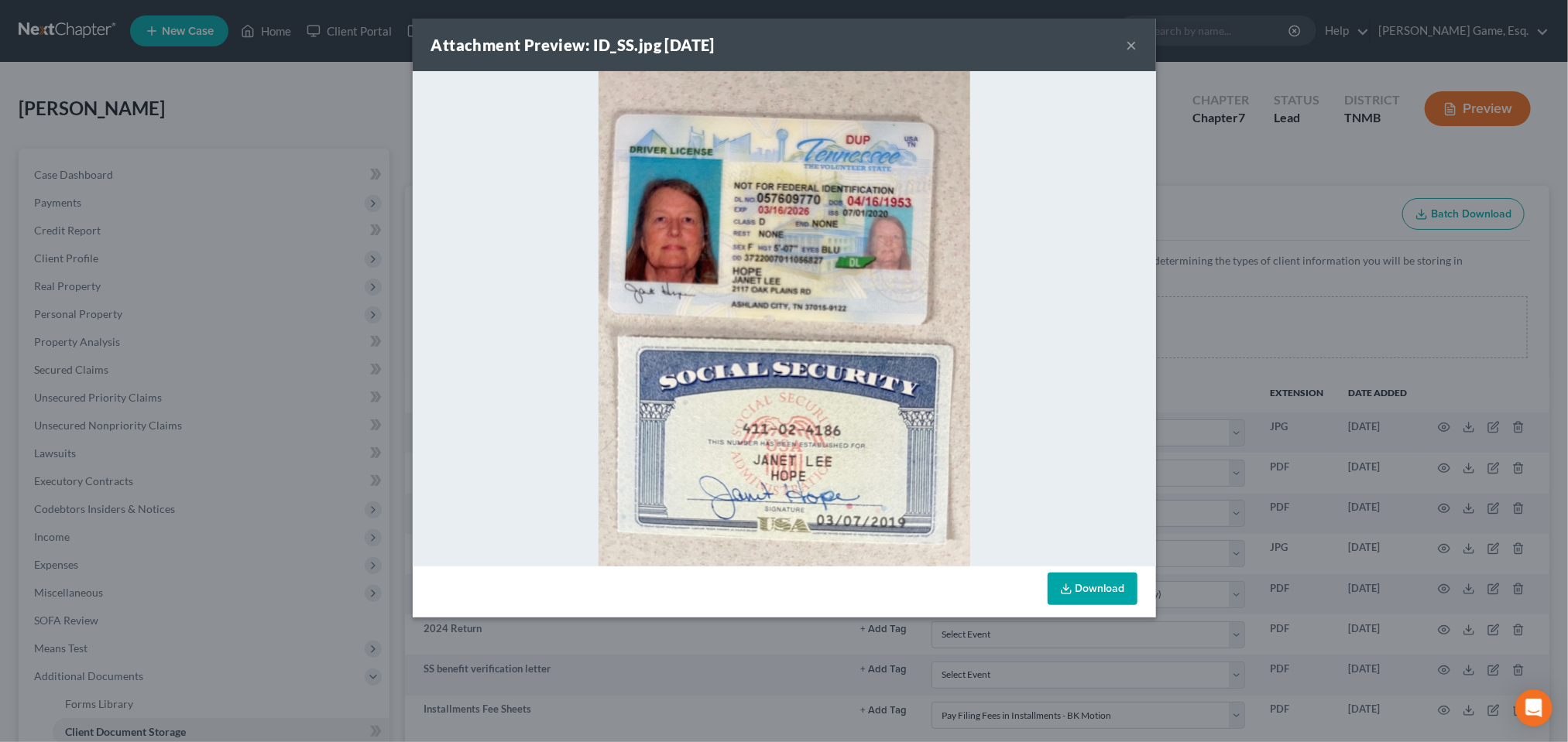
click at [1137, 50] on button "×" at bounding box center [1132, 45] width 11 height 19
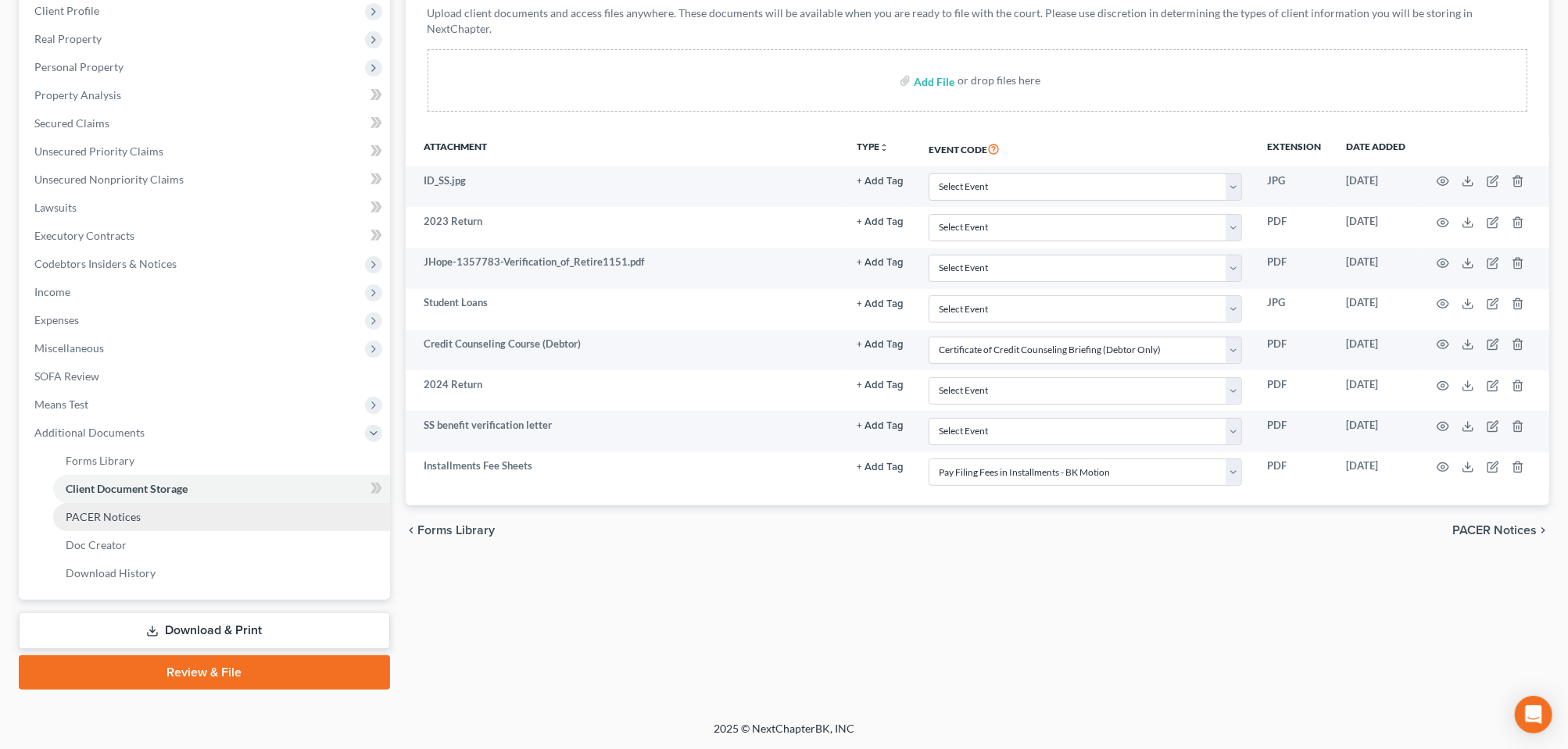
scroll to position [494, 0]
click at [223, 661] on link "Review & File" at bounding box center [204, 673] width 371 height 35
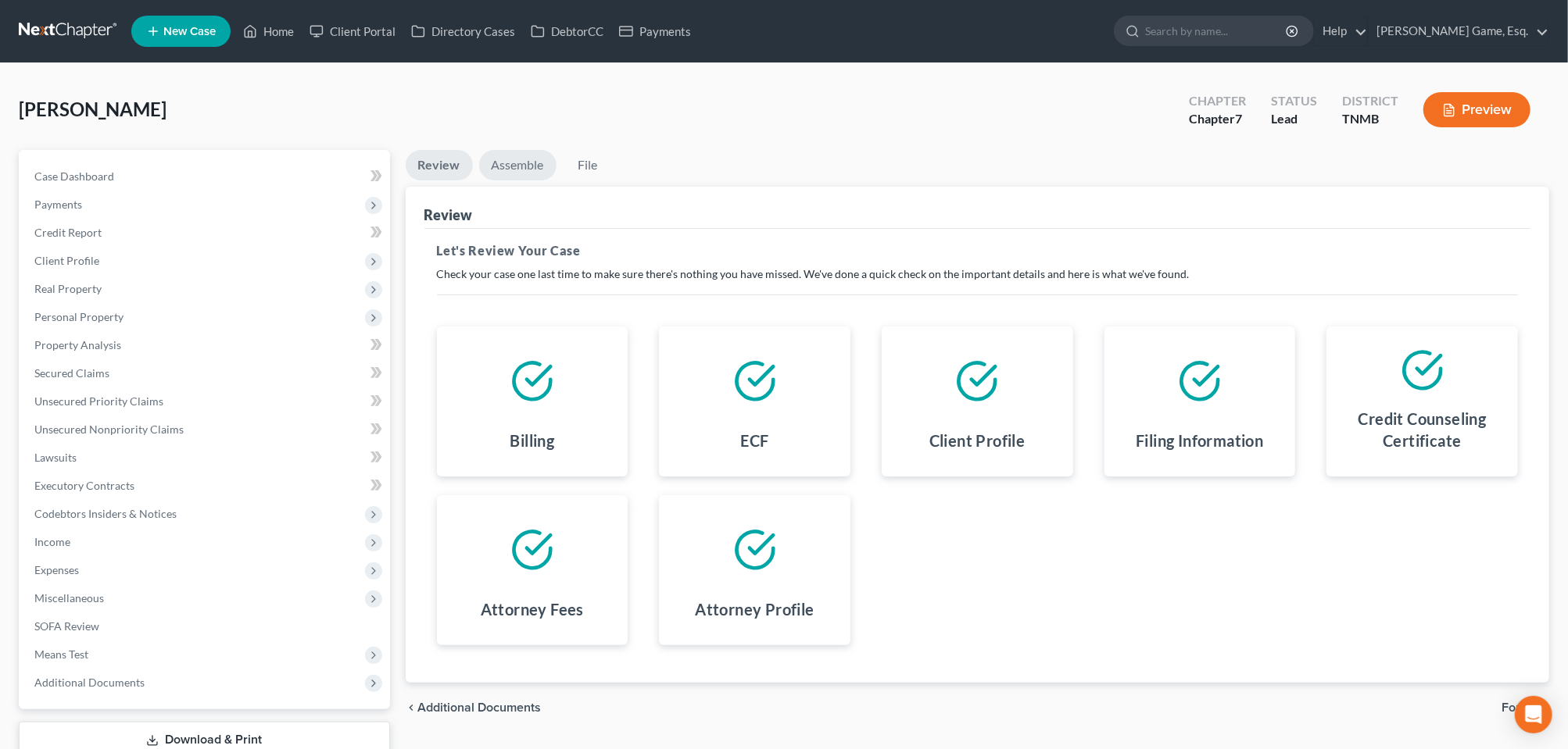
click at [549, 181] on link "Assemble" at bounding box center [517, 165] width 77 height 30
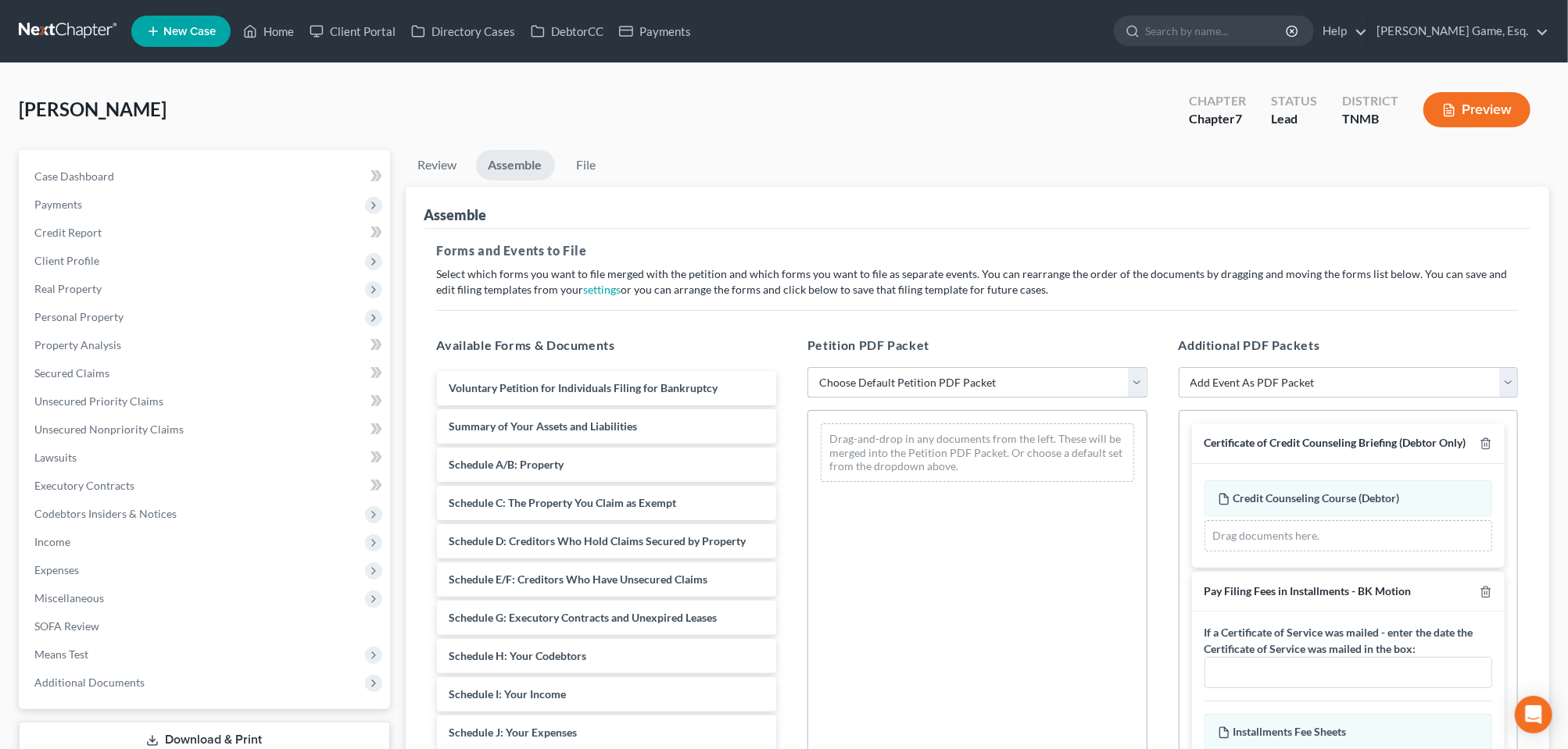
click at [1134, 399] on select "Choose Default Petition PDF Packet Emergency Filing (Voluntary Petition and Cre…" at bounding box center [977, 383] width 340 height 31
select select "1"
click at [810, 399] on select "Choose Default Petition PDF Packet Emergency Filing (Voluntary Petition and Cre…" at bounding box center [977, 383] width 340 height 31
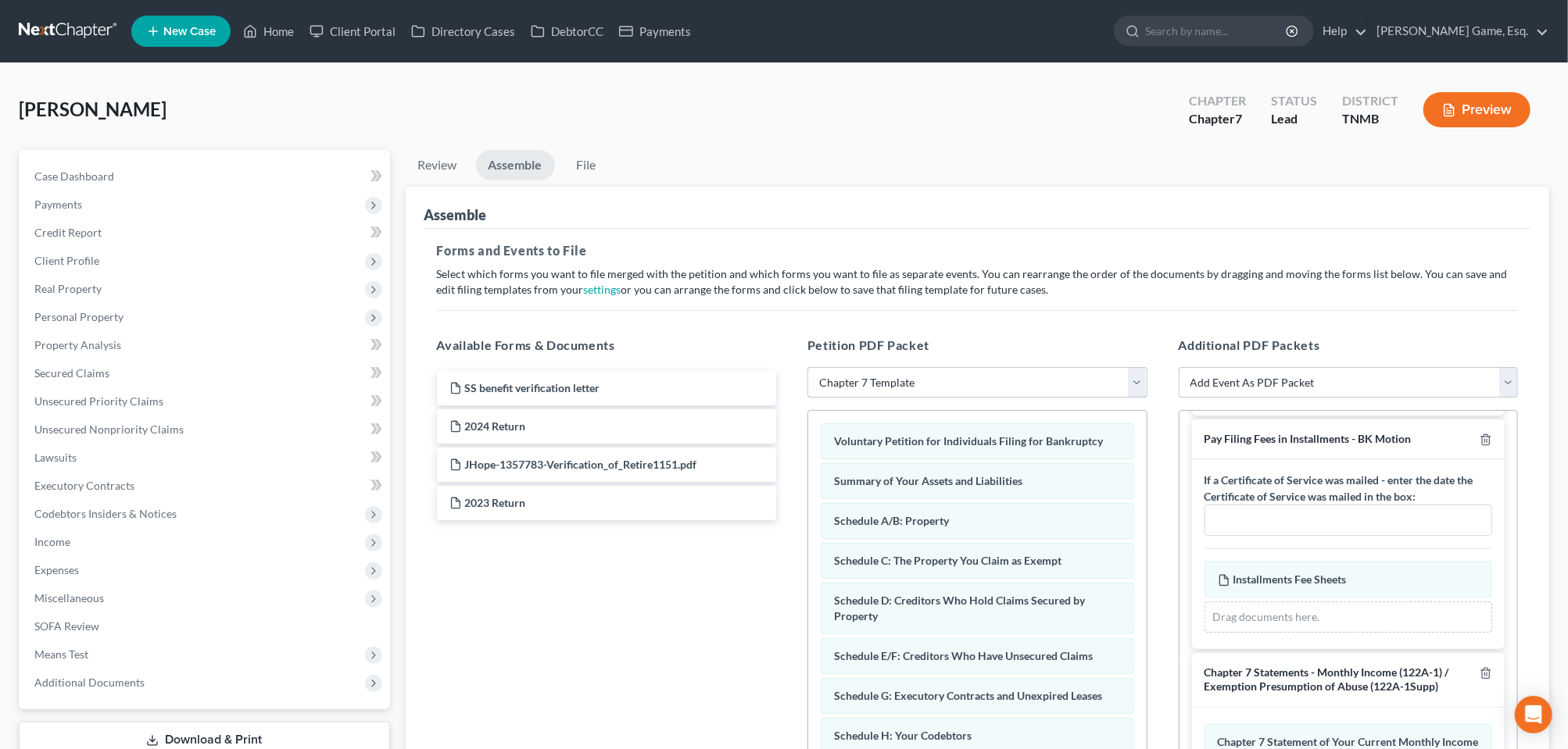
scroll to position [387, 0]
click at [611, 181] on link "File" at bounding box center [587, 165] width 50 height 30
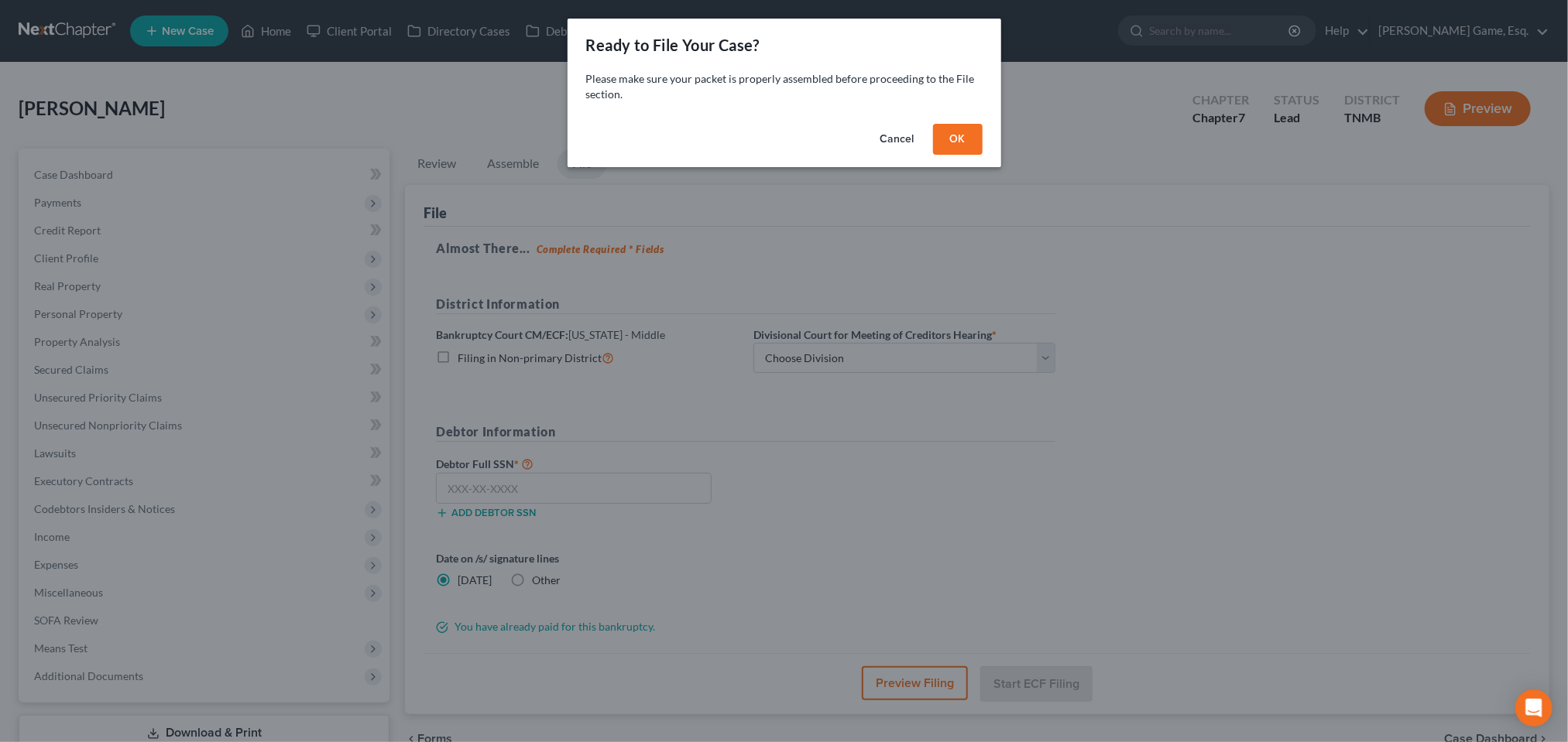
click at [982, 155] on button "OK" at bounding box center [958, 139] width 50 height 31
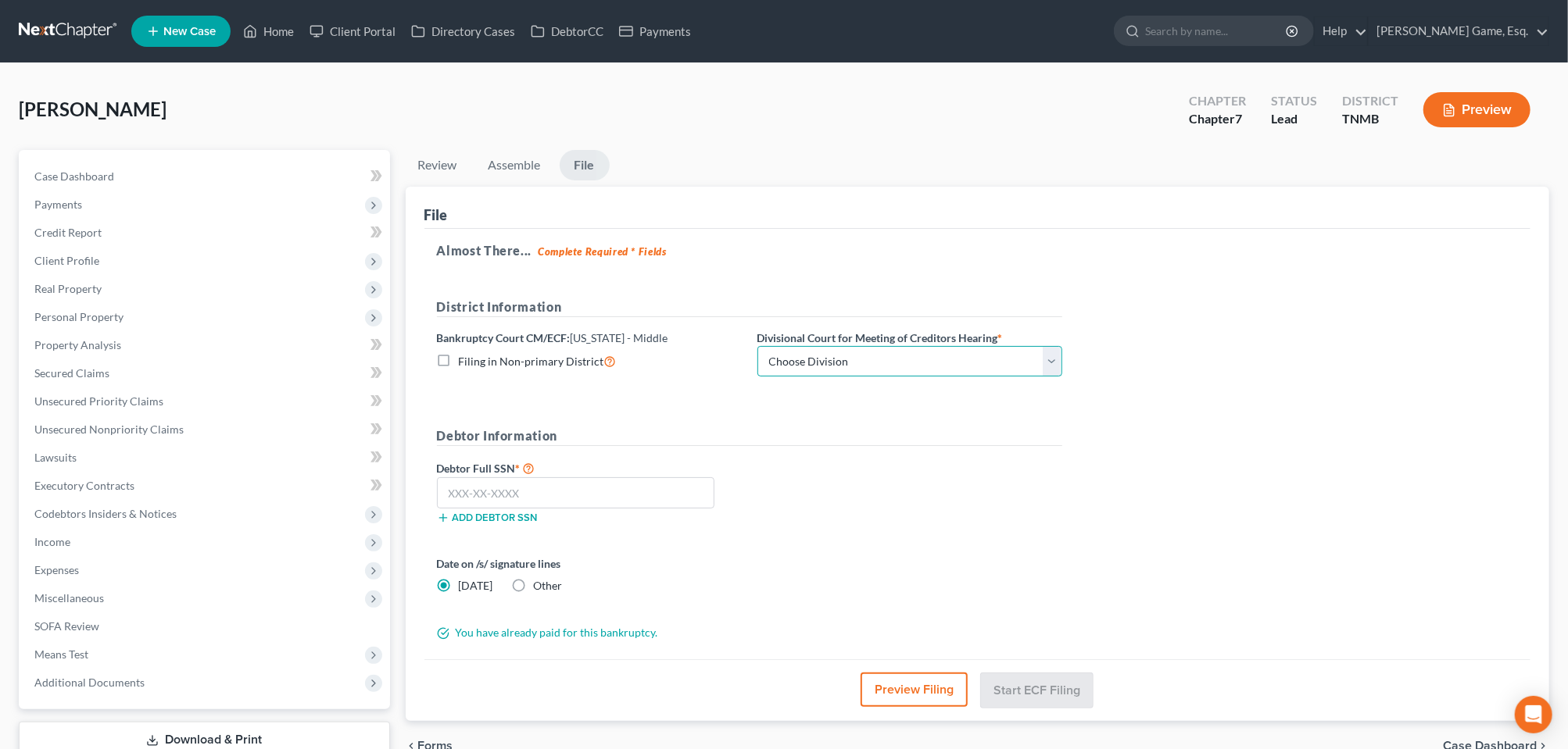
click at [1062, 377] on select "Choose Division Columbia Cookeville Nashville" at bounding box center [909, 361] width 305 height 31
select select "2"
click at [845, 377] on select "Choose Division Columbia Cookeville Nashville" at bounding box center [909, 361] width 305 height 31
click at [470, 508] on input "text" at bounding box center [576, 494] width 278 height 31
type input "411-02-4186"
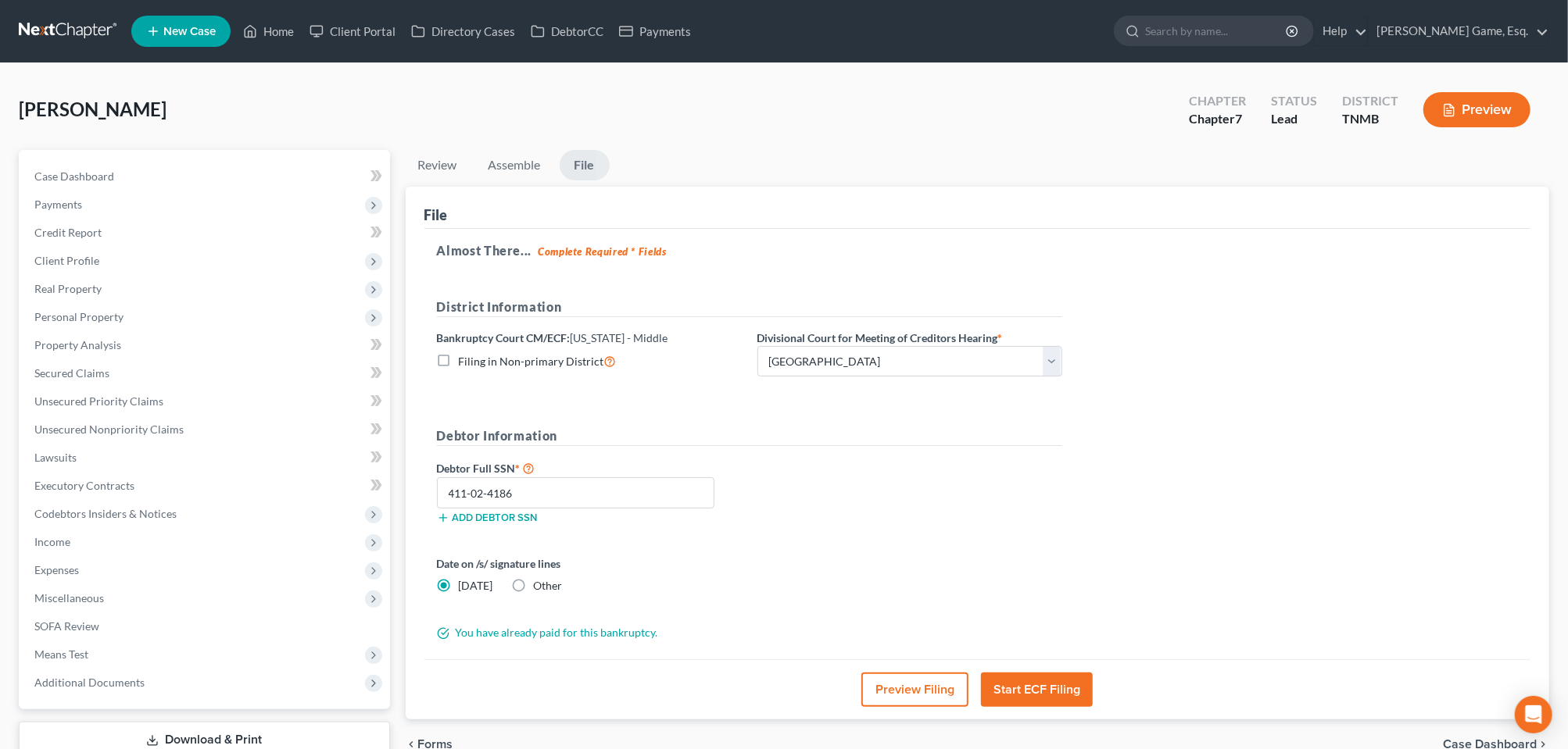
click at [974, 537] on div "Debtor Full SSN * 411-02-4186 Add debtor SSN" at bounding box center [749, 498] width 641 height 78
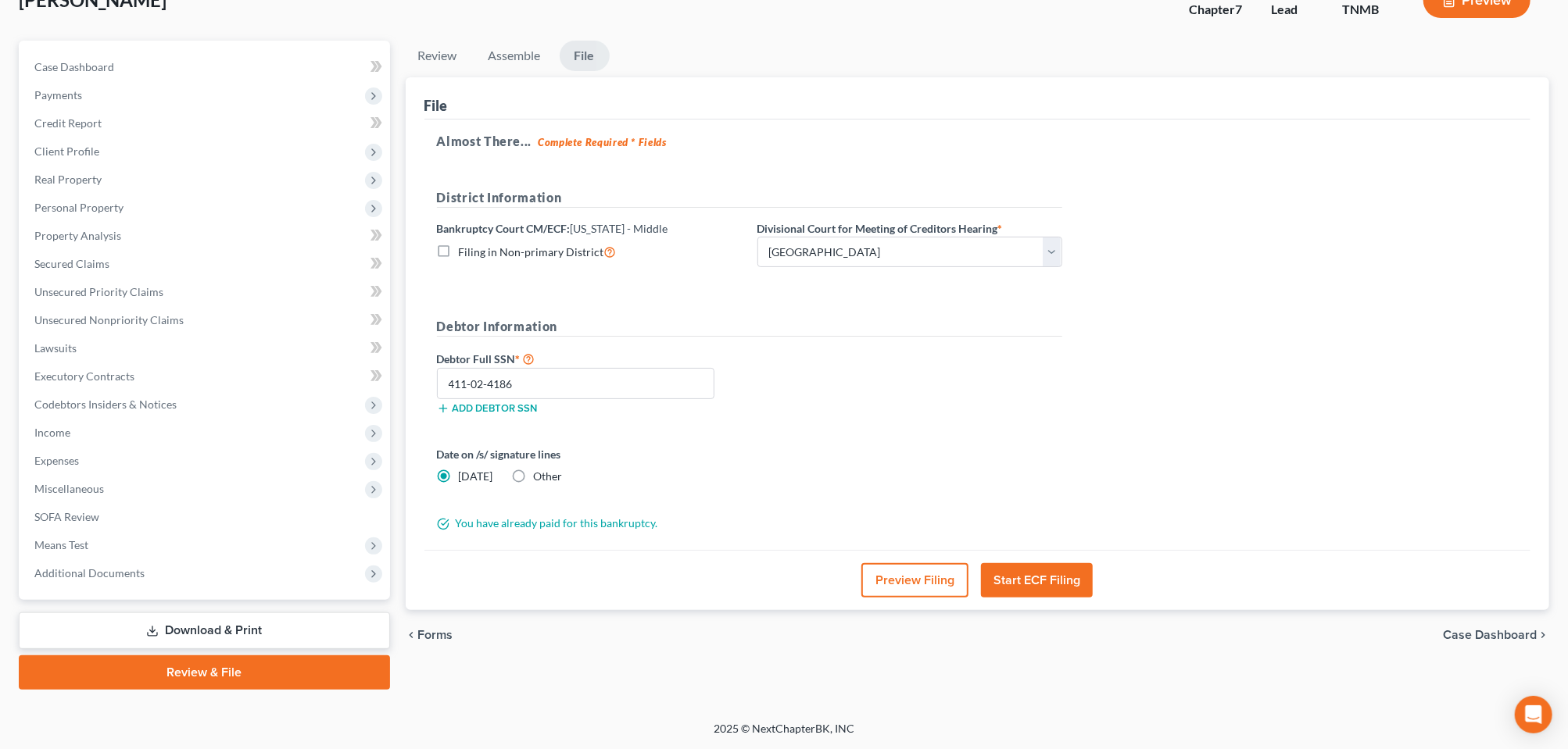
scroll to position [319, 0]
click at [1047, 563] on button "Start ECF Filing" at bounding box center [1037, 580] width 112 height 35
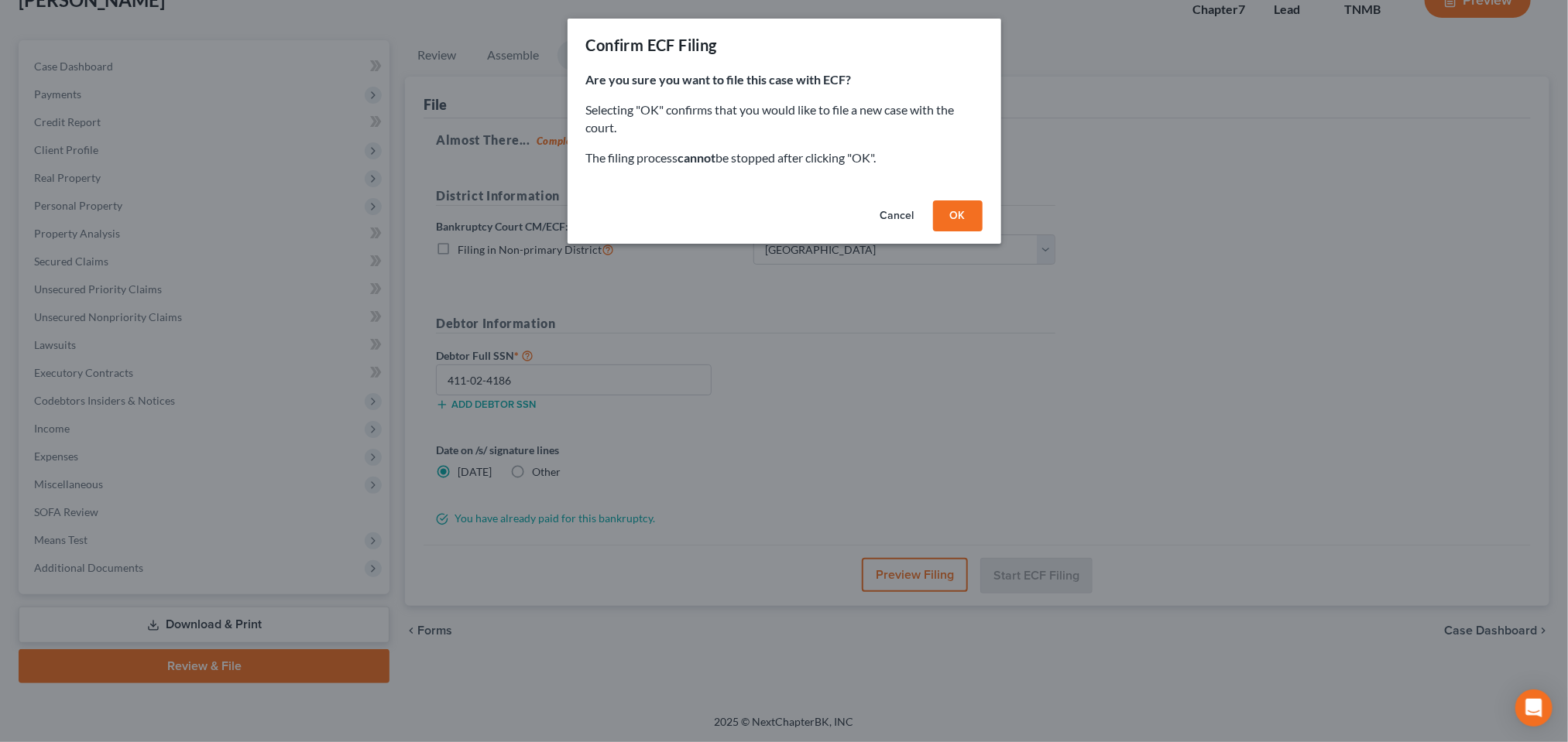
click at [982, 232] on button "OK" at bounding box center [958, 216] width 50 height 31
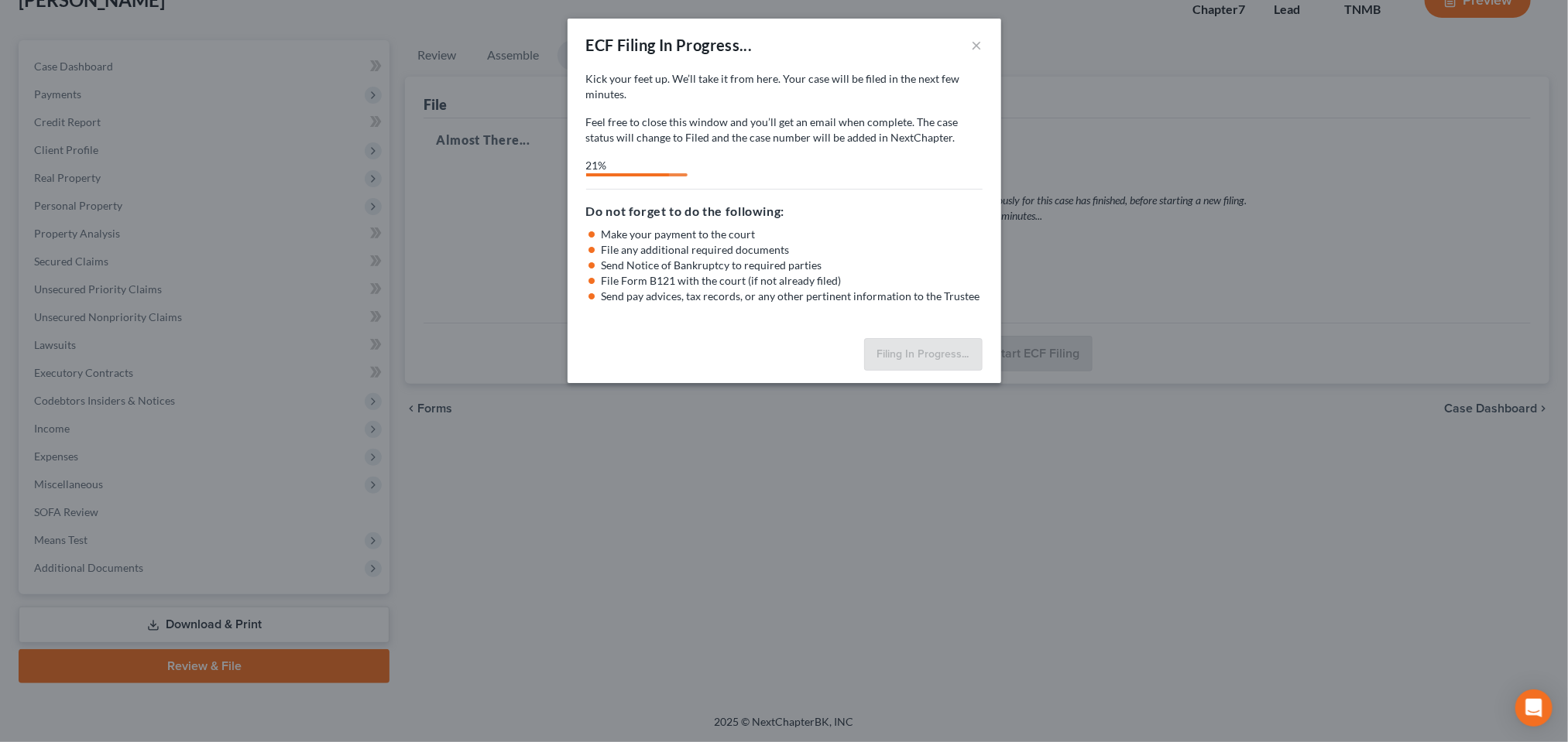
click at [1200, 445] on div "ECF Filing In Progress... × Kick your feet up. We’ll take it from here. Your ca…" at bounding box center [784, 371] width 1568 height 742
click at [982, 54] on button "×" at bounding box center [977, 45] width 11 height 19
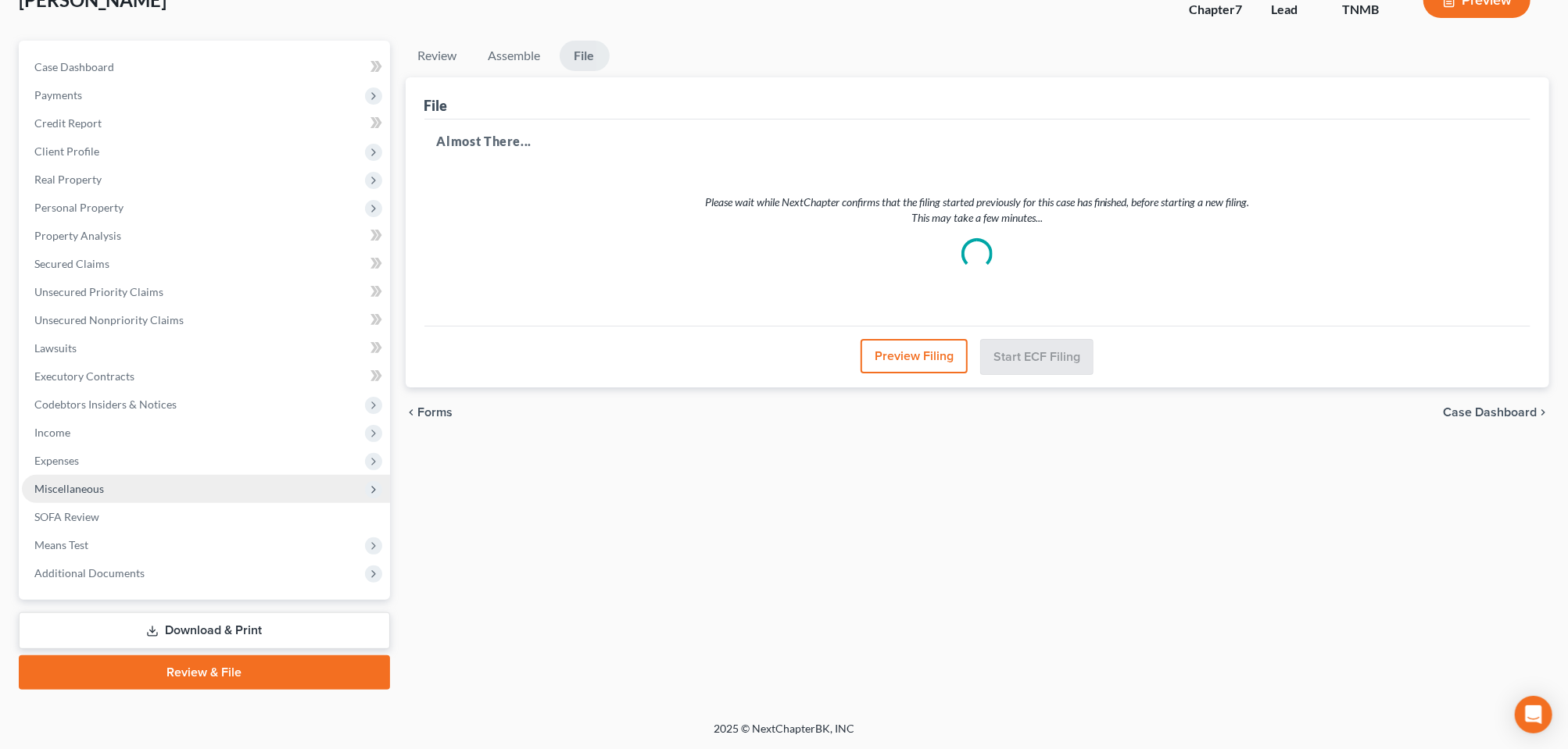
scroll to position [0, 0]
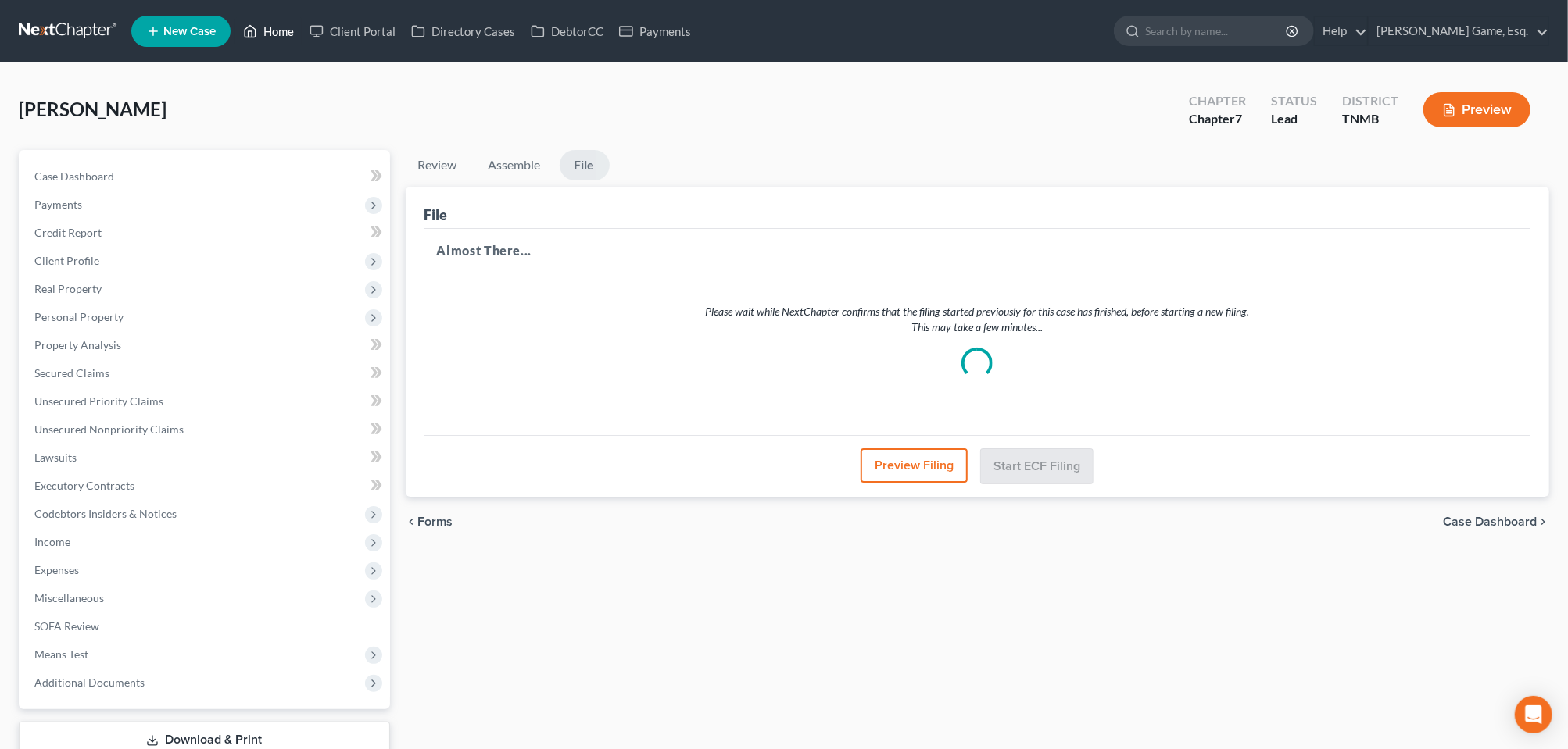
click at [302, 45] on link "Home" at bounding box center [269, 31] width 66 height 28
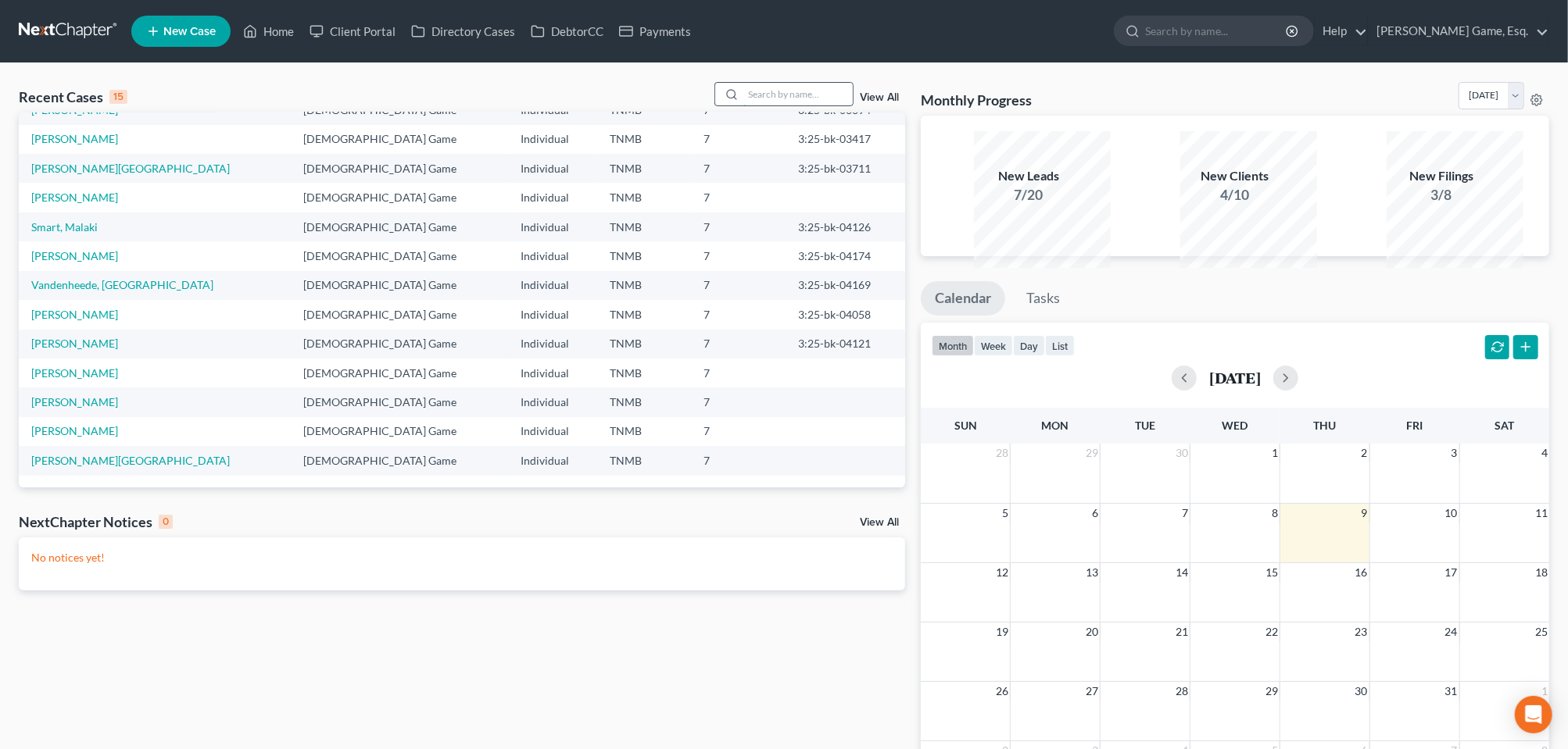
click at [743, 105] on input "search" at bounding box center [798, 94] width 110 height 23
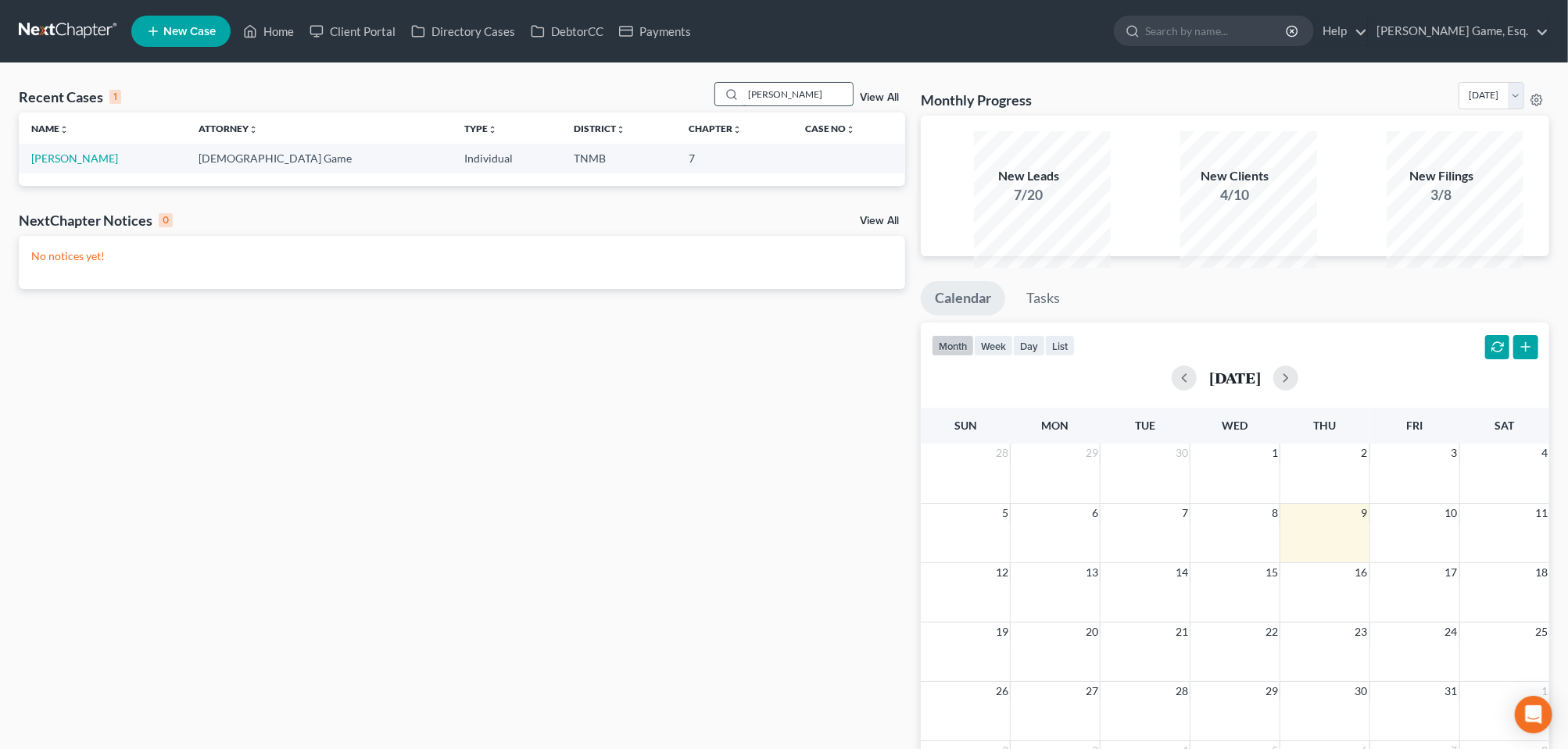
type input "montero"
click at [87, 165] on link "[PERSON_NAME]" at bounding box center [75, 157] width 87 height 13
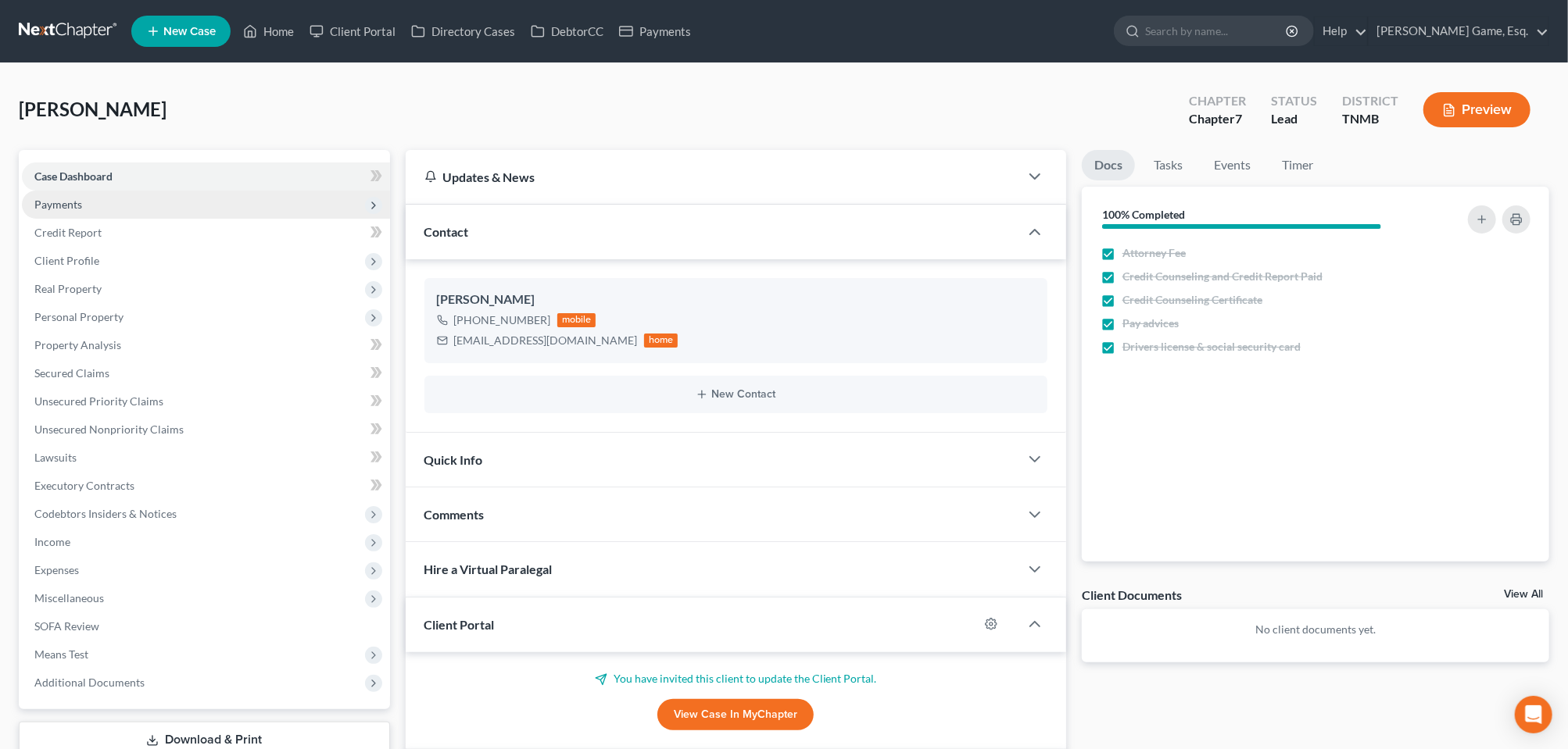
scroll to position [293, 0]
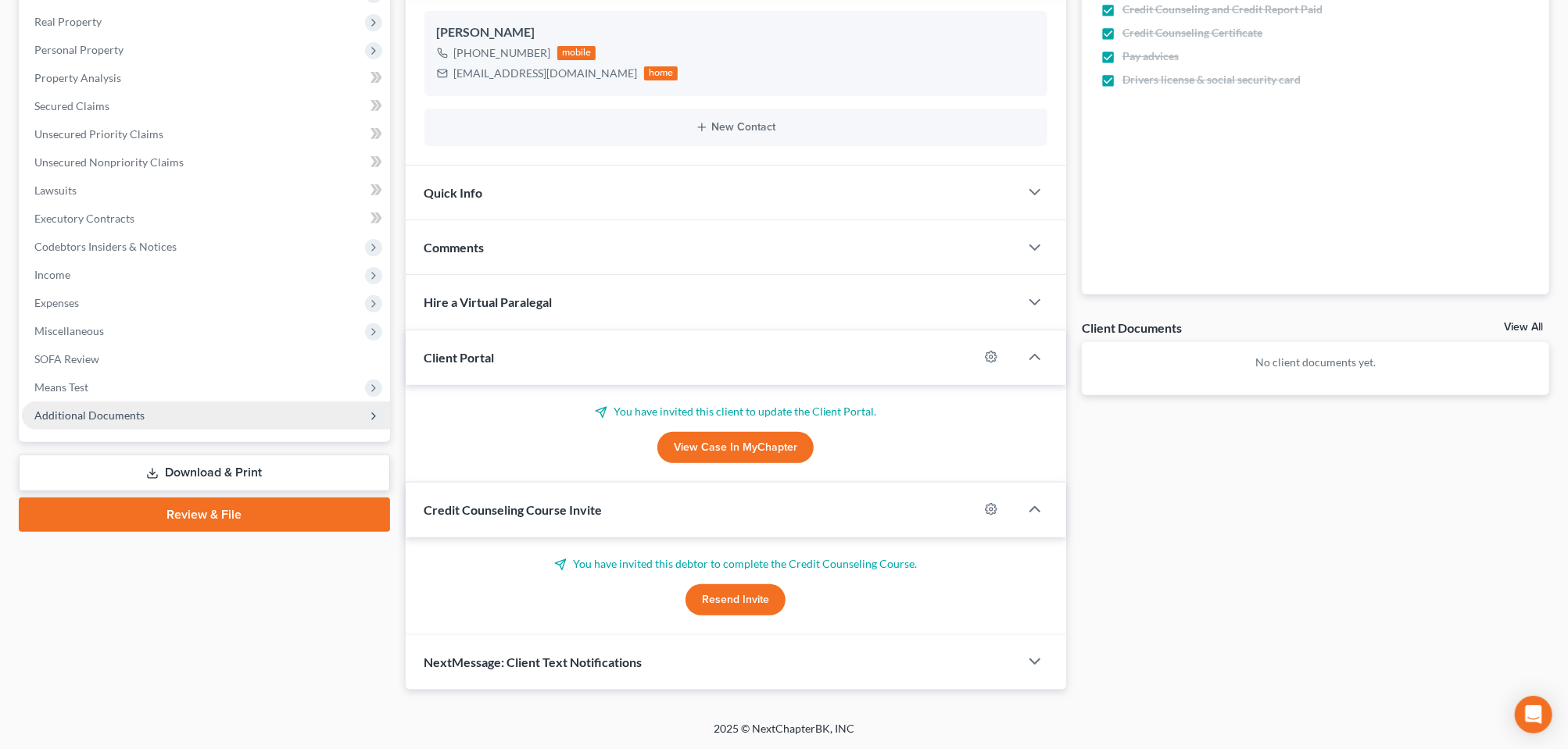
click at [83, 422] on span "Additional Documents" at bounding box center [90, 414] width 110 height 13
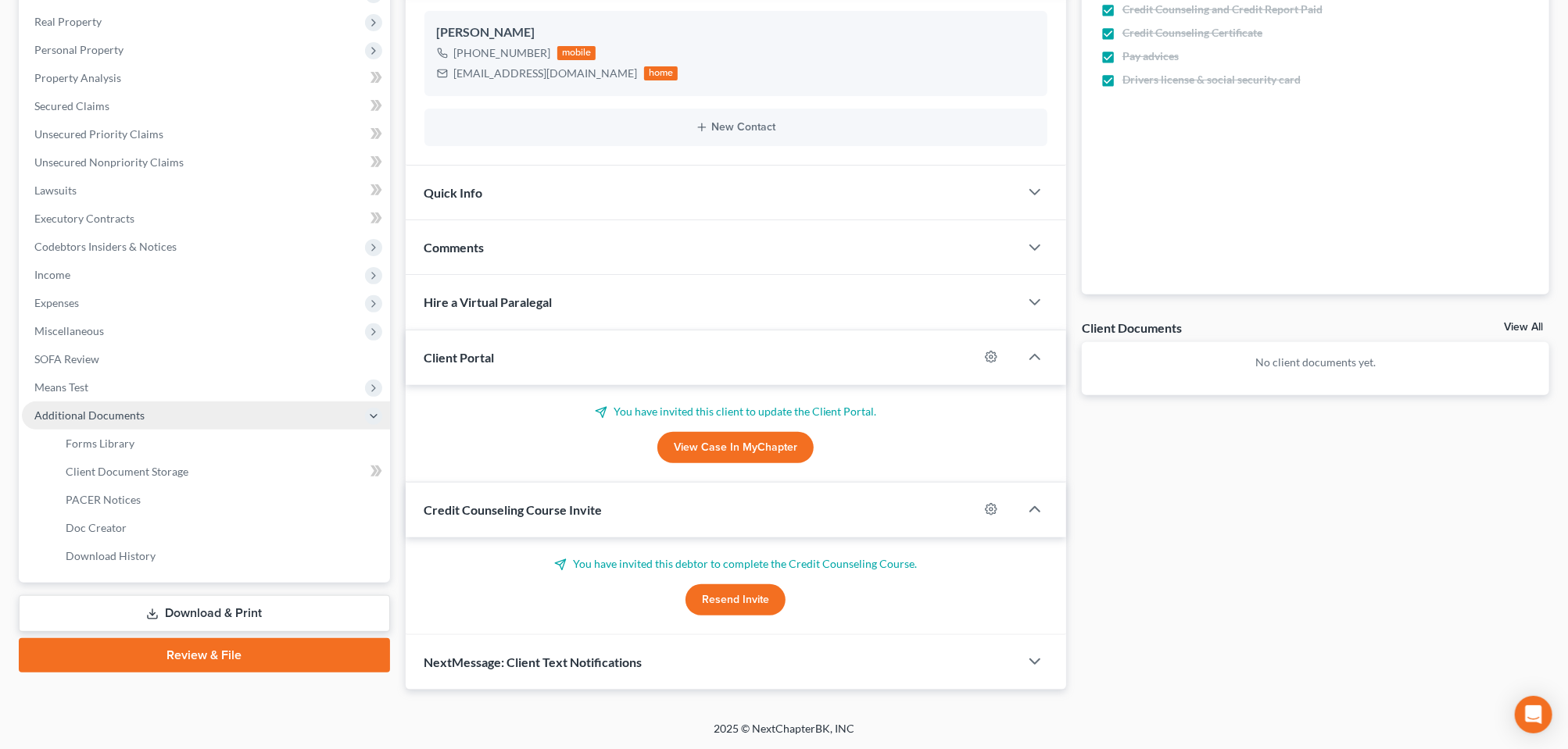
scroll to position [511, 0]
click at [132, 465] on span "Client Document Storage" at bounding box center [127, 471] width 123 height 13
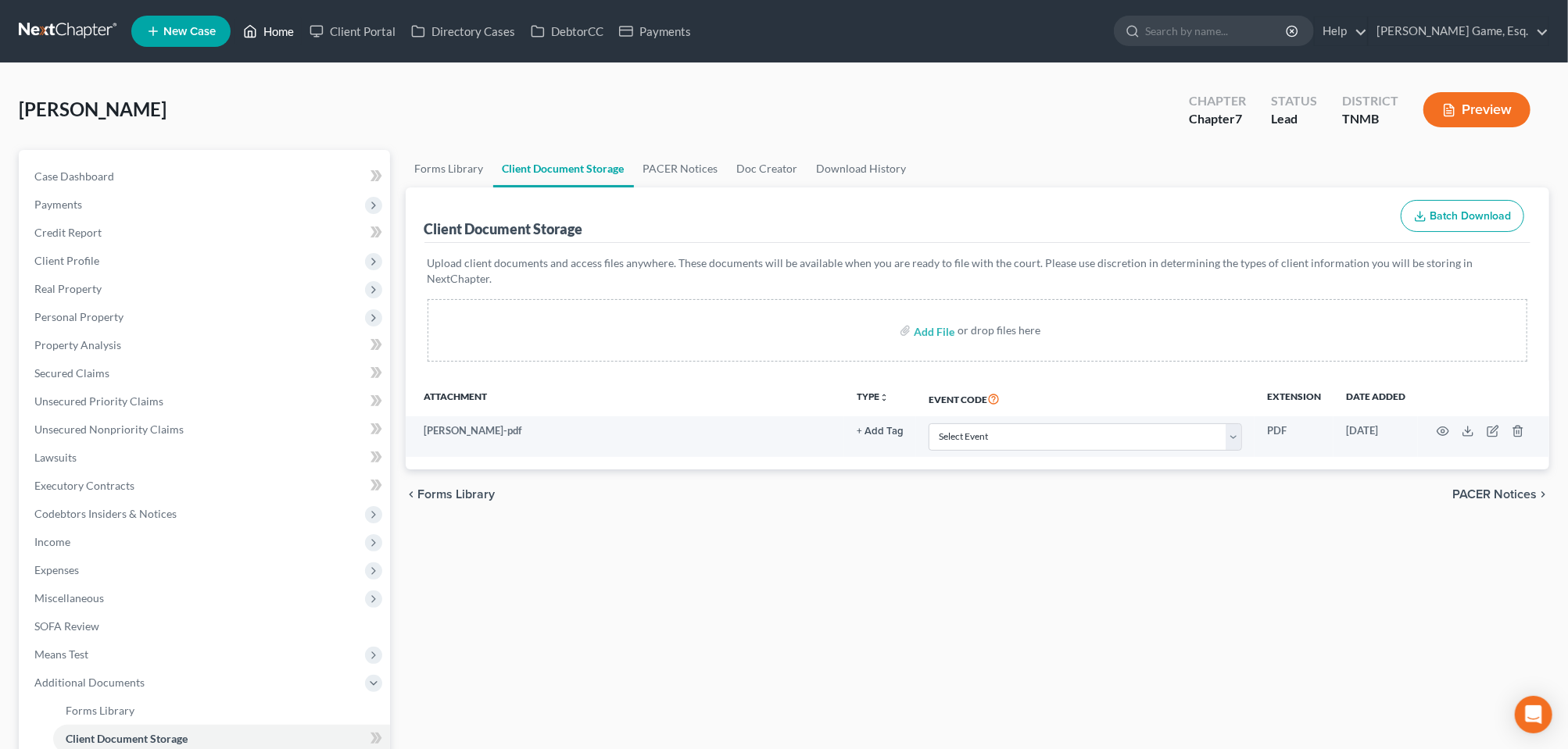
click at [302, 42] on link "Home" at bounding box center [269, 31] width 66 height 28
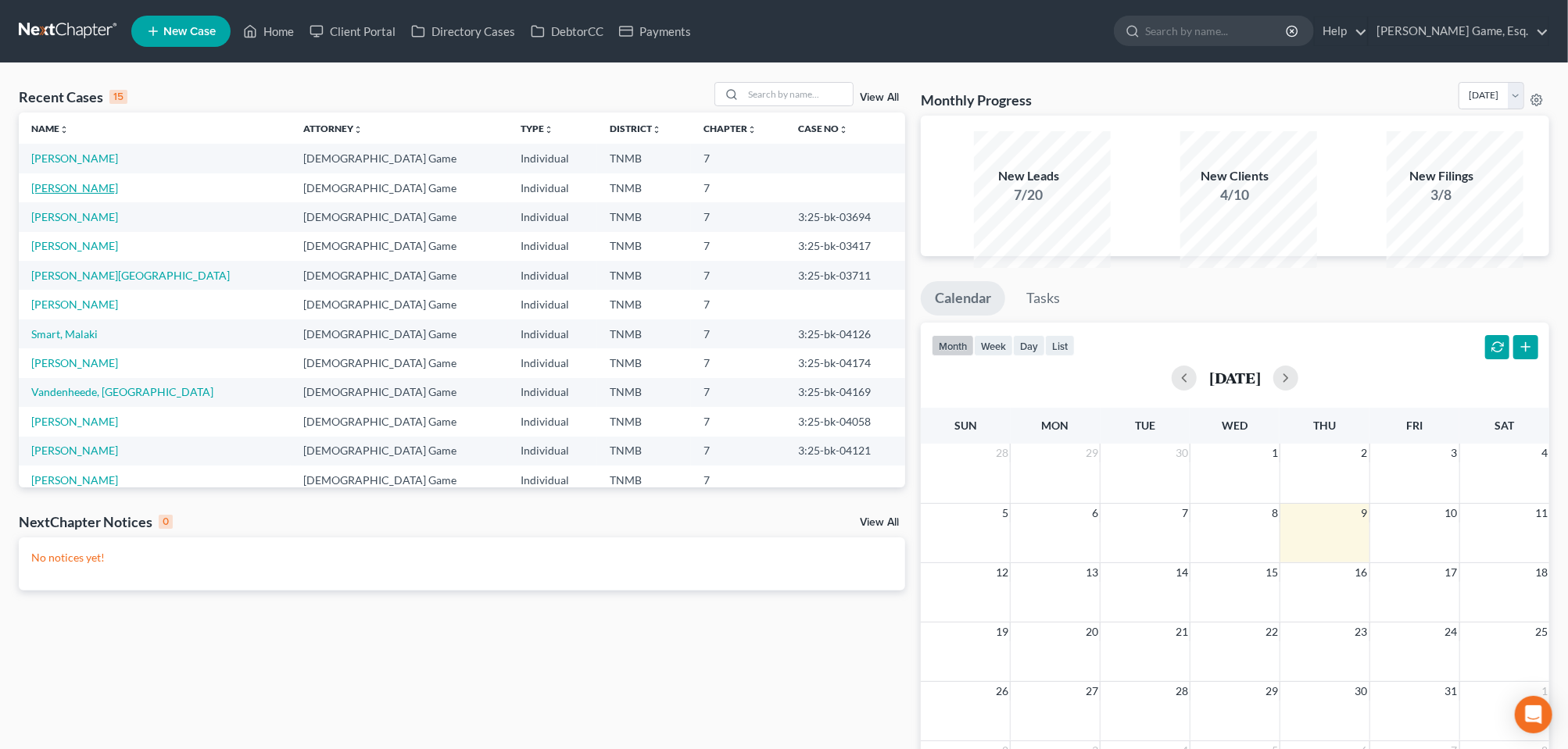
click at [48, 195] on link "[PERSON_NAME]" at bounding box center [75, 188] width 87 height 13
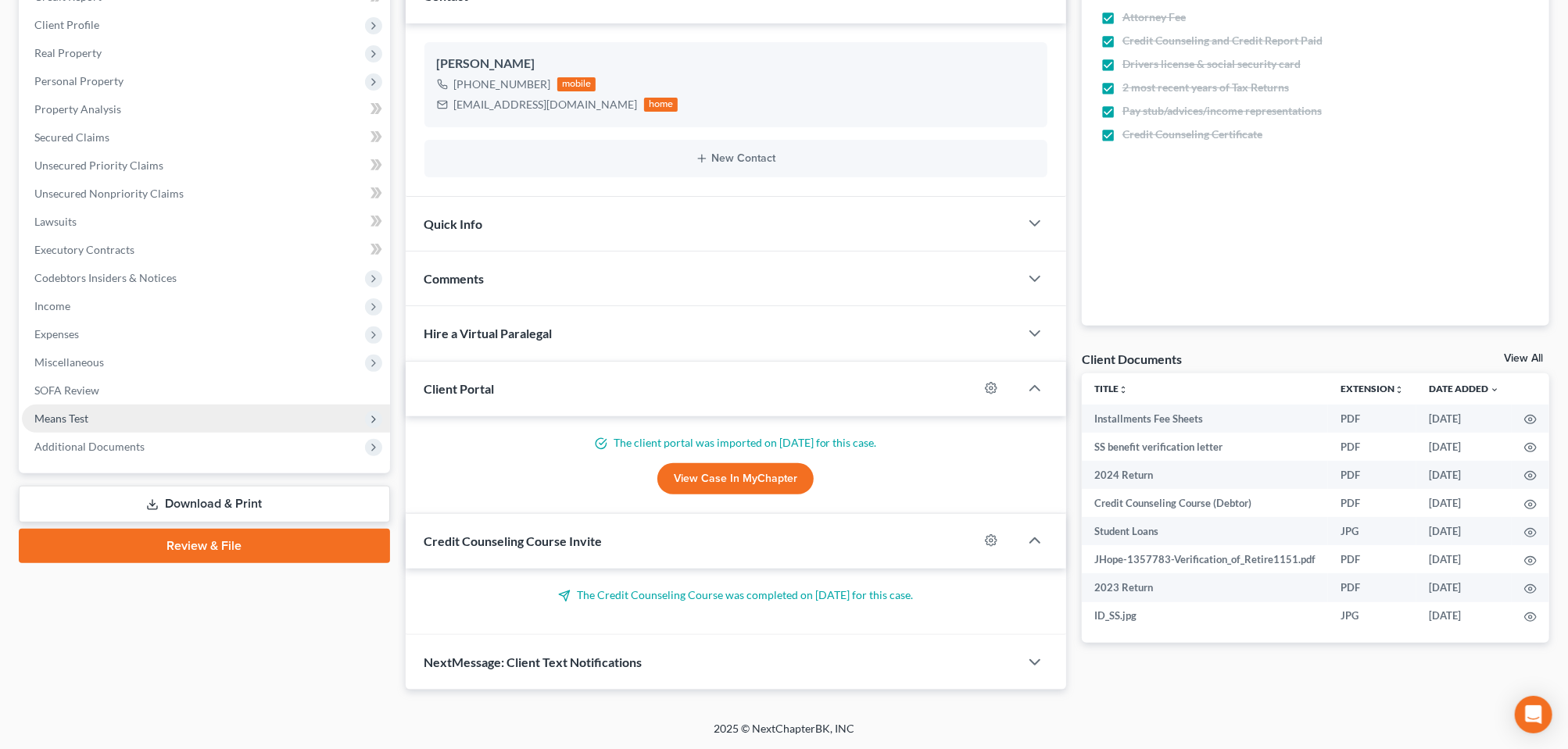
scroll to position [500, 0]
click at [249, 529] on link "Review & File" at bounding box center [204, 547] width 371 height 35
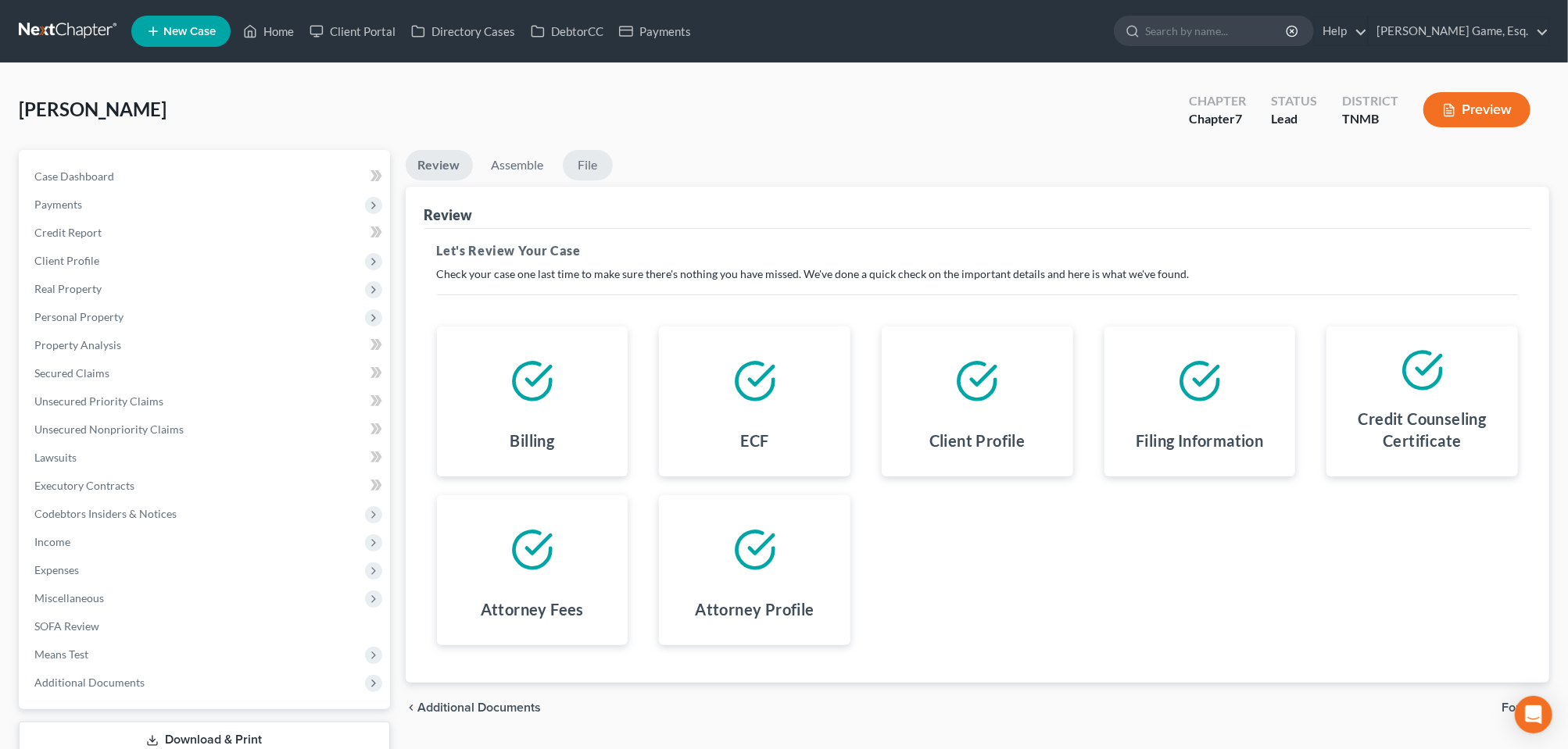
click at [613, 181] on link "File" at bounding box center [588, 165] width 50 height 30
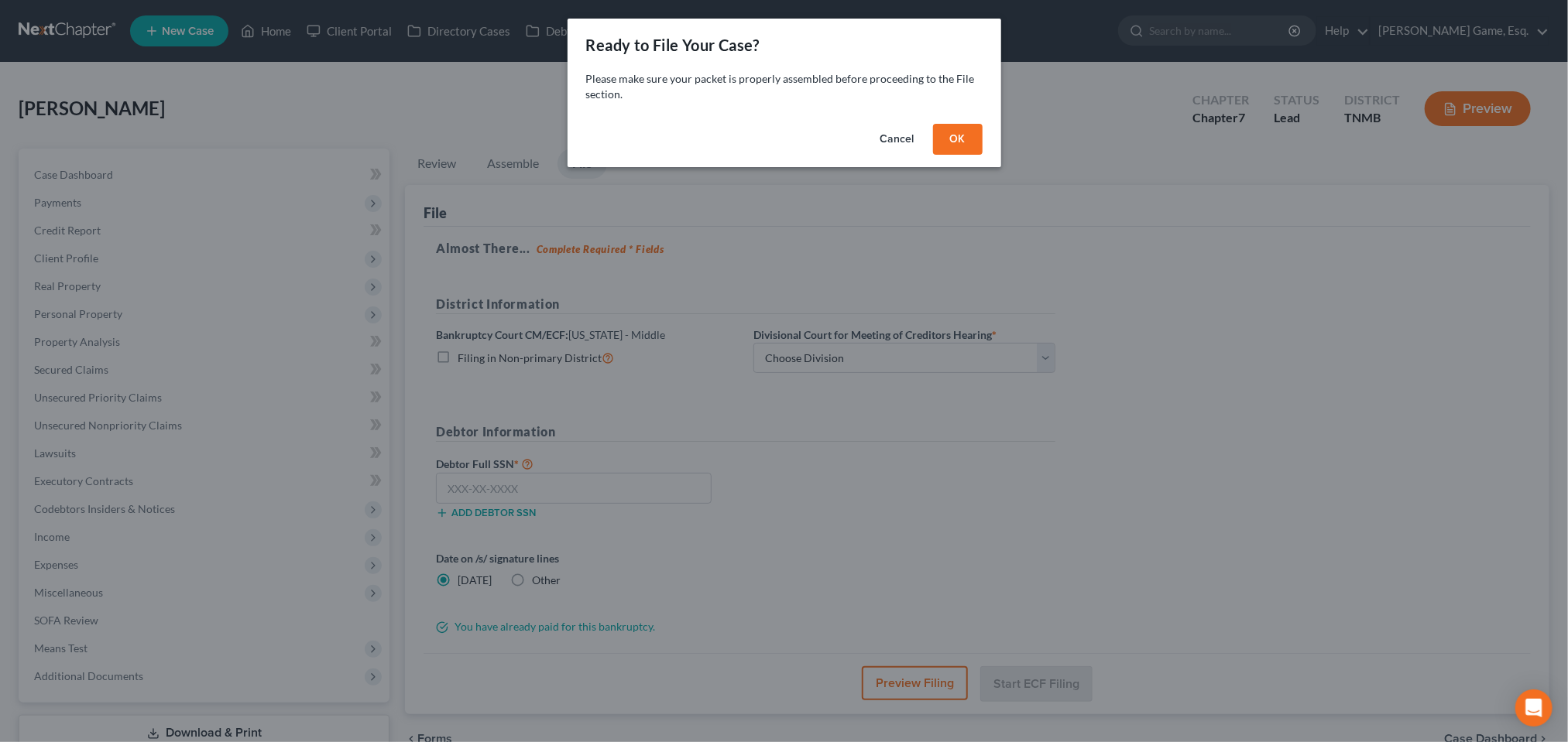
click at [982, 155] on button "OK" at bounding box center [958, 139] width 50 height 31
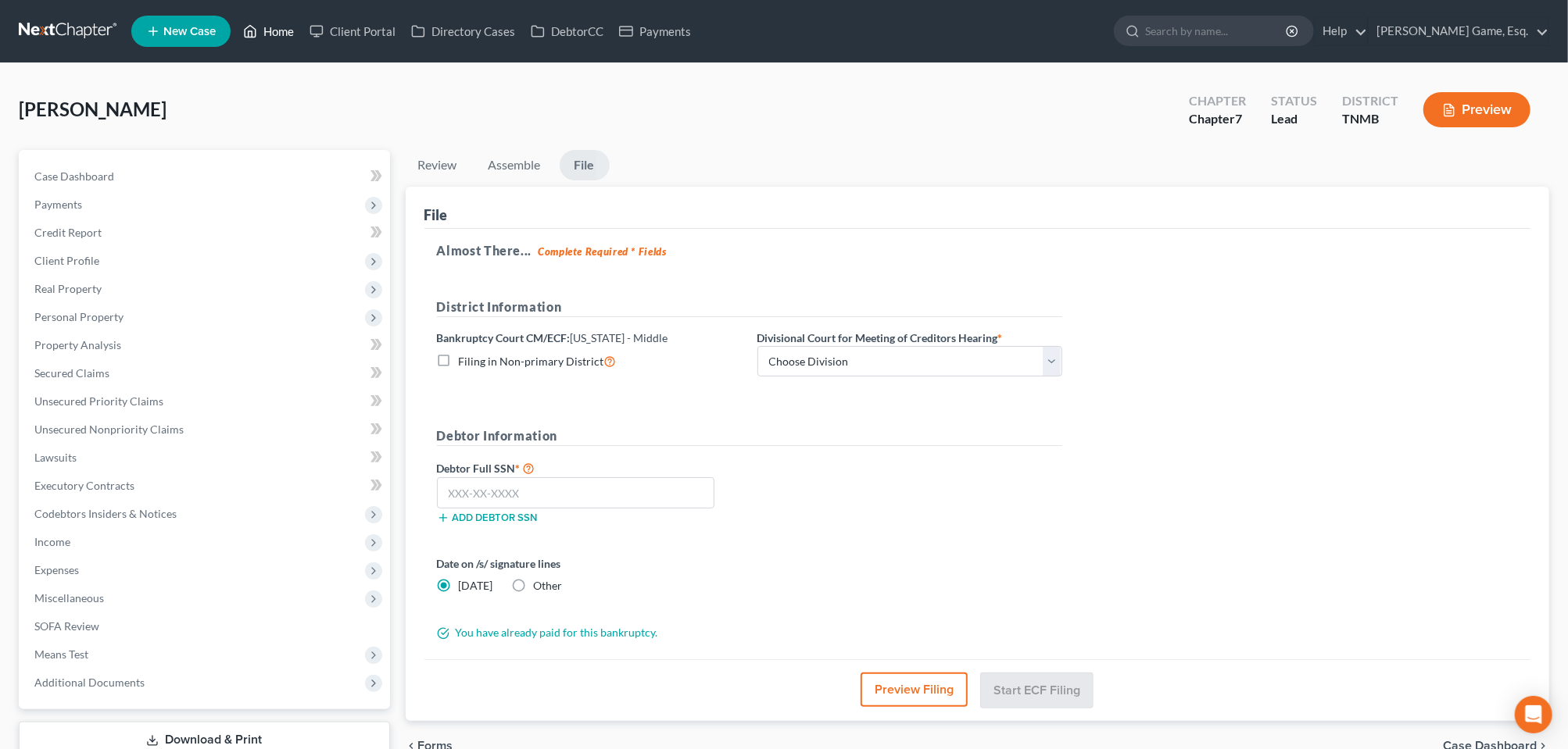
click at [302, 45] on link "Home" at bounding box center [269, 31] width 66 height 28
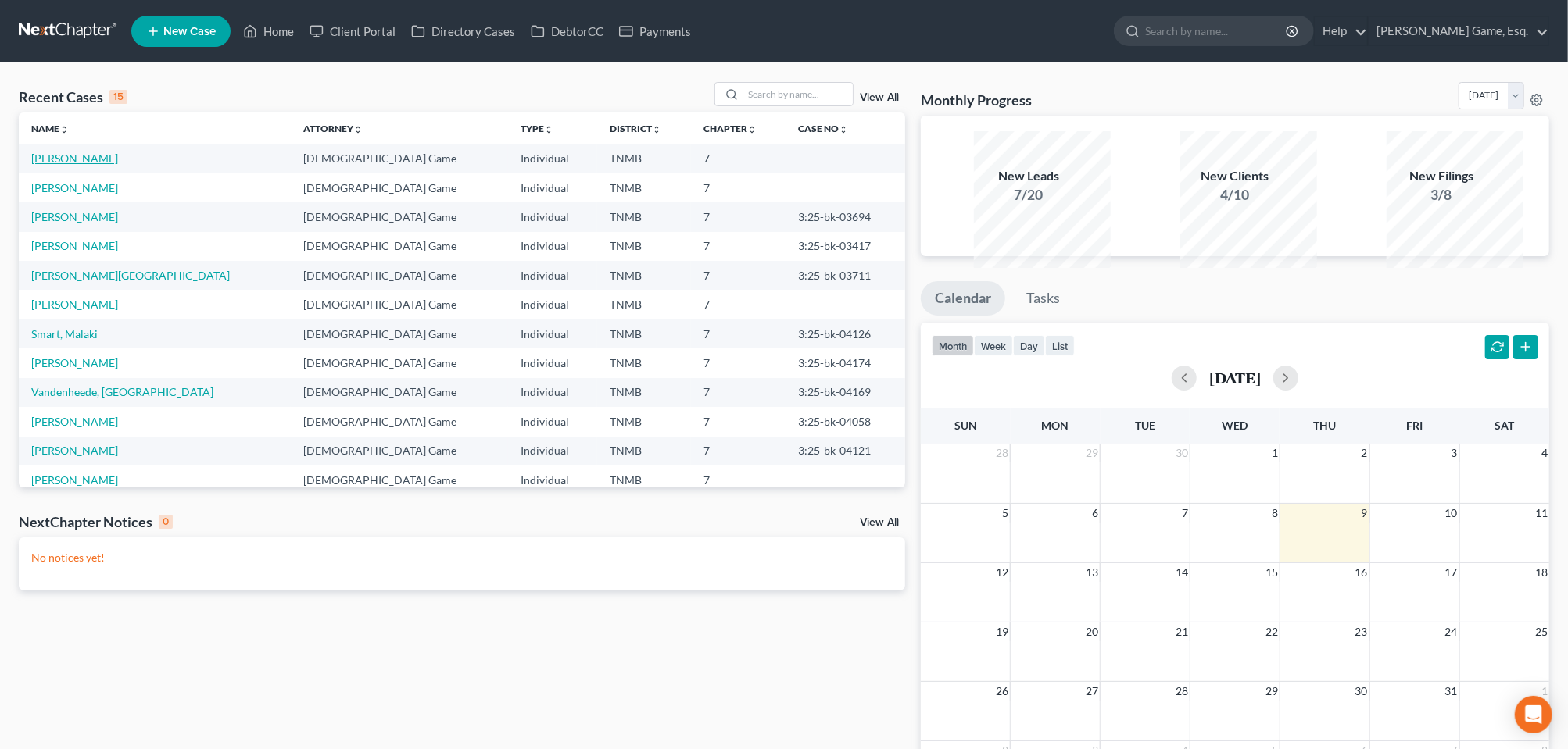
click at [100, 165] on link "[PERSON_NAME]" at bounding box center [75, 157] width 87 height 13
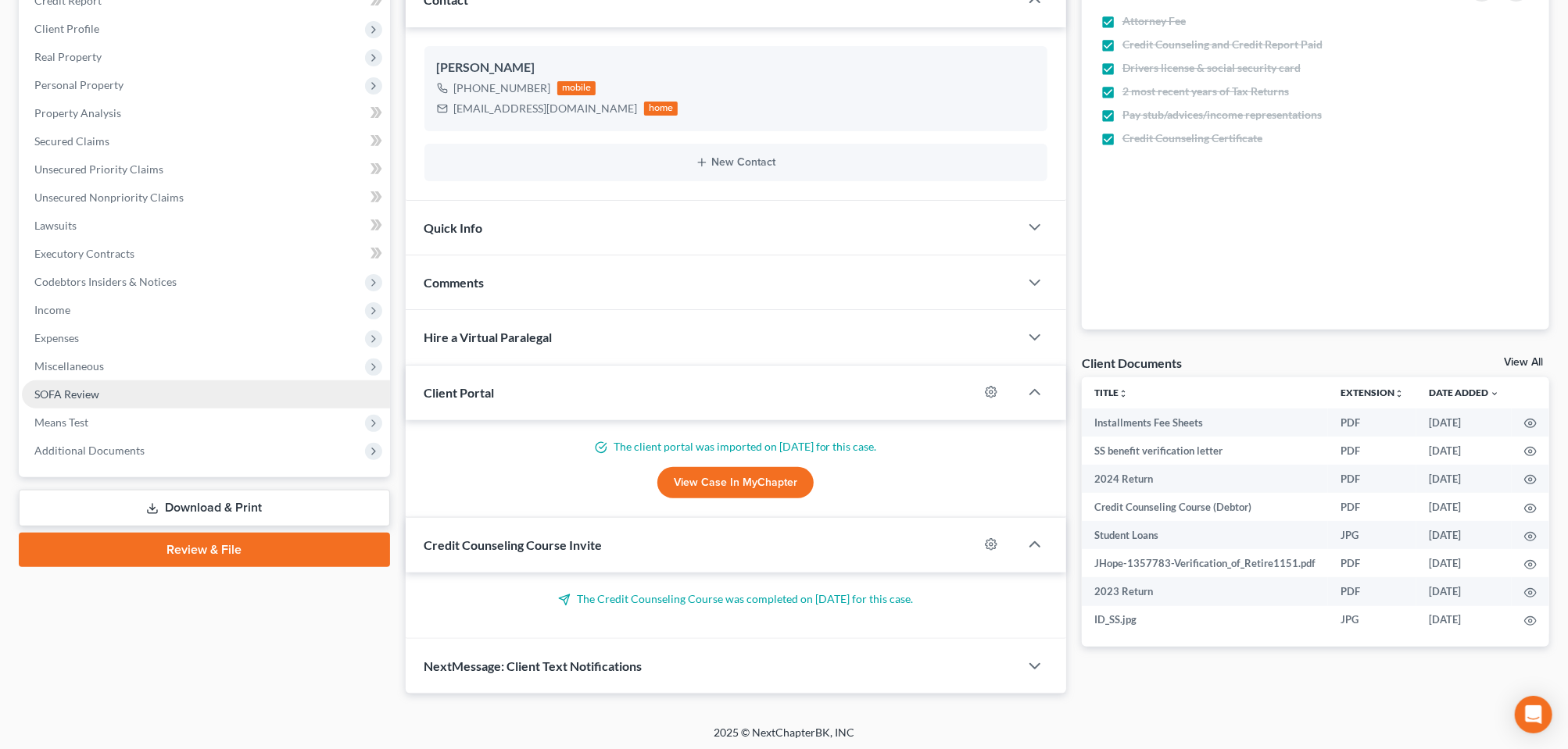
scroll to position [97, 0]
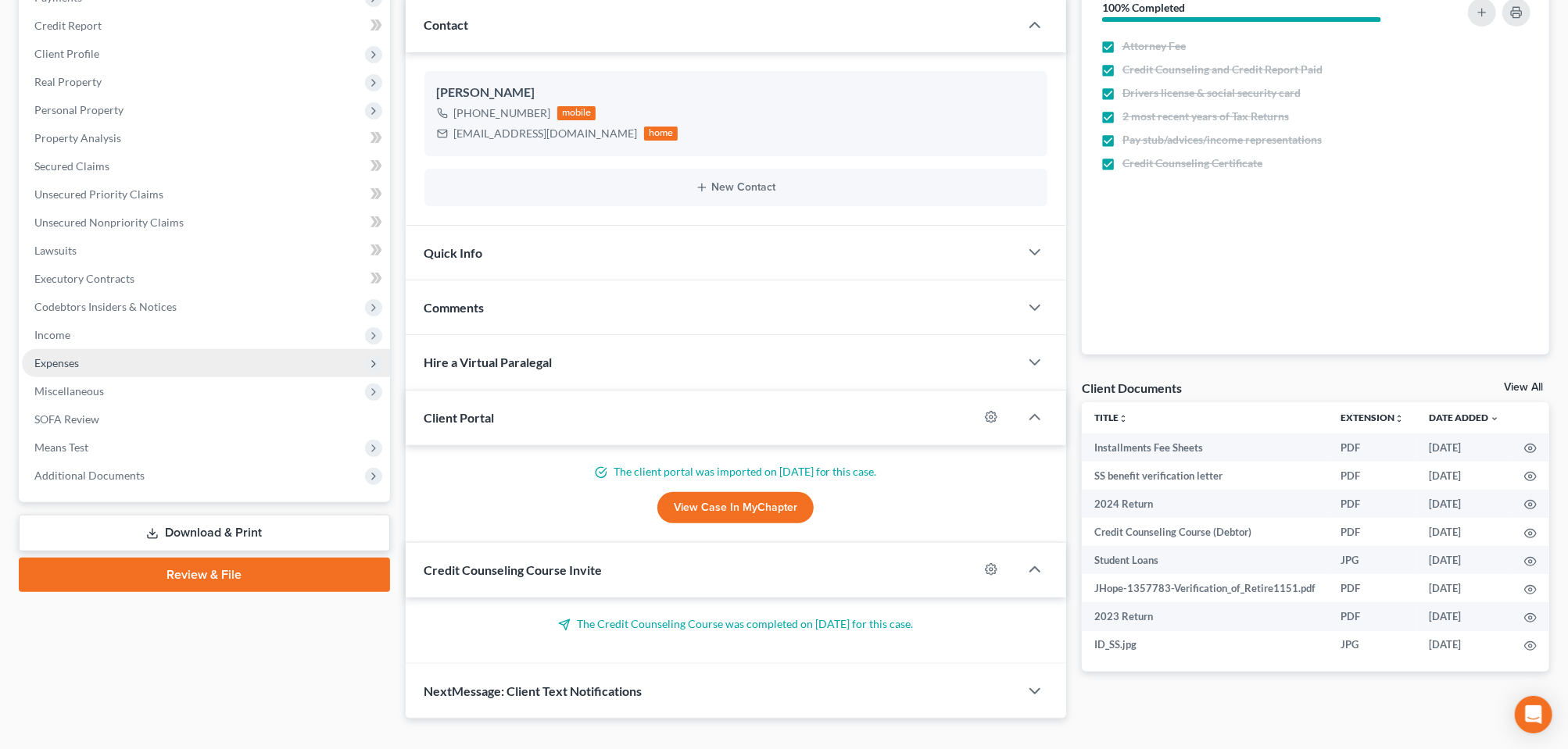
scroll to position [391, 0]
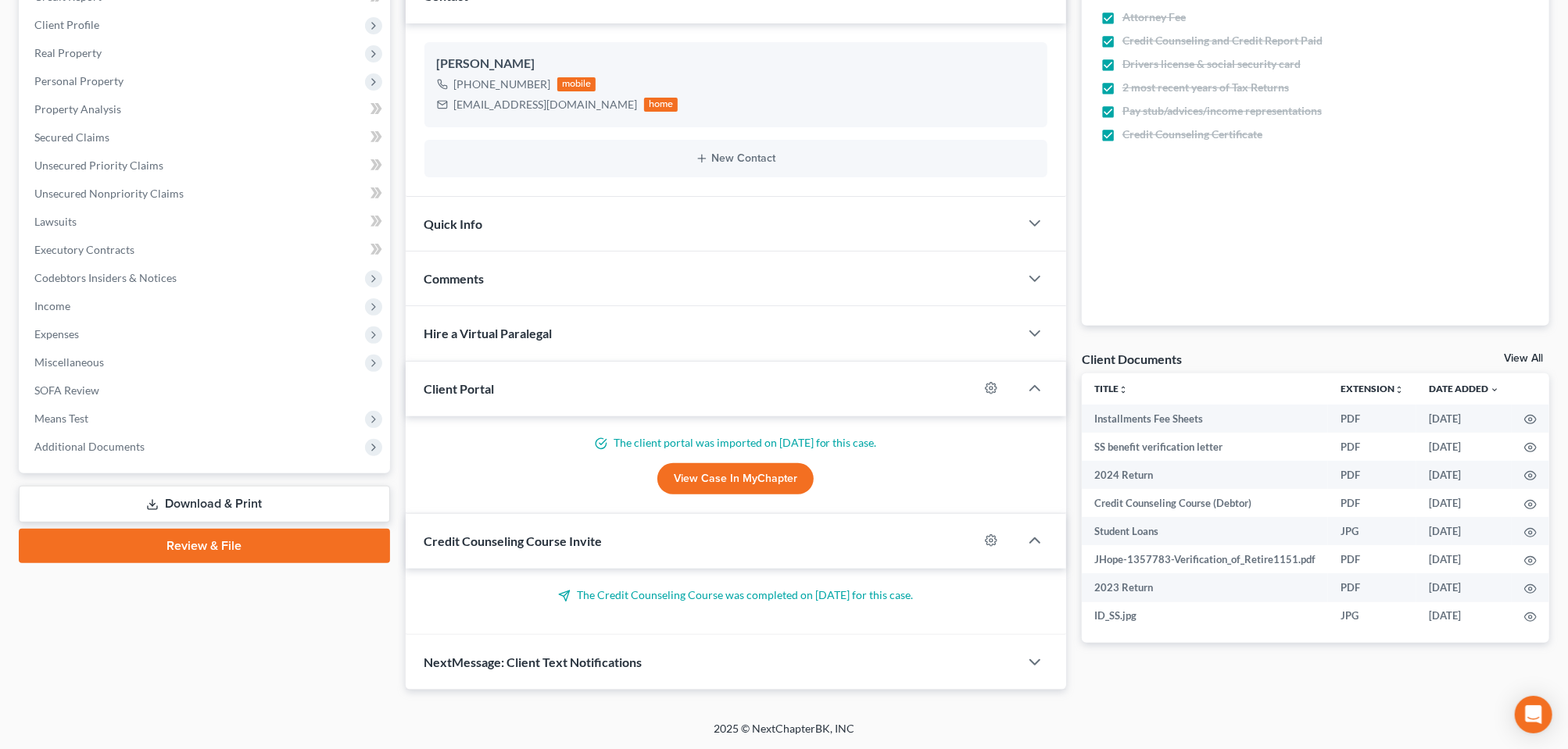
click at [258, 563] on link "Review & File" at bounding box center [204, 547] width 371 height 35
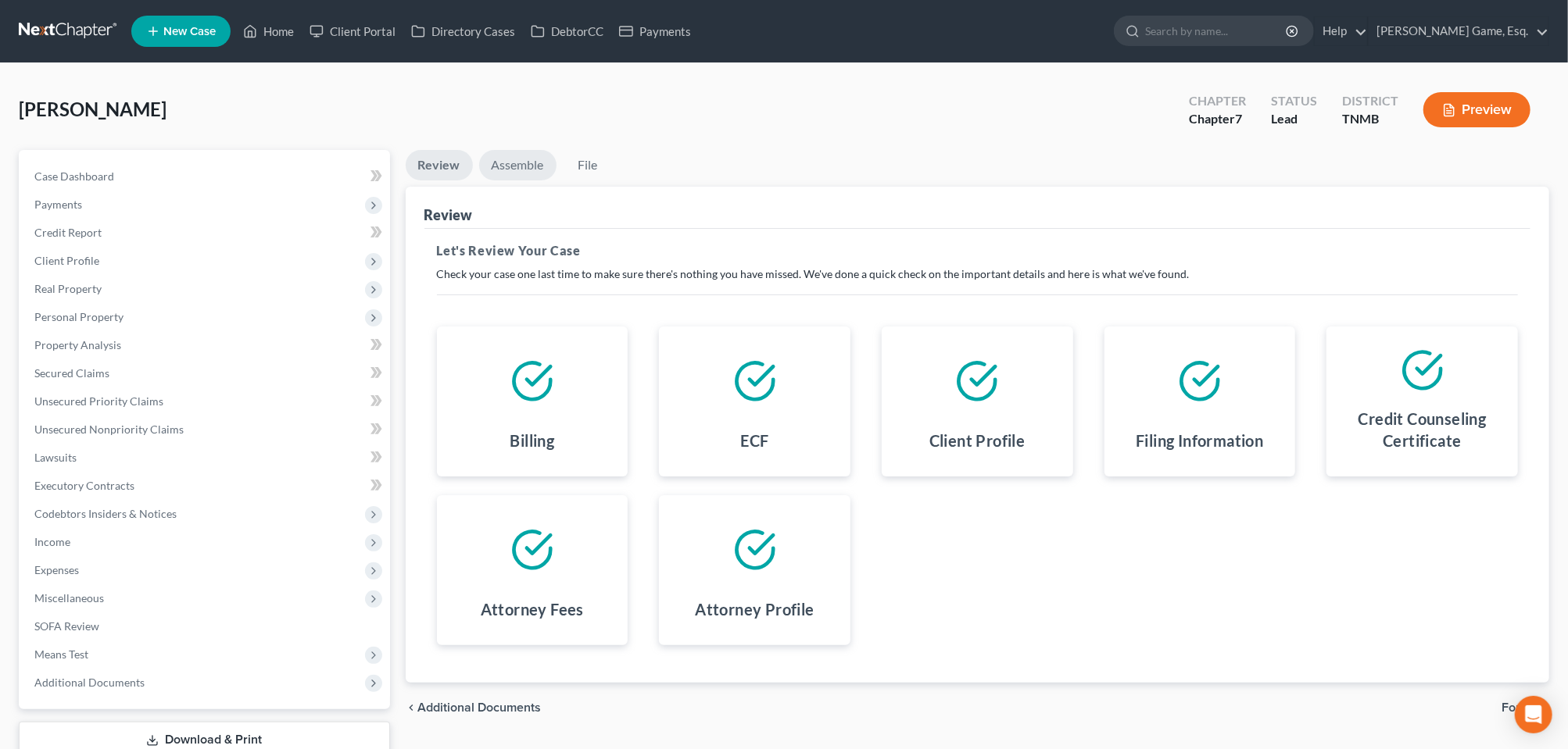
click at [541, 181] on link "Assemble" at bounding box center [517, 165] width 77 height 30
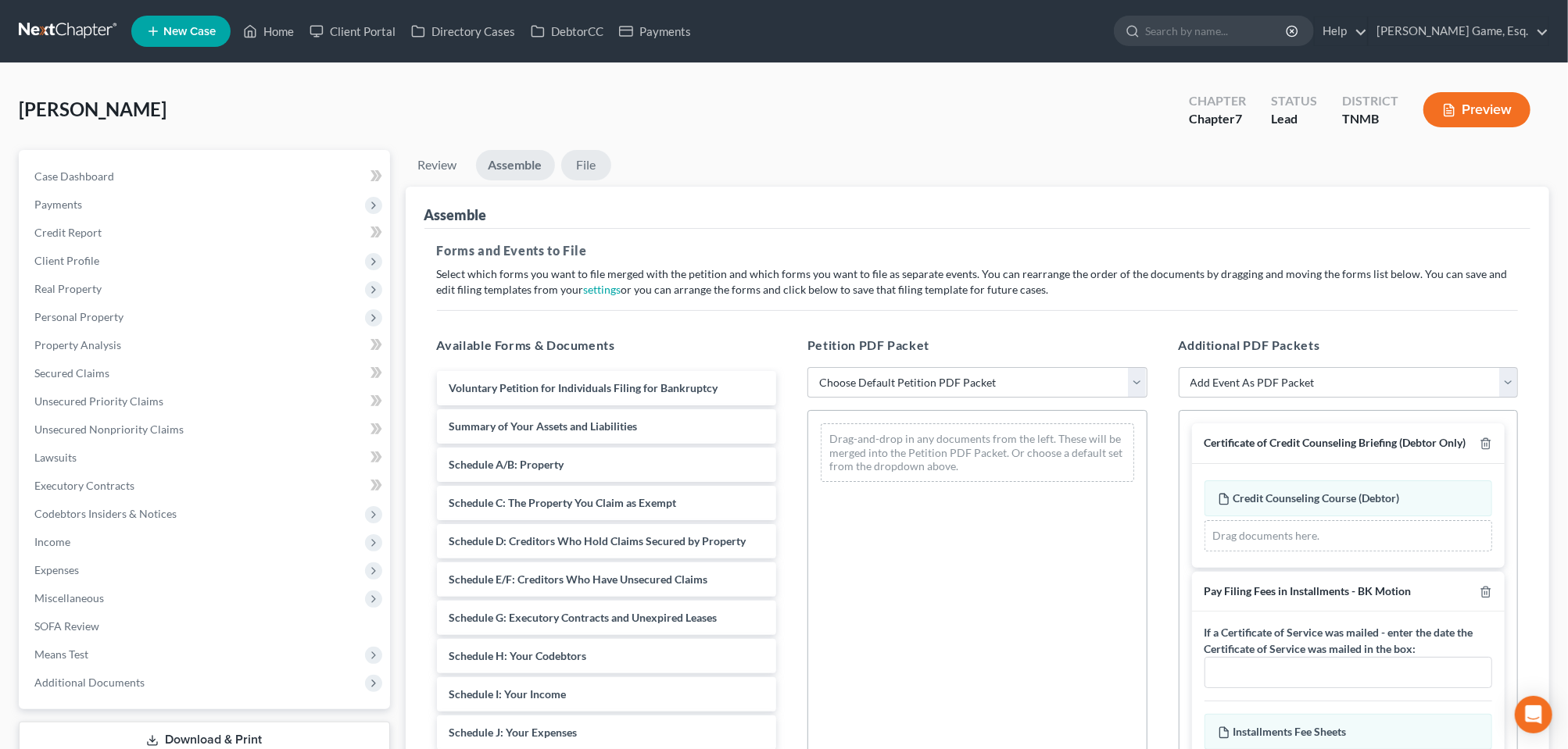
click at [611, 181] on link "File" at bounding box center [587, 165] width 50 height 30
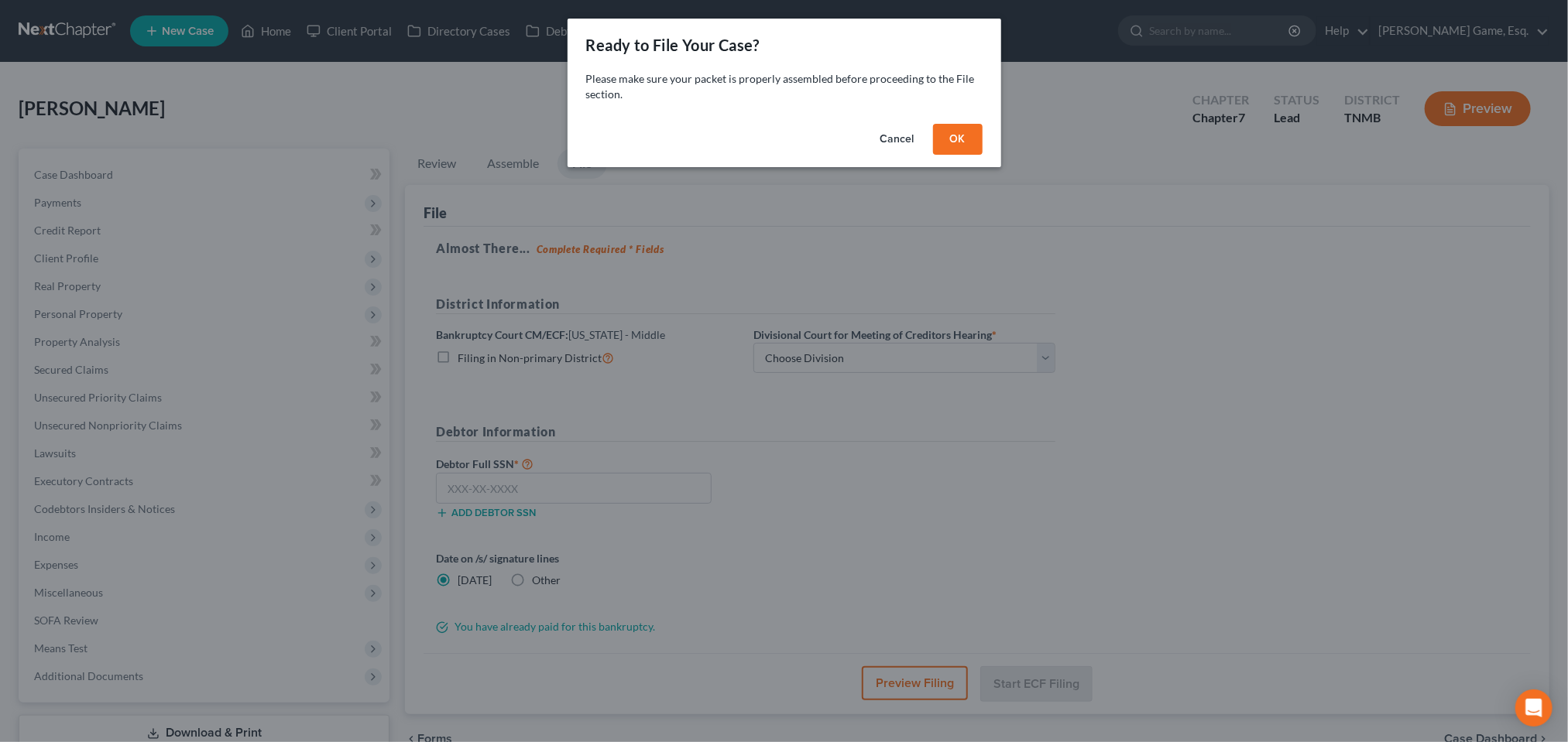
click at [982, 155] on button "OK" at bounding box center [958, 139] width 50 height 31
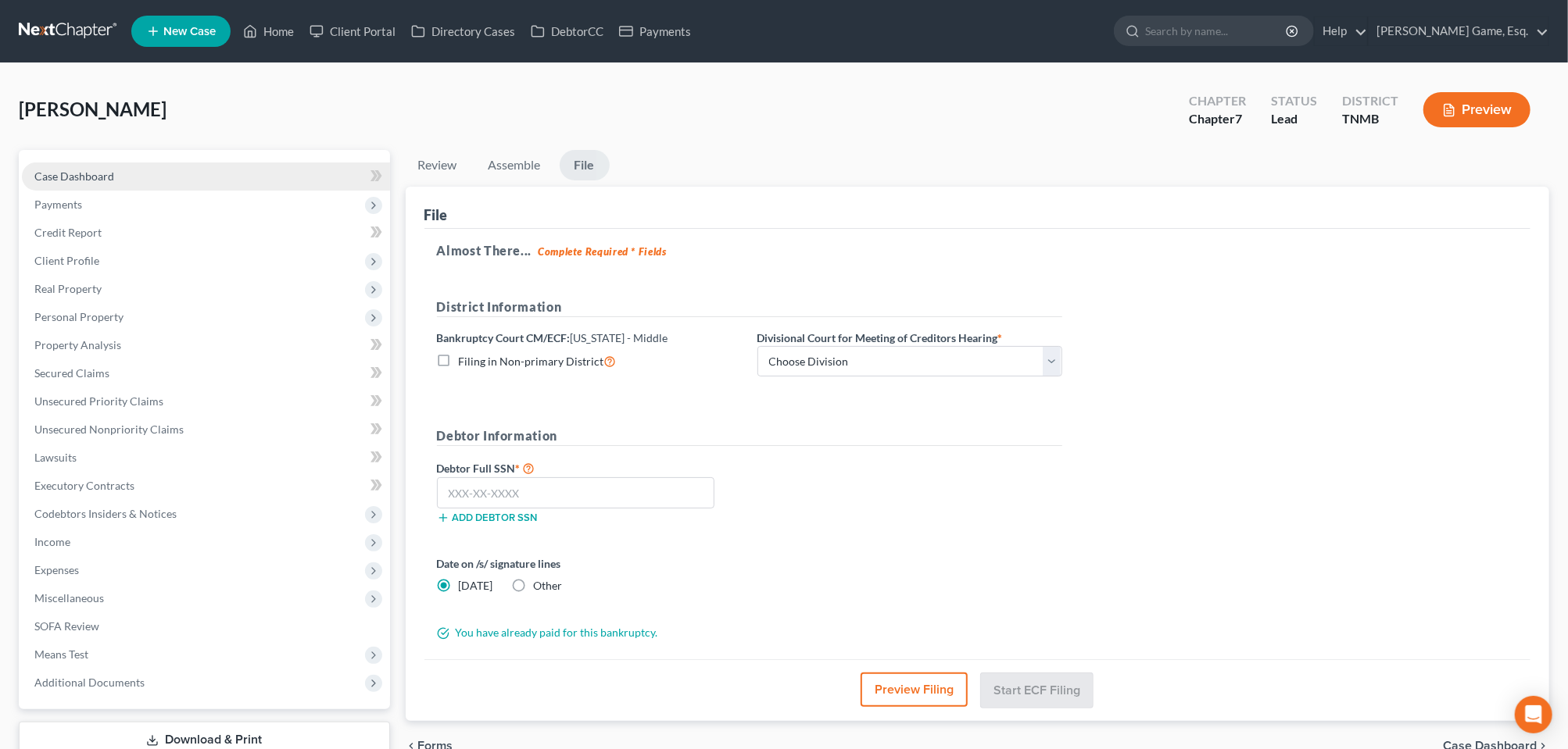
click at [105, 182] on span "Case Dashboard" at bounding box center [75, 176] width 80 height 13
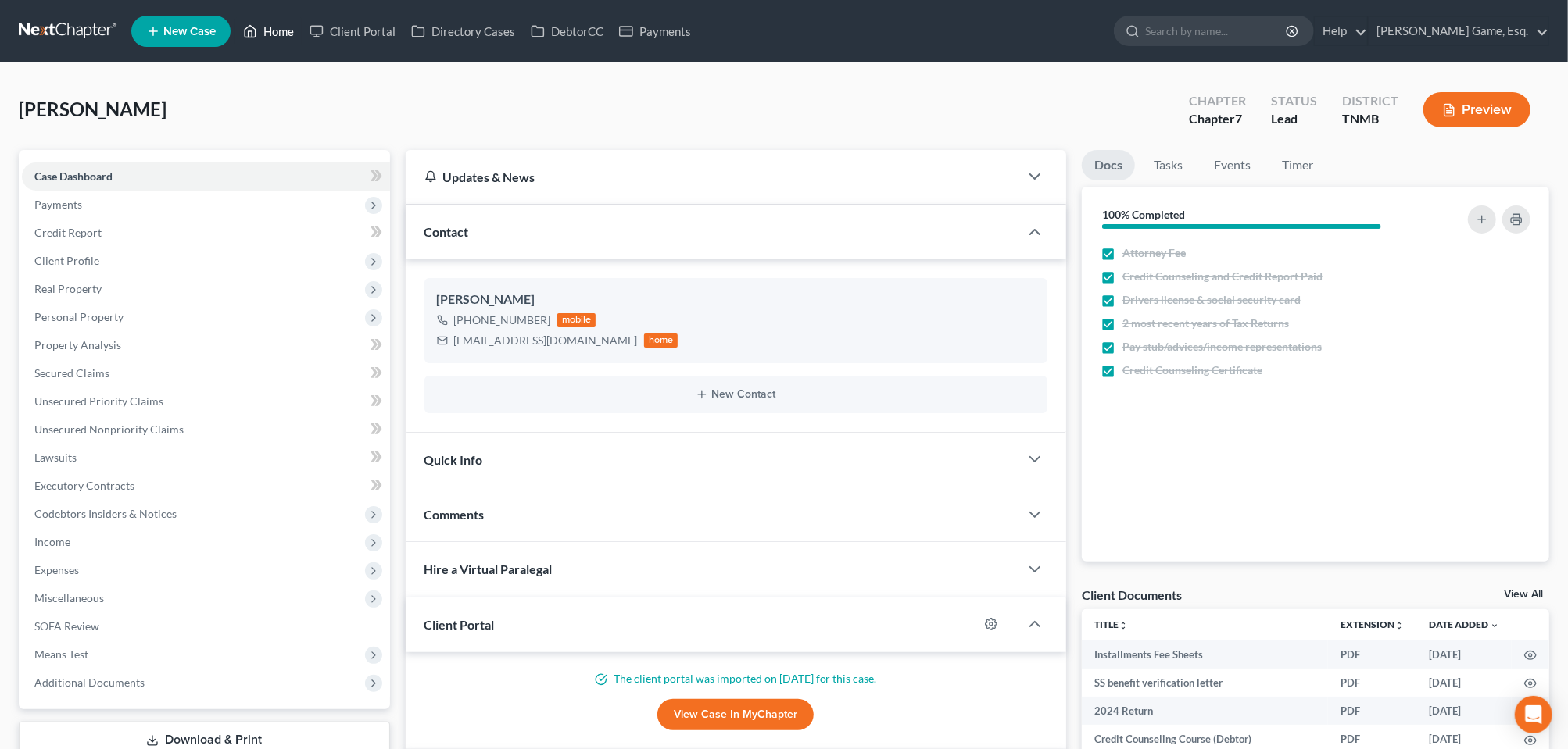
click at [302, 43] on link "Home" at bounding box center [269, 31] width 66 height 28
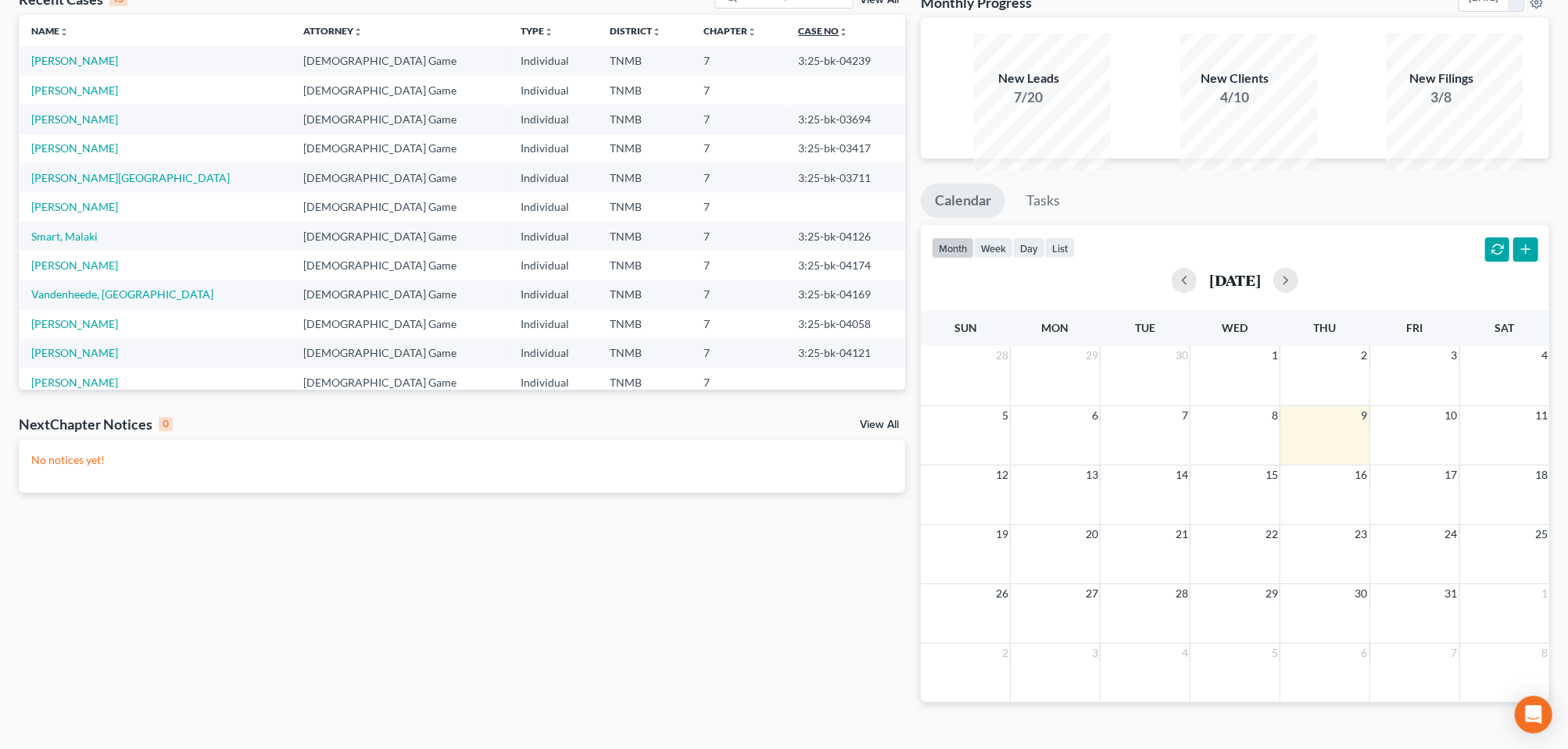
click at [840, 36] on icon "unfold_more" at bounding box center [844, 31] width 10 height 10
click at [841, 36] on icon "expand_less" at bounding box center [846, 31] width 10 height 10
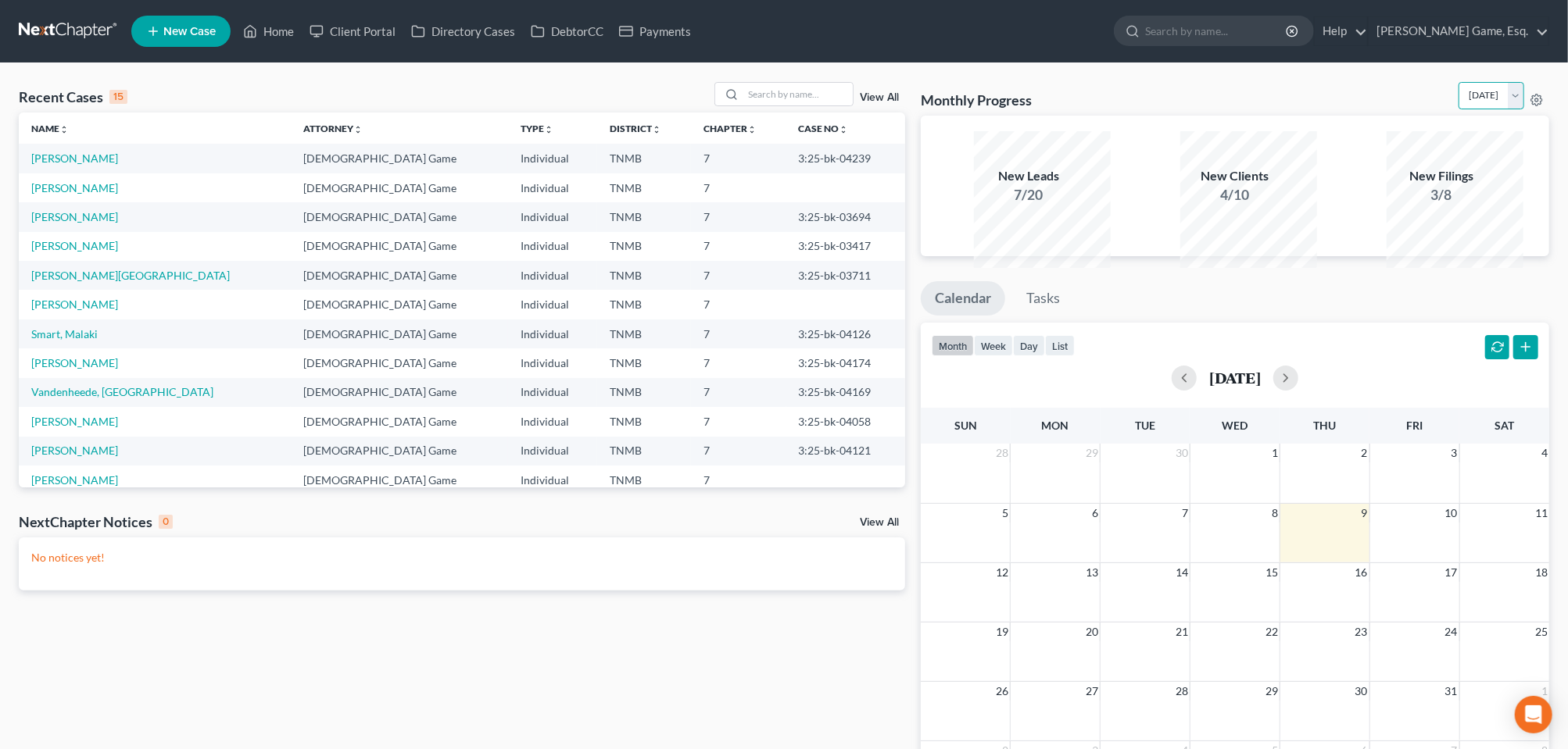
click at [1504, 109] on select "[DATE] [DATE] [DATE] [DATE] [DATE] [DATE] [DATE] [DATE] [DATE] [DATE] [DATE] [D…" at bounding box center [1492, 95] width 66 height 27
click at [1458, 102] on select "[DATE] [DATE] [DATE] [DATE] [DATE] [DATE] [DATE] [DATE] [DATE] [DATE] [DATE] [D…" at bounding box center [1492, 95] width 66 height 27
click at [1509, 109] on select "[DATE] [DATE] [DATE] [DATE] [DATE] [DATE] [DATE] [DATE] [DATE] [DATE] [DATE] [D…" at bounding box center [1492, 95] width 66 height 27
click at [1458, 102] on select "[DATE] [DATE] [DATE] [DATE] [DATE] [DATE] [DATE] [DATE] [DATE] [DATE] [DATE] [D…" at bounding box center [1492, 95] width 66 height 27
click at [1504, 109] on select "October 2025 September 2025 August 2025 July 2025 June 2025 May 2025 April 2025…" at bounding box center [1492, 95] width 66 height 27
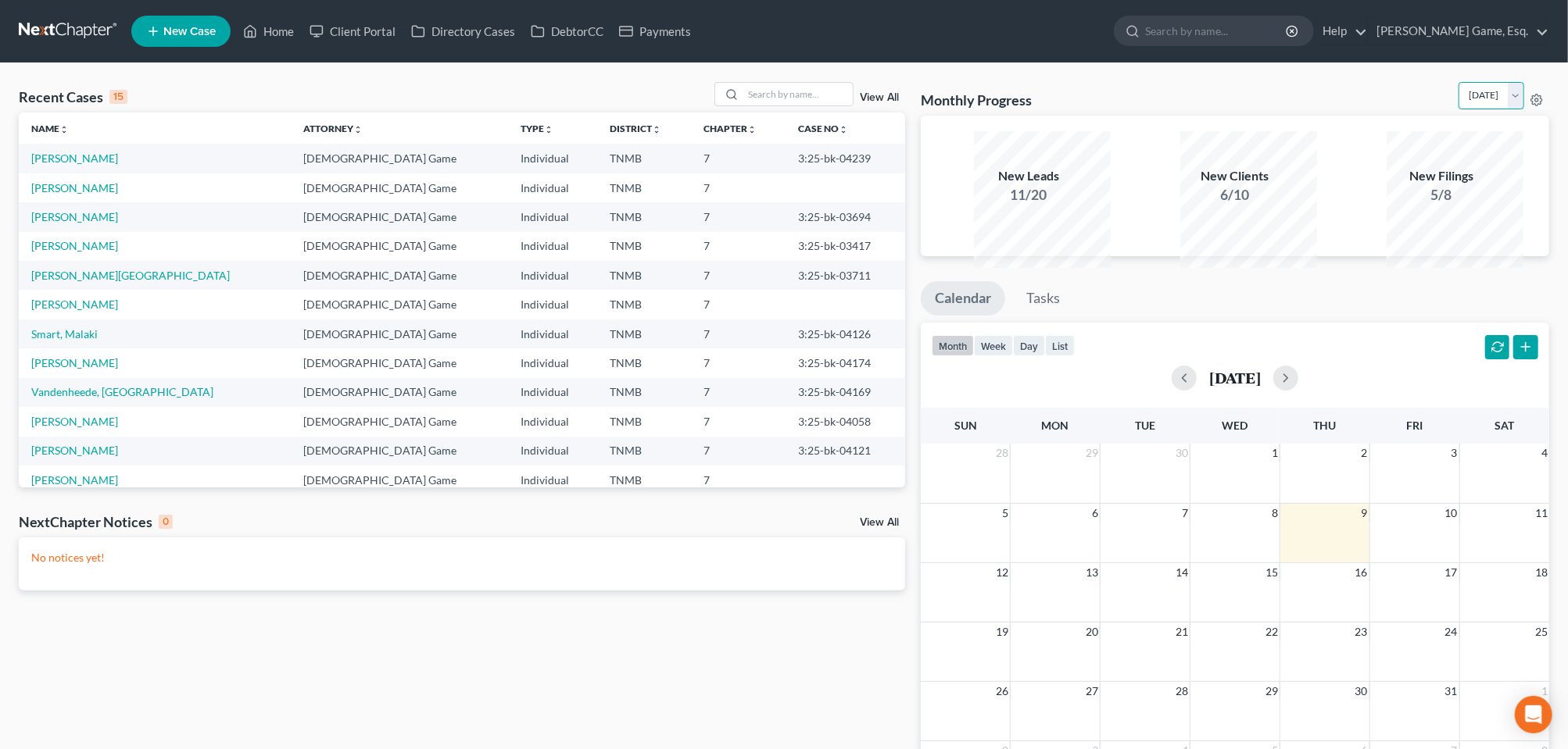
select select "0"
click at [1458, 102] on select "October 2025 September 2025 August 2025 July 2025 June 2025 May 2025 April 2025…" at bounding box center [1492, 95] width 66 height 27
click at [1458, 109] on select "October 2025 September 2025 August 2025 July 2025 June 2025 May 2025 April 2025…" at bounding box center [1492, 95] width 66 height 27
click at [1458, 102] on select "October 2025 September 2025 August 2025 July 2025 June 2025 May 2025 April 2025…" at bounding box center [1492, 95] width 66 height 27
